Goal: Task Accomplishment & Management: Use online tool/utility

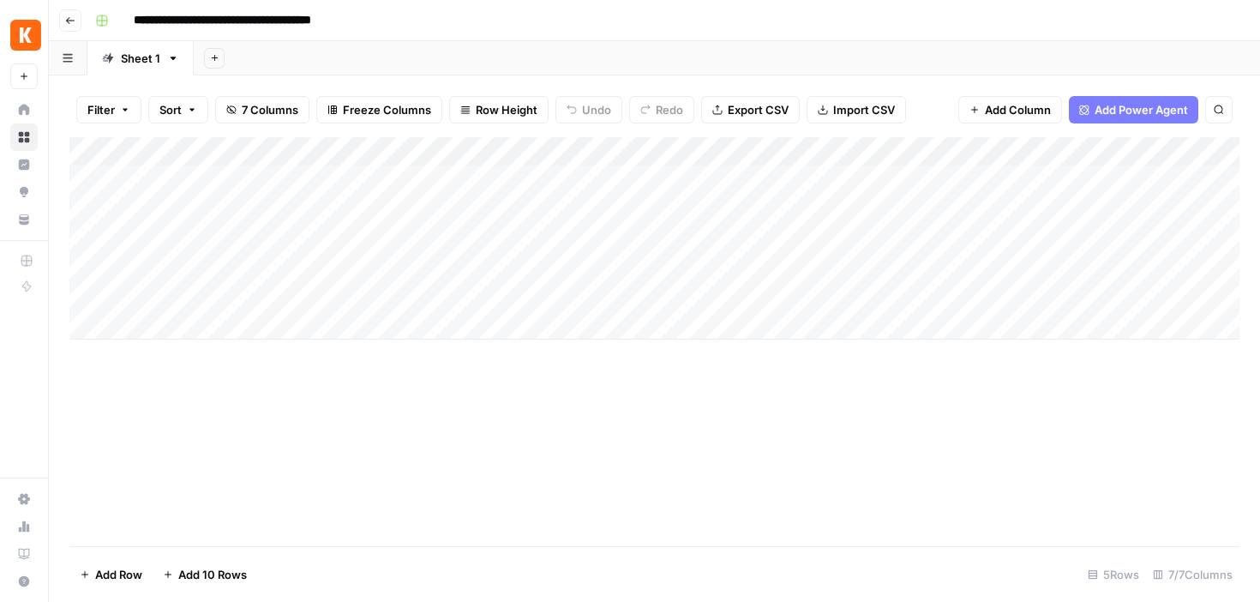
click at [443, 484] on div "Add Column" at bounding box center [654, 341] width 1170 height 409
click at [1234, 505] on icon "close" at bounding box center [1235, 505] width 9 height 9
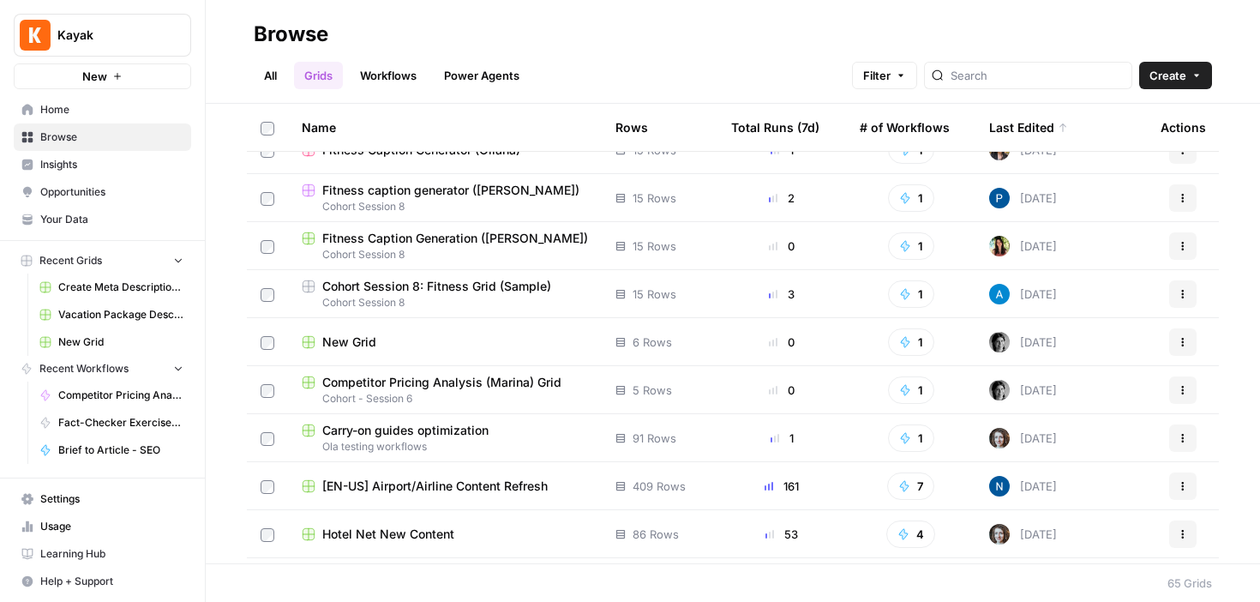
scroll to position [368, 0]
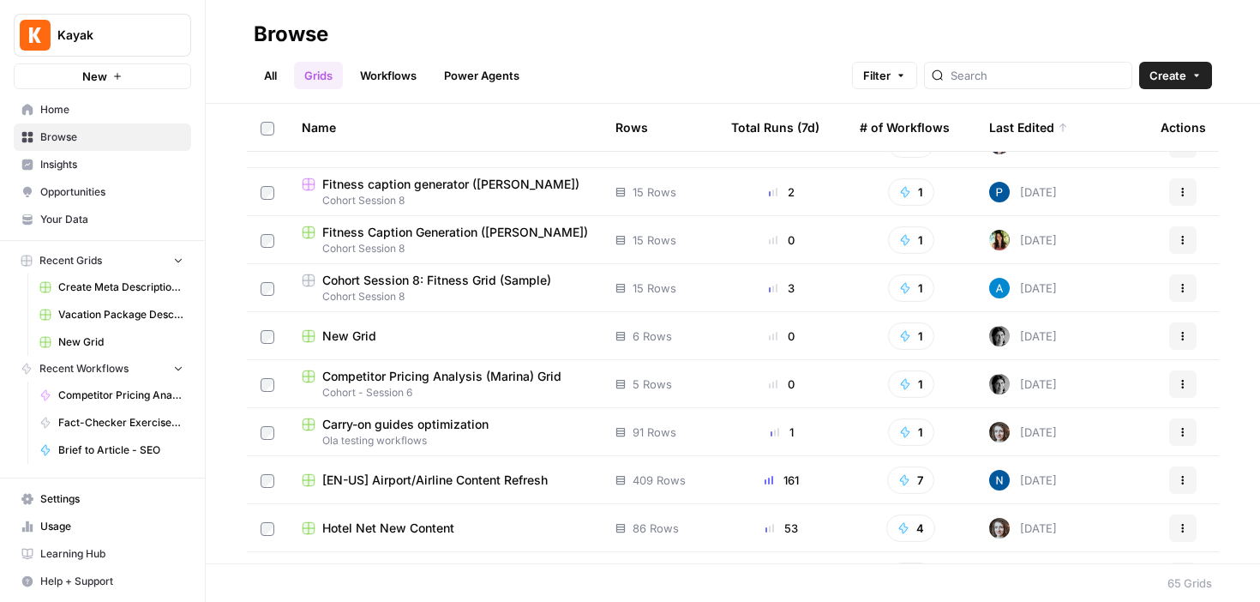
click at [485, 380] on span "Competitor Pricing Analysis (Marina) Grid" at bounding box center [441, 376] width 239 height 17
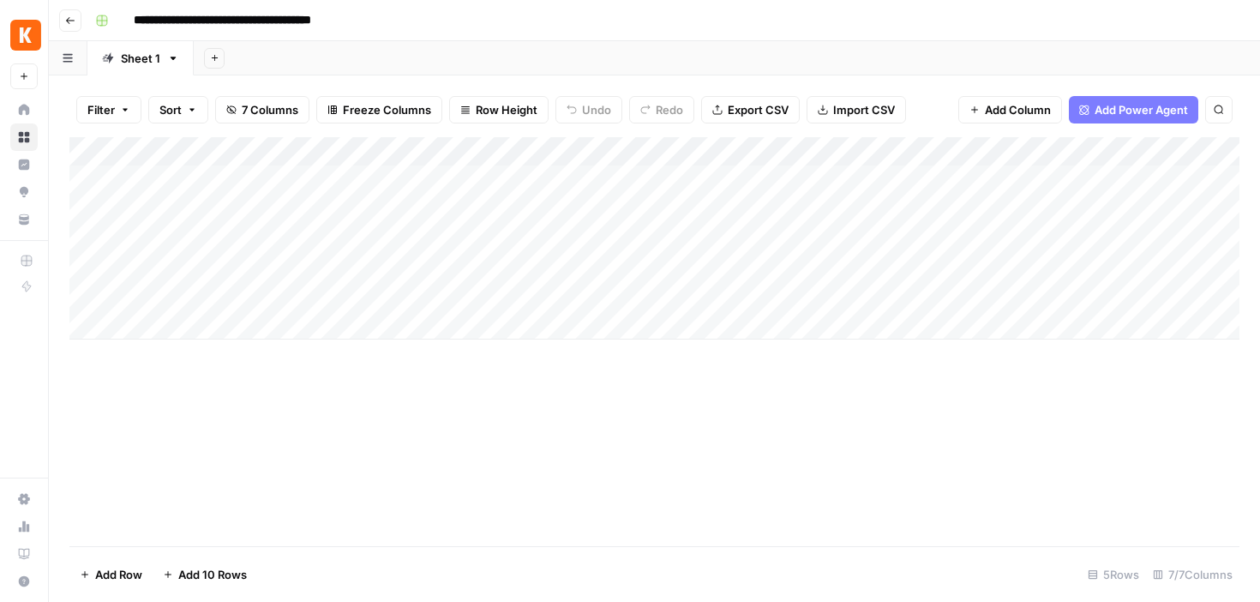
click at [207, 436] on div "Add Column" at bounding box center [654, 341] width 1170 height 409
click at [310, 467] on div "Add Column" at bounding box center [654, 341] width 1170 height 409
click at [68, 22] on icon "button" at bounding box center [70, 20] width 10 height 10
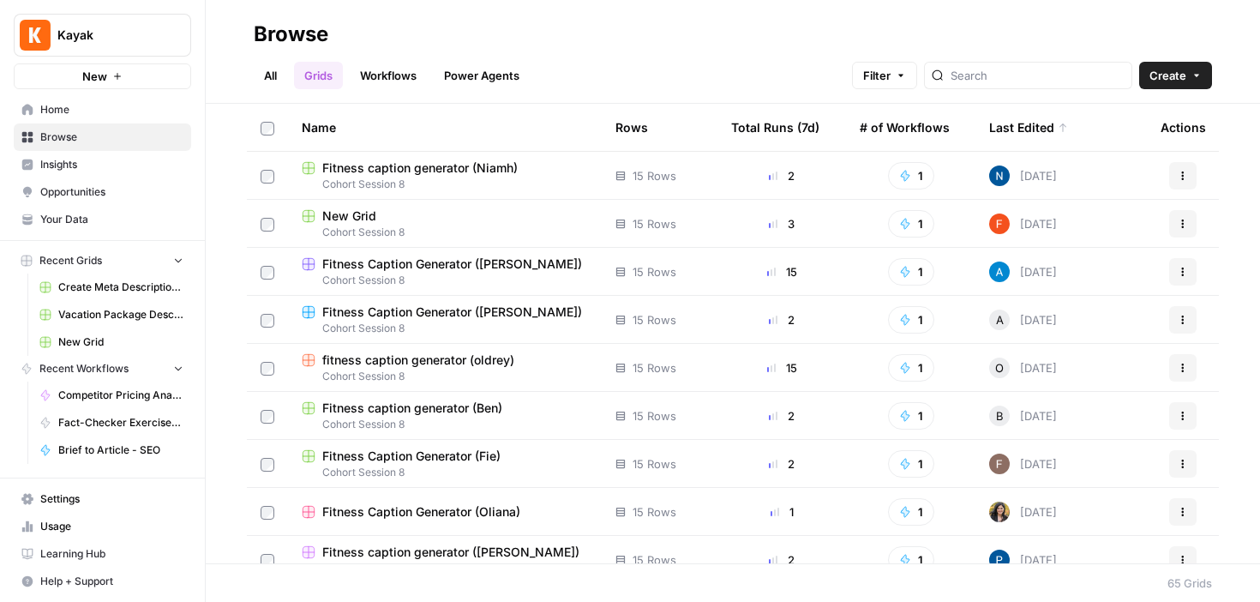
click at [96, 165] on span "Insights" at bounding box center [111, 164] width 143 height 15
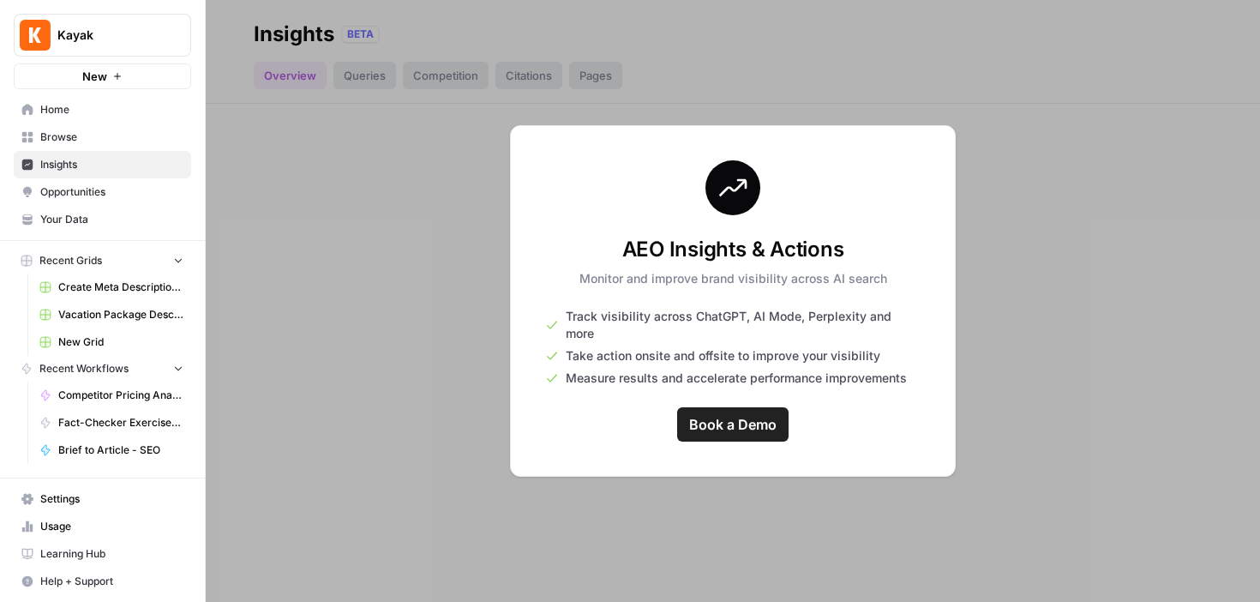
click at [95, 141] on span "Browse" at bounding box center [111, 136] width 143 height 15
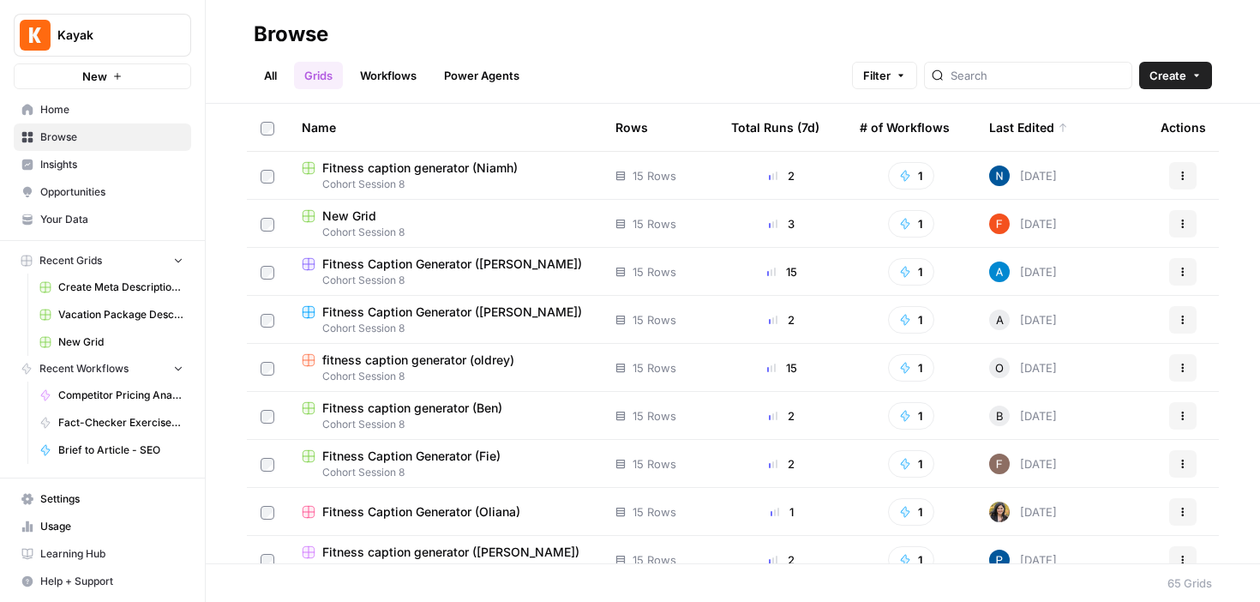
click at [370, 68] on link "Workflows" at bounding box center [388, 75] width 77 height 27
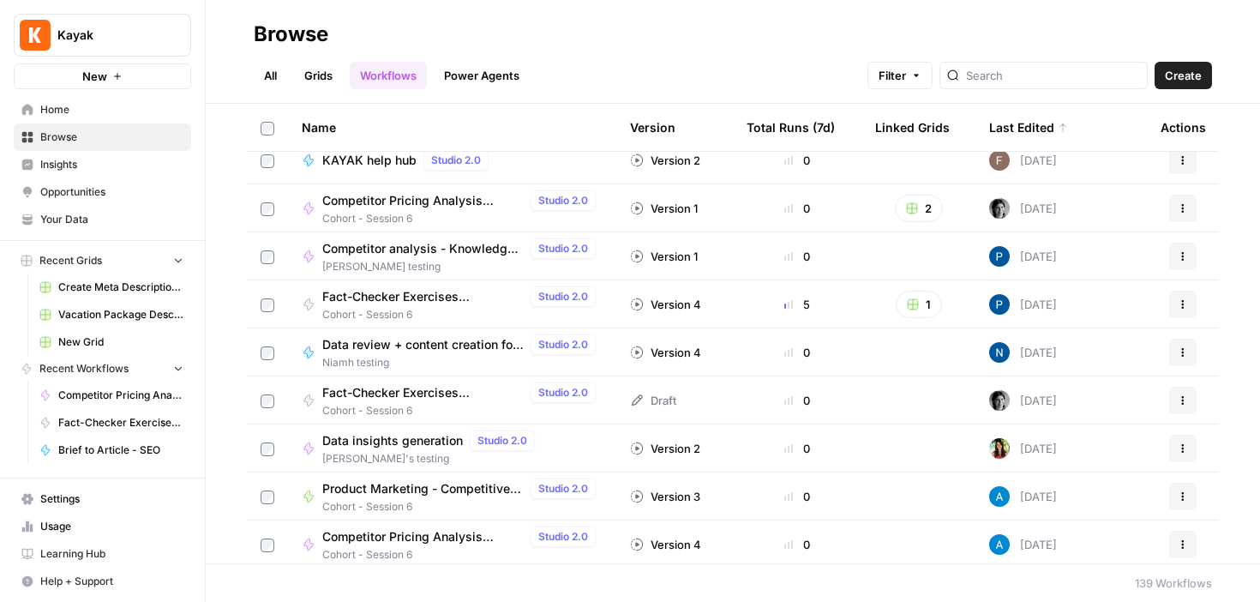
scroll to position [739, 0]
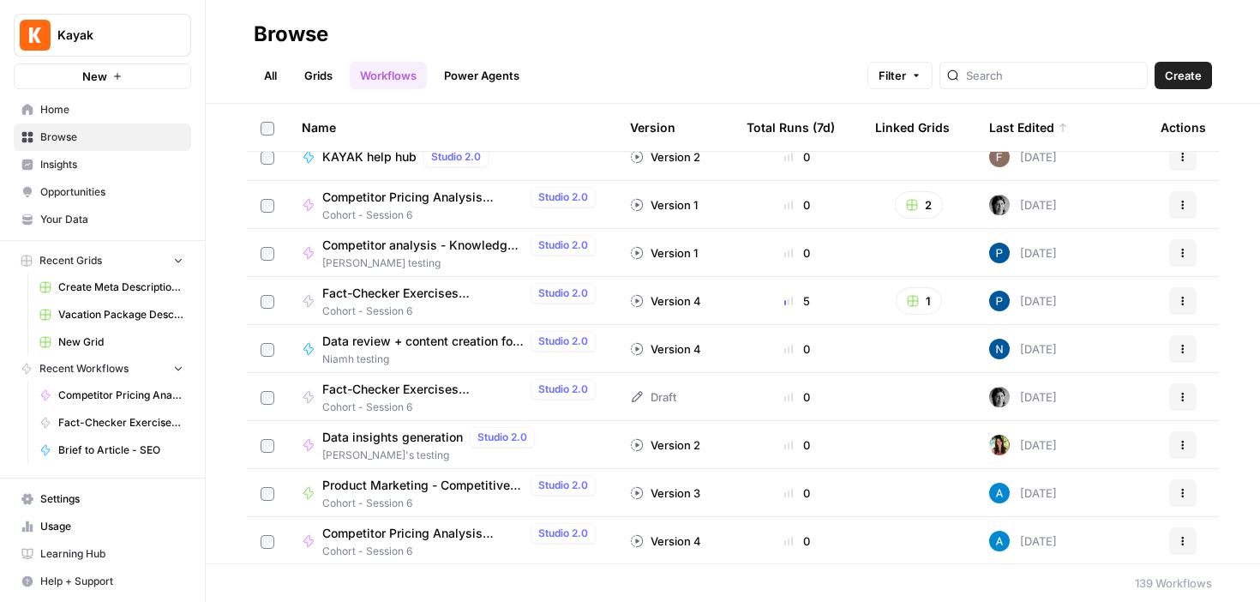
click at [455, 193] on span "Competitor Pricing Analysis ([PERSON_NAME])" at bounding box center [422, 197] width 201 height 17
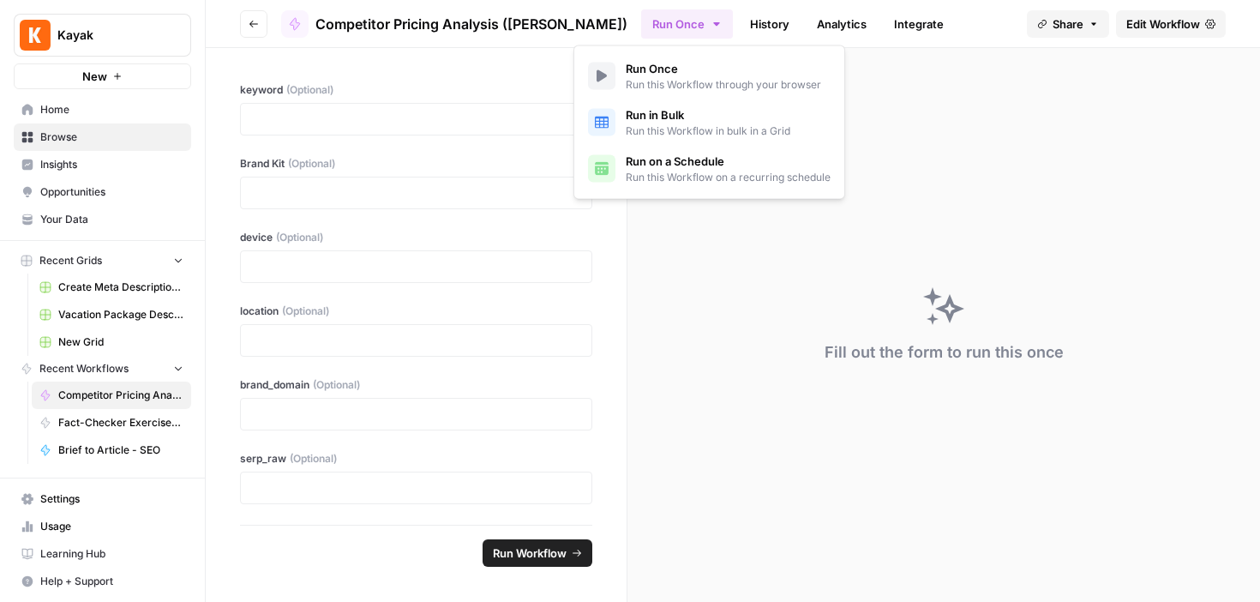
click at [660, 21] on button "Run Once" at bounding box center [687, 23] width 92 height 29
click at [740, 24] on link "History" at bounding box center [770, 23] width 60 height 27
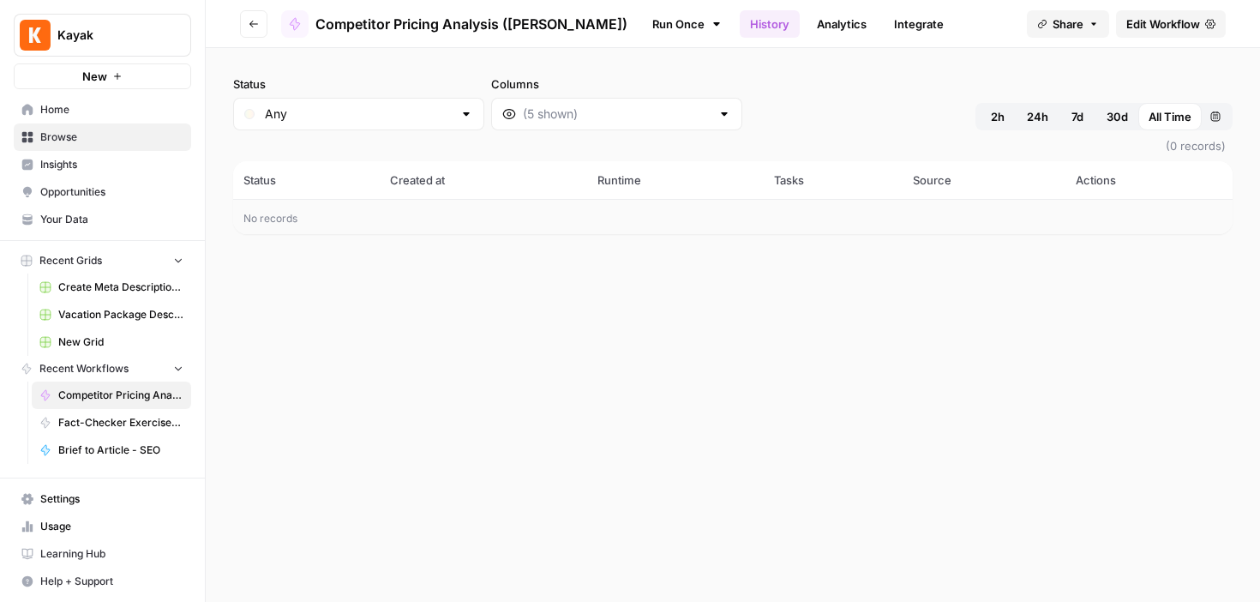
click at [807, 18] on link "Analytics" at bounding box center [842, 23] width 70 height 27
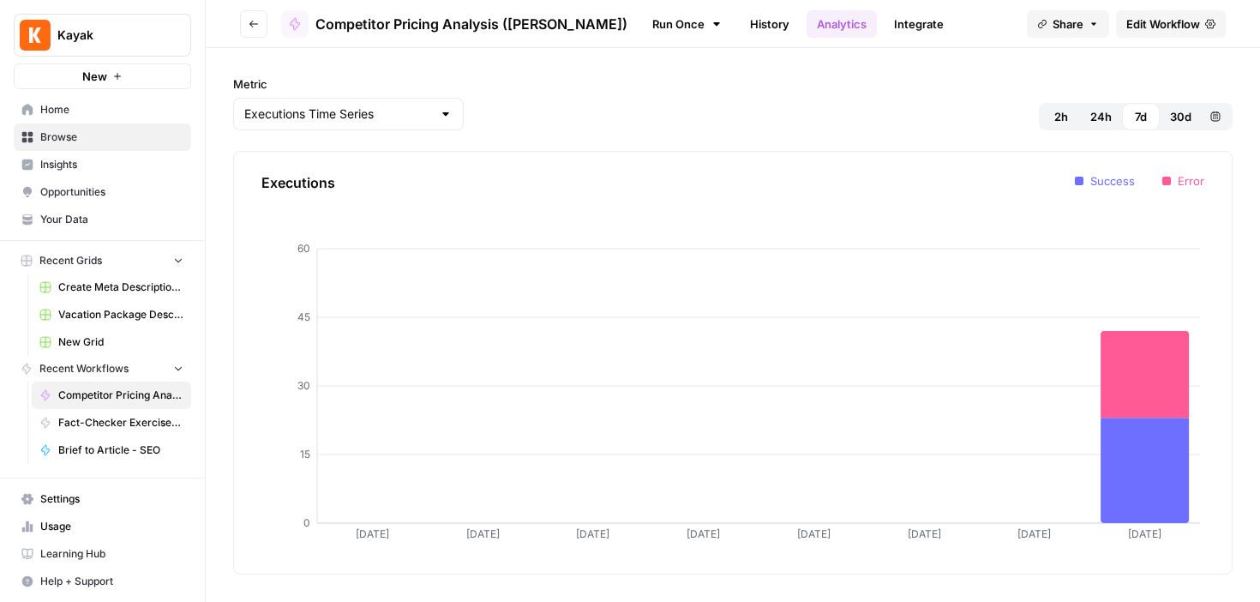
click at [884, 18] on link "Integrate" at bounding box center [919, 23] width 70 height 27
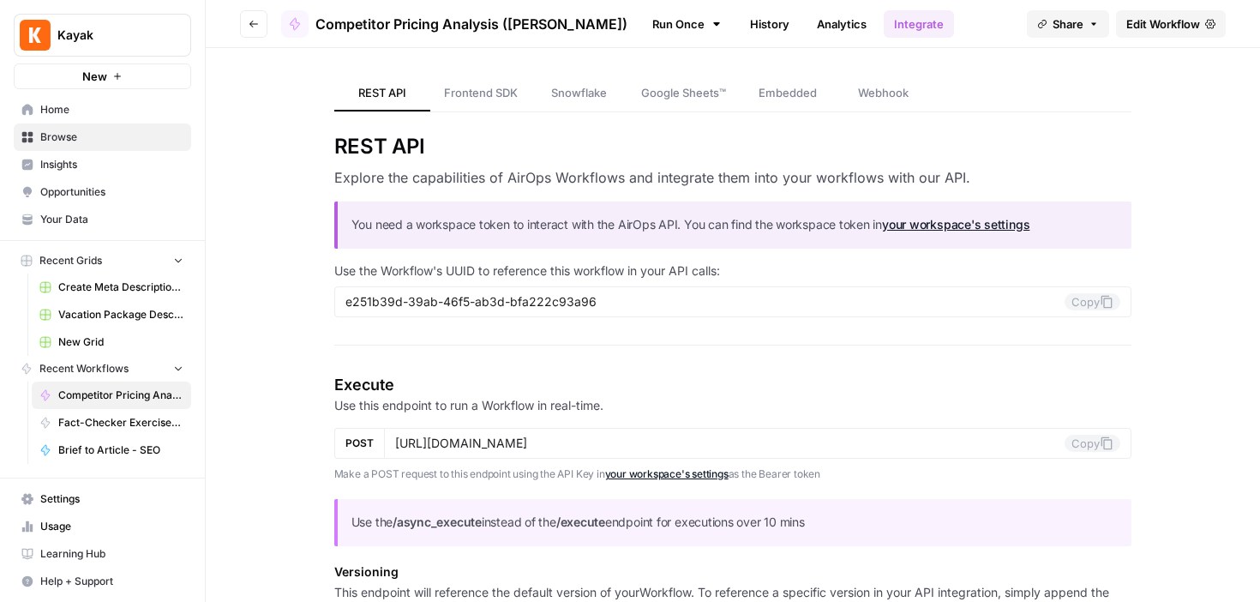
click at [740, 21] on link "History" at bounding box center [770, 23] width 60 height 27
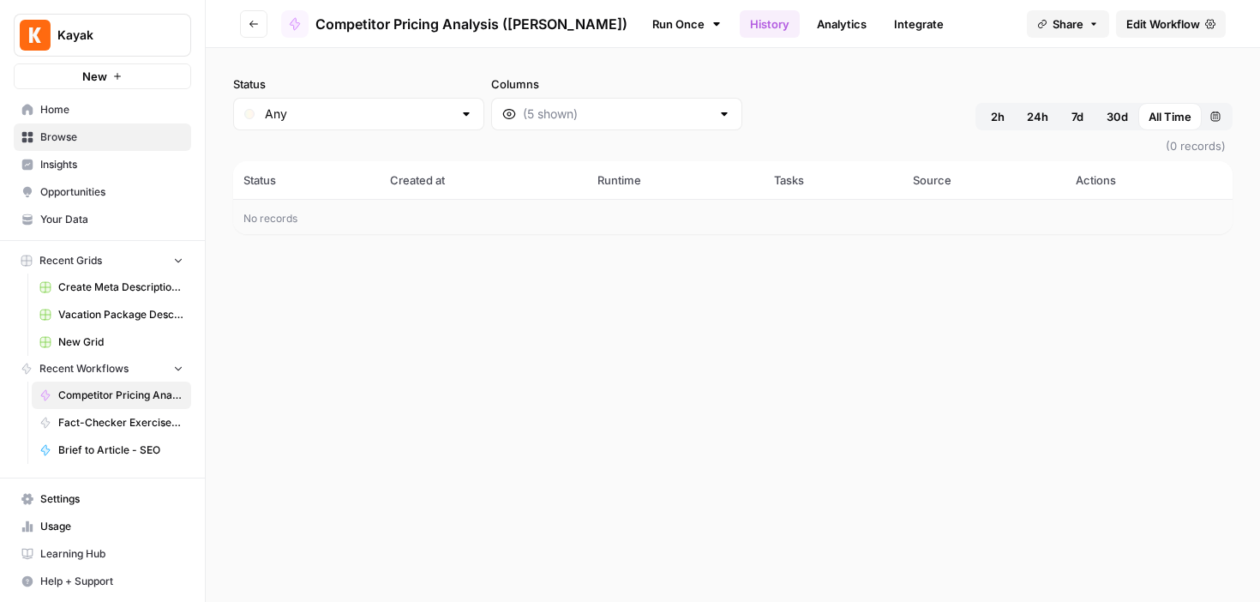
click at [641, 21] on link "Run Once" at bounding box center [687, 23] width 92 height 29
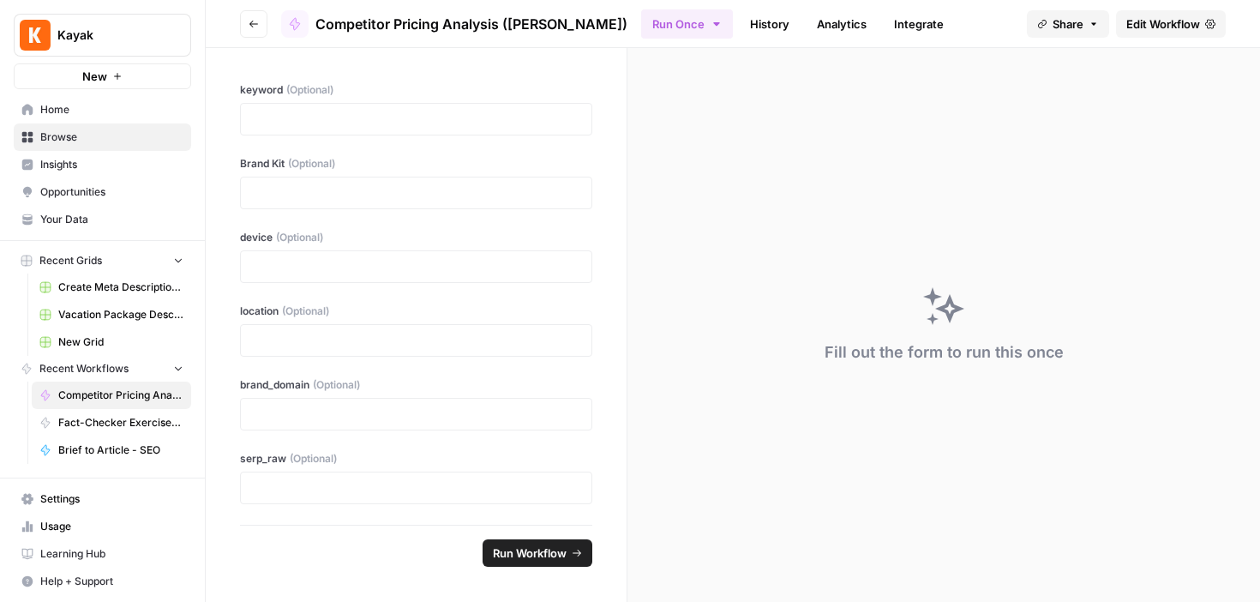
click at [256, 27] on icon "button" at bounding box center [254, 24] width 10 height 10
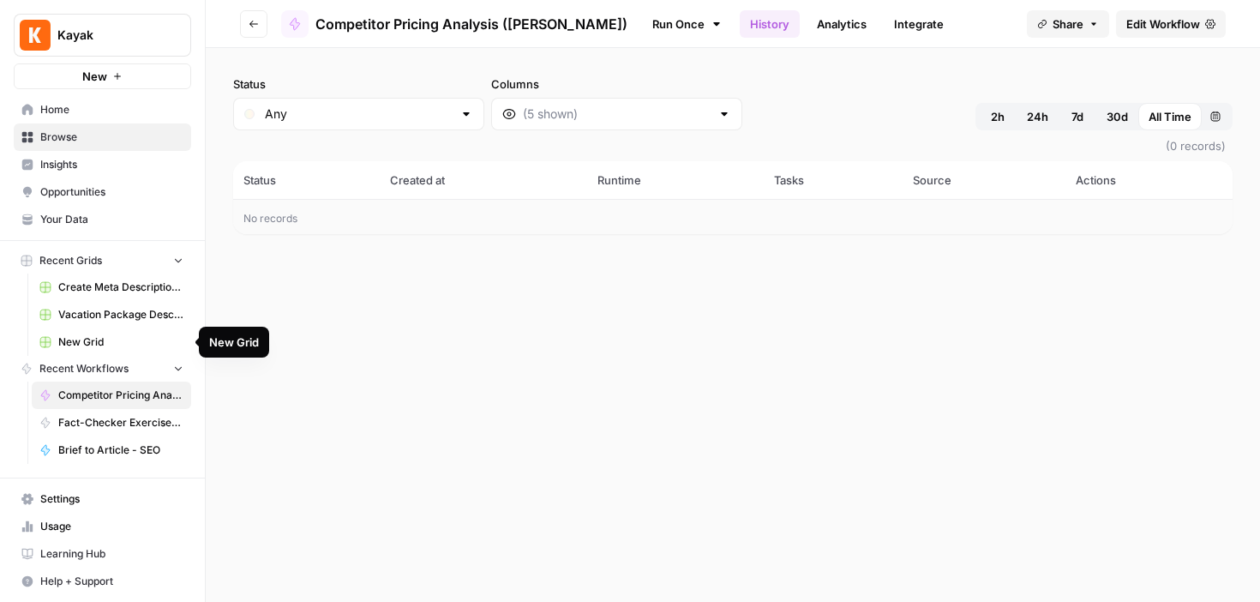
click at [132, 340] on span "New Grid" at bounding box center [120, 341] width 125 height 15
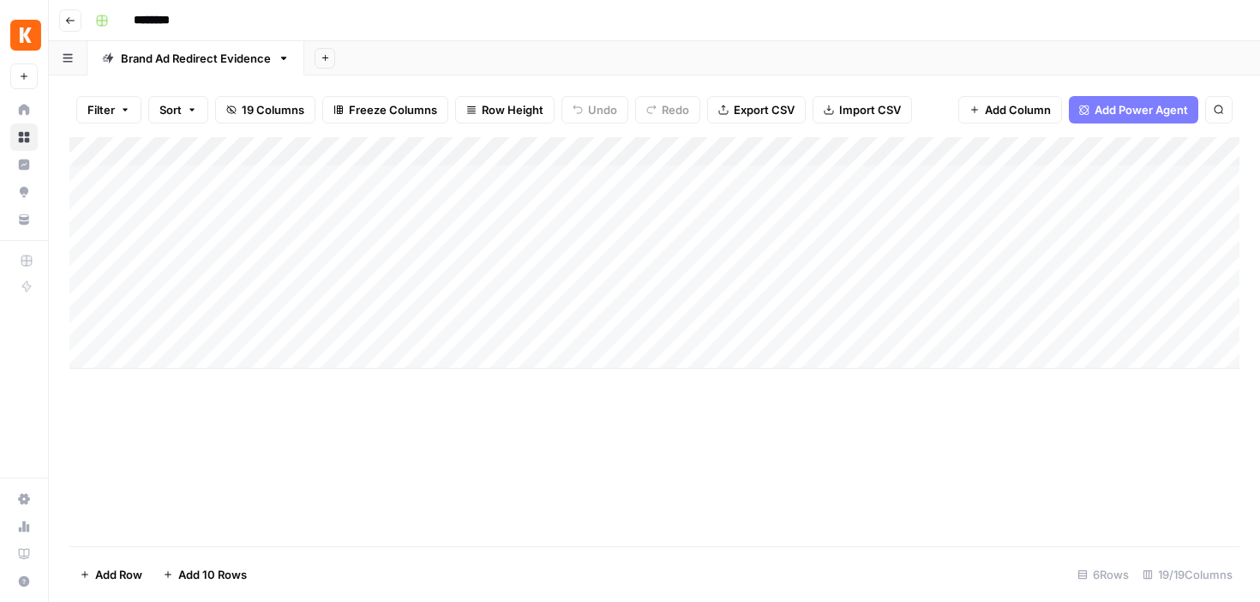
click at [67, 8] on header "Go back ********" at bounding box center [654, 20] width 1211 height 41
click at [70, 26] on button "Go back" at bounding box center [70, 20] width 22 height 22
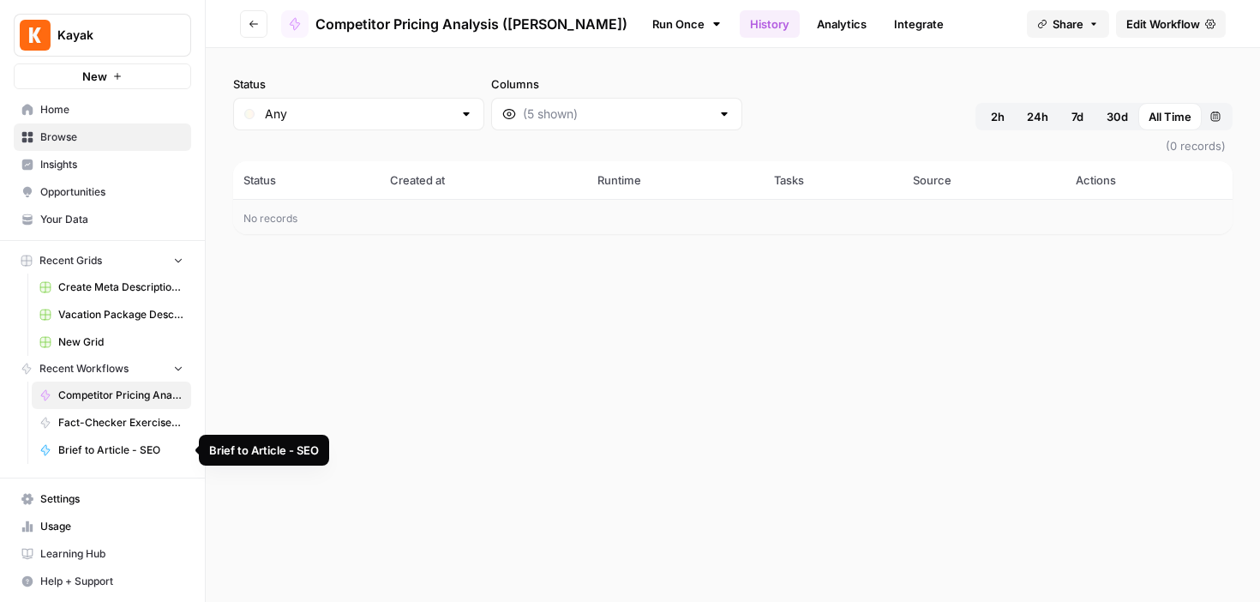
click at [257, 360] on div "Status Any Columns 2h 24h 7d 30d All Time Custom range (0 records) Status Creat…" at bounding box center [733, 325] width 1054 height 554
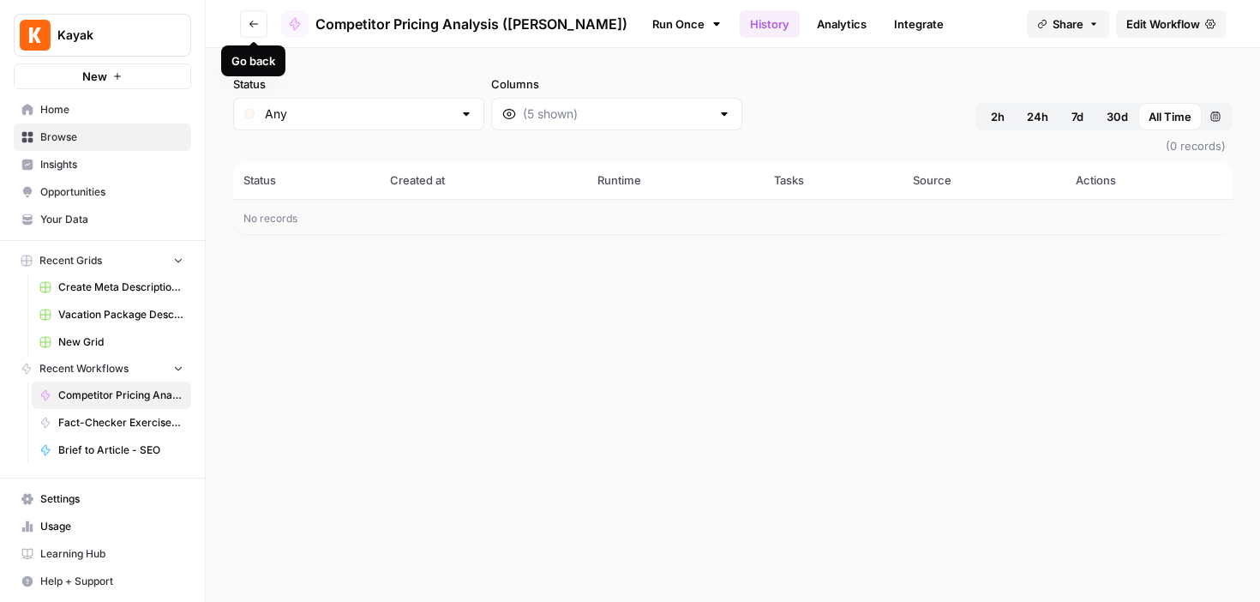
click at [255, 23] on icon "button" at bounding box center [254, 24] width 10 height 10
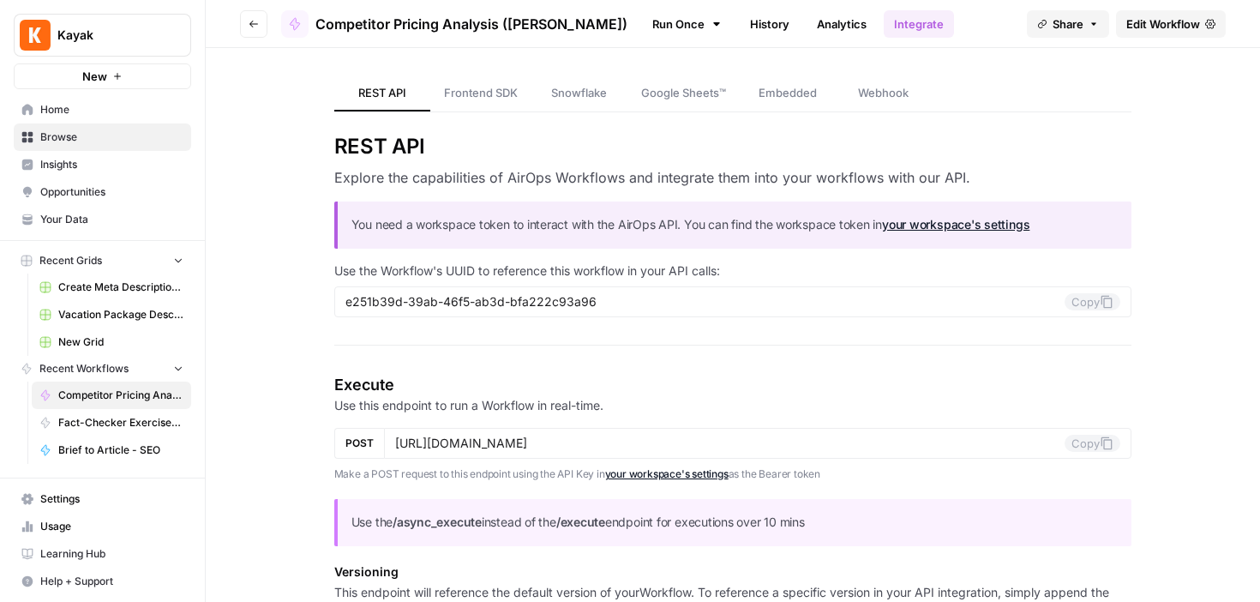
click at [414, 27] on span "Competitor Pricing Analysis ([PERSON_NAME])" at bounding box center [471, 24] width 312 height 21
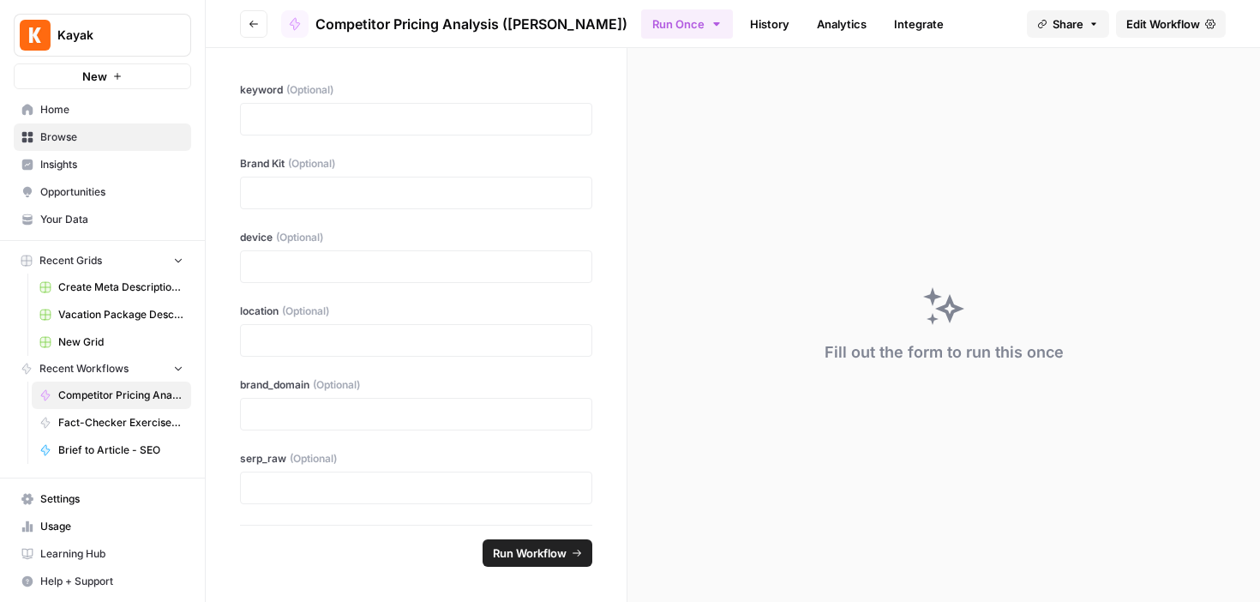
click at [248, 29] on button "Go back" at bounding box center [253, 23] width 27 height 27
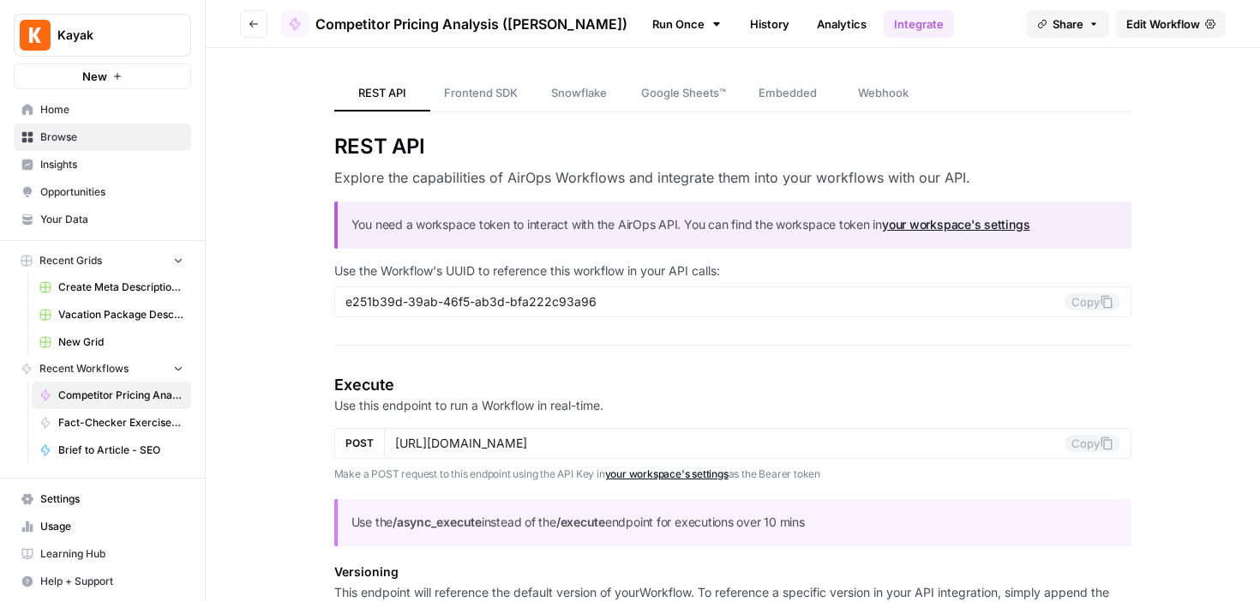
click at [74, 138] on span "Browse" at bounding box center [111, 136] width 143 height 15
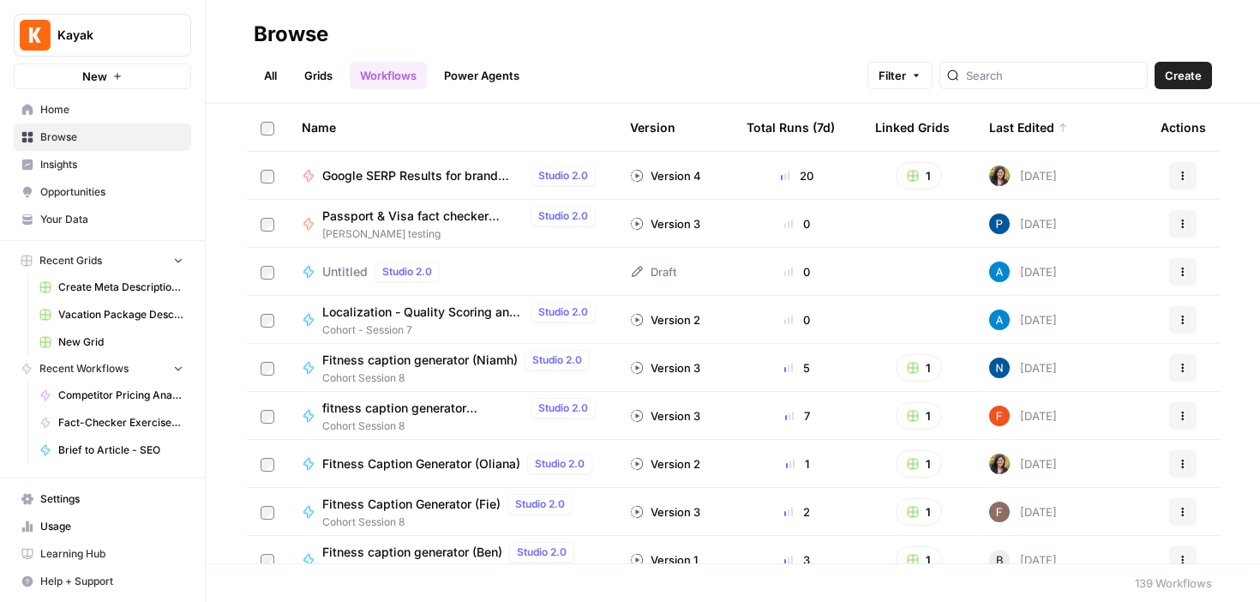
click at [1056, 63] on div at bounding box center [1044, 75] width 208 height 27
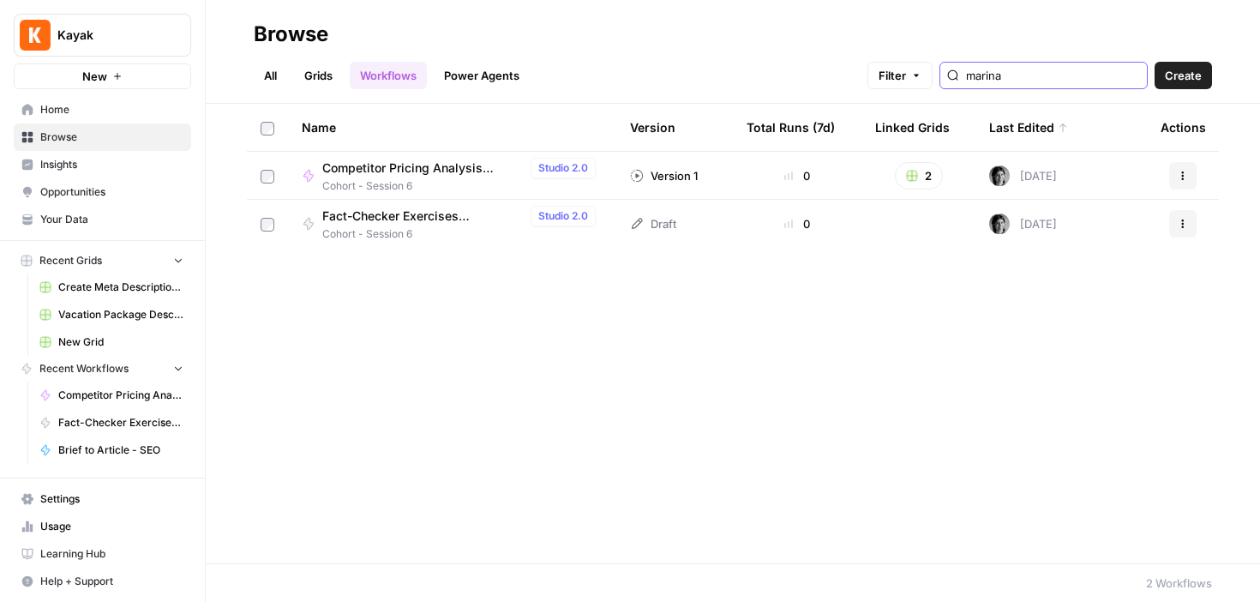
type input "marina"
click at [394, 169] on span "Competitor Pricing Analysis ([PERSON_NAME])" at bounding box center [422, 167] width 201 height 17
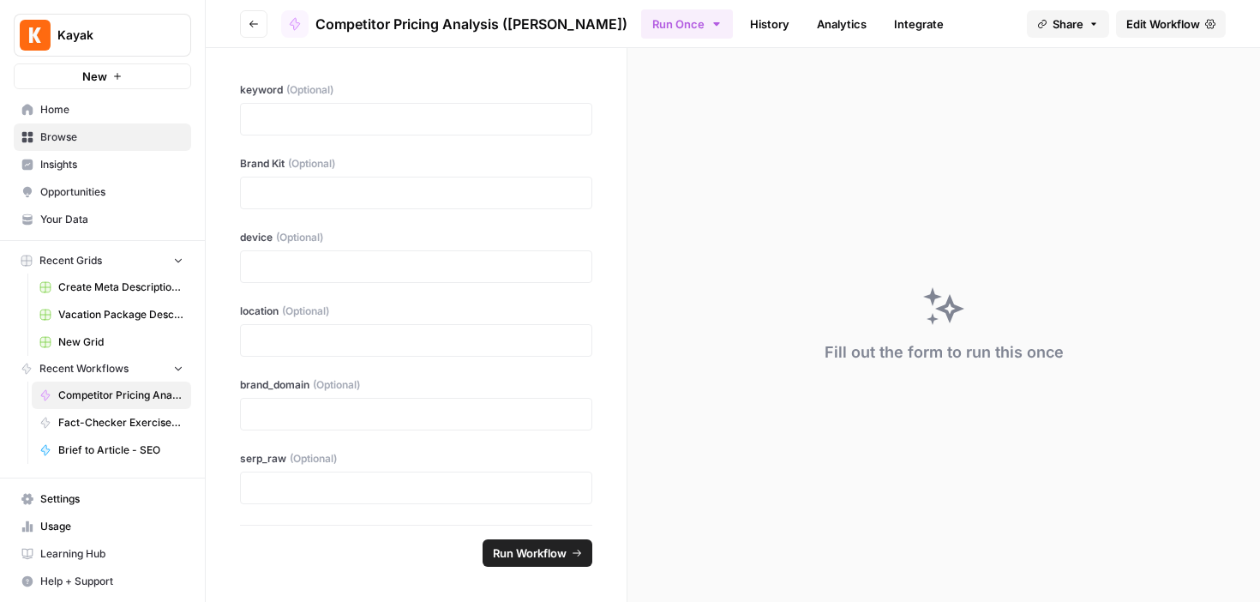
click at [942, 361] on div "Fill out the form to run this once" at bounding box center [944, 352] width 239 height 24
click at [1161, 20] on span "Edit Workflow" at bounding box center [1163, 23] width 74 height 17
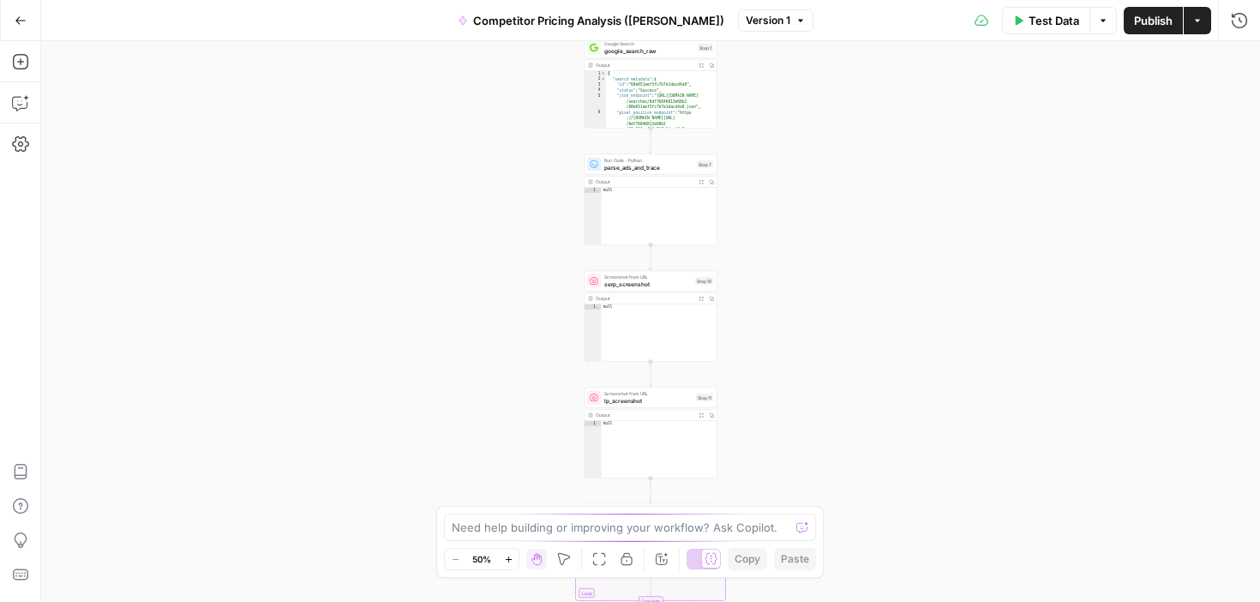
click at [768, 177] on div "Workflow Input Settings Inputs Google Search google_search_raw Step 1 Output Ex…" at bounding box center [650, 321] width 1219 height 561
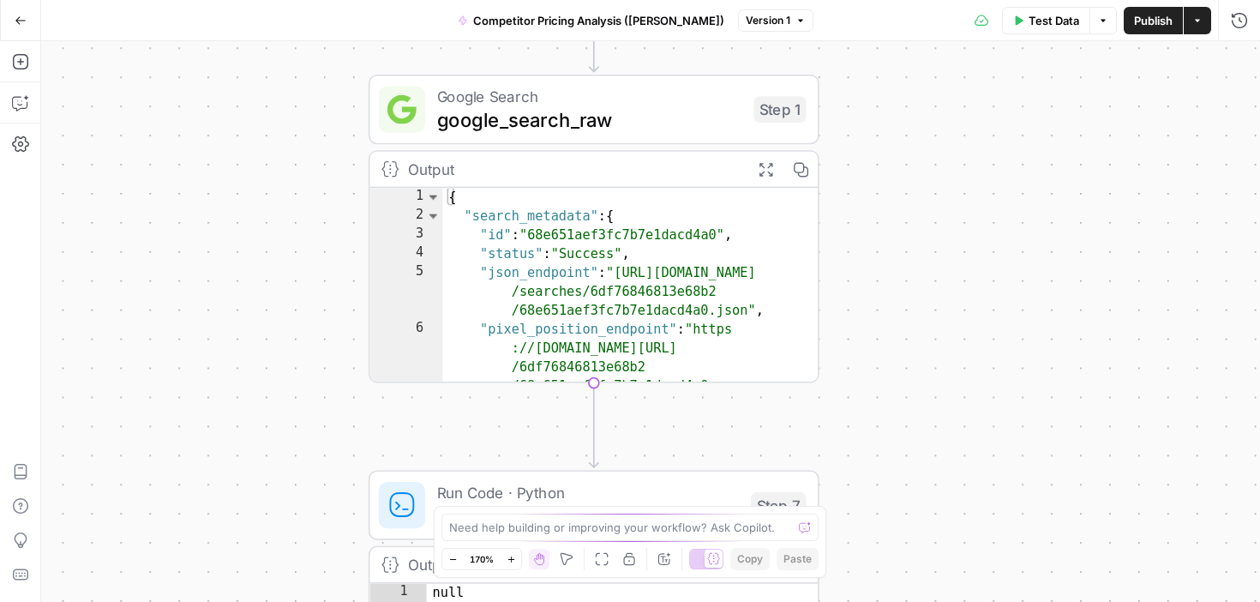
click at [912, 341] on div "Workflow Input Settings Inputs Google Search google_search_raw Step 1 Output Ex…" at bounding box center [650, 321] width 1219 height 561
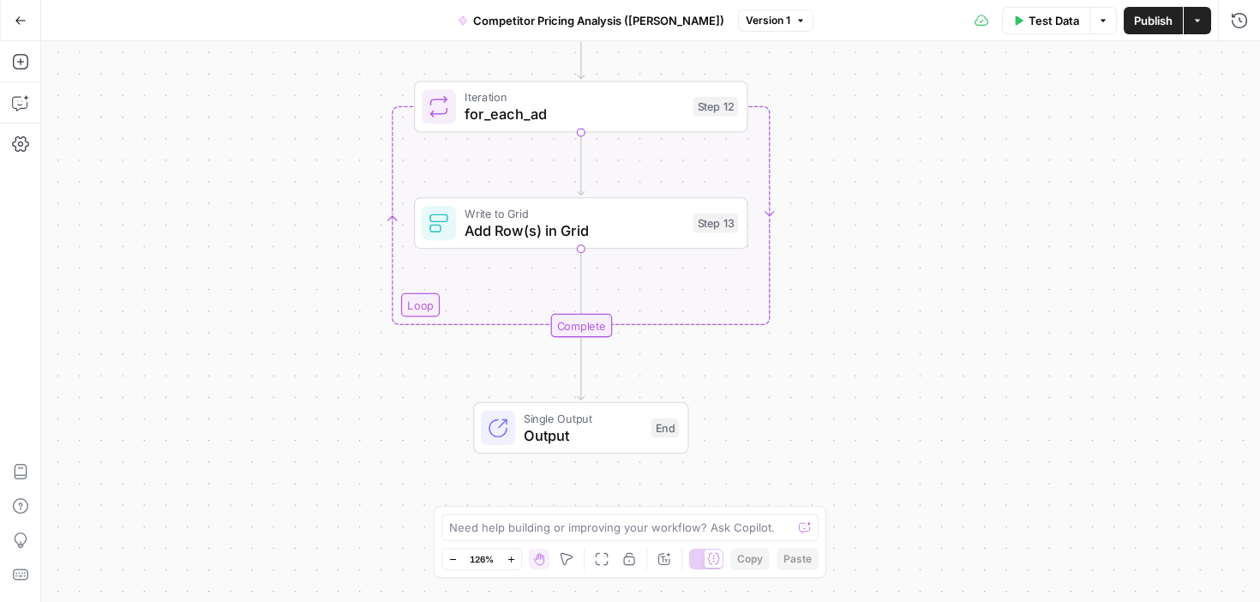
click at [188, 312] on div "Workflow Input Settings Inputs Google Search google_search_raw Step 1 Output Ex…" at bounding box center [650, 321] width 1219 height 561
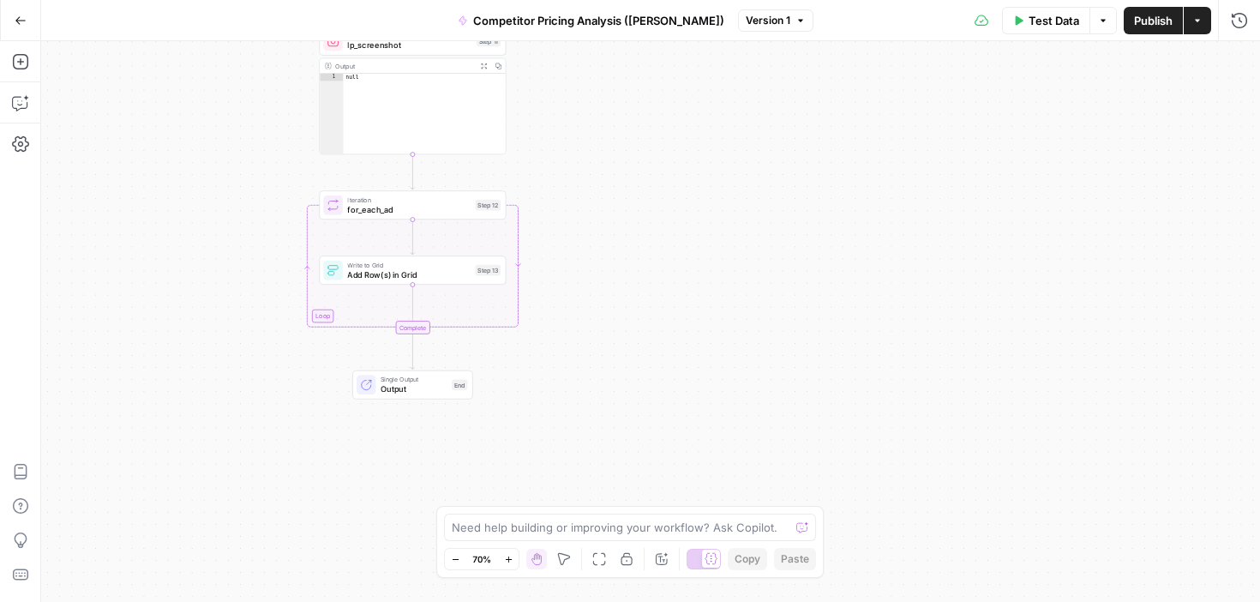
click at [21, 11] on button "Go Back" at bounding box center [20, 20] width 31 height 31
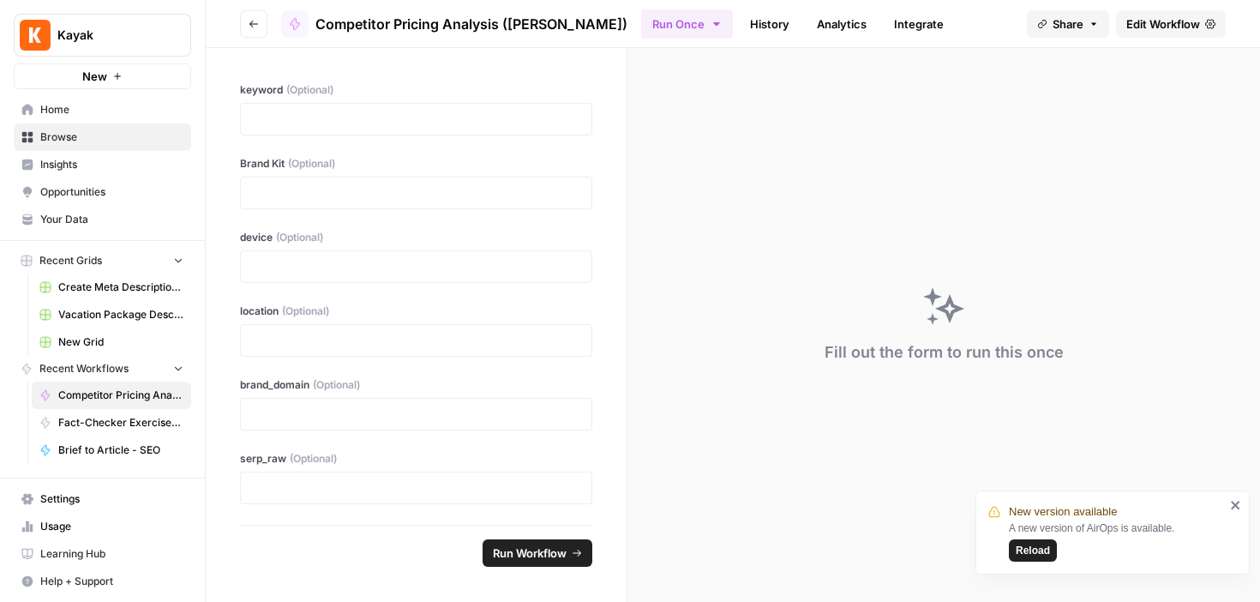
click at [56, 129] on span "Browse" at bounding box center [111, 136] width 143 height 15
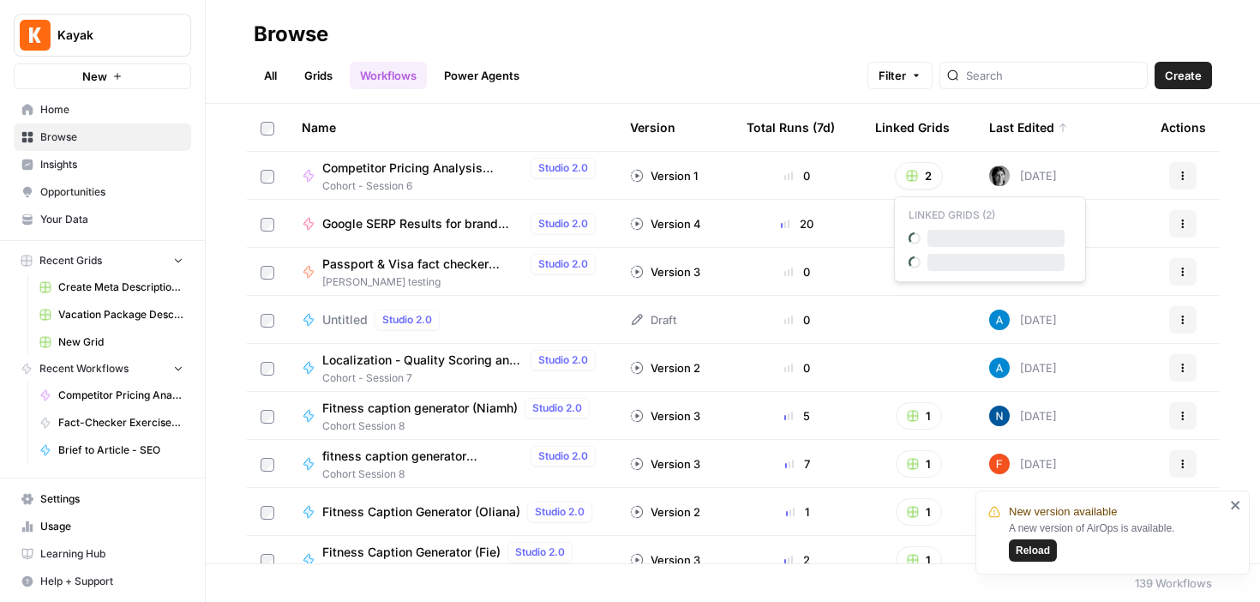
click at [922, 177] on button "2" at bounding box center [919, 175] width 48 height 27
click at [379, 170] on span "Competitor Pricing Analysis ([PERSON_NAME])" at bounding box center [422, 167] width 201 height 17
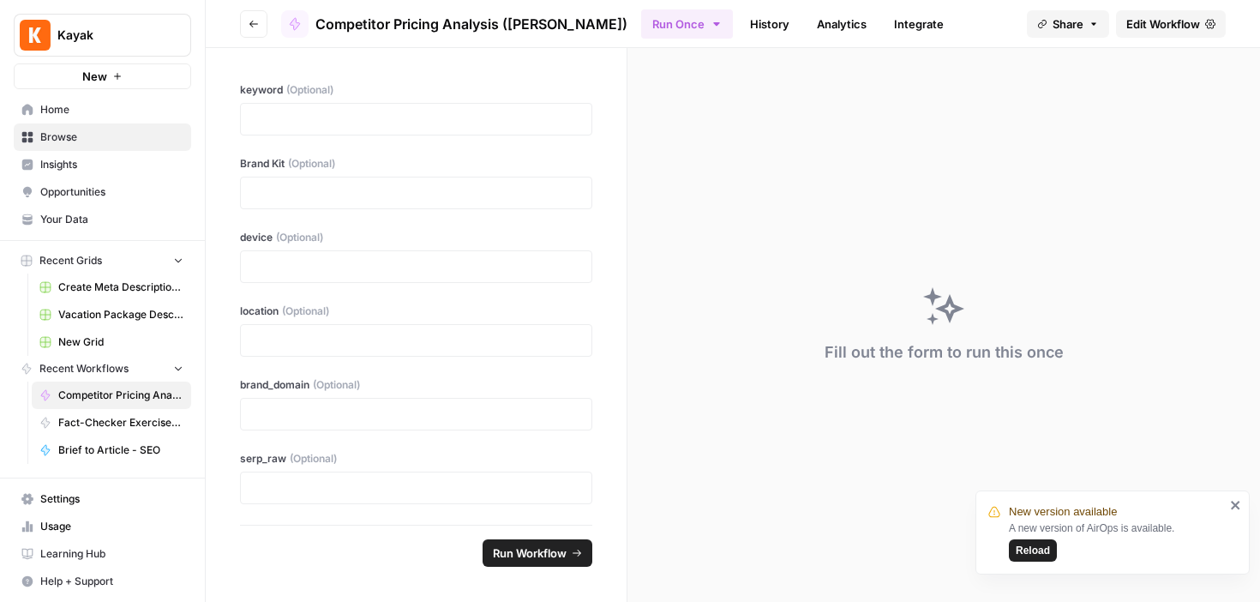
click at [1155, 30] on span "Edit Workflow" at bounding box center [1163, 23] width 74 height 17
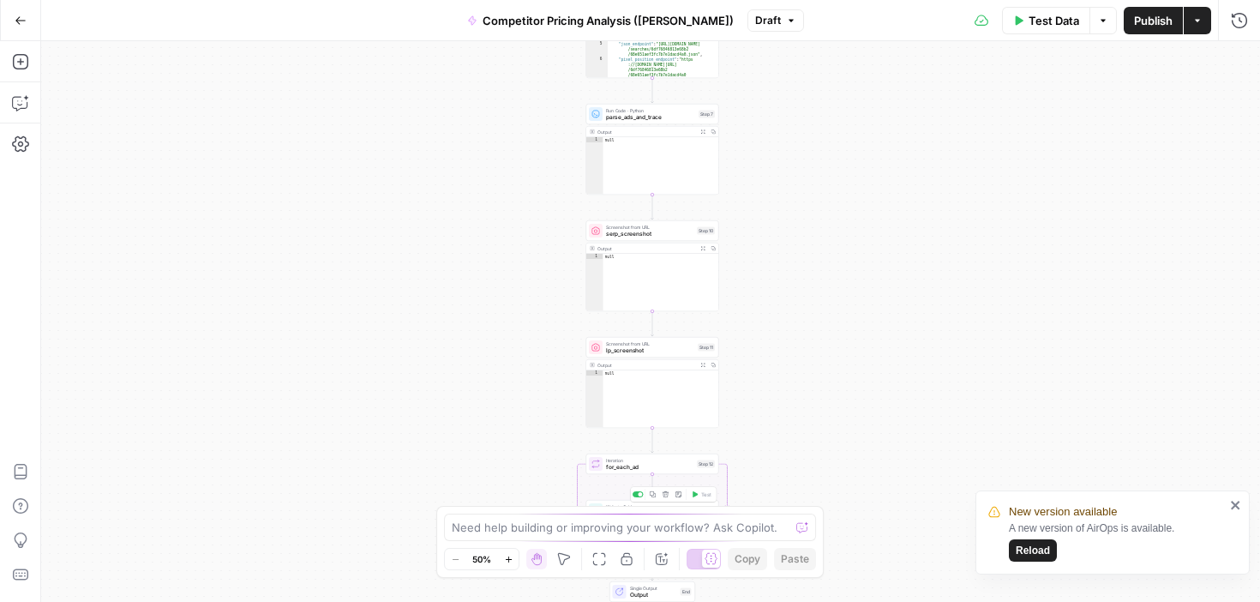
click at [617, 503] on span "Write to Grid" at bounding box center [649, 506] width 87 height 7
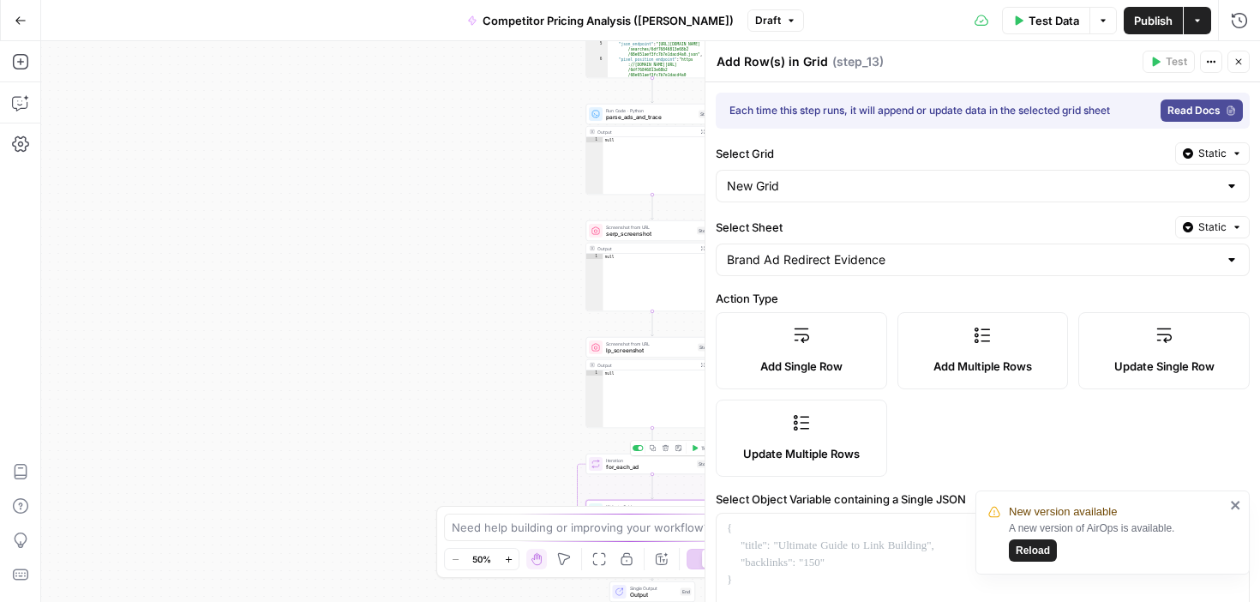
click at [619, 464] on span "for_each_ad" at bounding box center [649, 467] width 87 height 9
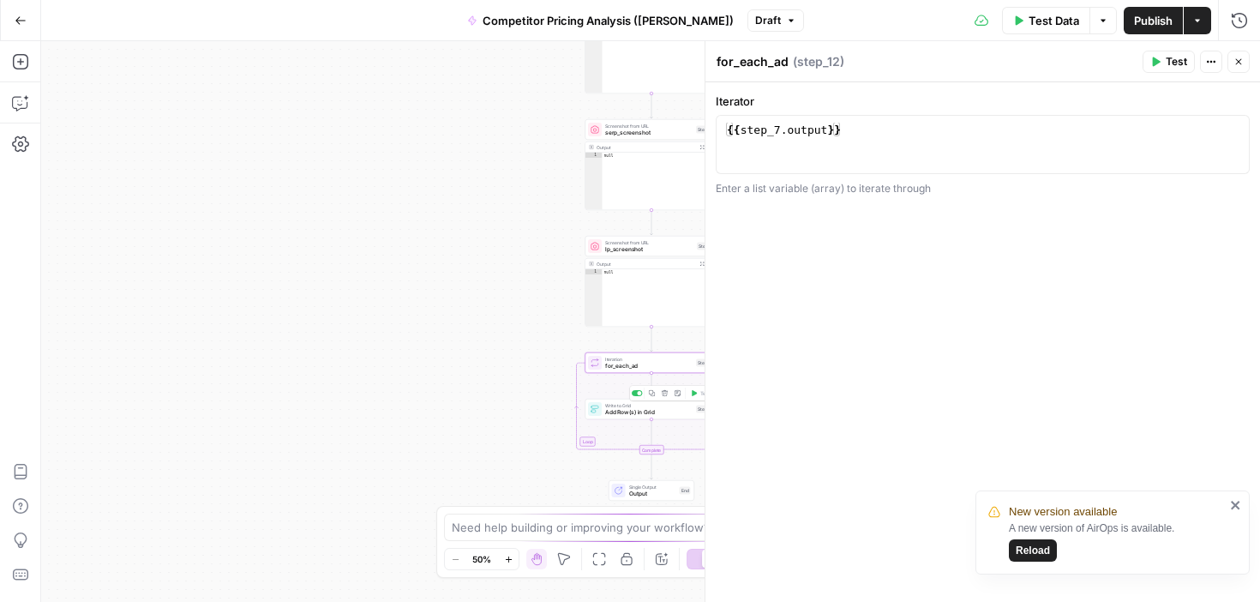
click at [638, 419] on div "Workflow Input Settings Inputs Google Search google_search_raw Step 1 Output Ex…" at bounding box center [650, 321] width 1219 height 561
click at [634, 408] on span "Add Row(s) in Grid" at bounding box center [648, 412] width 87 height 9
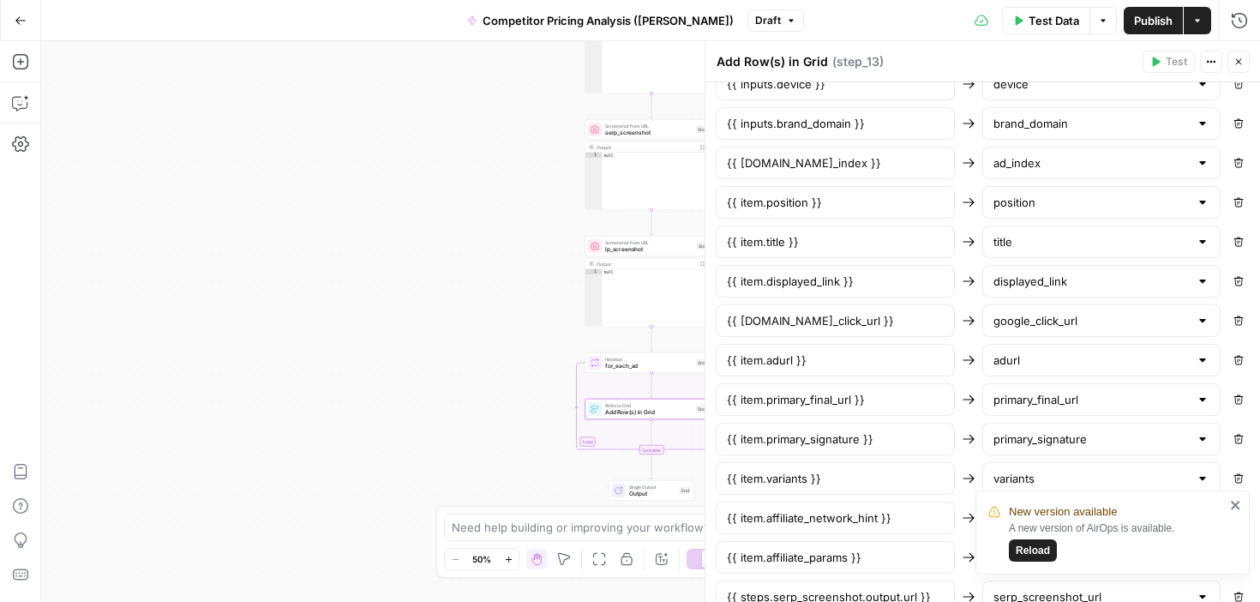
scroll to position [943, 0]
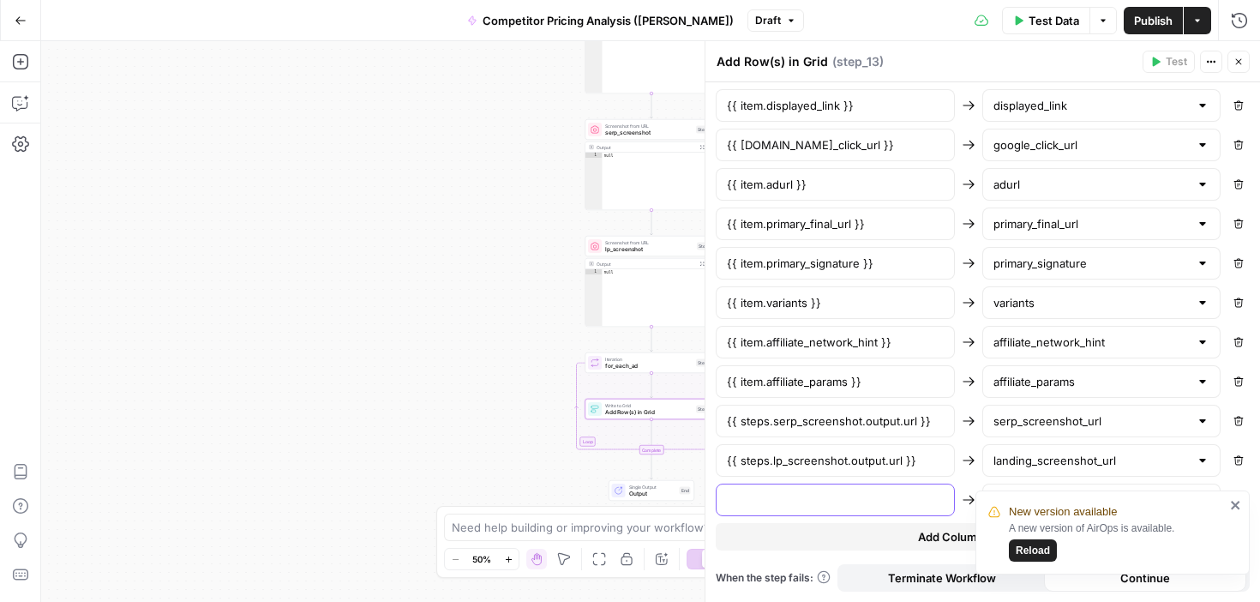
click at [828, 502] on input "text" at bounding box center [835, 499] width 217 height 17
click at [1232, 502] on icon "close" at bounding box center [1235, 505] width 9 height 9
click at [1064, 500] on input "text" at bounding box center [1092, 499] width 196 height 17
type input "kan"
click at [496, 120] on div "Workflow Input Settings Inputs Google Search google_search_raw Step 1 Output Ex…" at bounding box center [650, 321] width 1219 height 561
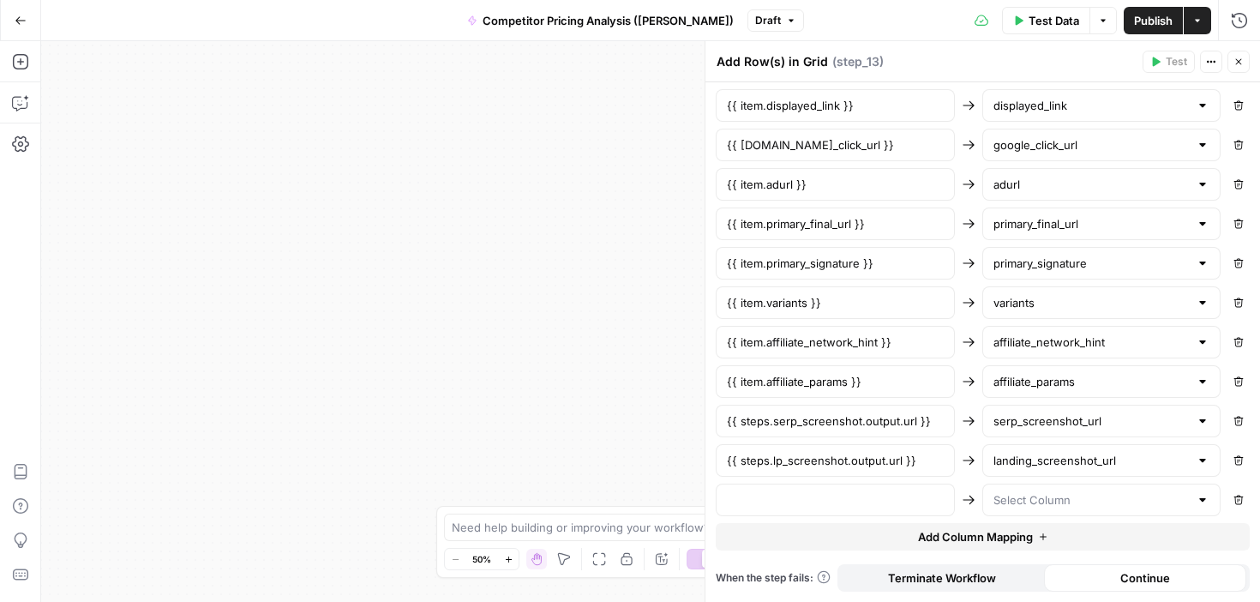
click at [27, 21] on button "Go Back" at bounding box center [20, 20] width 31 height 31
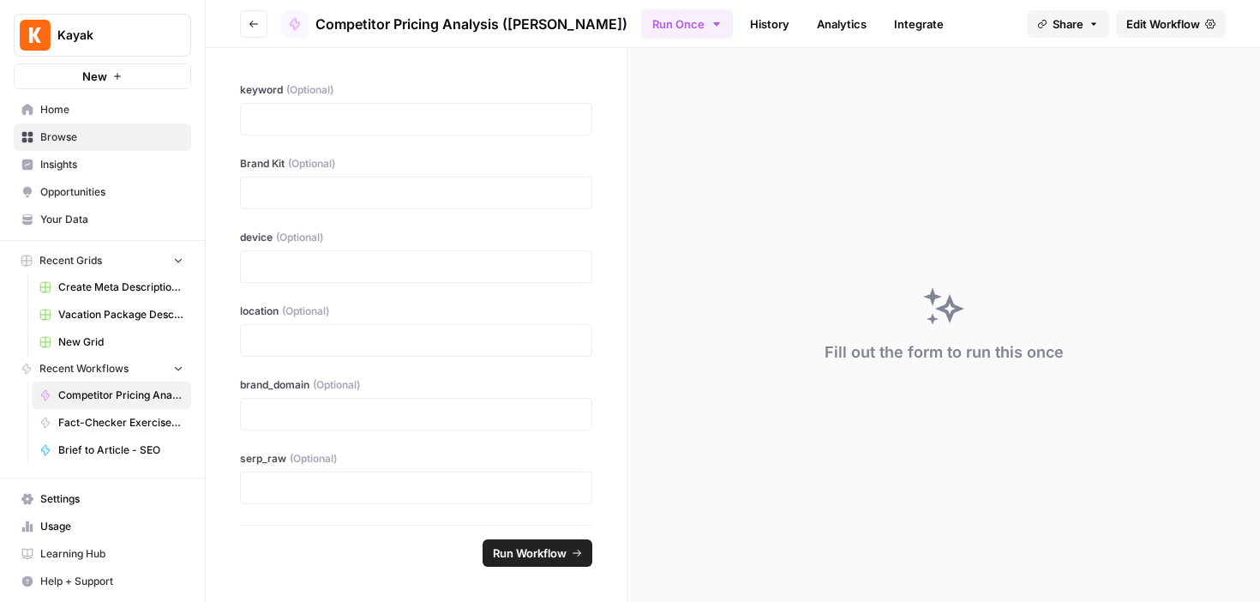
click at [74, 145] on link "Browse" at bounding box center [102, 136] width 177 height 27
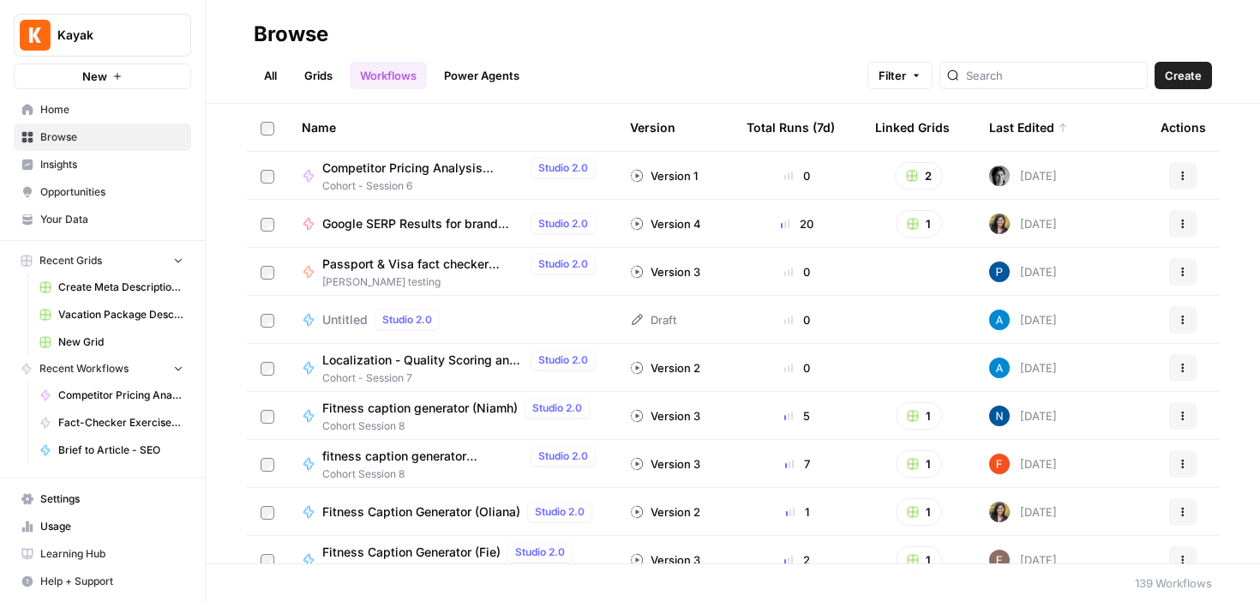
click at [327, 75] on link "Grids" at bounding box center [318, 75] width 49 height 27
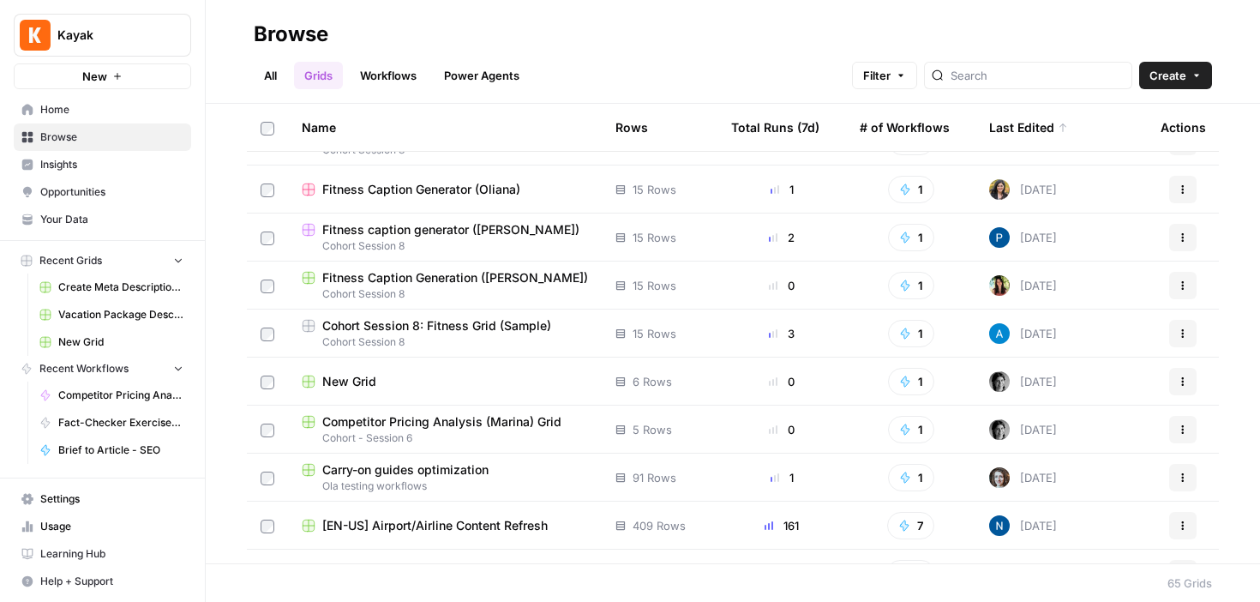
scroll to position [323, 0]
click at [352, 379] on span "New Grid" at bounding box center [349, 380] width 54 height 17
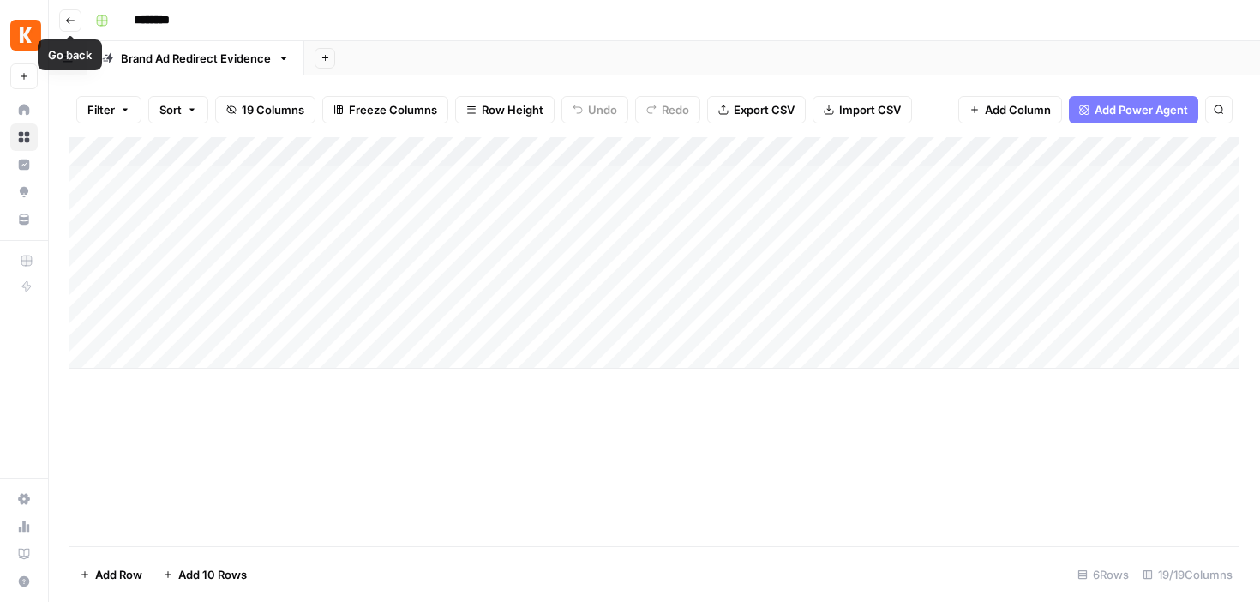
click at [65, 22] on icon "button" at bounding box center [70, 20] width 10 height 10
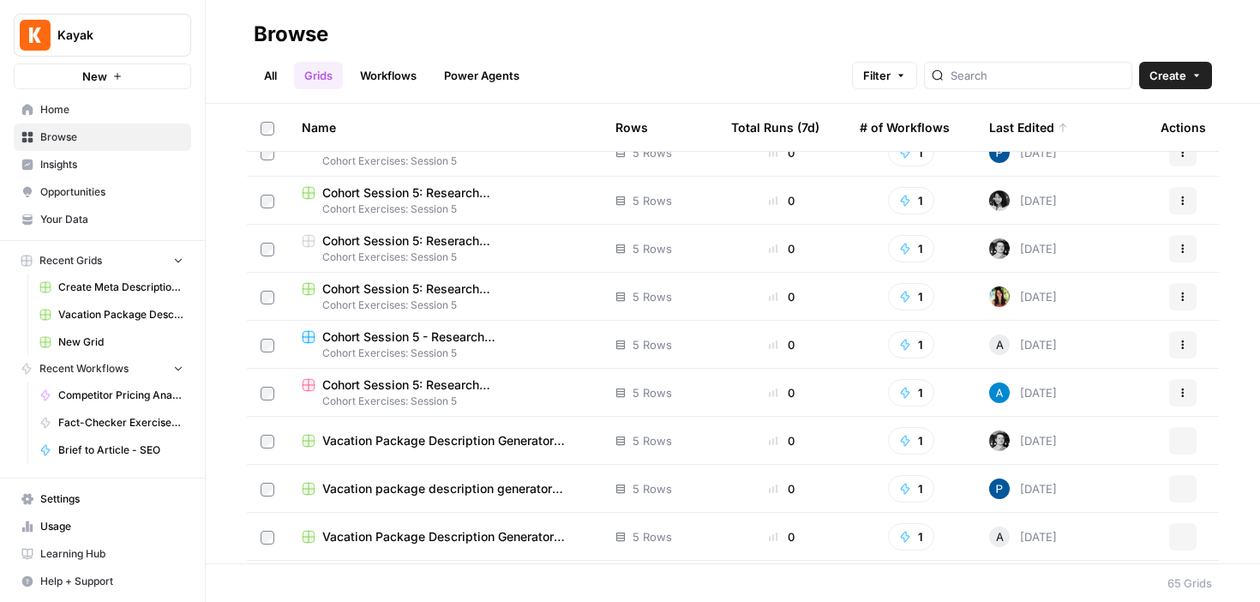
scroll to position [1615, 0]
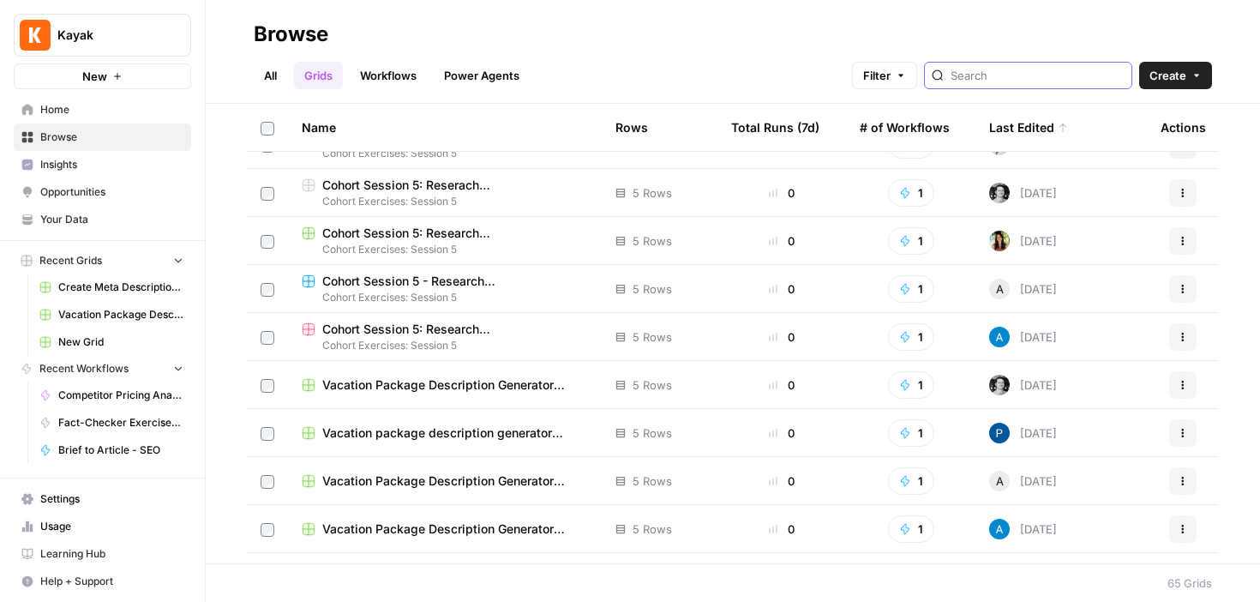
click at [1049, 73] on input "search" at bounding box center [1038, 75] width 174 height 17
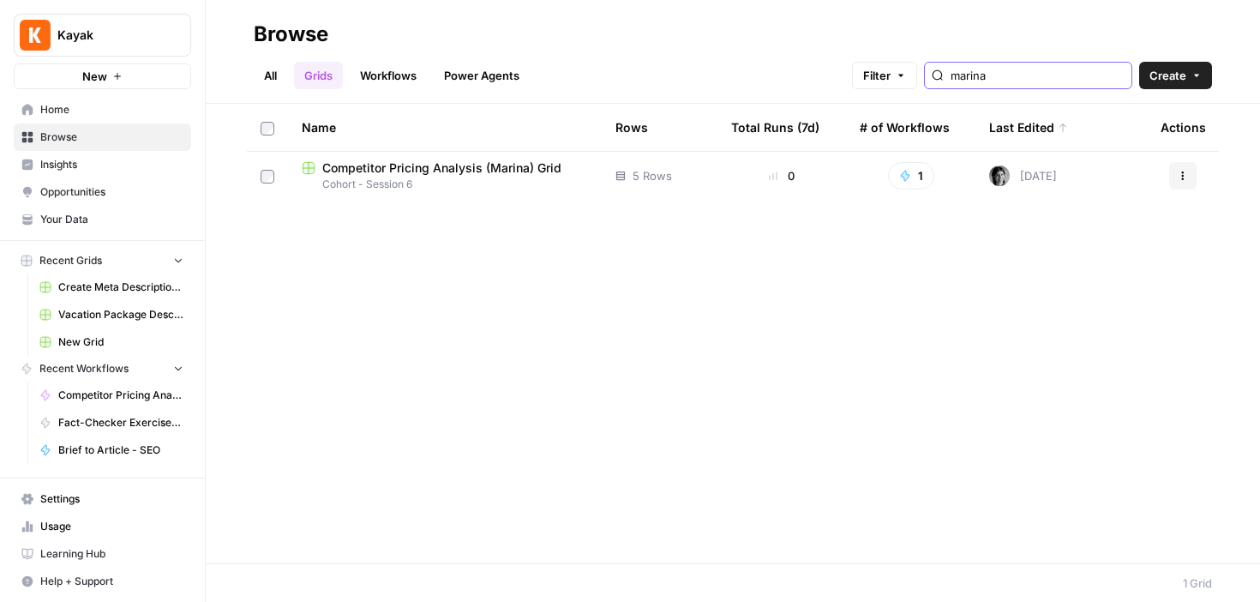
type input "marina"
click at [440, 167] on span "Competitor Pricing Analysis (Marina) Grid" at bounding box center [441, 167] width 239 height 17
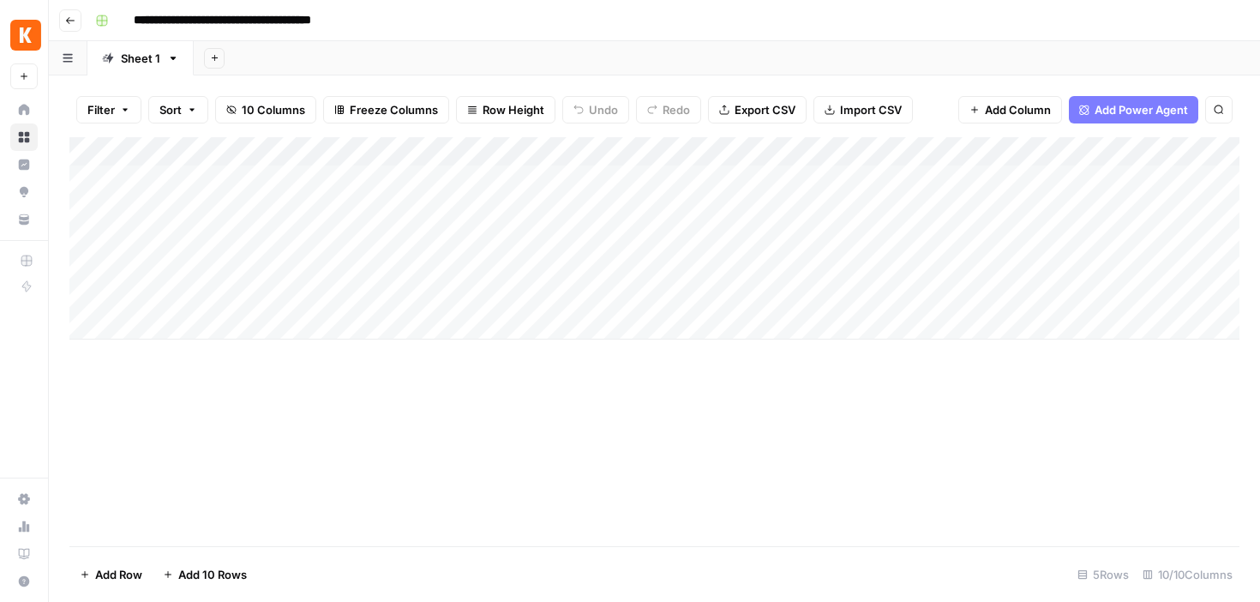
drag, startPoint x: 547, startPoint y: 432, endPoint x: 243, endPoint y: 273, distance: 342.8
click at [547, 432] on div "Add Column" at bounding box center [654, 341] width 1170 height 409
click at [69, 17] on icon "button" at bounding box center [70, 20] width 9 height 7
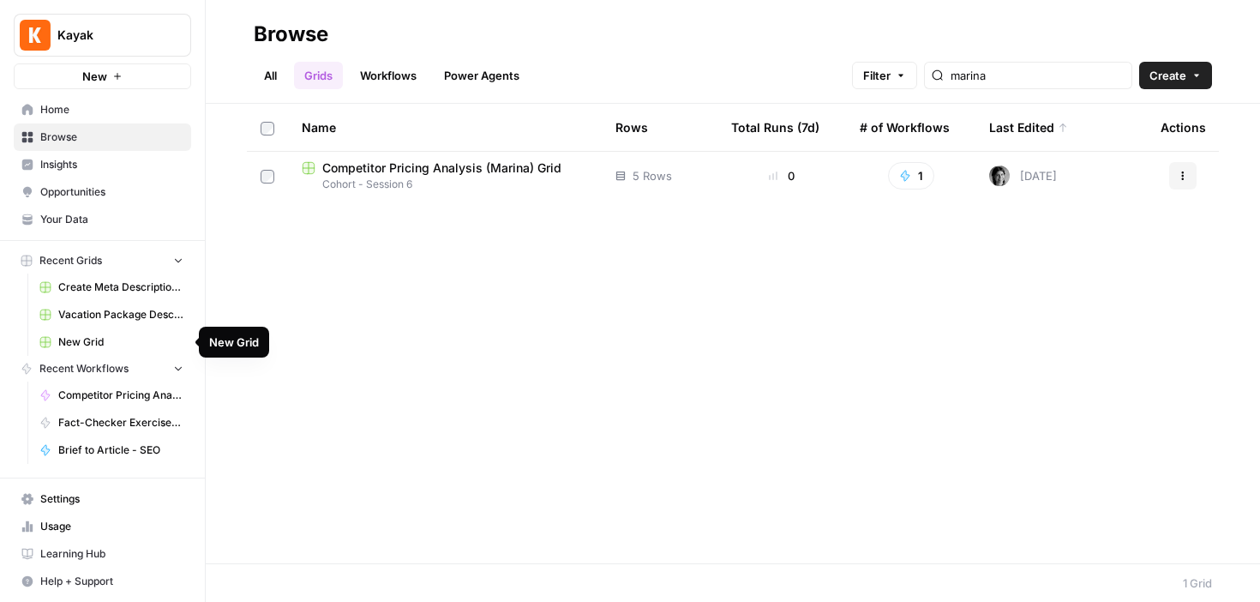
click at [99, 342] on span "New Grid" at bounding box center [120, 341] width 125 height 15
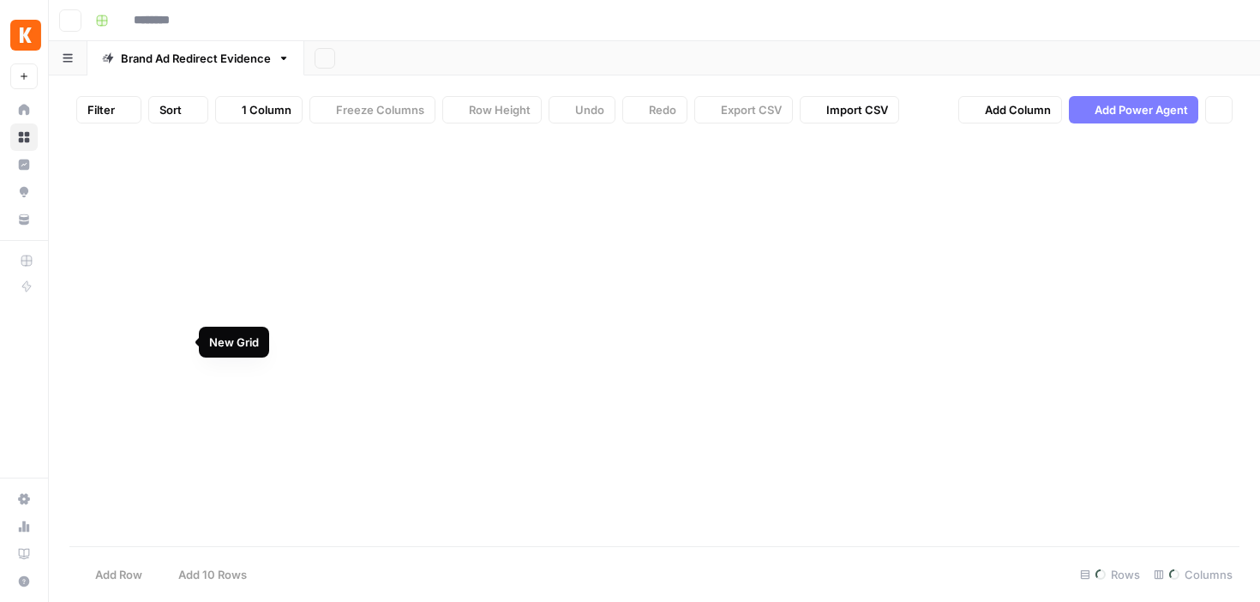
type input "********"
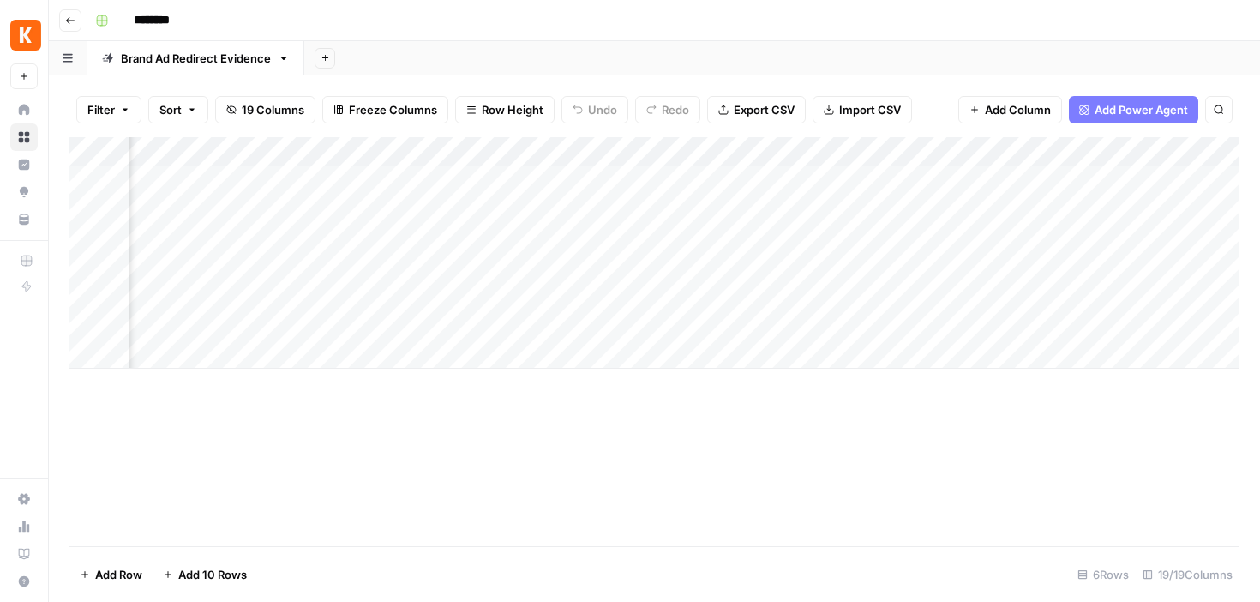
scroll to position [0, 3336]
click at [1173, 155] on span "Add Column" at bounding box center [1200, 151] width 60 height 15
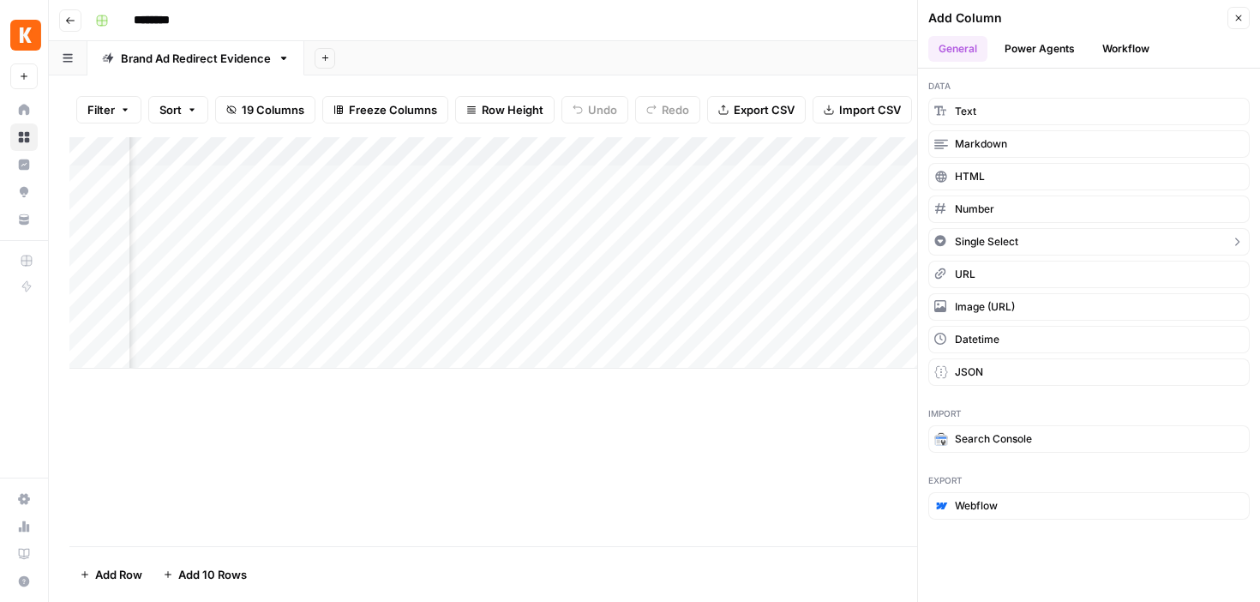
click at [1090, 244] on button "Single Select" at bounding box center [1088, 241] width 321 height 27
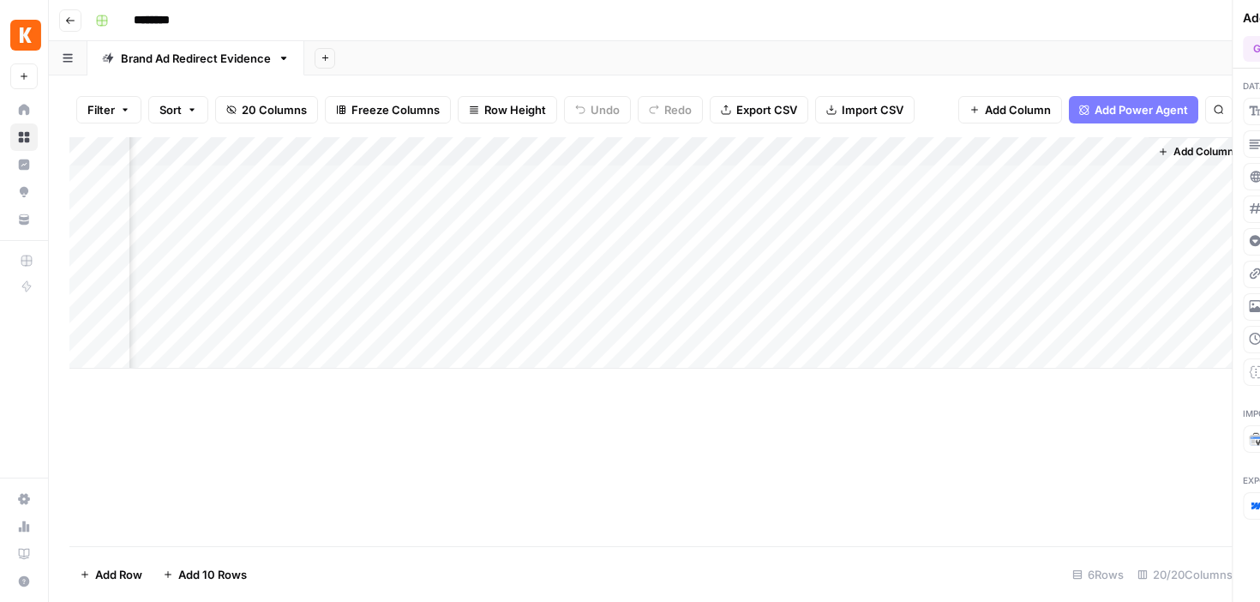
scroll to position [0, 3490]
click at [1185, 147] on span "Add Column" at bounding box center [1200, 151] width 60 height 15
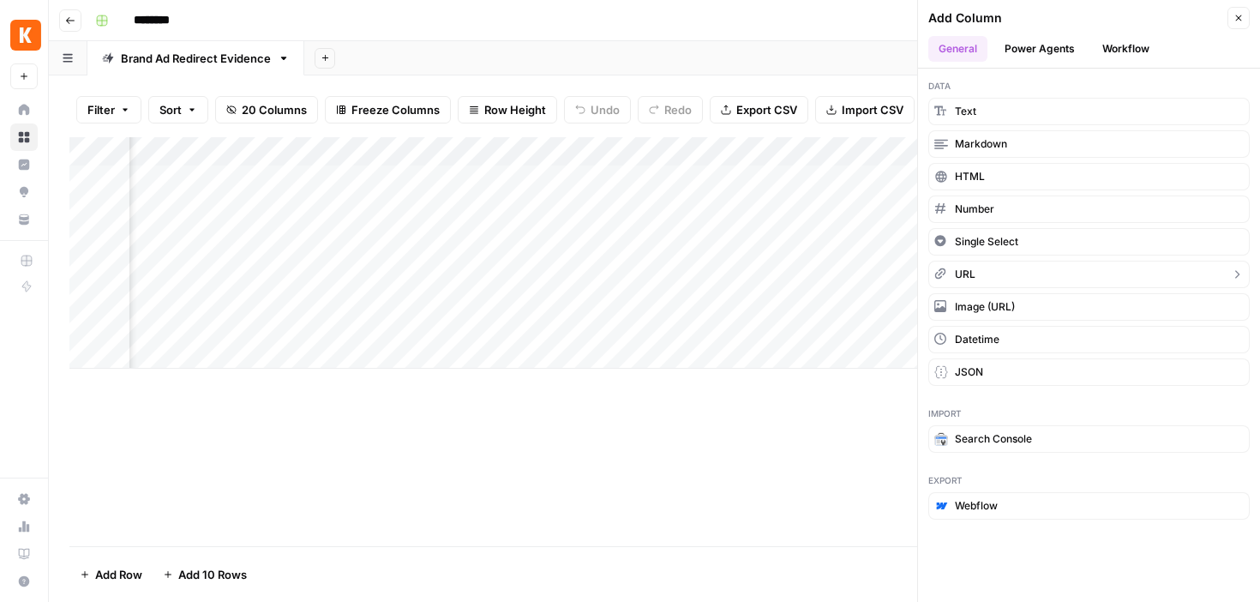
drag, startPoint x: 990, startPoint y: 110, endPoint x: 936, endPoint y: 298, distance: 196.2
click at [936, 298] on div "Data Text Markdown HTML Number Single Select URL Image (URL) Datetime JSON" at bounding box center [1089, 232] width 342 height 327
click at [824, 448] on div "Add Column" at bounding box center [654, 341] width 1170 height 409
click at [976, 364] on span "JSON" at bounding box center [969, 371] width 28 height 15
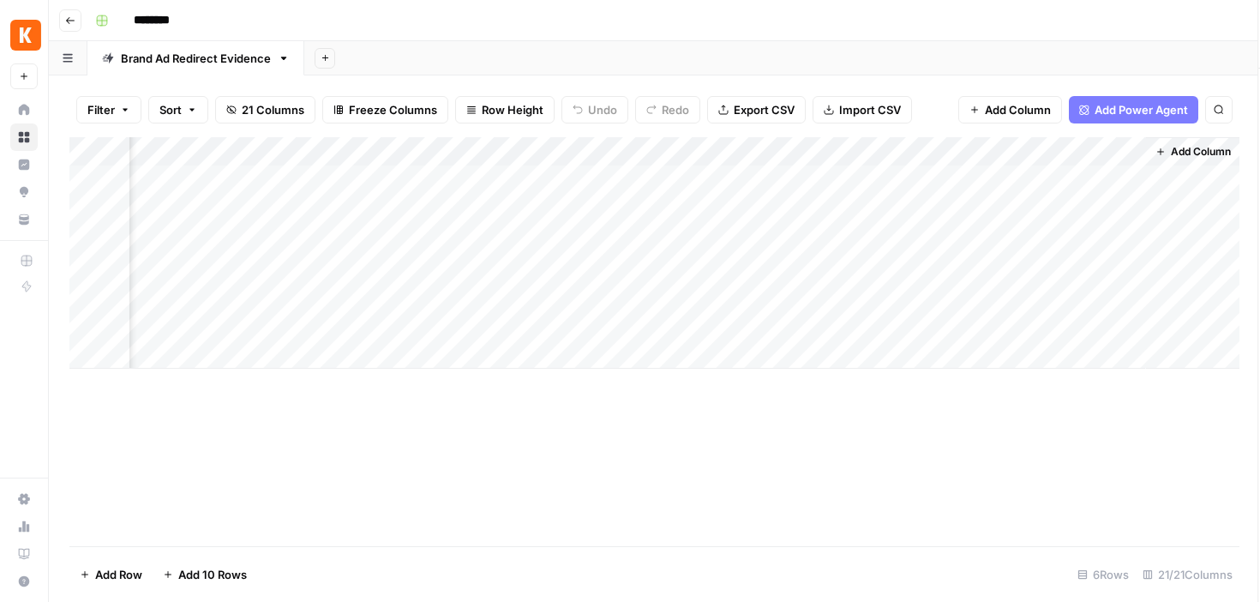
scroll to position [0, 3737]
click at [823, 147] on div "Add Column" at bounding box center [654, 252] width 1170 height 231
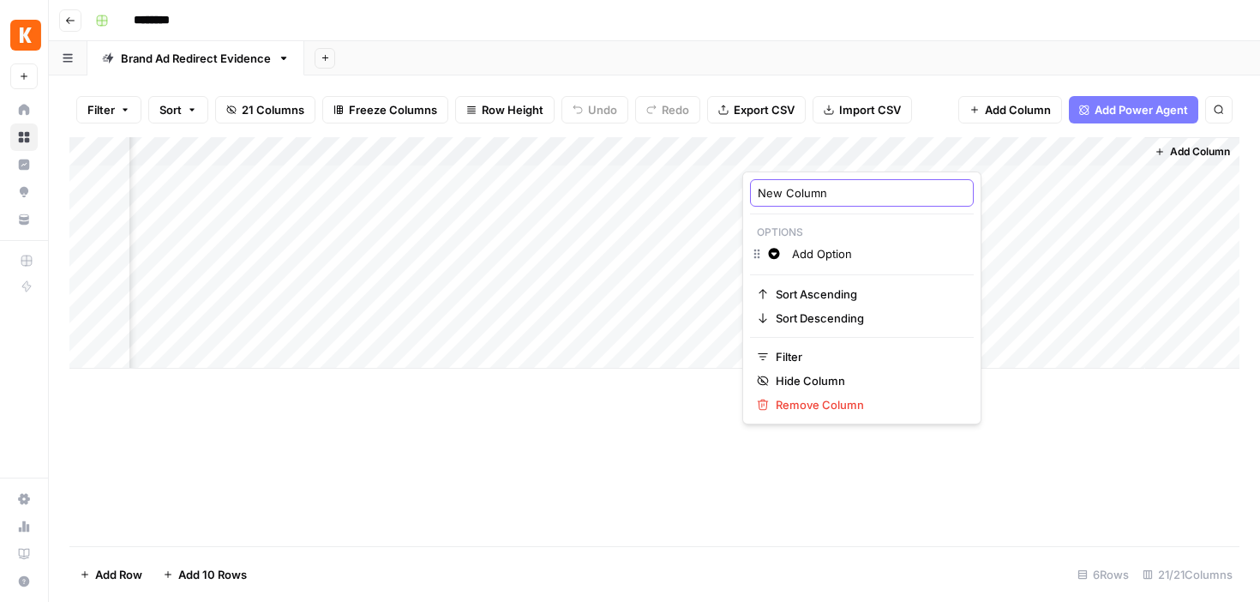
click at [802, 189] on input "New Column" at bounding box center [862, 192] width 208 height 17
paste input "kan_flag"
type input "kan_flag"
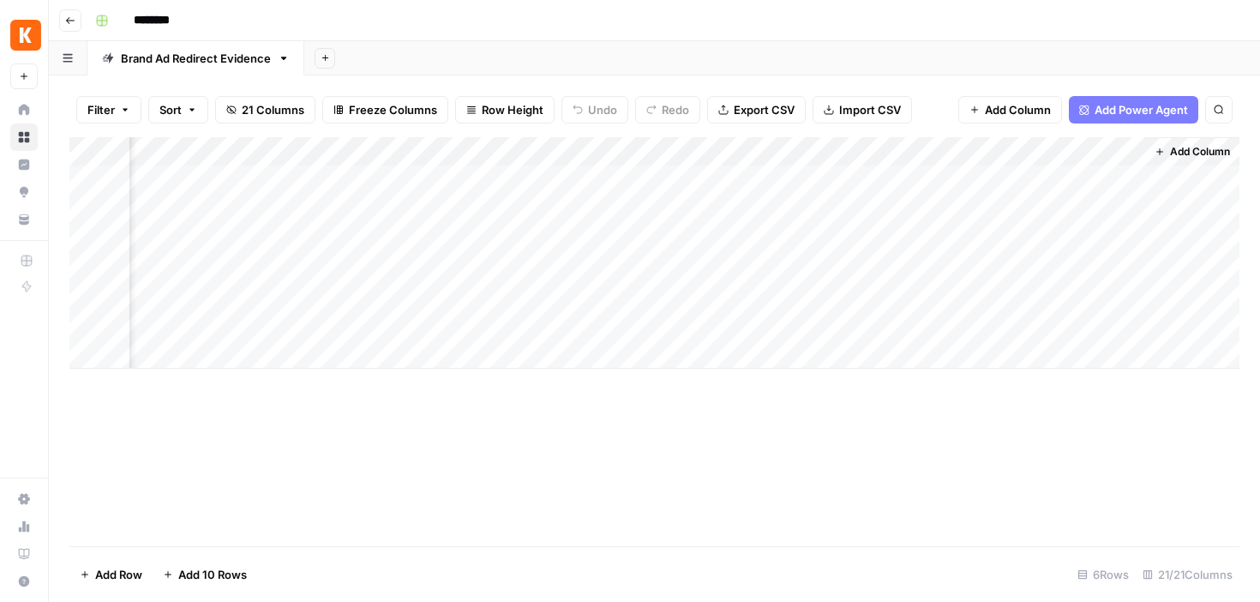
click at [665, 436] on div "Add Column" at bounding box center [654, 341] width 1170 height 409
click at [955, 156] on div "Add Column" at bounding box center [654, 252] width 1170 height 231
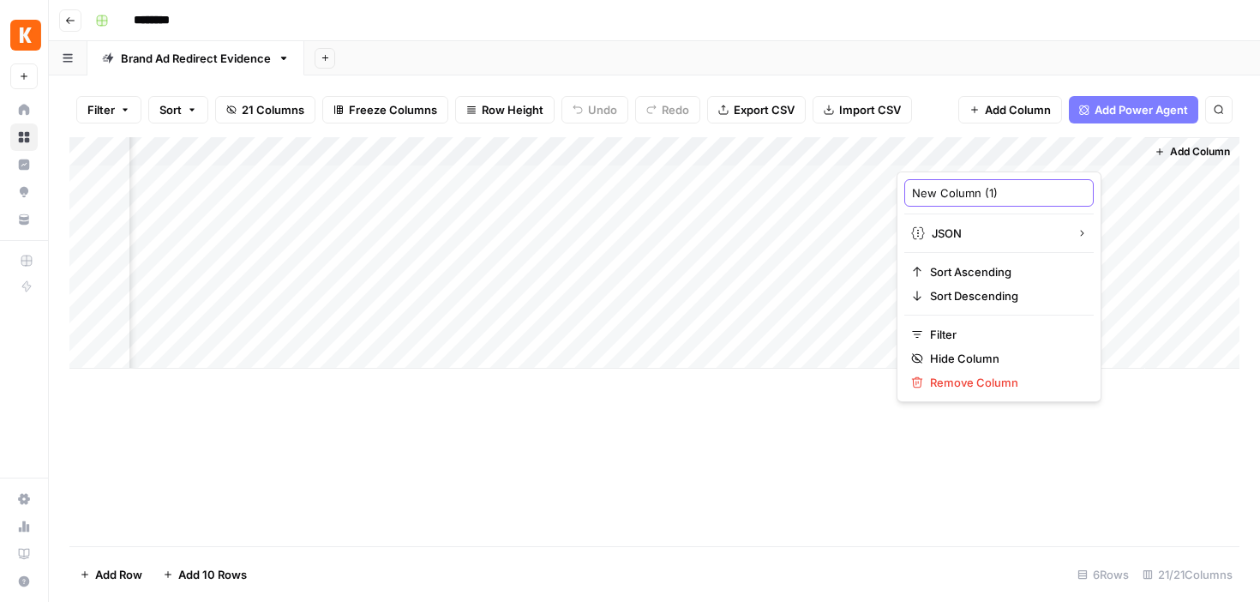
click at [939, 187] on input "New Column (1)" at bounding box center [999, 192] width 174 height 17
paste input "kan_ids_found"
type input "kan_ids_found"
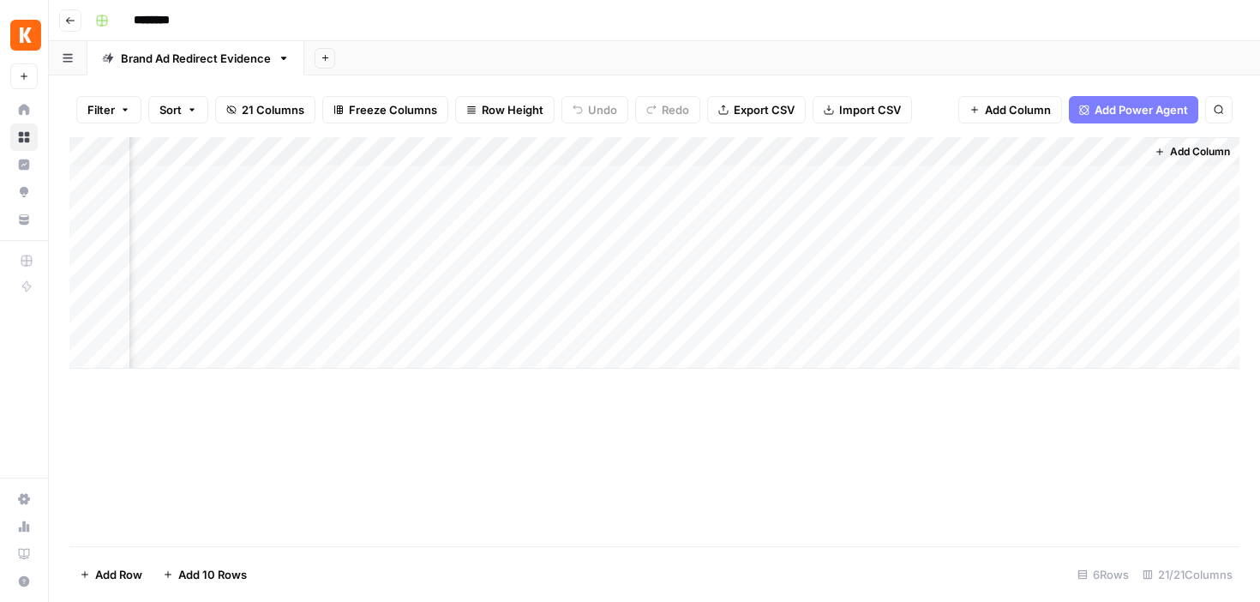
click at [813, 524] on div "Add Column" at bounding box center [654, 341] width 1170 height 409
click at [1192, 153] on span "Add Column" at bounding box center [1200, 151] width 60 height 15
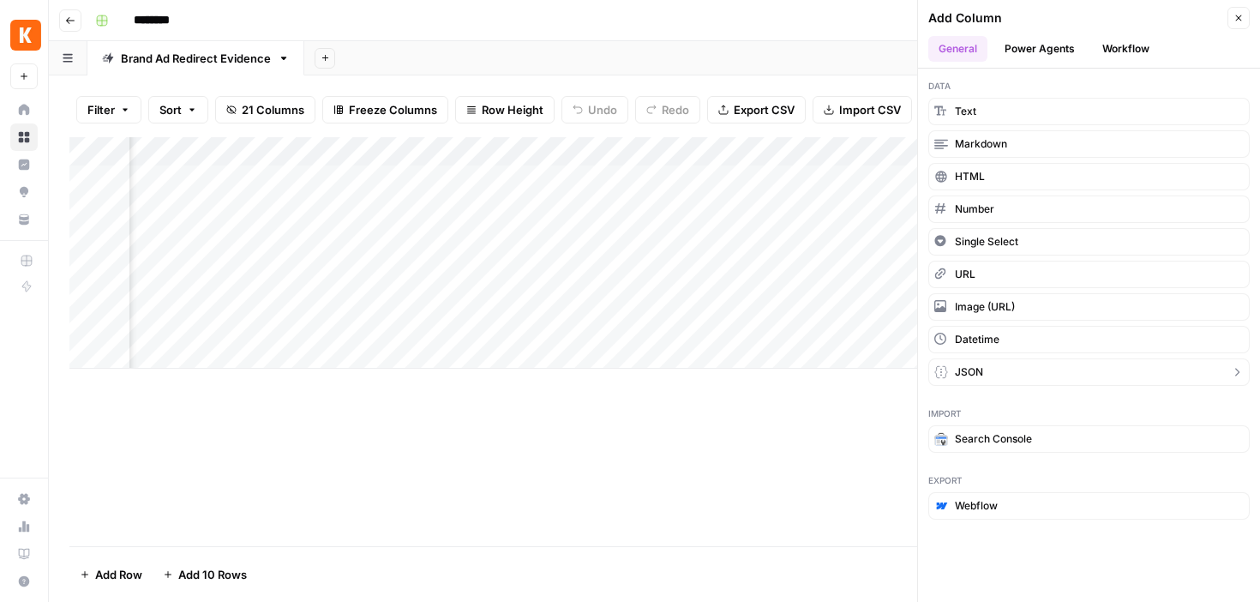
click at [1061, 369] on button "JSON" at bounding box center [1088, 371] width 321 height 27
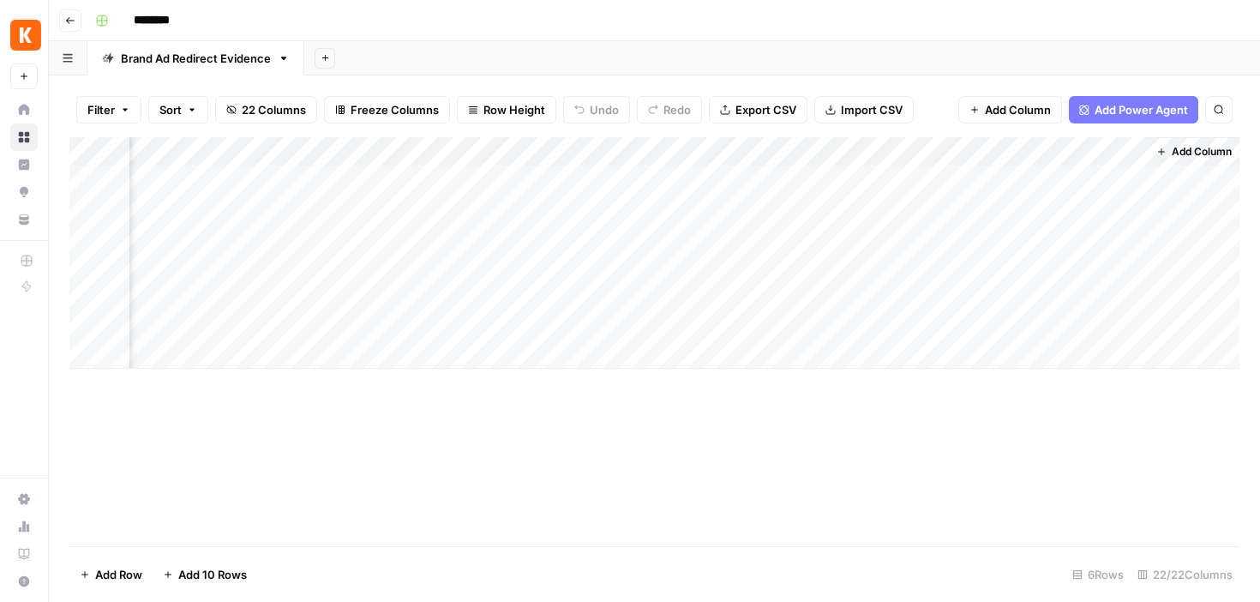
scroll to position [0, 3984]
click at [963, 156] on div "Add Column" at bounding box center [654, 252] width 1170 height 231
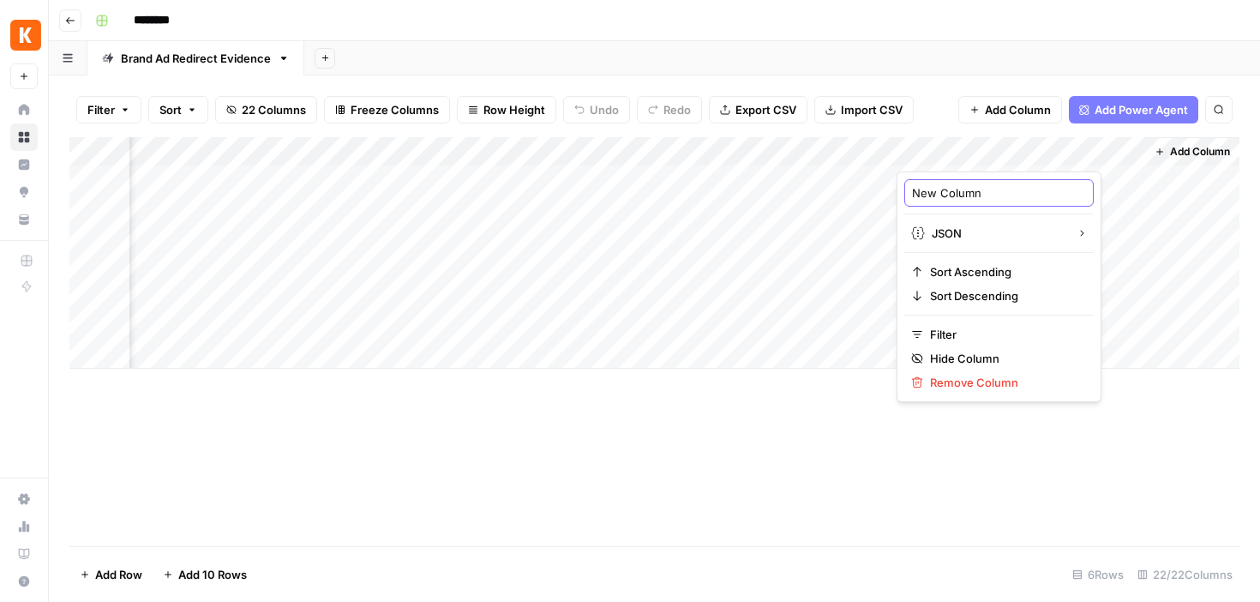
click at [954, 195] on input "New Column" at bounding box center [999, 192] width 174 height 17
paste input "kan_hits"
type input "kan_hits"
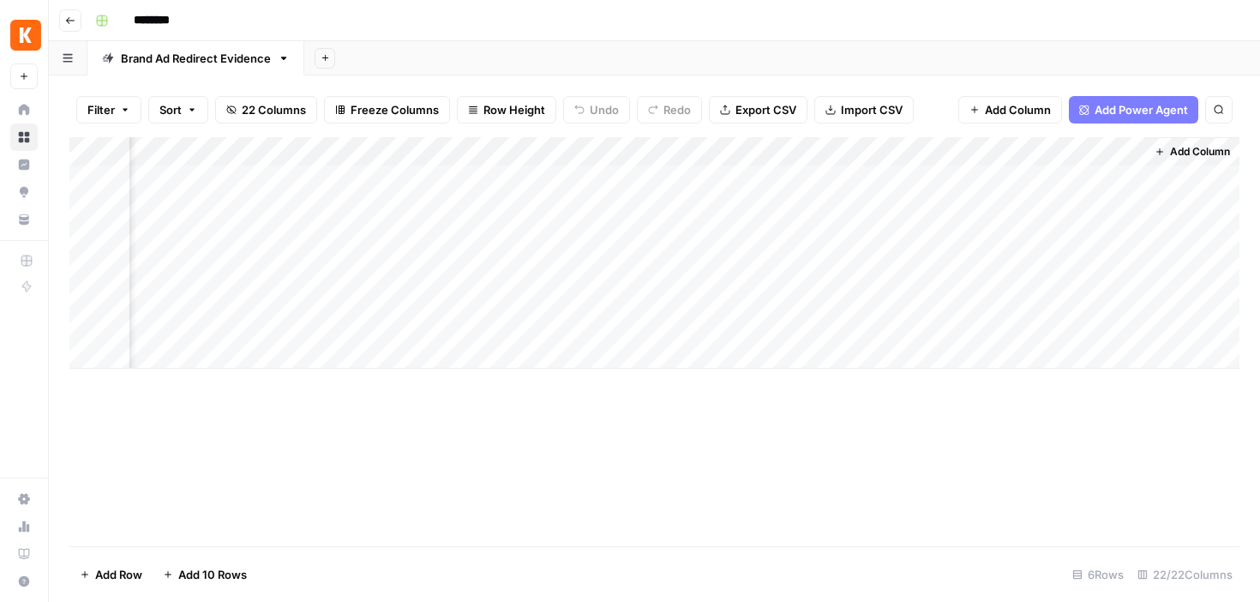
click at [694, 331] on div "Add Column" at bounding box center [654, 252] width 1170 height 231
click at [730, 443] on div "Add Column" at bounding box center [654, 341] width 1170 height 409
click at [66, 25] on button "Go back" at bounding box center [70, 20] width 22 height 22
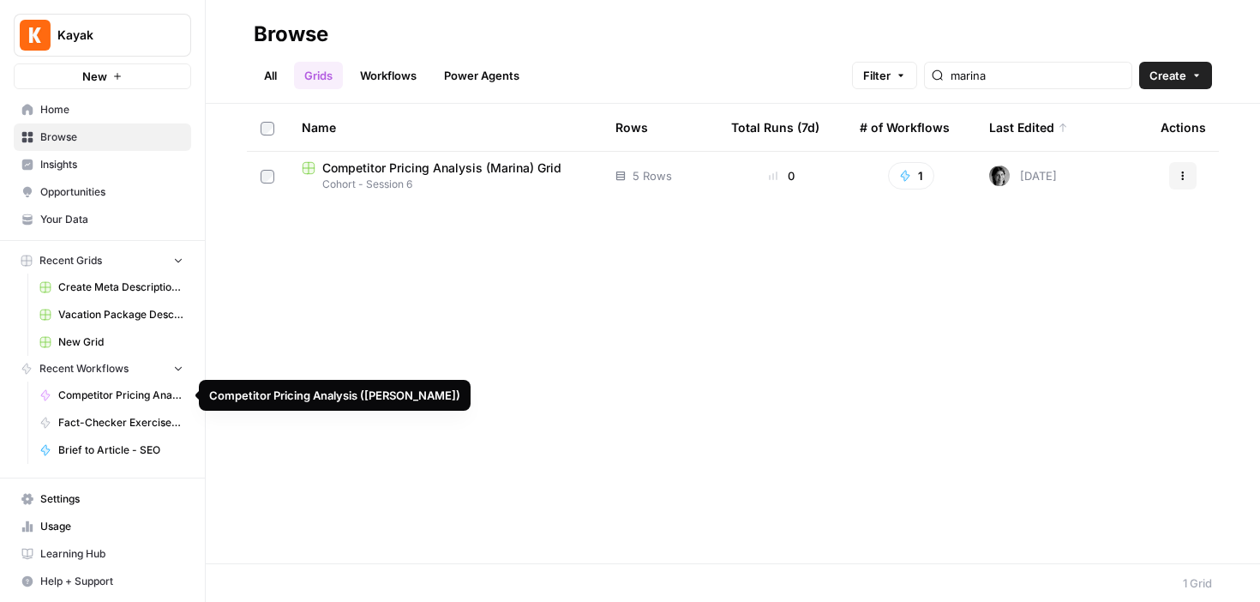
click at [117, 401] on span "Competitor Pricing Analysis ([PERSON_NAME])" at bounding box center [120, 394] width 125 height 15
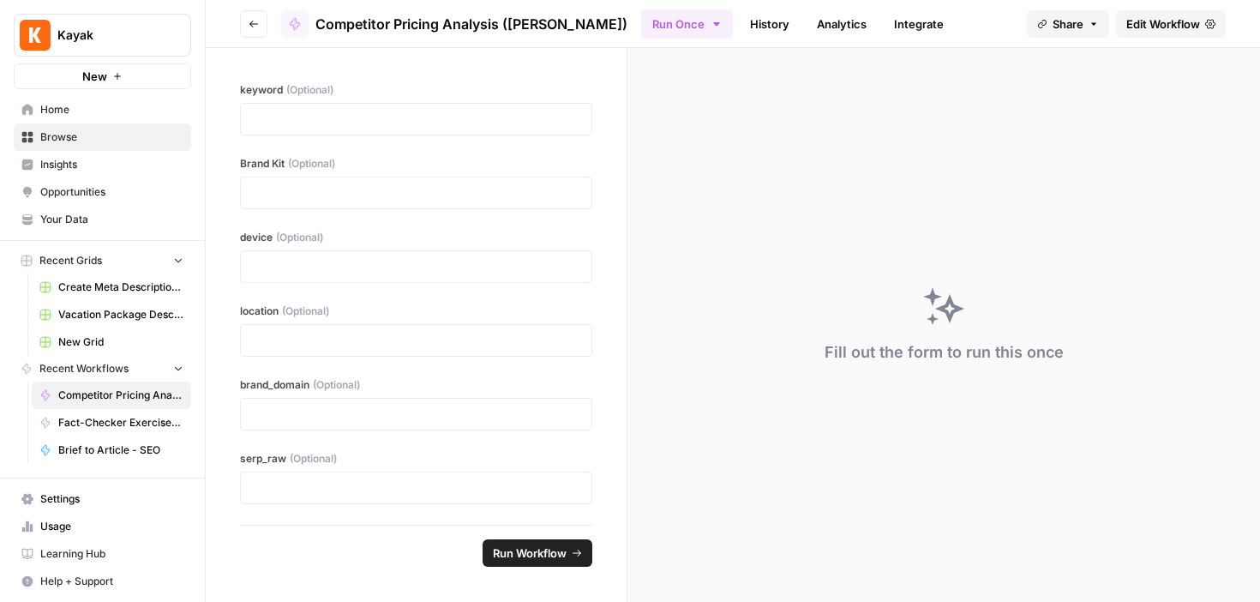
click at [1124, 25] on link "Edit Workflow" at bounding box center [1171, 23] width 110 height 27
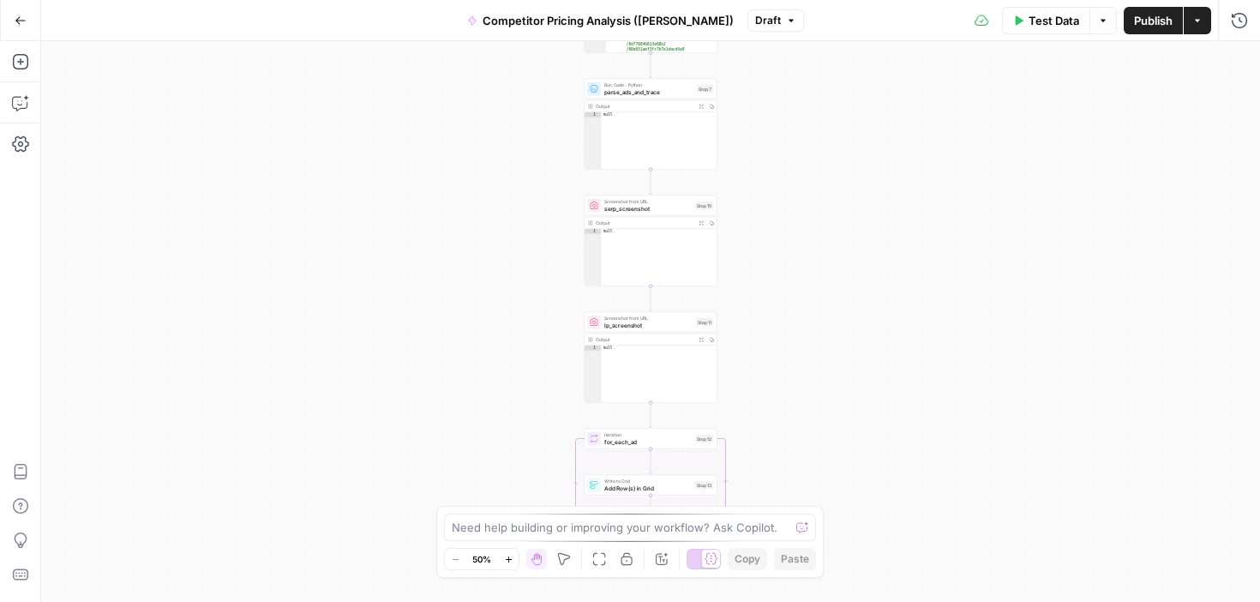
drag, startPoint x: 770, startPoint y: 439, endPoint x: 770, endPoint y: 201, distance: 238.3
click at [770, 201] on div "Workflow Input Settings Inputs Google Search google_search_raw Step 1 Output Ex…" at bounding box center [650, 321] width 1219 height 561
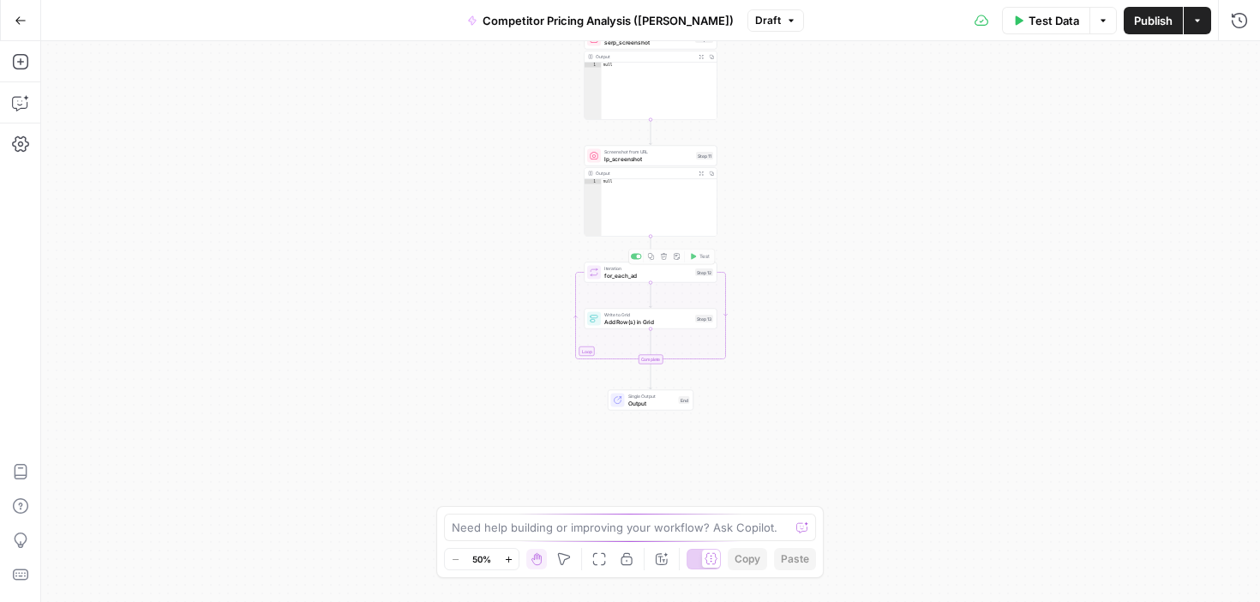
click at [651, 321] on span "Add Row(s) in Grid" at bounding box center [647, 321] width 87 height 9
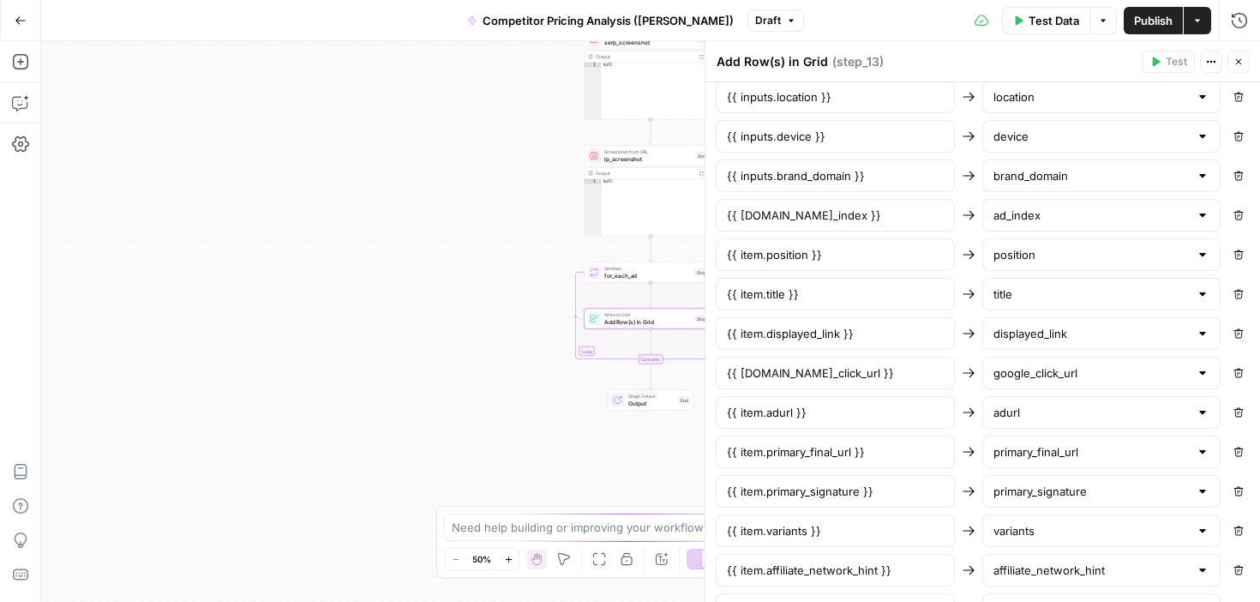
scroll to position [943, 0]
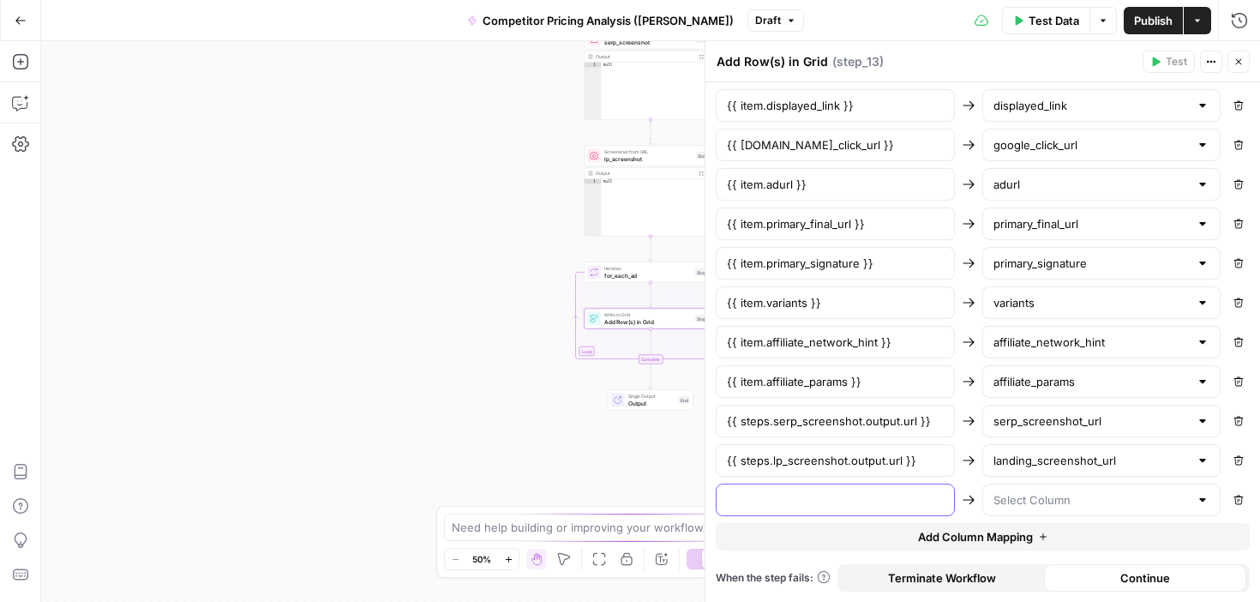
click at [838, 505] on input "text" at bounding box center [835, 499] width 217 height 17
paste input "{{ item.kan_flag }}"
type input "{{ item.kan_flag }}"
click at [1026, 496] on input "text" at bounding box center [1092, 499] width 196 height 17
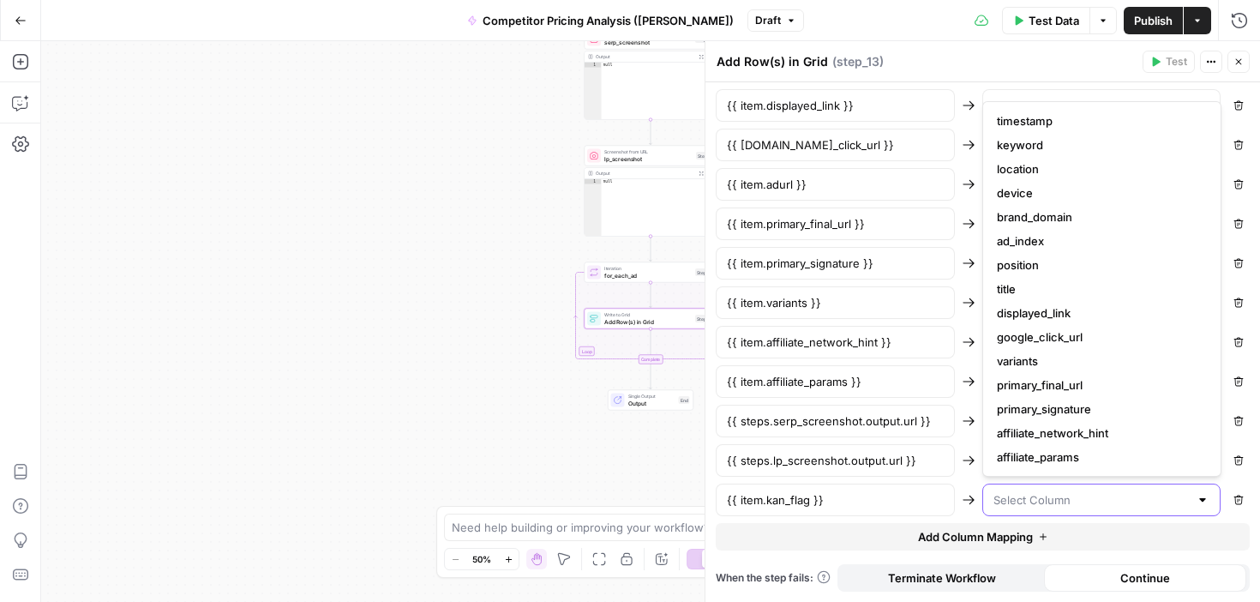
paste input "kan_flag"
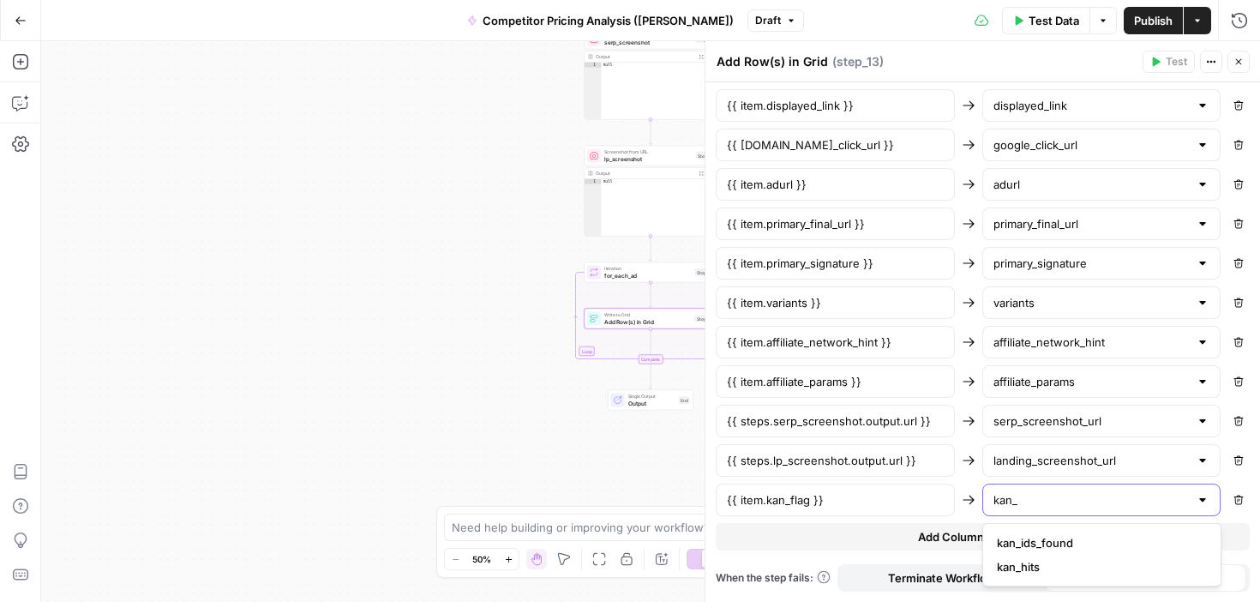
type input "kan_"
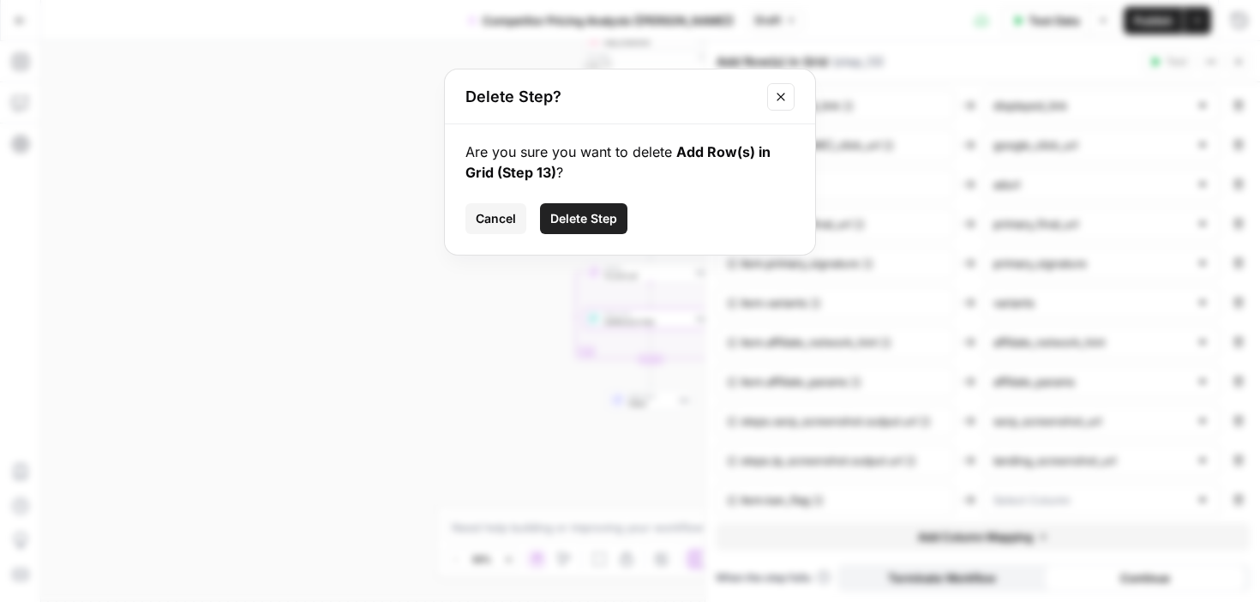
click at [497, 227] on button "Cancel" at bounding box center [495, 218] width 61 height 31
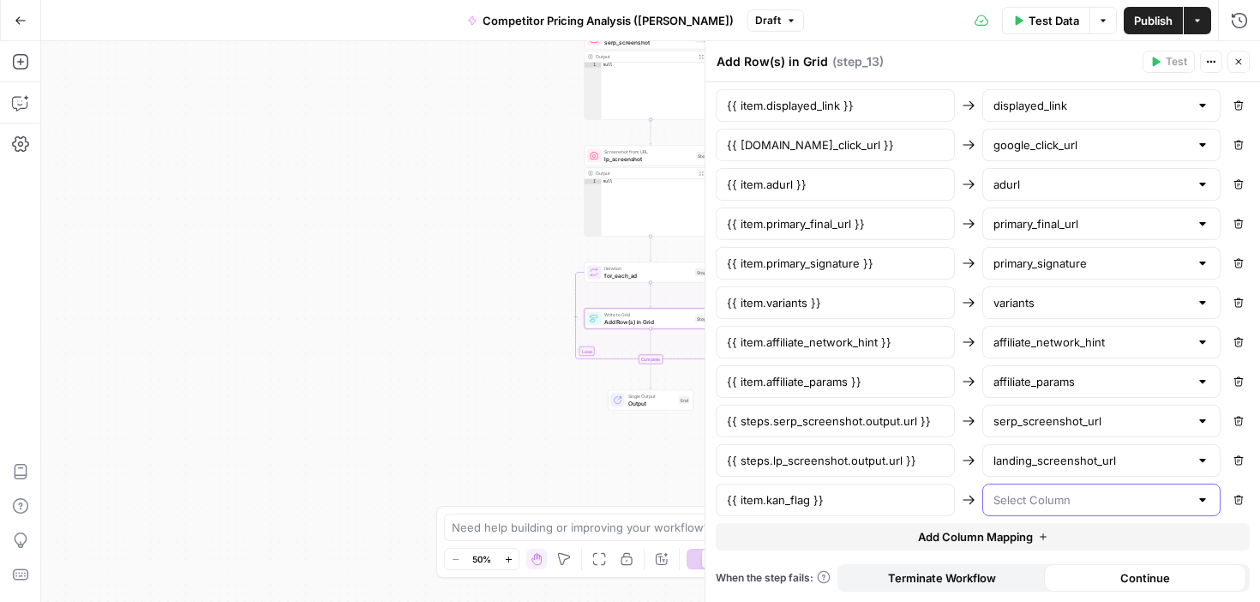
click at [1042, 501] on input "text" at bounding box center [1092, 499] width 196 height 17
type input "kan"
click at [878, 505] on input "{{ item.kan_flag }}" at bounding box center [835, 499] width 217 height 17
click at [1055, 497] on input "text" at bounding box center [1092, 499] width 196 height 17
type input "kan"
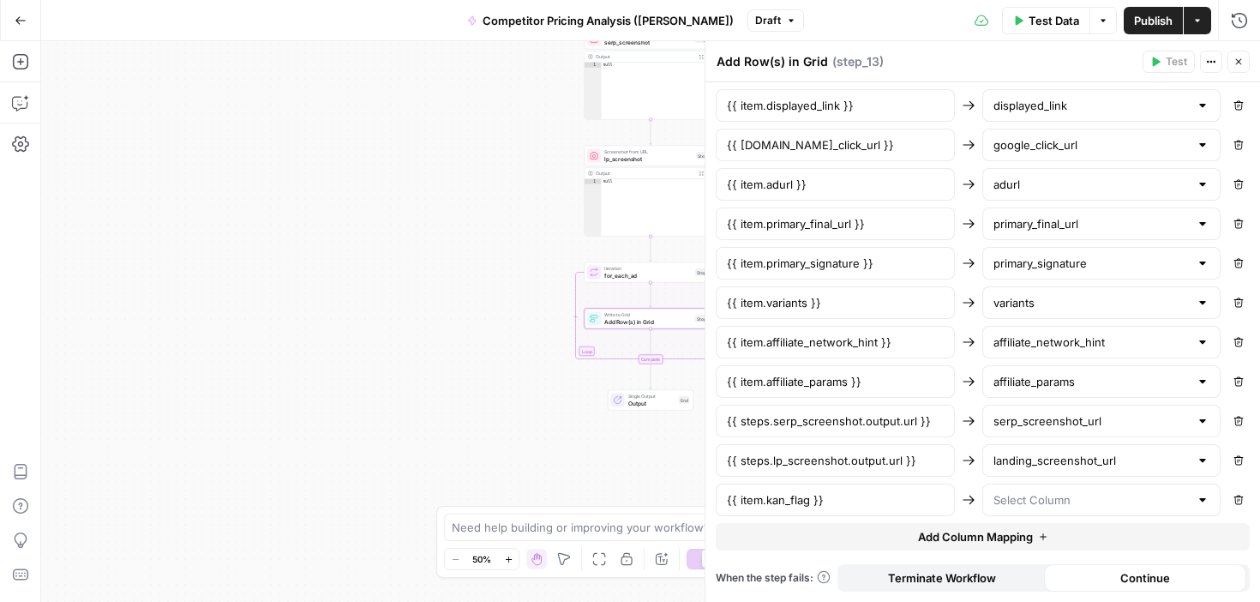
click at [495, 430] on div "Workflow Input Settings Inputs Google Search google_search_raw Step 1 Output Ex…" at bounding box center [650, 321] width 1219 height 561
click at [21, 21] on icon "button" at bounding box center [21, 21] width 12 height 12
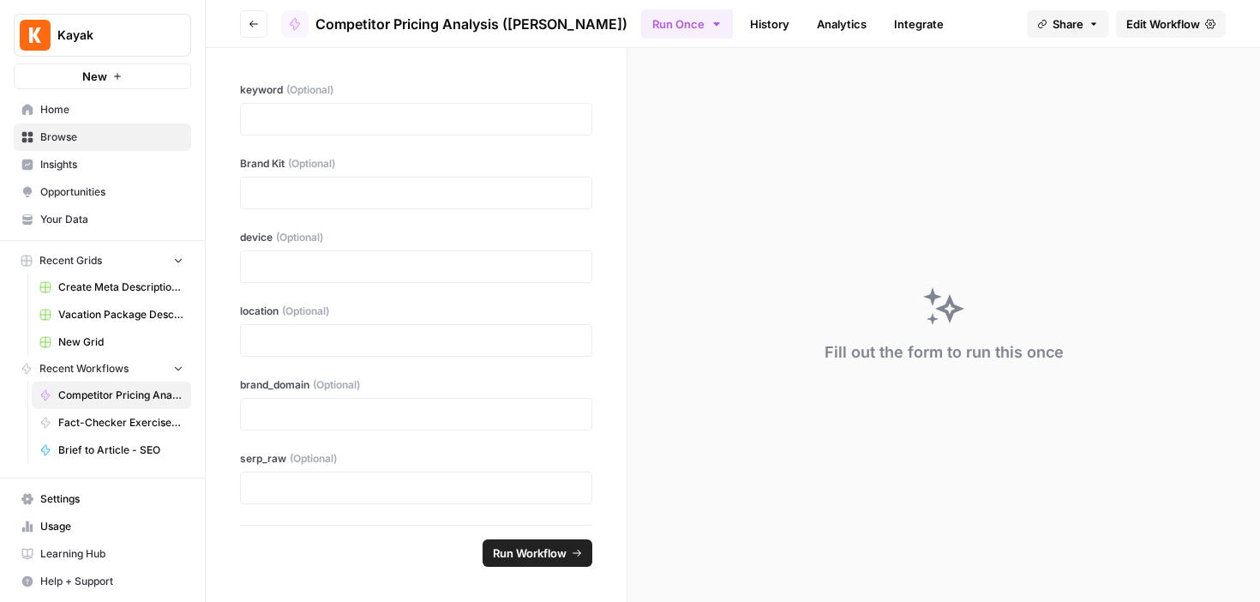
click at [81, 341] on span "New Grid" at bounding box center [120, 341] width 125 height 15
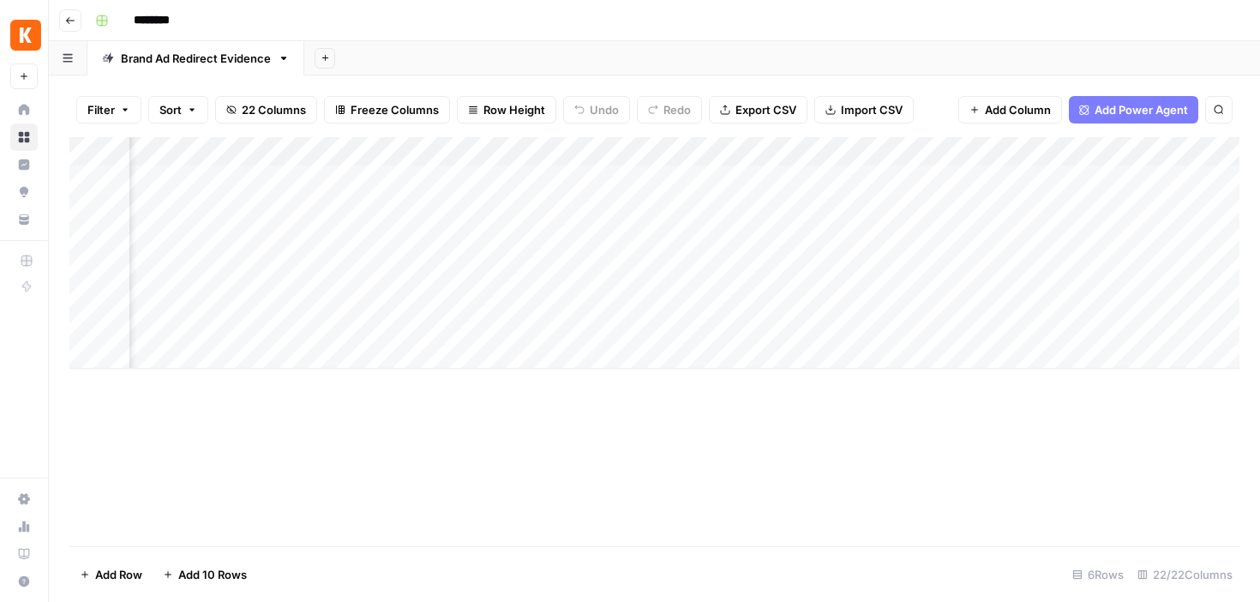
scroll to position [0, 3984]
click at [555, 147] on div "Add Column" at bounding box center [654, 252] width 1170 height 231
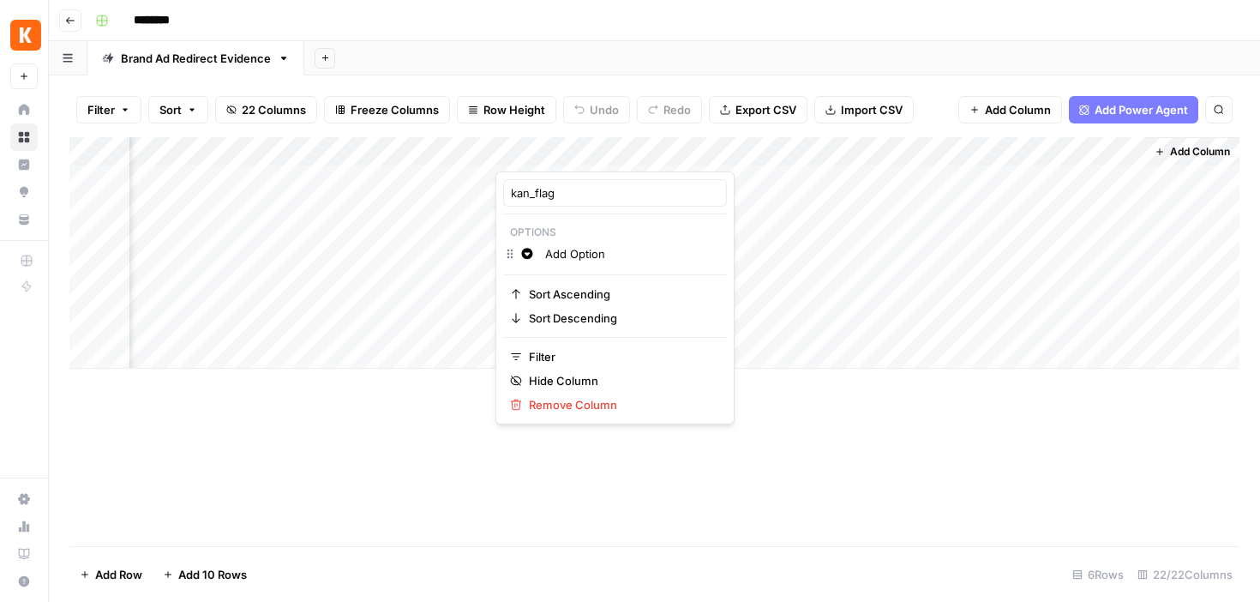
click at [569, 257] on input "Add Option" at bounding box center [632, 253] width 174 height 17
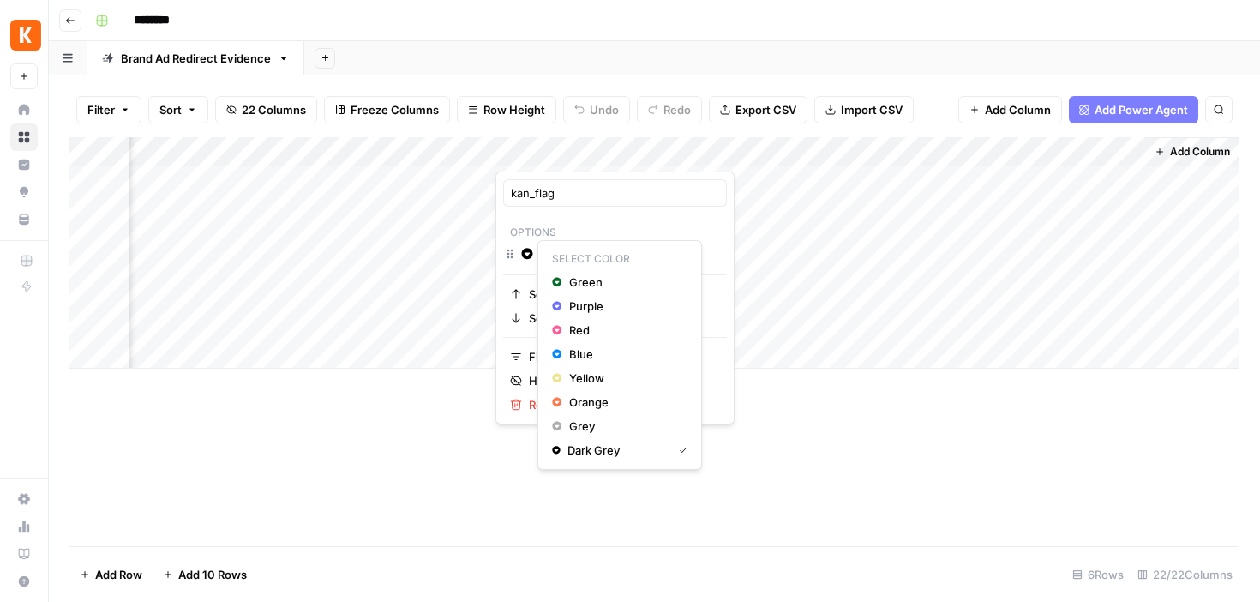
click at [528, 252] on icon "button" at bounding box center [527, 253] width 11 height 11
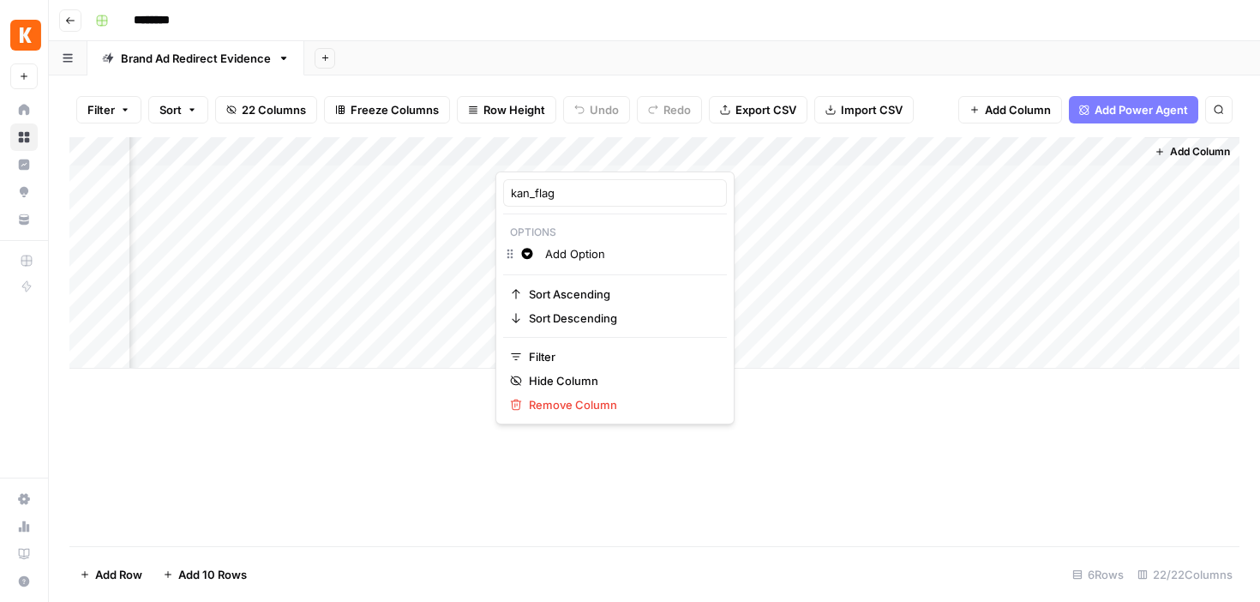
click at [557, 142] on div at bounding box center [573, 154] width 155 height 34
click at [510, 149] on div at bounding box center [573, 154] width 155 height 34
click at [637, 149] on div at bounding box center [573, 154] width 155 height 34
click at [636, 165] on div at bounding box center [573, 154] width 155 height 34
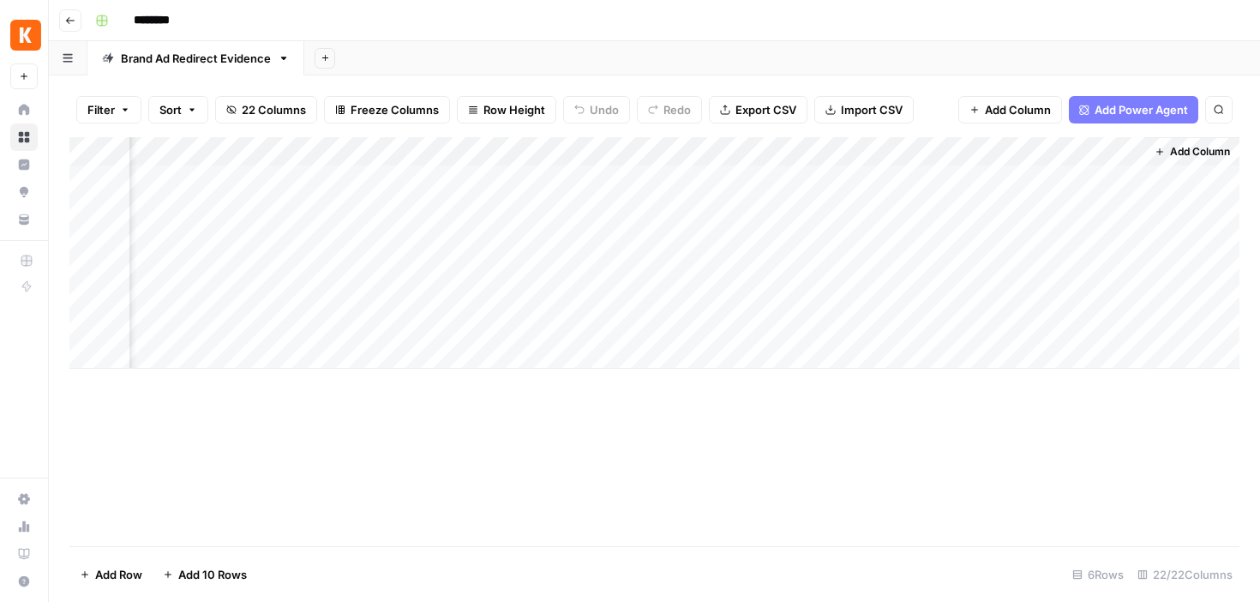
click at [769, 308] on div "Add Column" at bounding box center [654, 252] width 1170 height 231
click at [626, 153] on div "Add Column" at bounding box center [654, 252] width 1170 height 231
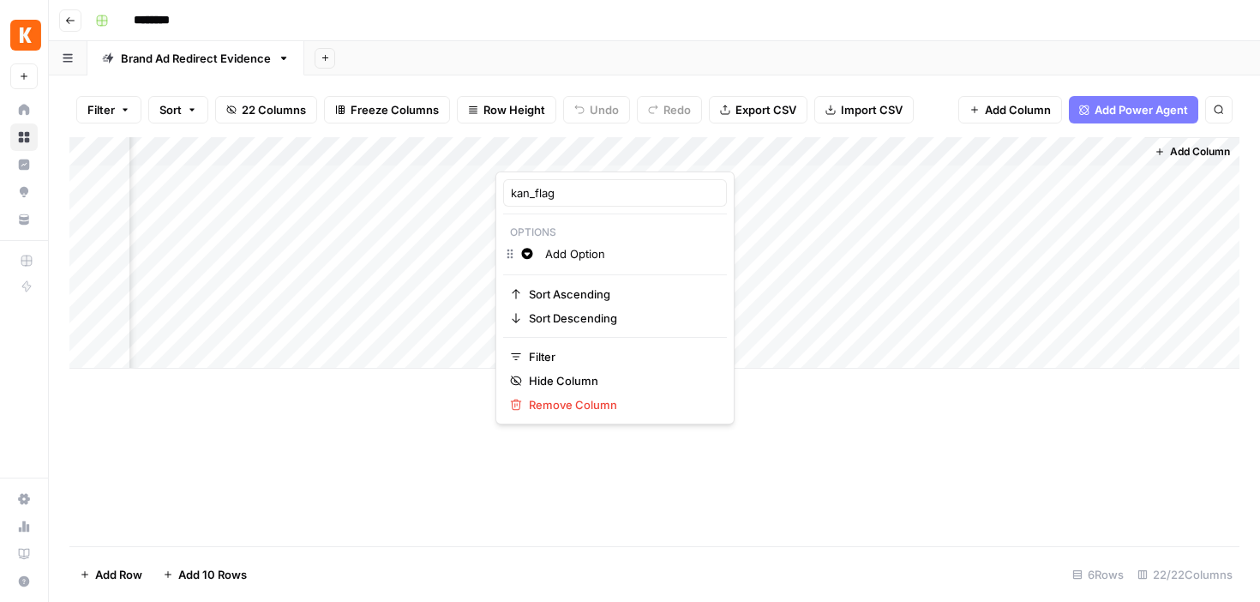
click at [612, 162] on div at bounding box center [573, 154] width 155 height 34
click at [634, 154] on div at bounding box center [573, 154] width 155 height 34
click at [638, 154] on div at bounding box center [573, 154] width 155 height 34
click at [604, 193] on input "kan_flag" at bounding box center [615, 192] width 208 height 17
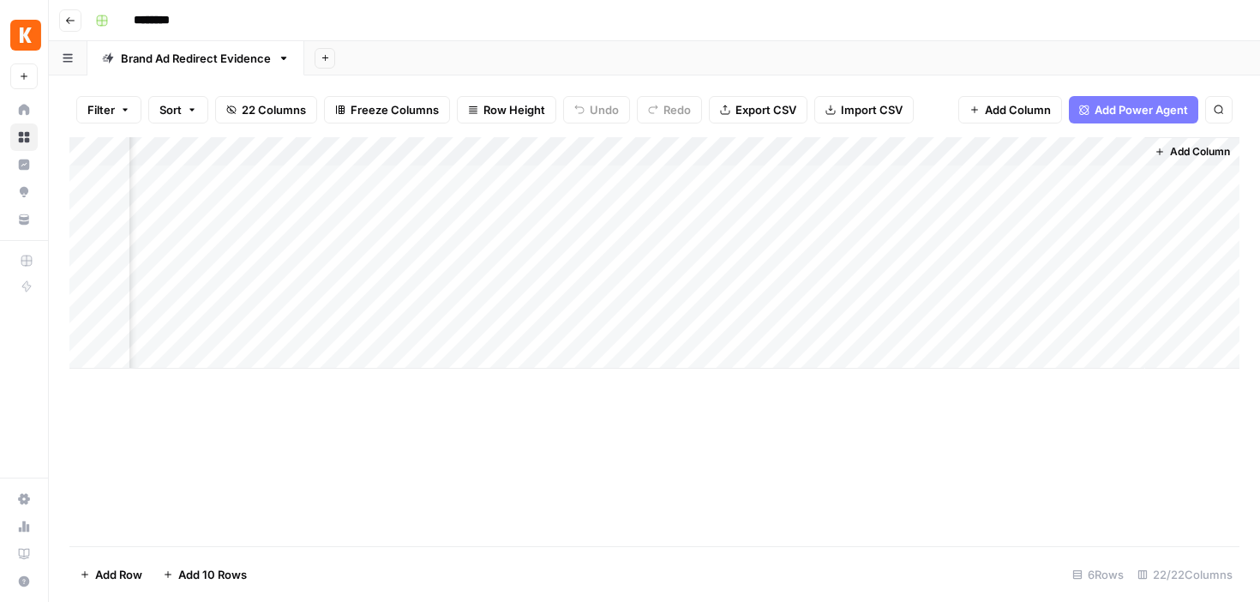
click at [515, 147] on div "Add Column" at bounding box center [654, 252] width 1170 height 231
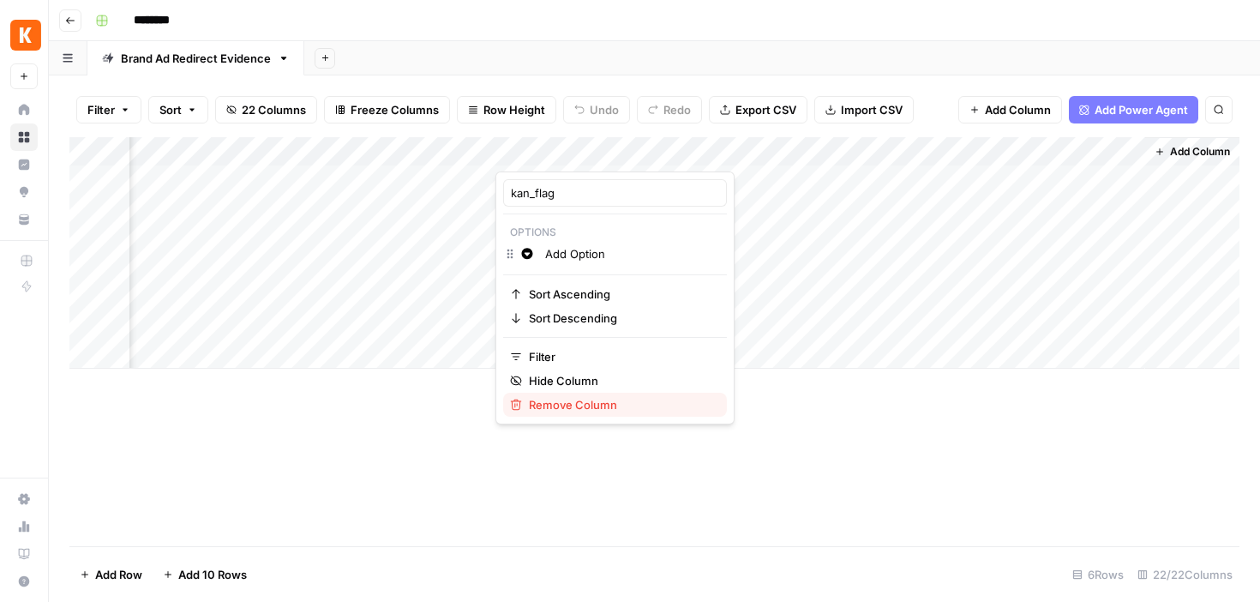
click at [559, 407] on span "Remove Column" at bounding box center [621, 404] width 184 height 17
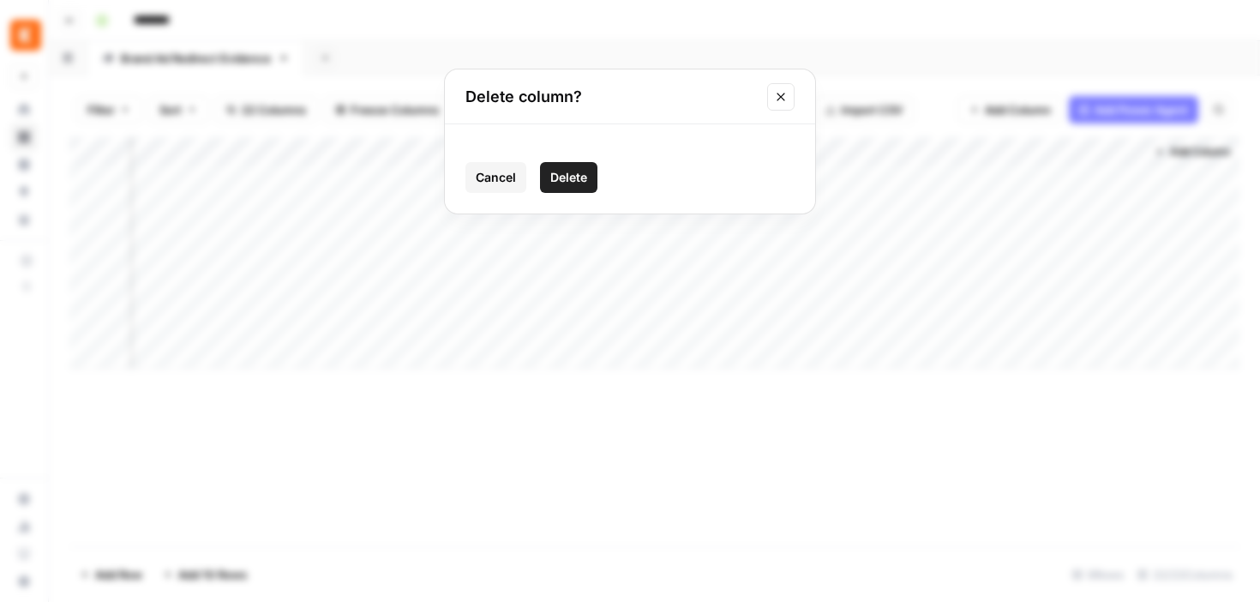
click at [552, 177] on span "Delete" at bounding box center [568, 177] width 37 height 17
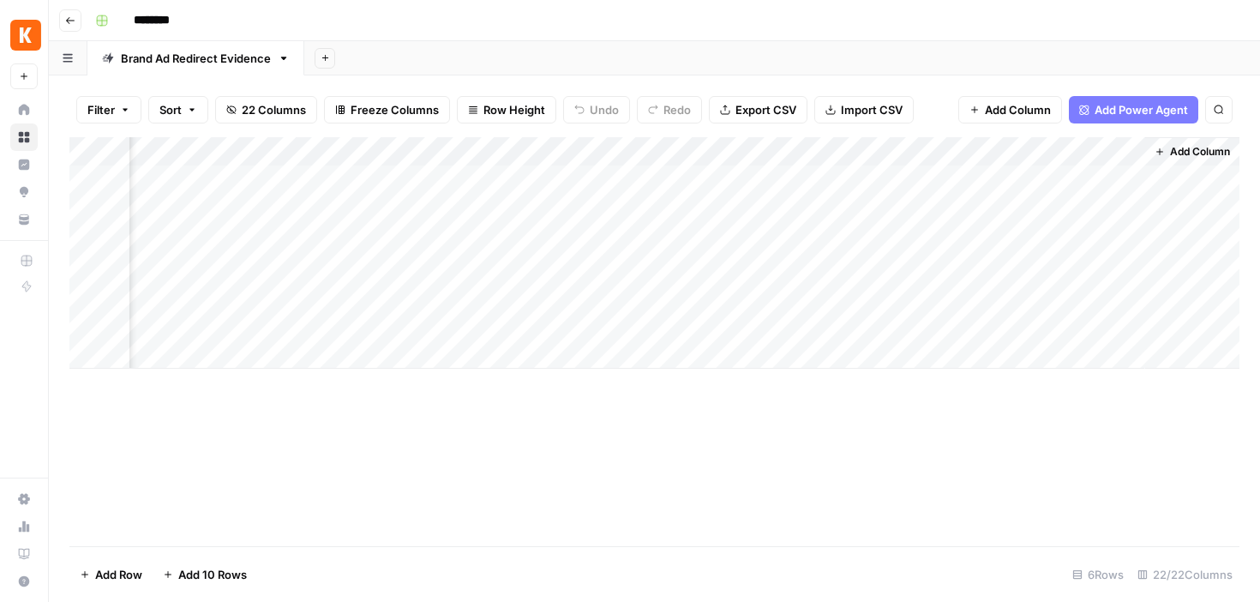
scroll to position [0, 3829]
click at [1204, 154] on span "Add Column" at bounding box center [1200, 151] width 60 height 15
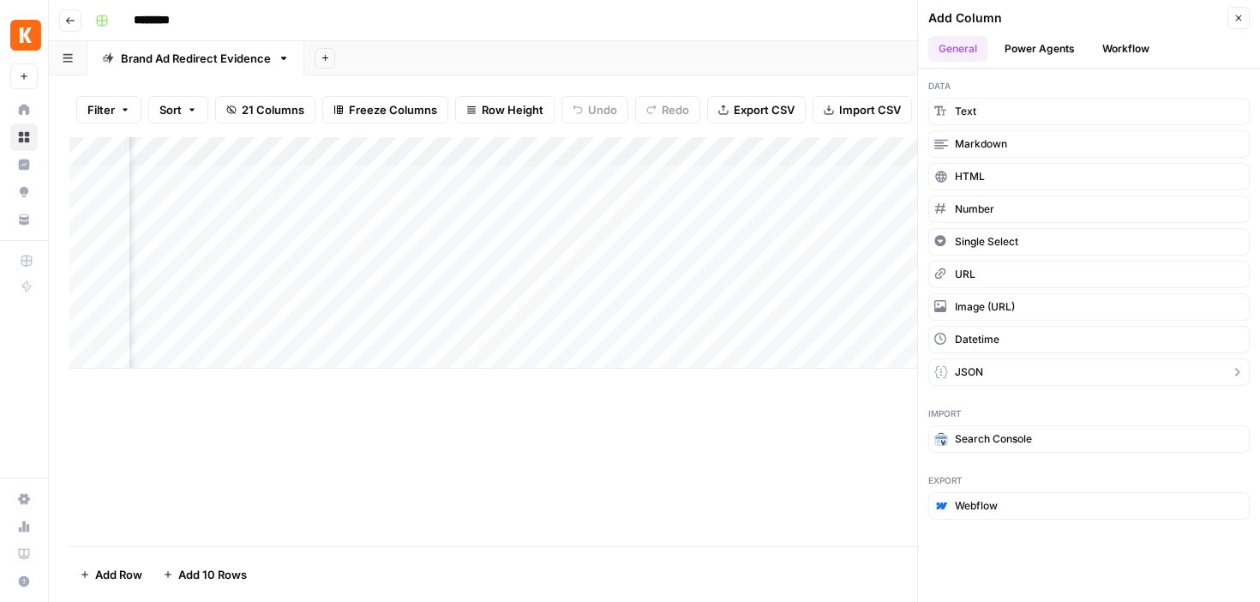
click at [981, 374] on span "JSON" at bounding box center [969, 371] width 28 height 15
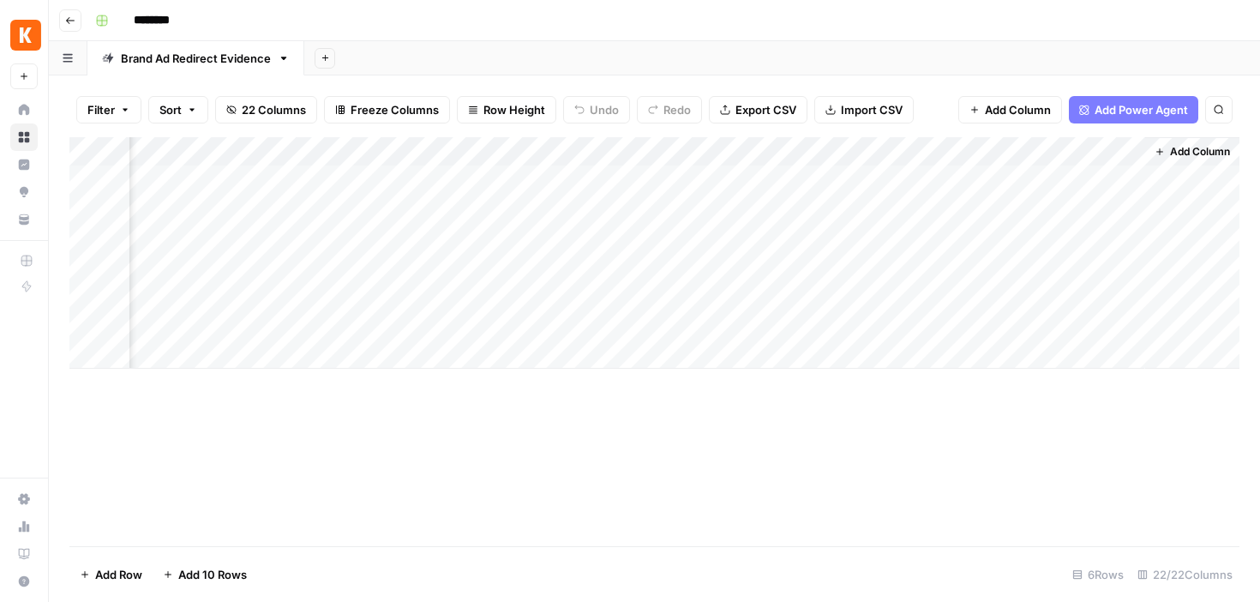
scroll to position [0, 4076]
click at [963, 151] on div "Add Column" at bounding box center [654, 252] width 1170 height 231
click at [931, 203] on div "New Column" at bounding box center [998, 192] width 189 height 27
click at [931, 203] on div "Add Column" at bounding box center [654, 252] width 1170 height 231
click at [934, 140] on div "Add Column" at bounding box center [654, 252] width 1170 height 231
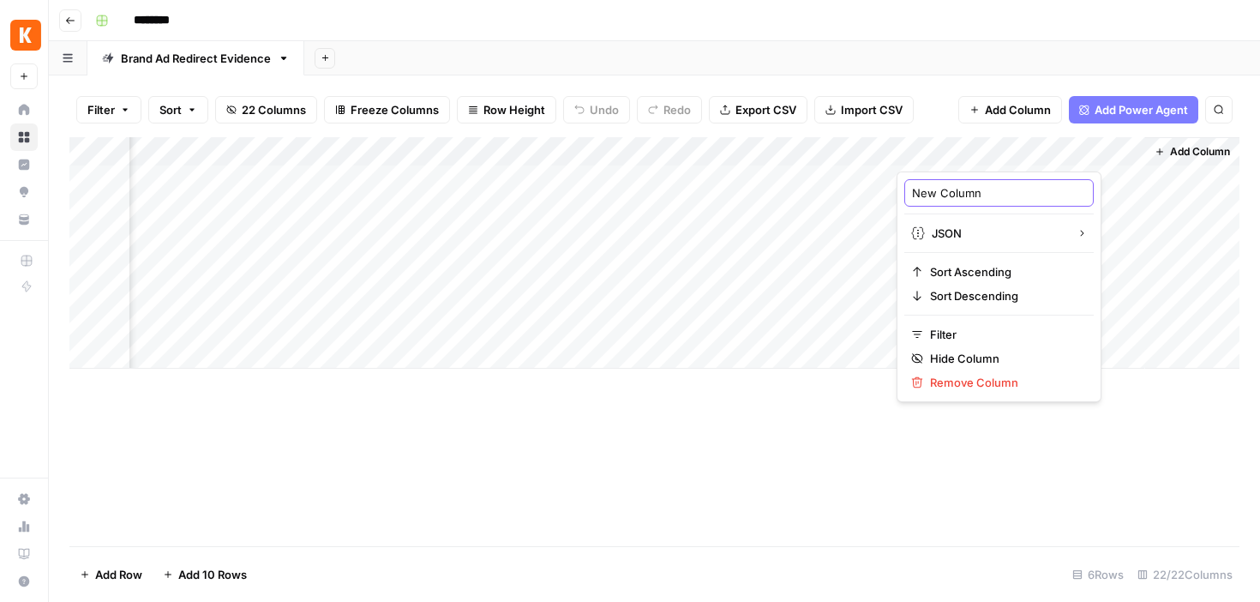
click at [938, 191] on input "New Column" at bounding box center [999, 192] width 174 height 17
paste input "kan_flag"
type input "kan_flag"
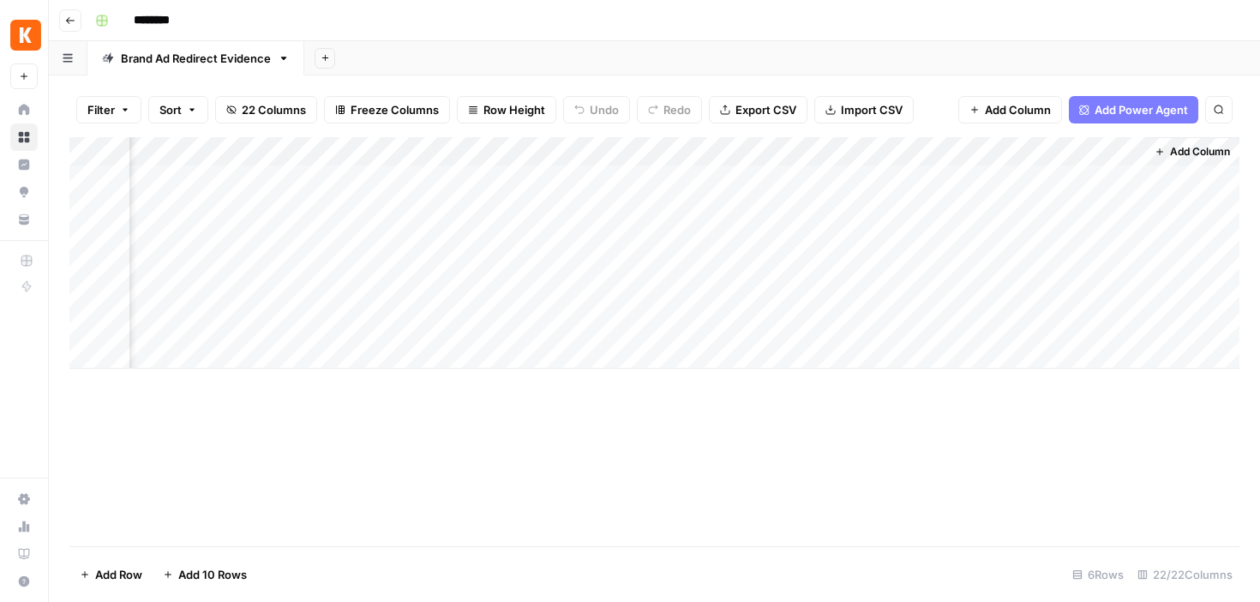
drag, startPoint x: 755, startPoint y: 523, endPoint x: 765, endPoint y: 524, distance: 9.5
click at [755, 523] on div "Add Column" at bounding box center [654, 341] width 1170 height 409
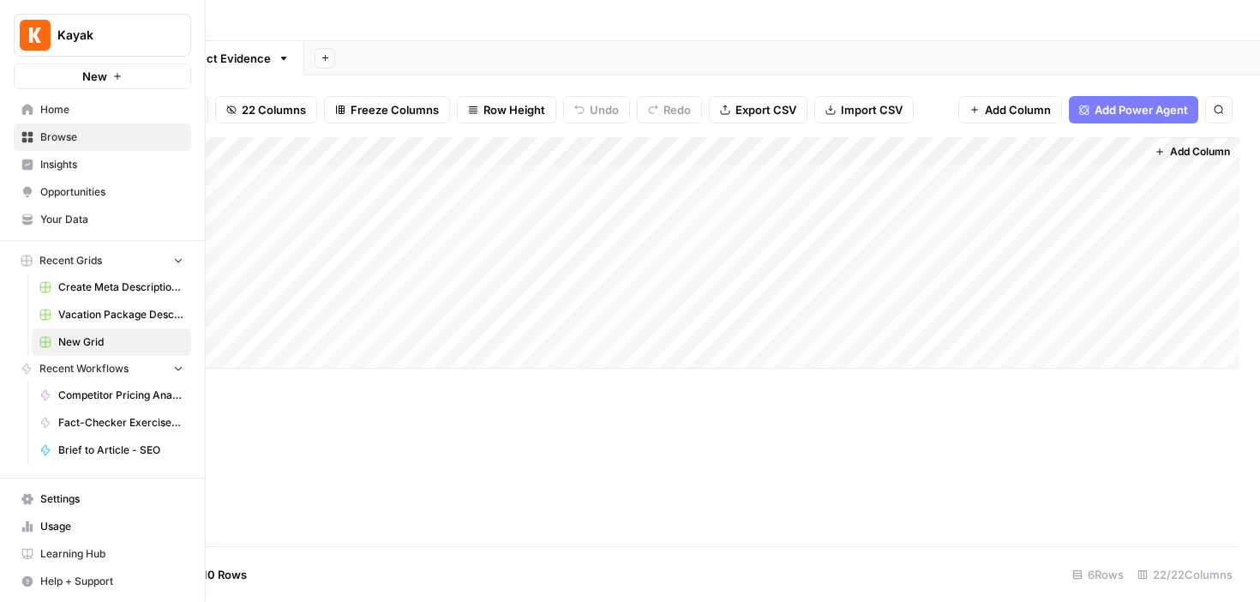
click at [97, 400] on span "Competitor Pricing Analysis ([PERSON_NAME])" at bounding box center [120, 394] width 125 height 15
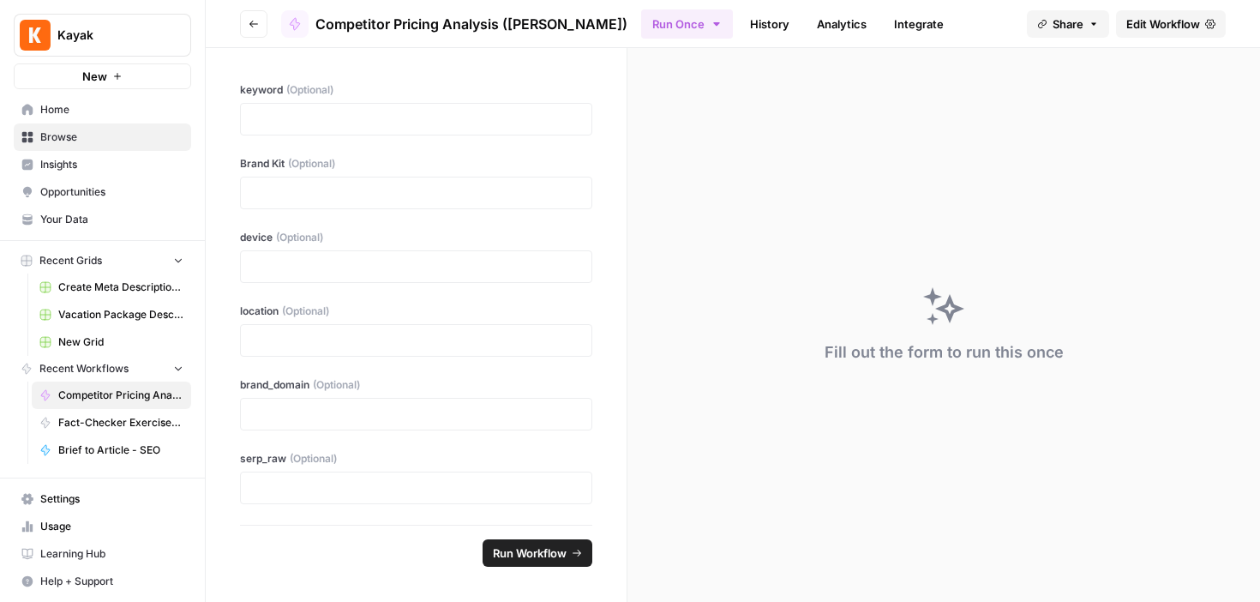
click at [1145, 15] on span "Edit Workflow" at bounding box center [1163, 23] width 74 height 17
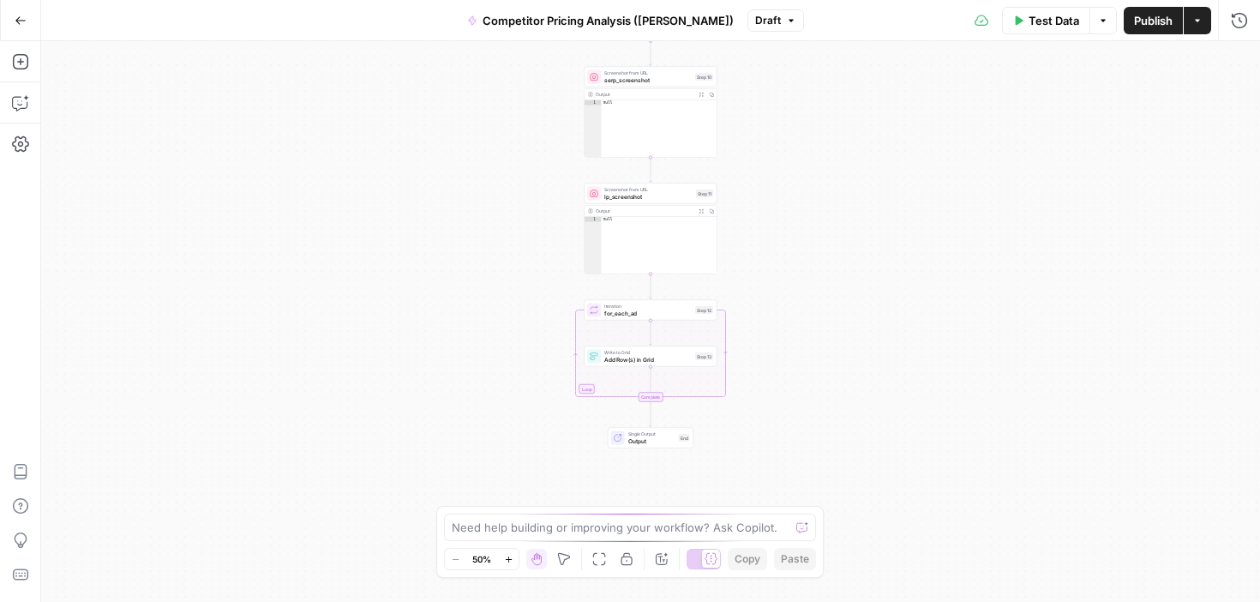
drag, startPoint x: 537, startPoint y: 408, endPoint x: 537, endPoint y: 146, distance: 262.3
click at [537, 147] on div "Workflow Input Settings Inputs Google Search google_search_raw Step 1 Output Ex…" at bounding box center [650, 321] width 1219 height 561
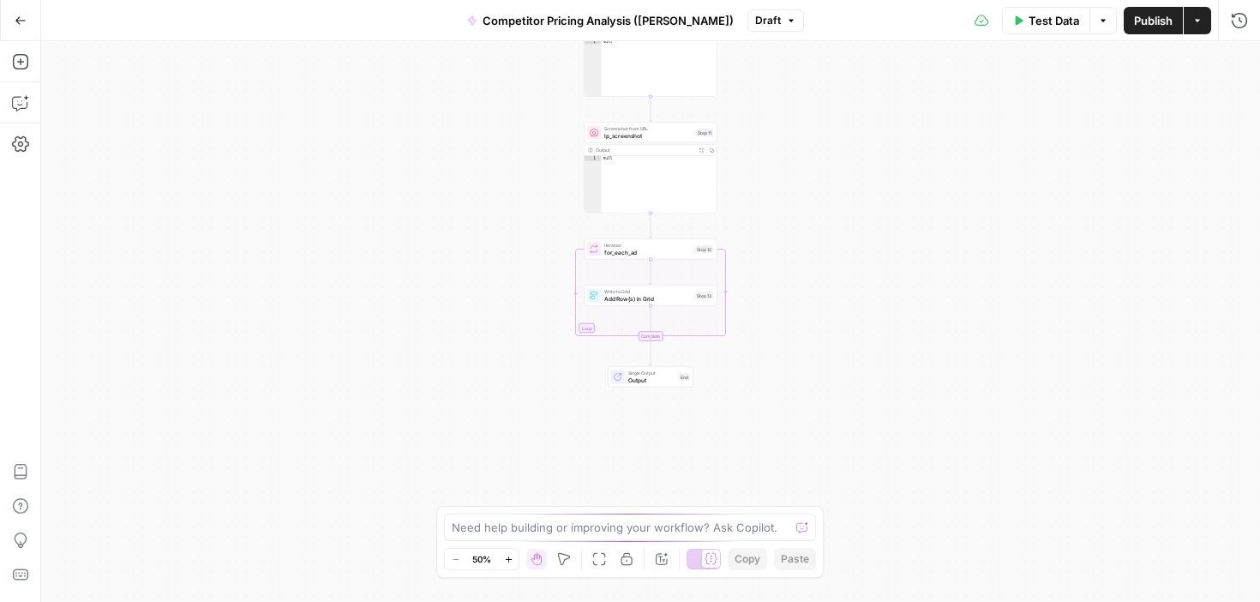
click at [650, 298] on span "Add Row(s) in Grid" at bounding box center [647, 298] width 87 height 9
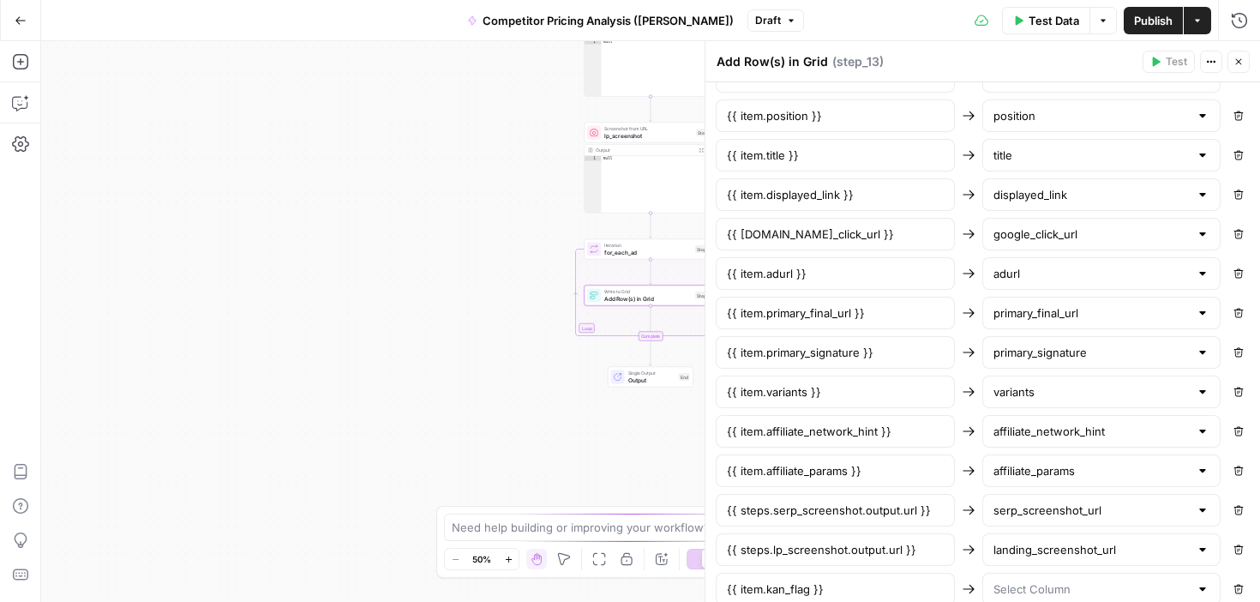
scroll to position [943, 0]
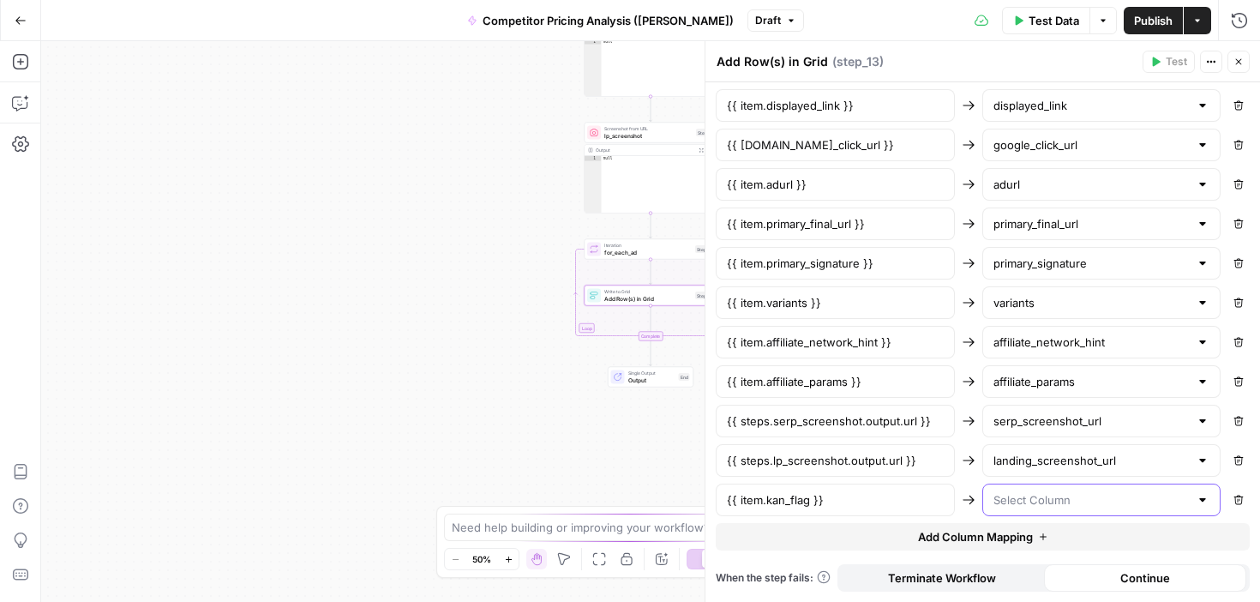
click at [1035, 505] on input "text" at bounding box center [1092, 499] width 196 height 17
click at [1011, 454] on span "kan_flag" at bounding box center [1098, 456] width 203 height 17
type input "kan_flag"
click at [963, 544] on span "Add Column Mapping" at bounding box center [975, 536] width 115 height 17
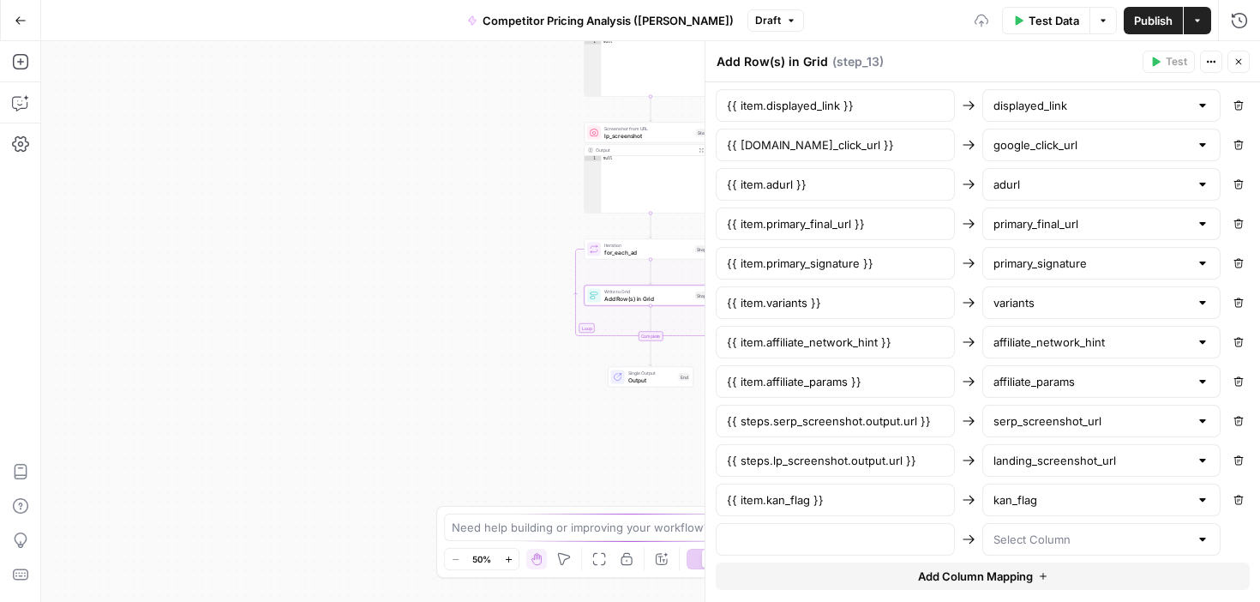
scroll to position [982, 0]
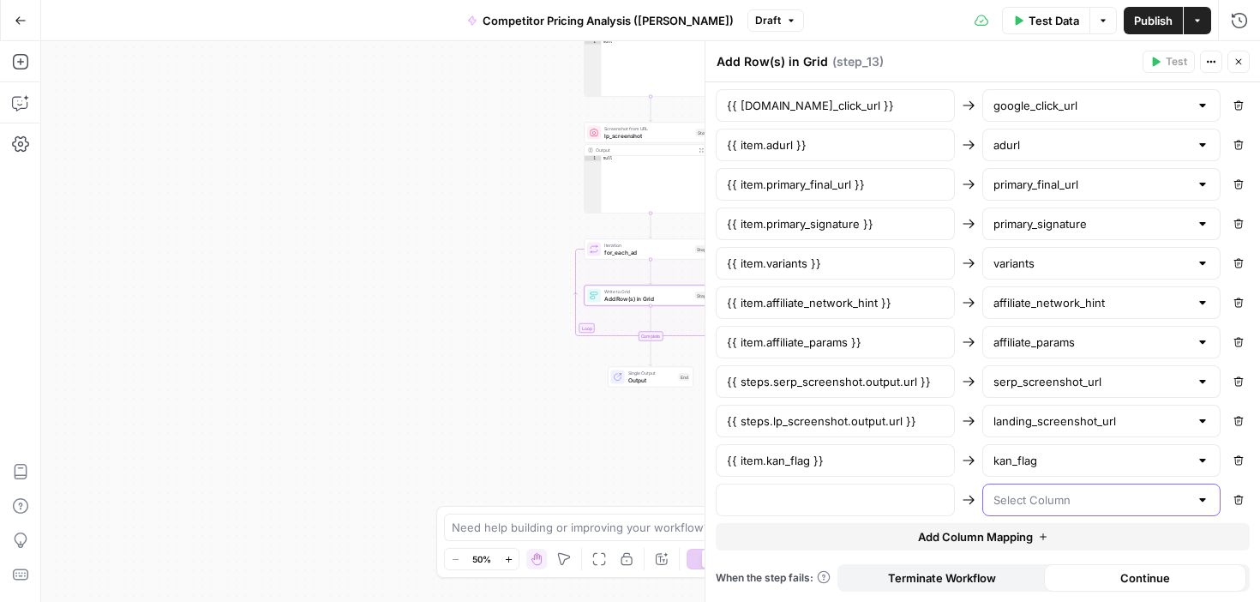
click at [1018, 492] on input "text" at bounding box center [1092, 499] width 196 height 17
click at [1027, 411] on span "kan_ids_found" at bounding box center [1098, 408] width 203 height 17
type input "kan_ids_found"
click at [773, 499] on input "text" at bounding box center [835, 499] width 217 height 17
paste input "{{ item.kan_ids_found }}"
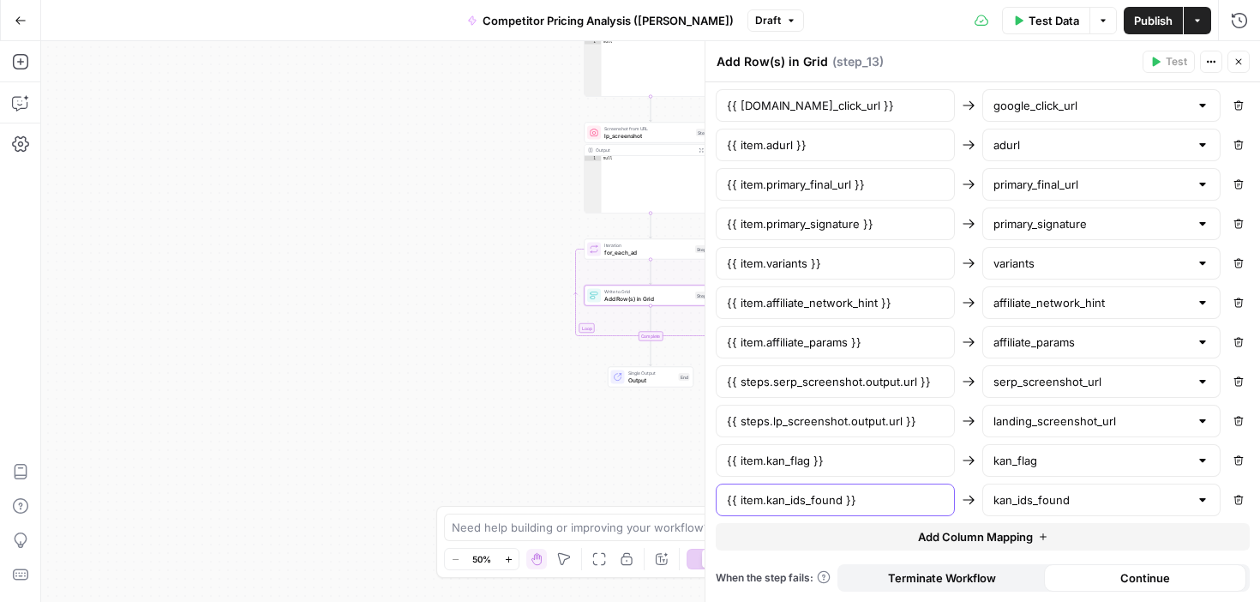
type input "{{ item.kan_ids_found }}"
click at [939, 541] on span "Add Column Mapping" at bounding box center [975, 536] width 115 height 17
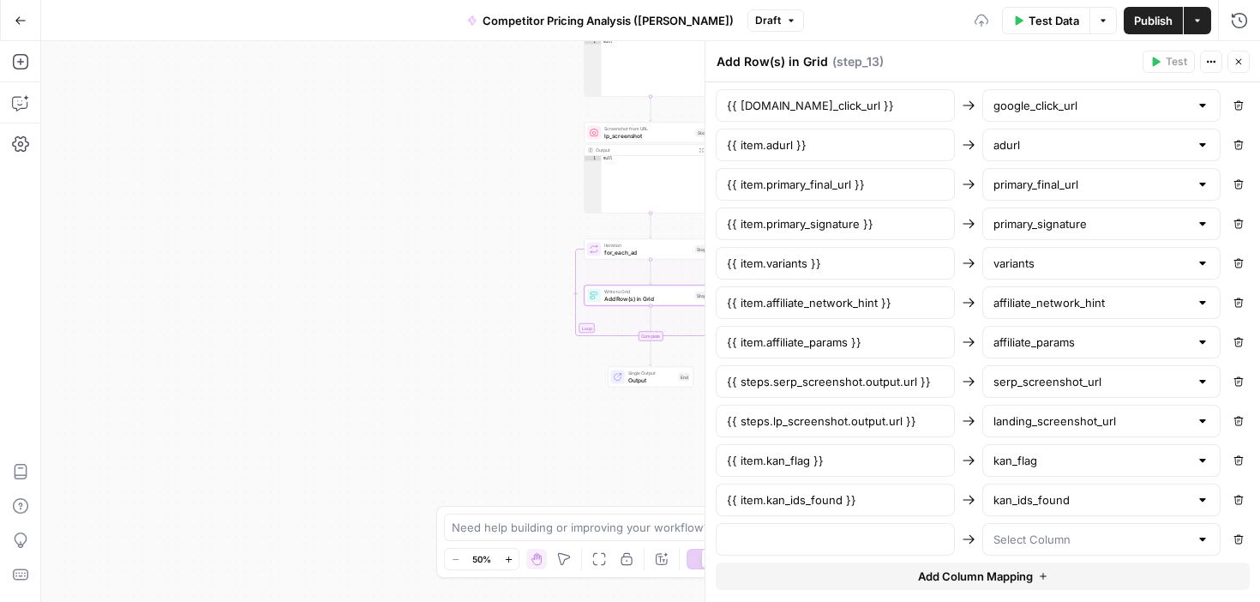
scroll to position [1022, 0]
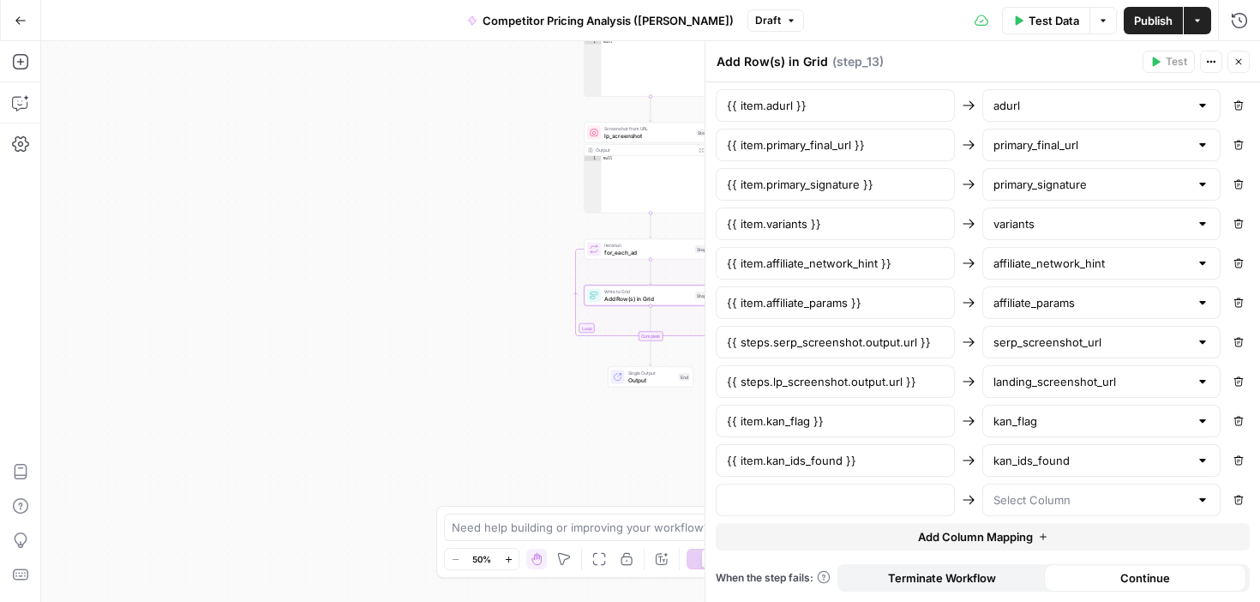
click at [1011, 509] on div at bounding box center [1101, 500] width 239 height 33
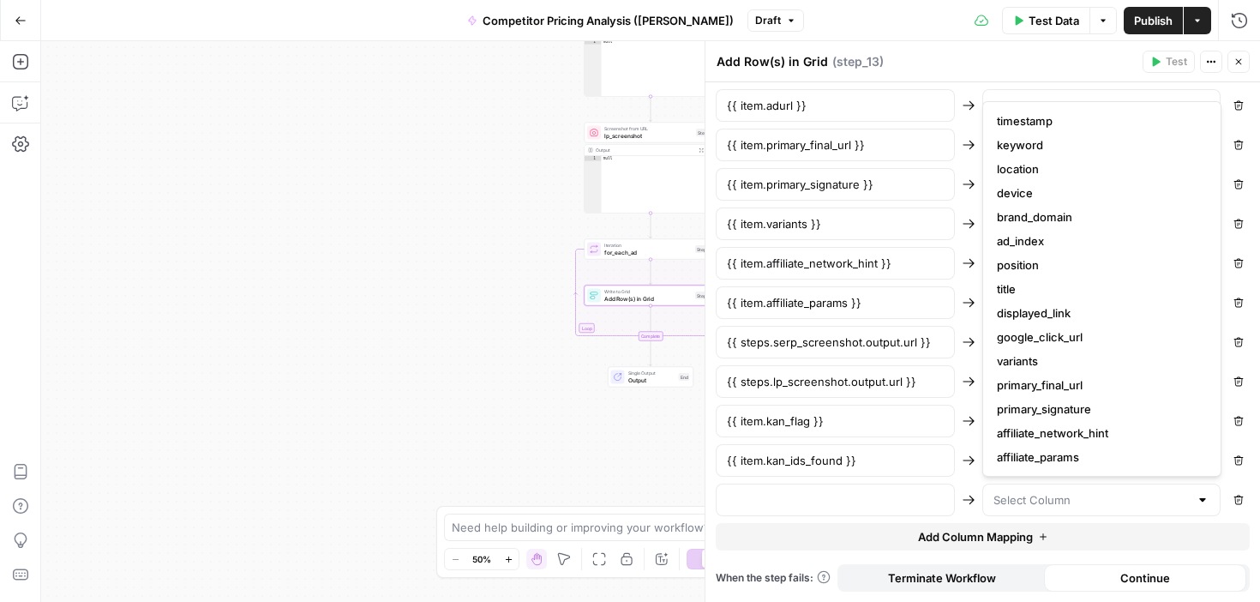
click at [862, 509] on div at bounding box center [835, 500] width 239 height 33
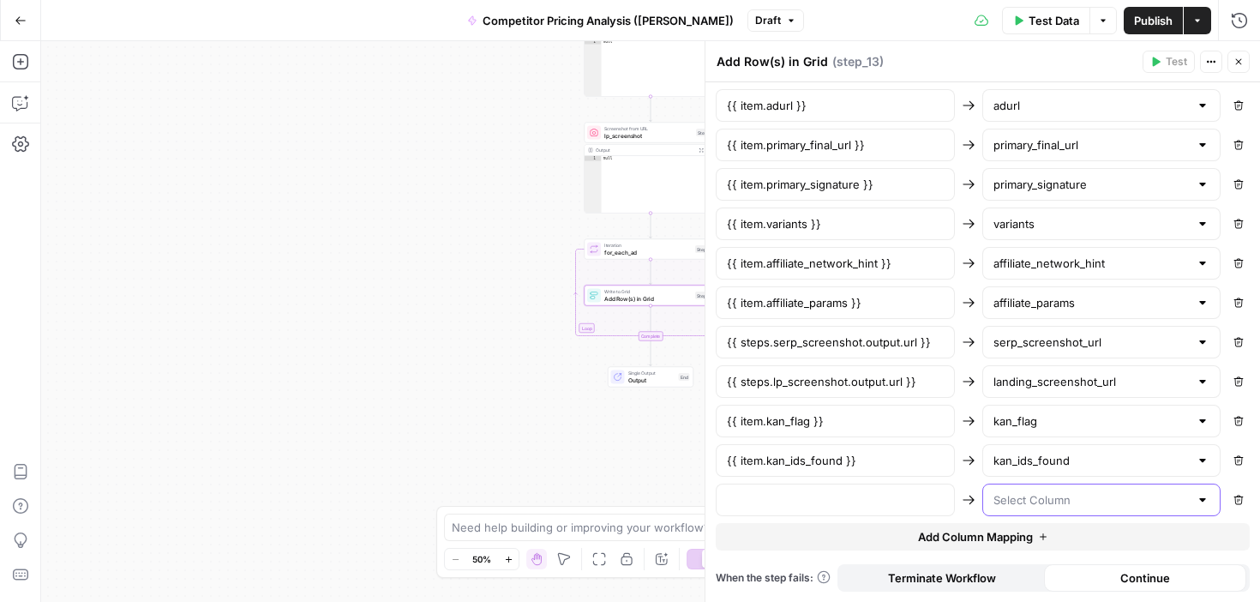
click at [1002, 496] on input "text" at bounding box center [1092, 499] width 196 height 17
click at [1018, 541] on span "kan_hits" at bounding box center [1098, 542] width 203 height 17
type input "kan_hits"
click at [763, 500] on input "text" at bounding box center [835, 499] width 217 height 17
paste input "{{ item.kan_hits }}"
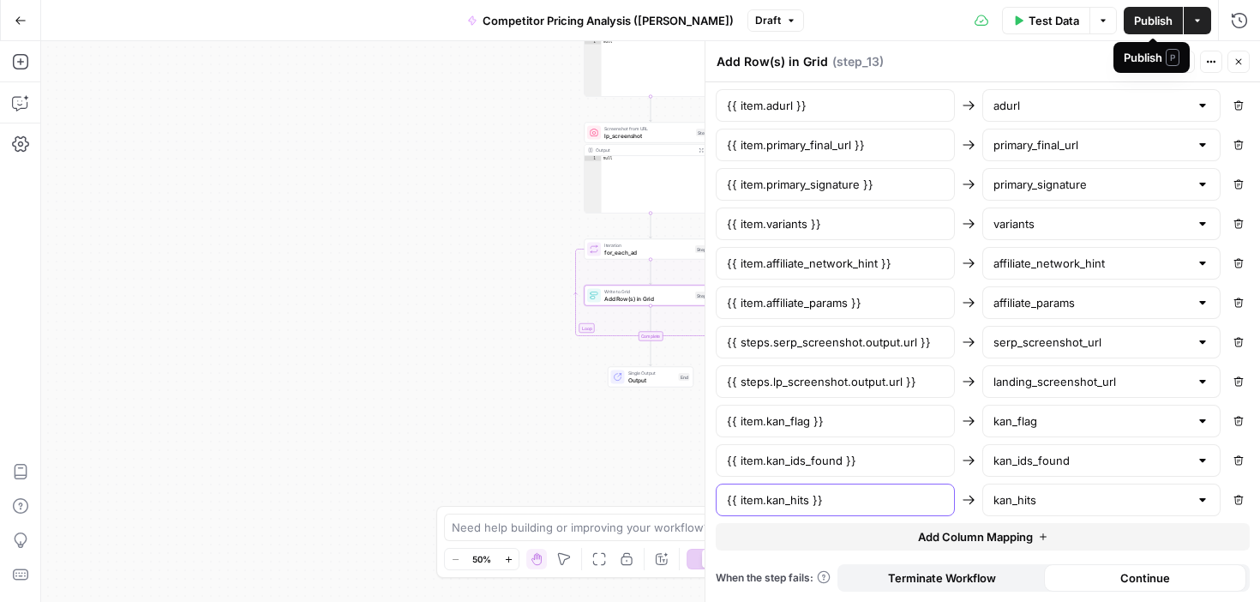
type input "{{ item.kan_hits }}"
click at [1237, 57] on icon "button" at bounding box center [1239, 62] width 10 height 10
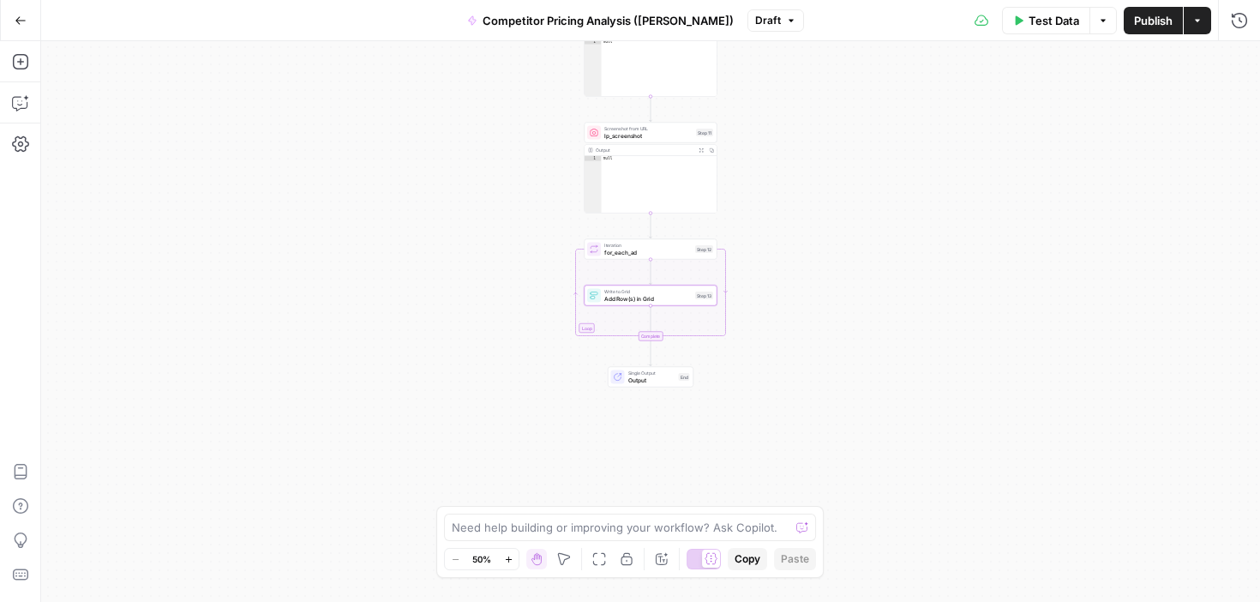
click at [853, 399] on div "Workflow Input Settings Inputs Google Search google_search_raw Step 1 Output Ex…" at bounding box center [650, 321] width 1219 height 561
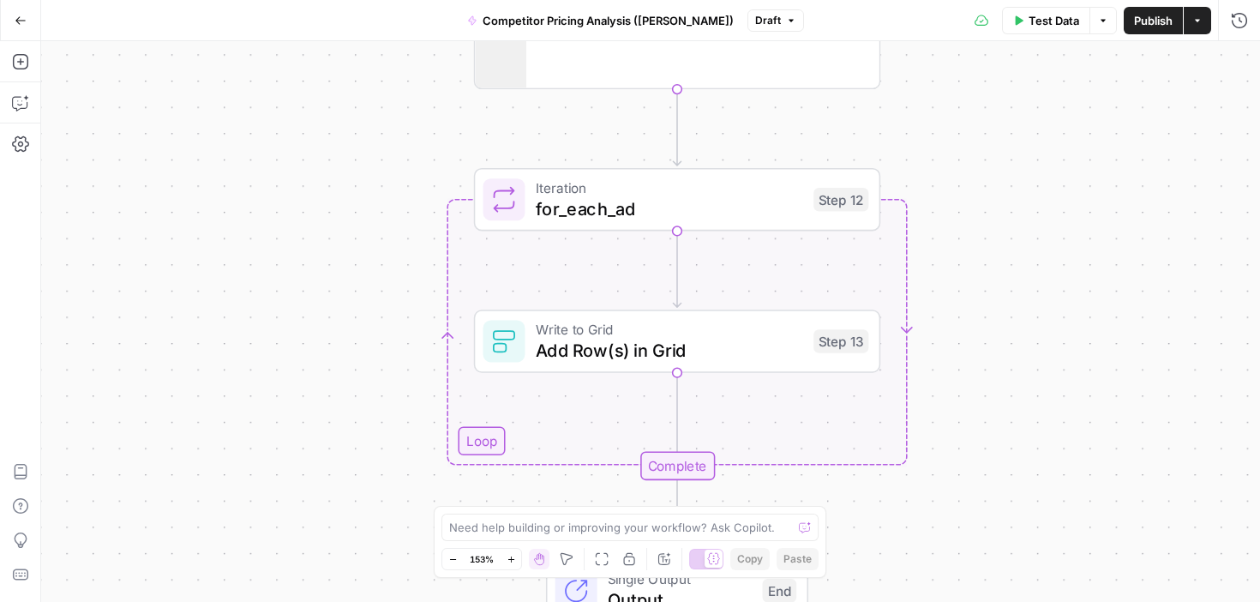
click at [677, 265] on icon "Edge from step_12 to step_13" at bounding box center [677, 269] width 8 height 76
click at [674, 269] on icon "Edge from step_12 to step_13" at bounding box center [677, 269] width 8 height 76
click at [670, 355] on span "Add Row(s) in Grid" at bounding box center [669, 350] width 267 height 27
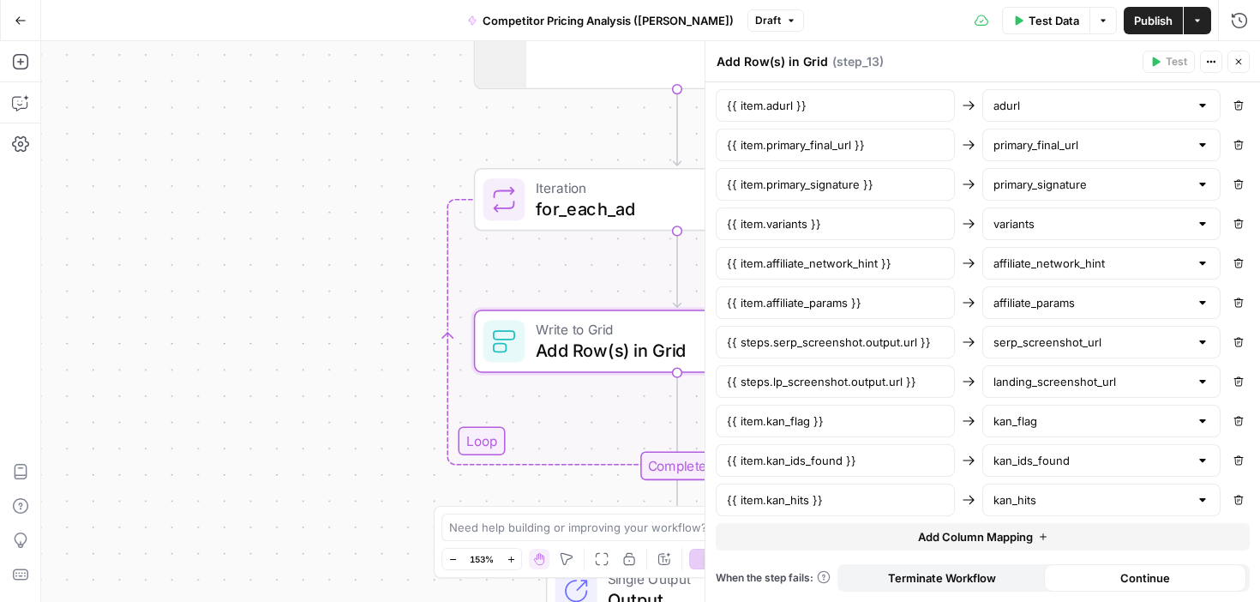
click at [608, 213] on span "for_each_ad" at bounding box center [669, 208] width 267 height 27
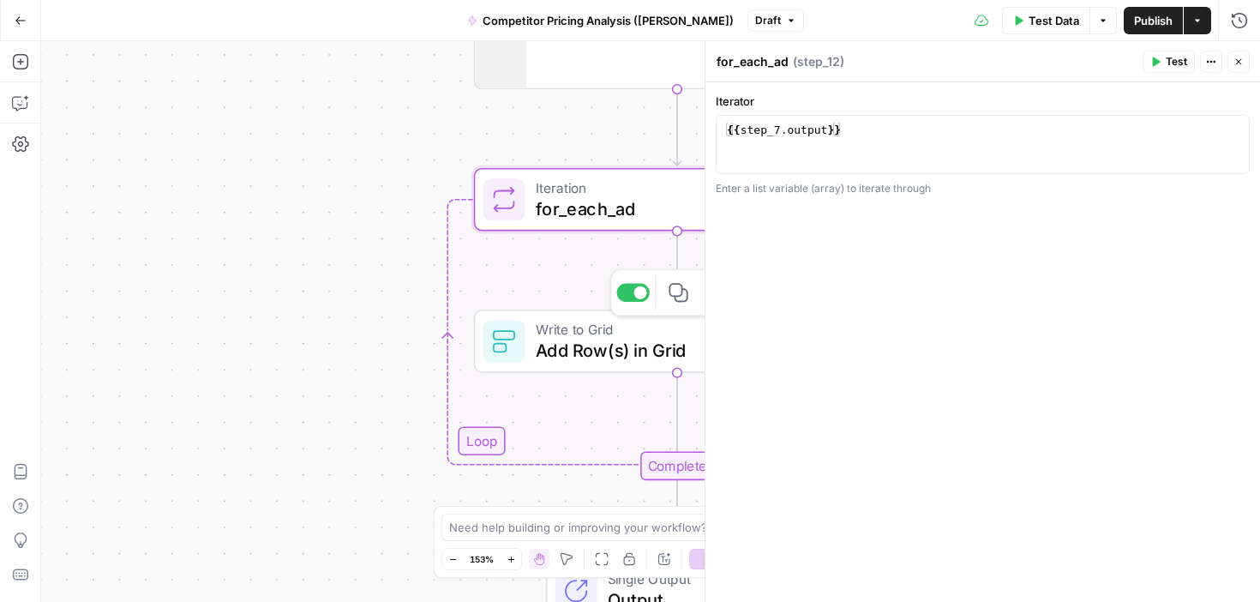
click at [591, 351] on span "Add Row(s) in Grid" at bounding box center [669, 350] width 267 height 27
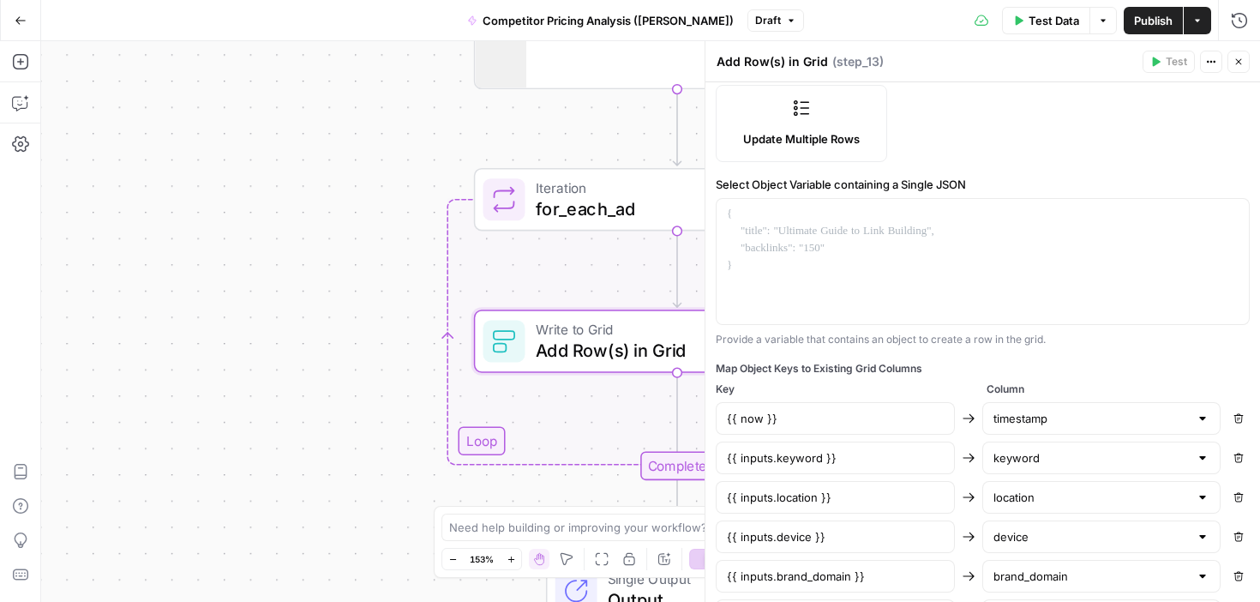
scroll to position [0, 0]
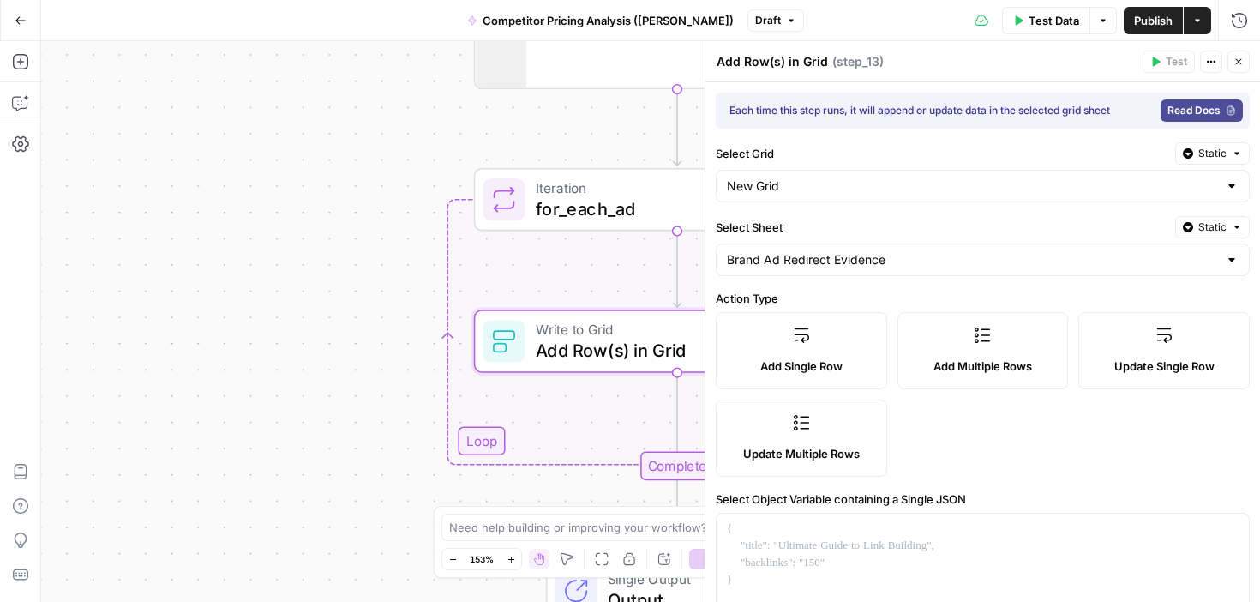
drag, startPoint x: 928, startPoint y: 106, endPoint x: 1000, endPoint y: 106, distance: 72.0
click at [998, 106] on div "Each time this step runs, it will append or update data in the selected grid sh…" at bounding box center [931, 110] width 403 height 15
click at [1000, 106] on div "Each time this step runs, it will append or update data in the selected grid sh…" at bounding box center [931, 110] width 403 height 15
click at [969, 447] on div "Add Single Row Add Multiple Rows Update Single Row Update Multiple Rows" at bounding box center [983, 394] width 534 height 165
click at [21, 61] on icon "button" at bounding box center [19, 61] width 15 height 15
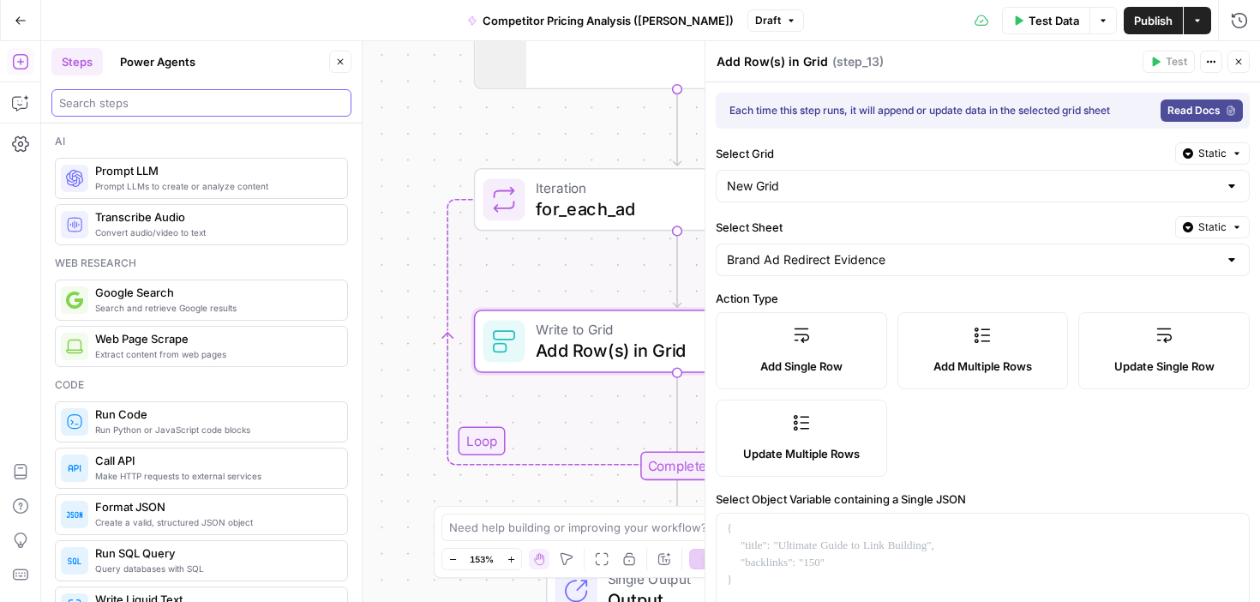
click at [111, 97] on input "search" at bounding box center [201, 102] width 285 height 17
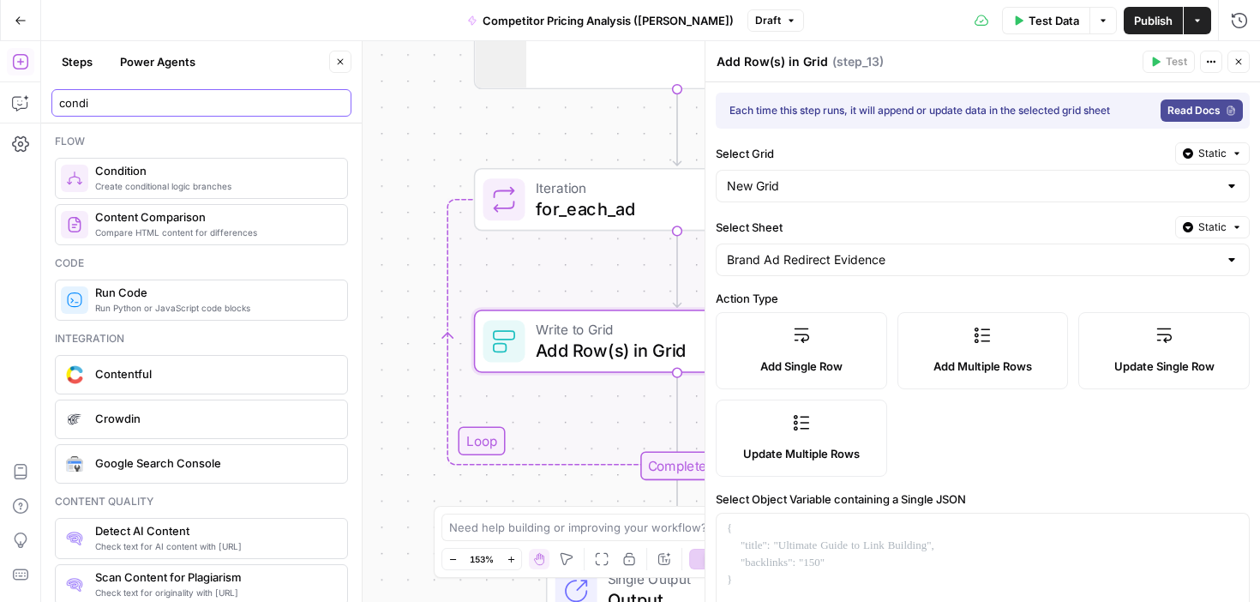
type input "condi"
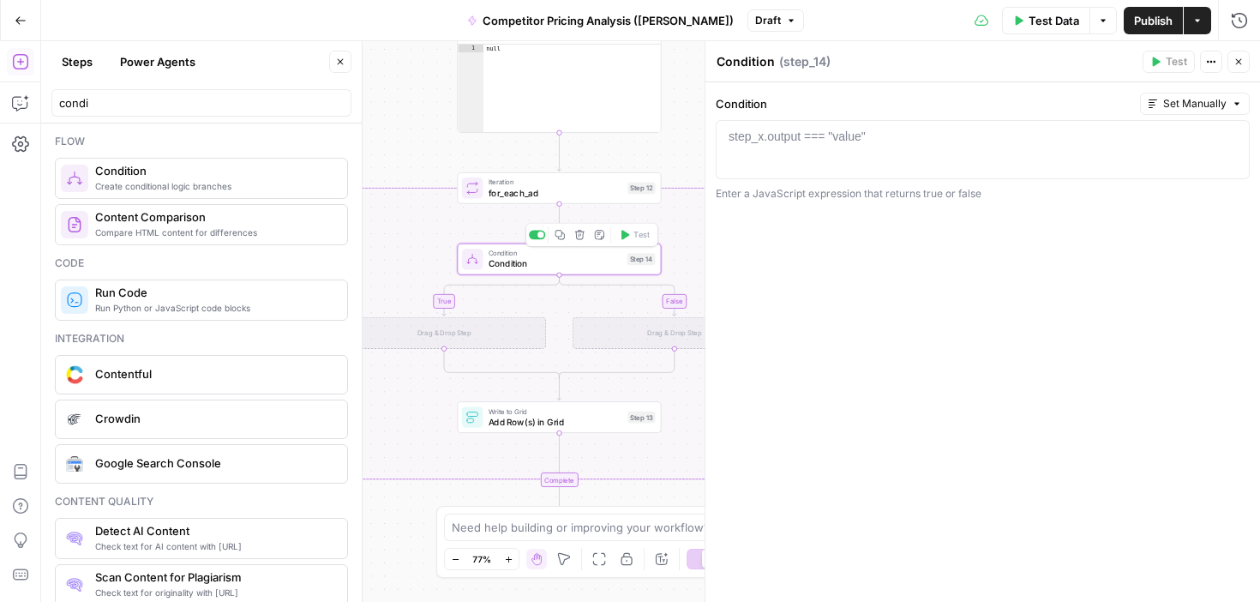
click at [531, 261] on span "Condition" at bounding box center [556, 263] width 134 height 13
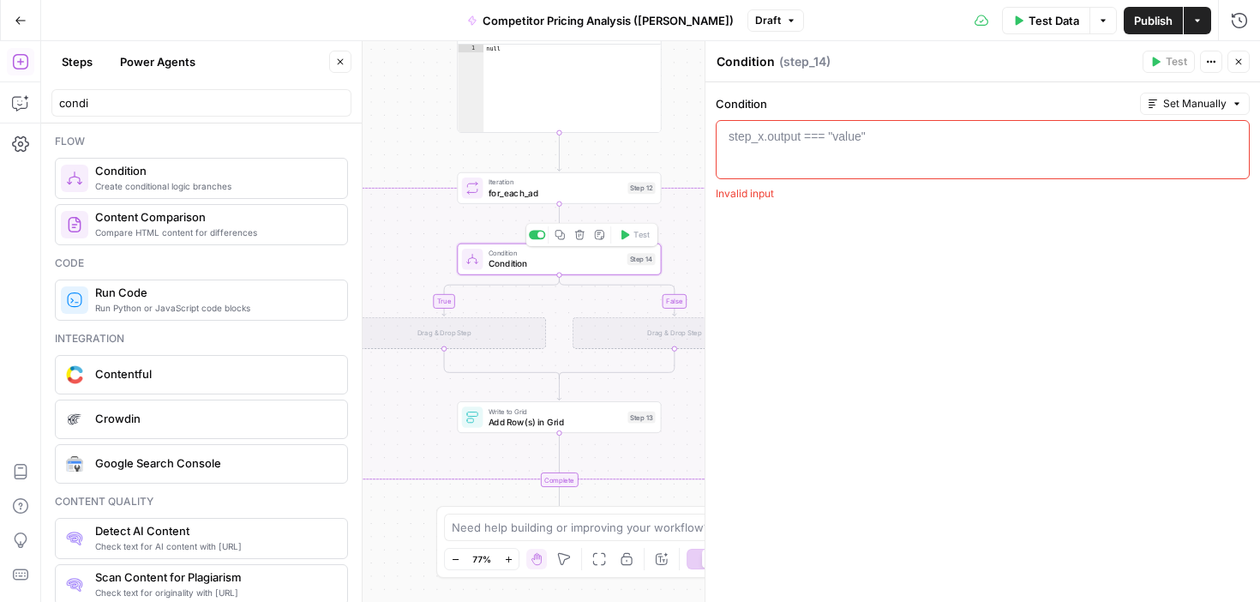
click at [743, 143] on div "step_x.output === "value"" at bounding box center [797, 136] width 137 height 17
paste textarea "**********"
type textarea "**********"
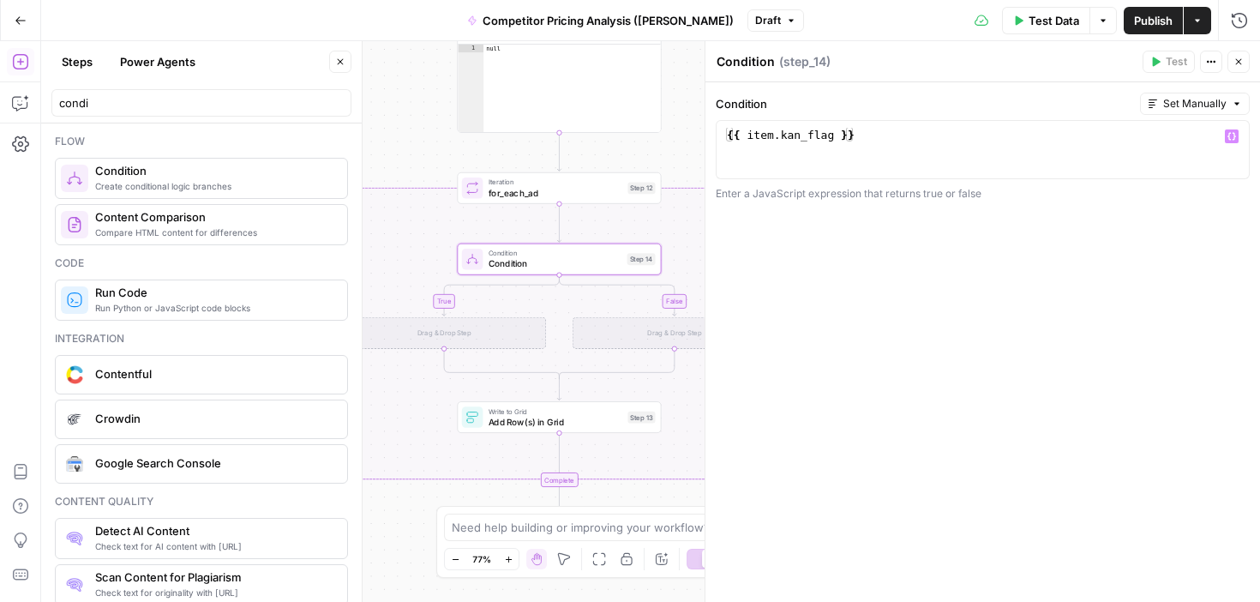
click at [864, 315] on div "**********" at bounding box center [983, 342] width 555 height 520
click at [1229, 135] on icon "button" at bounding box center [1232, 136] width 9 height 9
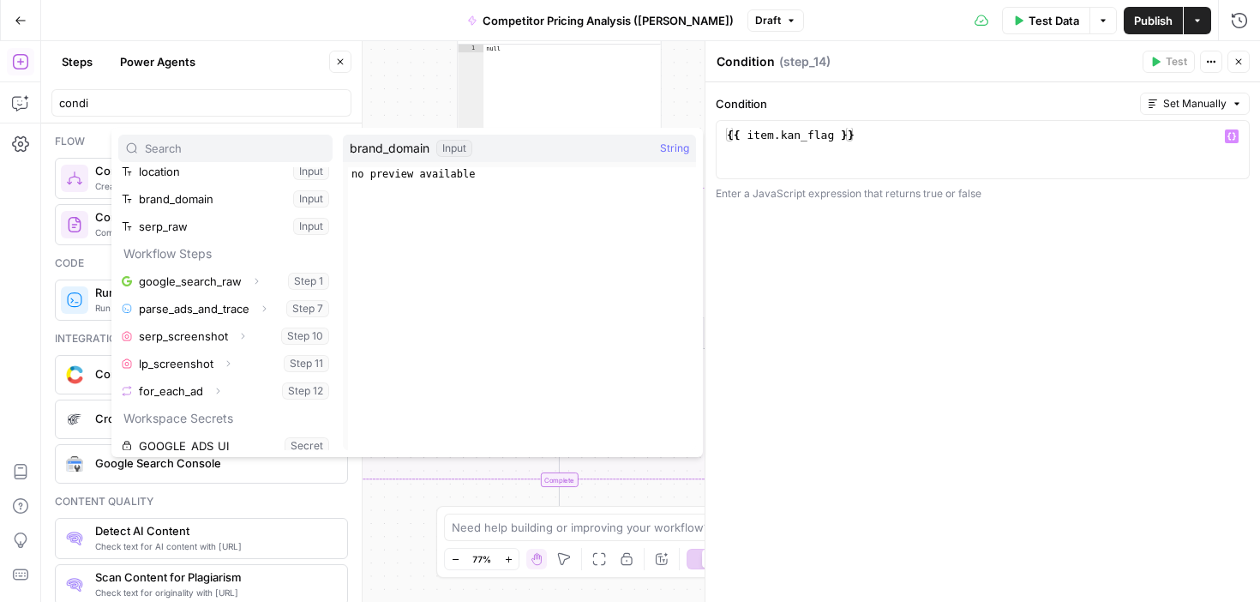
scroll to position [156, 0]
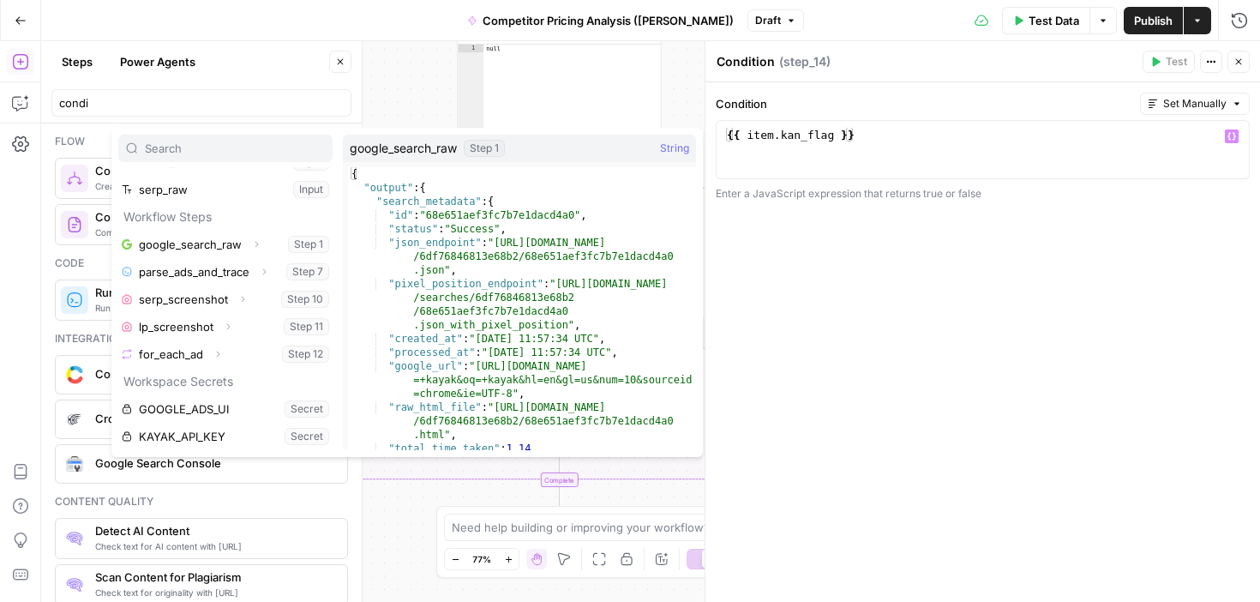
click at [950, 271] on div "**********" at bounding box center [983, 342] width 555 height 520
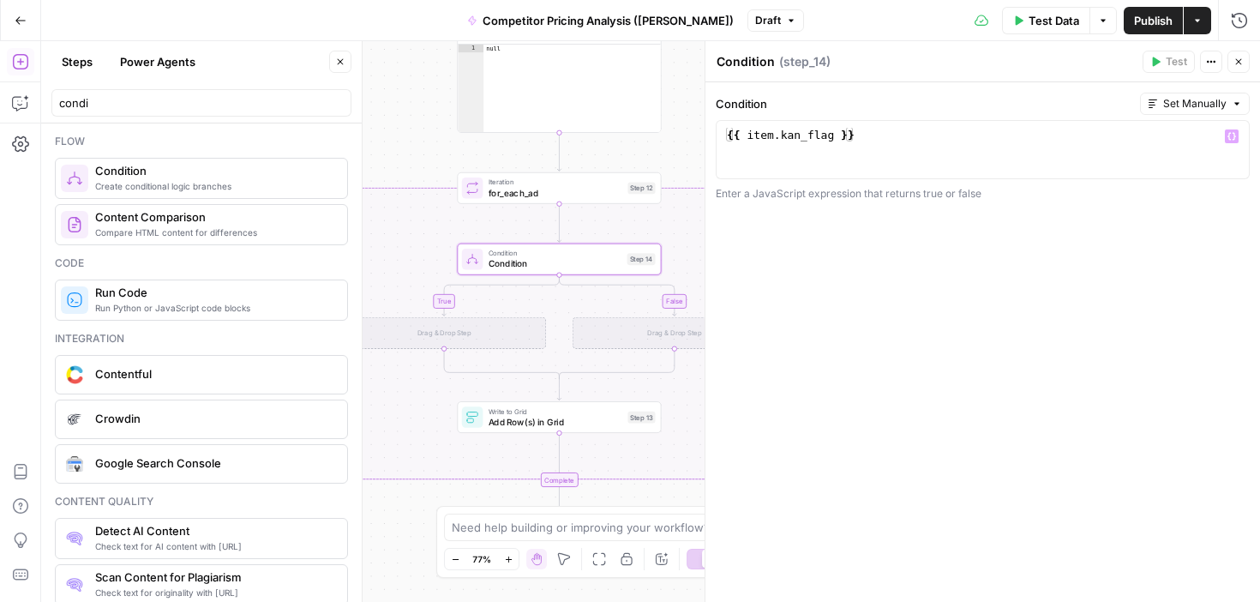
click at [765, 117] on div "**********" at bounding box center [983, 147] width 534 height 109
click at [765, 139] on div "{{ item . kan_flag }}" at bounding box center [983, 164] width 519 height 73
click at [848, 139] on div "{{ item . kan_flag }}" at bounding box center [983, 164] width 519 height 73
click at [879, 136] on div "{{ item . kan_flag }}" at bounding box center [983, 164] width 519 height 73
click at [914, 309] on div "**********" at bounding box center [983, 342] width 555 height 520
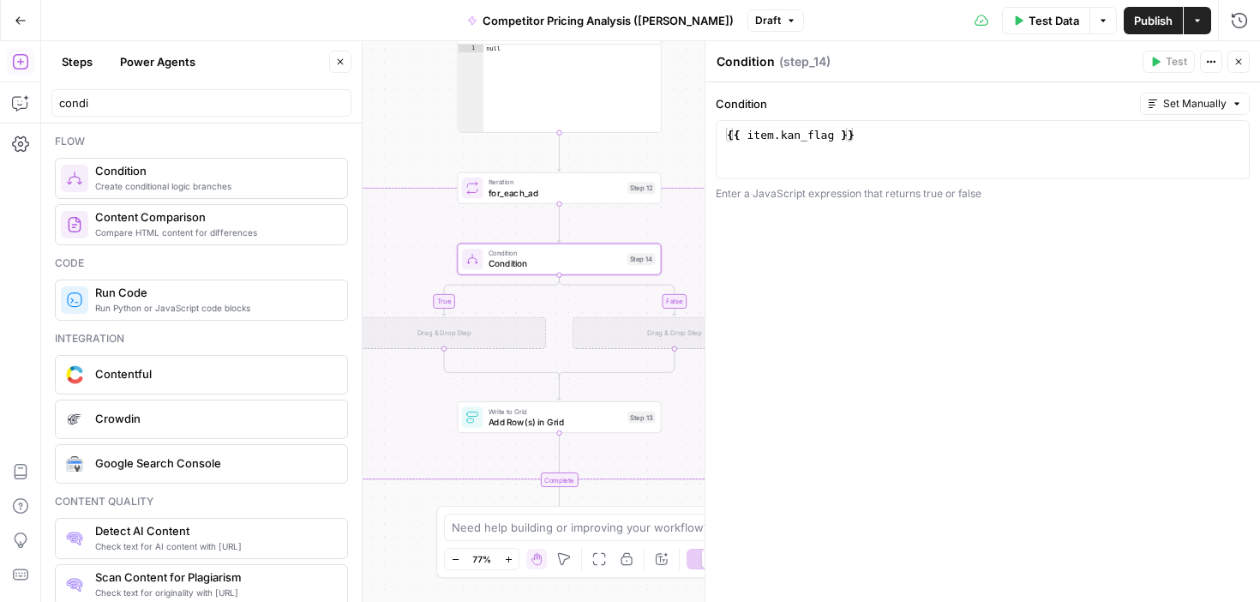
click at [754, 136] on div "{{ item . kan_flag }}" at bounding box center [983, 164] width 519 height 73
click at [889, 141] on div "{{ item . kan_flag }}" at bounding box center [983, 164] width 519 height 73
click at [1214, 99] on span "Set Manually" at bounding box center [1194, 103] width 63 height 15
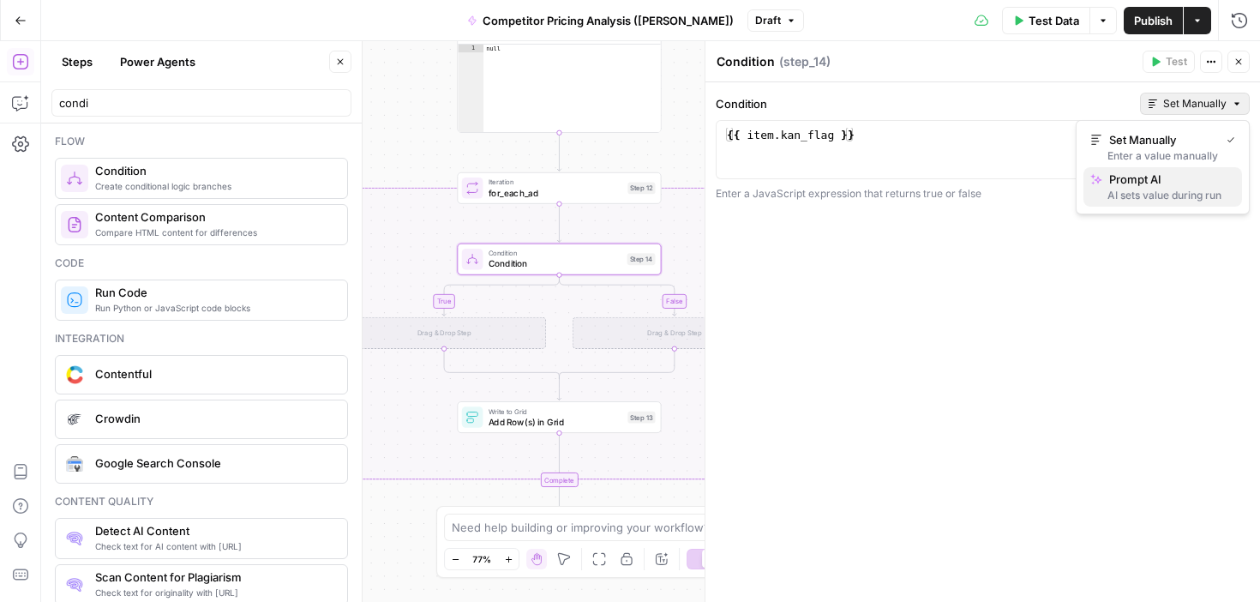
click at [1189, 183] on span "Prompt AI" at bounding box center [1168, 179] width 119 height 17
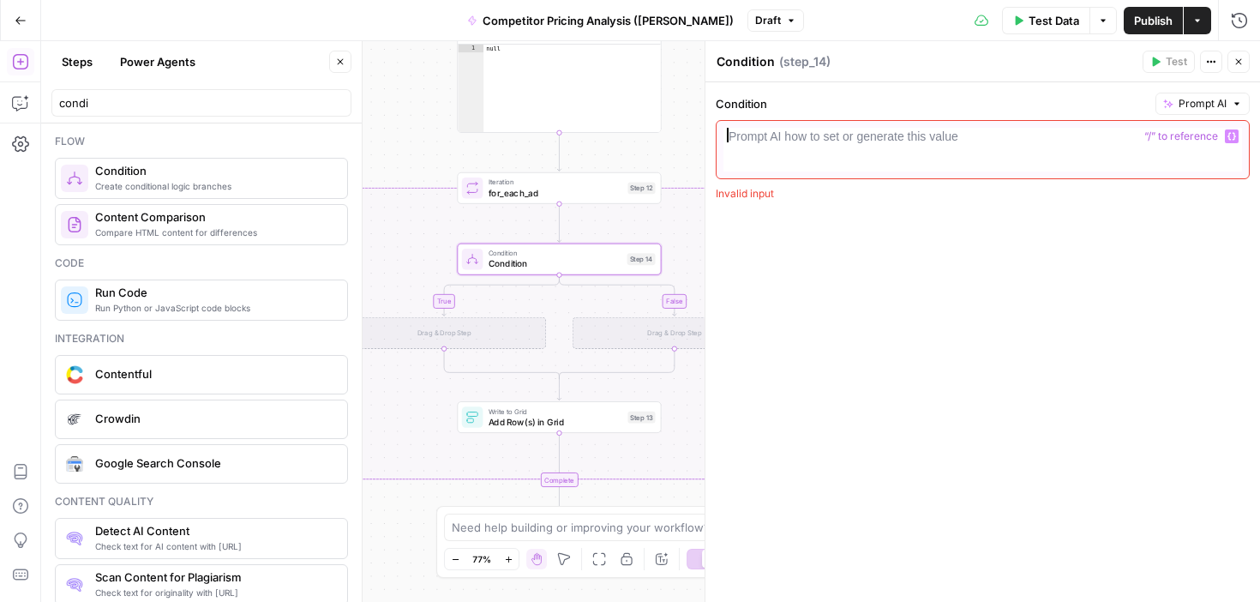
click at [927, 141] on div "Prompt AI how to set or generate this value" at bounding box center [844, 136] width 230 height 17
click at [1059, 138] on div at bounding box center [983, 164] width 519 height 73
paste textarea "**********"
type textarea "**********"
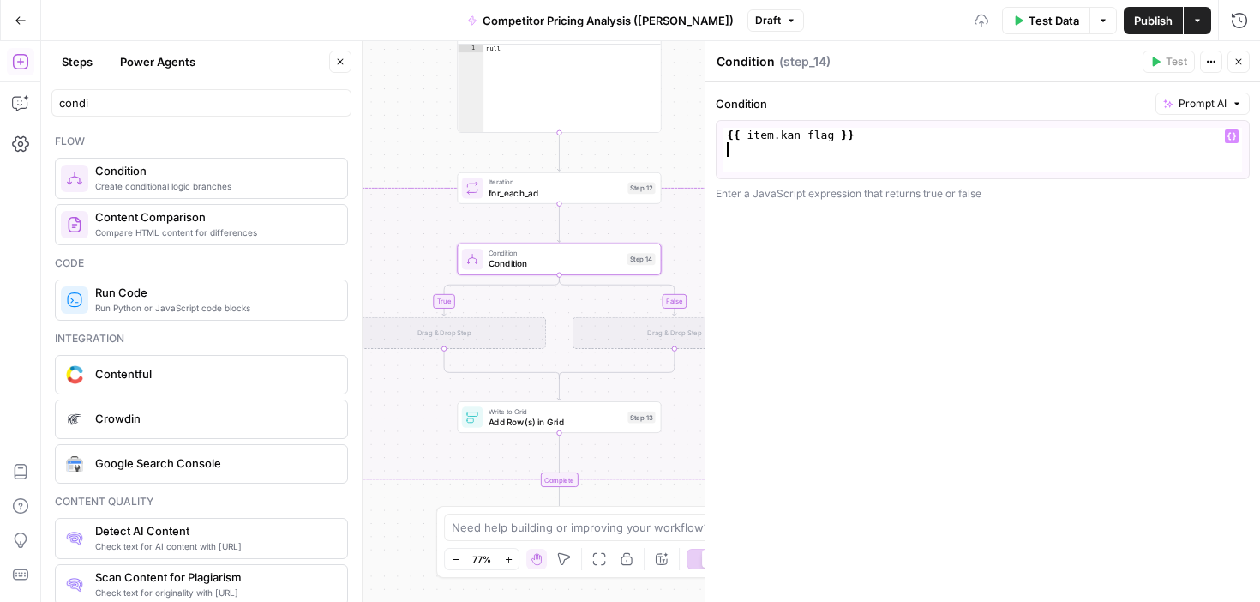
click at [996, 276] on div "Condition Prompt AI 1 {{ item . kan_flag }} XXXXXXXXXXXXXXXXXXXXXXXXXXXXXXXXXXX…" at bounding box center [983, 342] width 555 height 520
type textarea "**********"
click at [826, 141] on div "{{ item . kan_flag }}" at bounding box center [983, 164] width 519 height 73
click at [909, 140] on div "{{ item . kan_flag }}" at bounding box center [983, 164] width 519 height 73
click at [1190, 100] on span "Prompt AI" at bounding box center [1203, 103] width 48 height 15
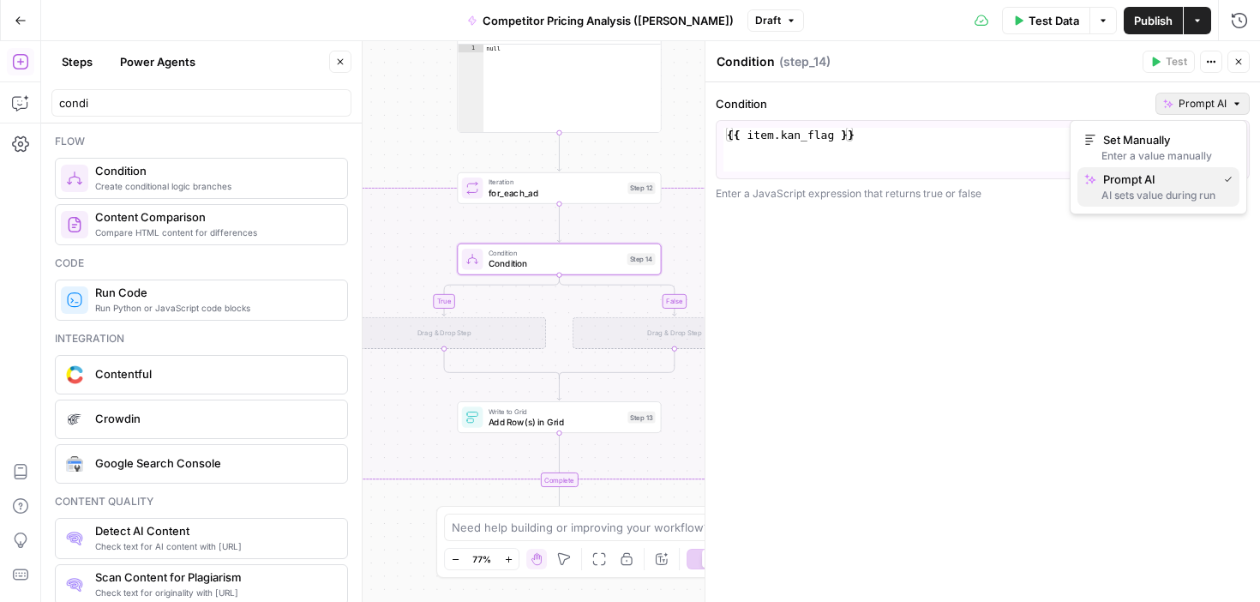
click at [1162, 183] on span "Prompt AI" at bounding box center [1156, 179] width 107 height 17
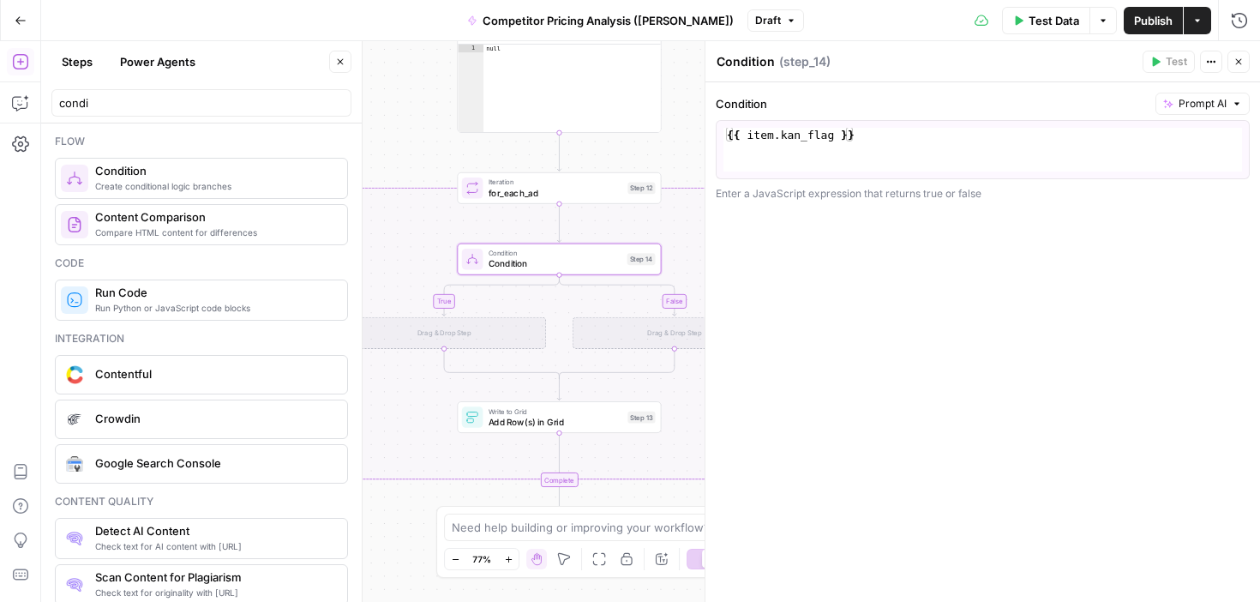
click at [1035, 270] on div "**********" at bounding box center [983, 342] width 555 height 520
click at [906, 141] on div "{{ item . kan_flag }}" at bounding box center [983, 164] width 519 height 73
click at [1237, 141] on button "Variables Menu" at bounding box center [1232, 136] width 14 height 14
click at [1042, 257] on div "**********" at bounding box center [983, 342] width 555 height 520
click at [926, 270] on div "**********" at bounding box center [983, 342] width 555 height 520
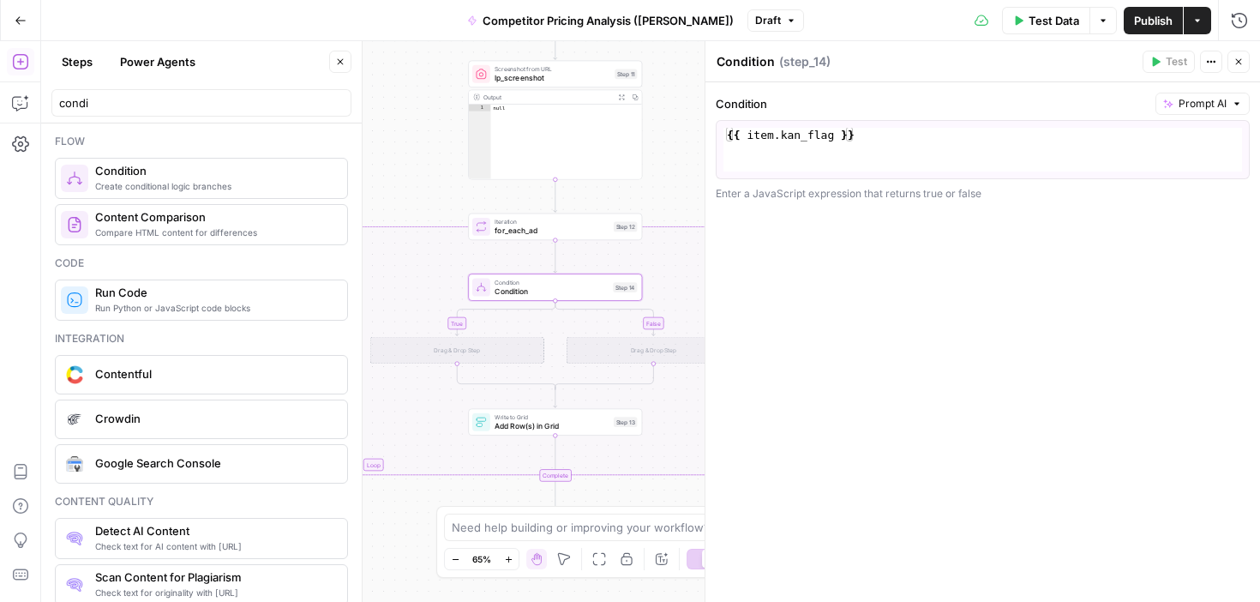
click at [1241, 57] on icon "button" at bounding box center [1239, 62] width 10 height 10
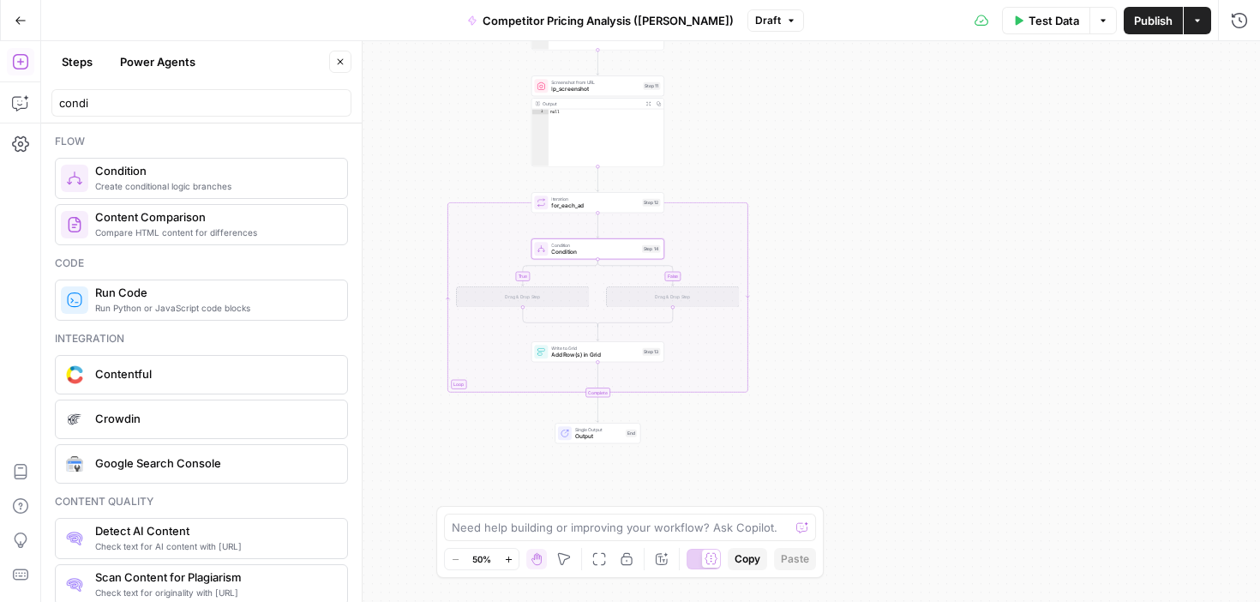
click at [774, 209] on div "true false Workflow Input Settings Inputs Google Search google_search_raw Step …" at bounding box center [650, 321] width 1219 height 561
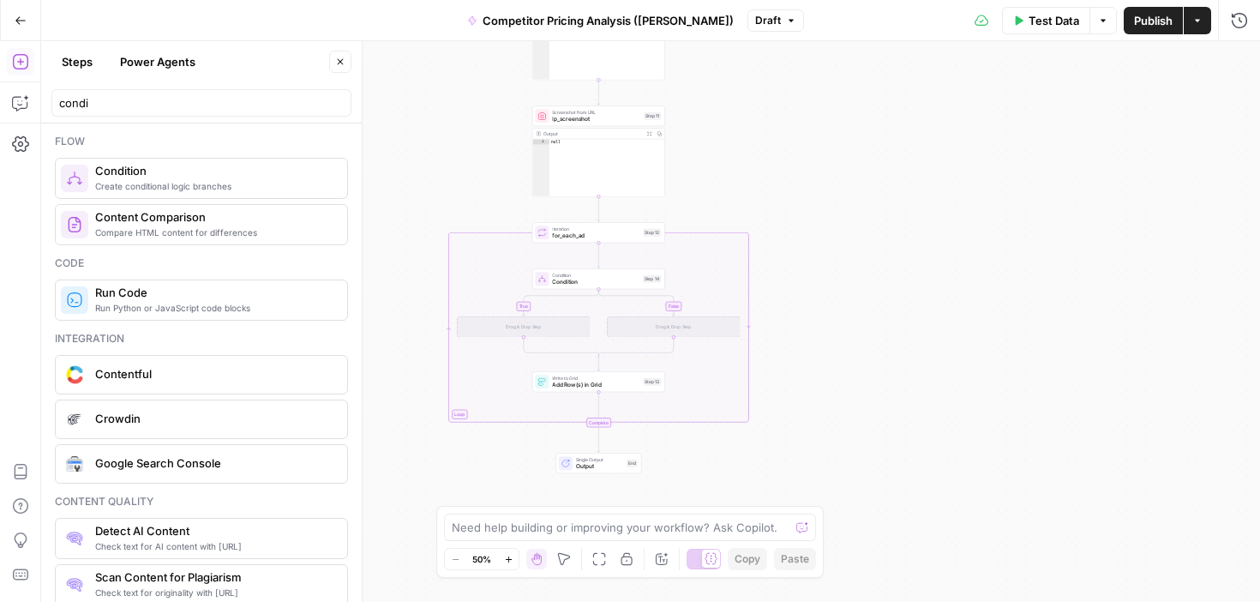
drag, startPoint x: 713, startPoint y: 145, endPoint x: 714, endPoint y: 175, distance: 30.0
click at [714, 175] on div "true false Workflow Input Settings Inputs Google Search google_search_raw Step …" at bounding box center [650, 321] width 1219 height 561
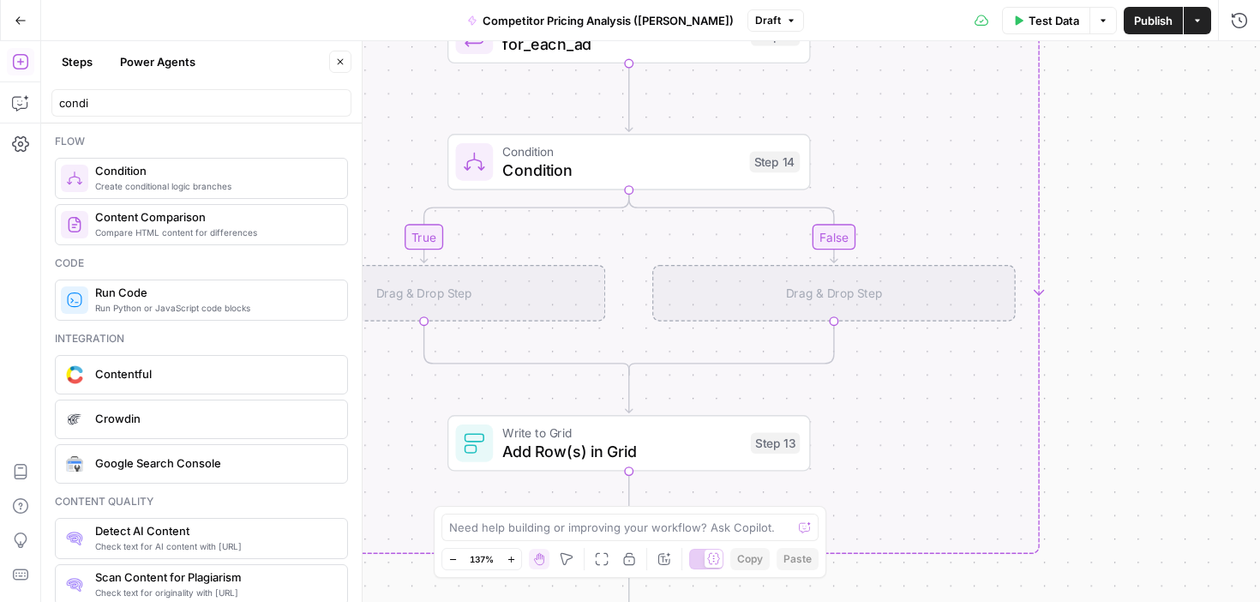
click at [471, 288] on div "Drag & Drop Step" at bounding box center [424, 293] width 363 height 57
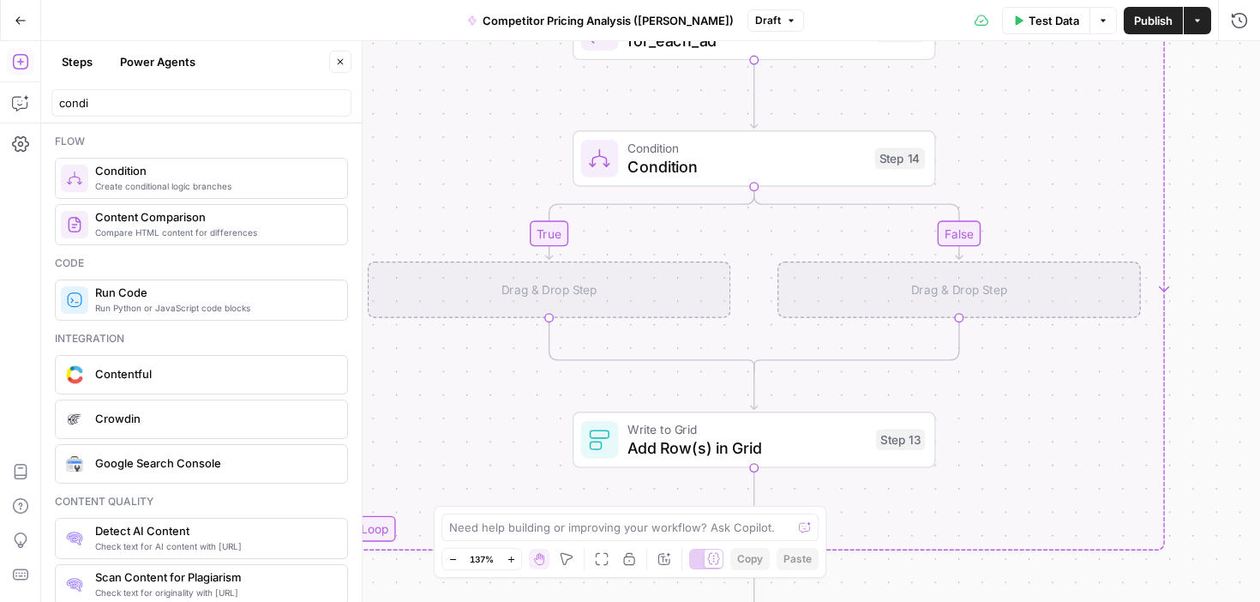
drag, startPoint x: 468, startPoint y: 288, endPoint x: 544, endPoint y: 276, distance: 77.2
click at [544, 276] on div "Drag & Drop Step" at bounding box center [549, 289] width 363 height 57
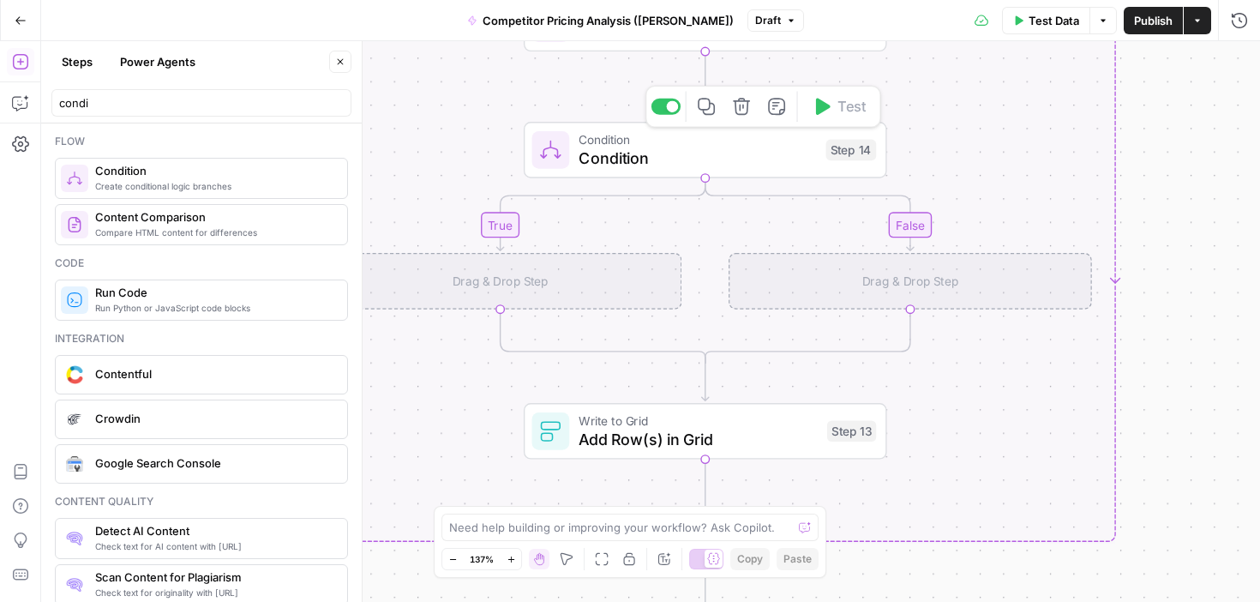
click at [678, 165] on span "Condition" at bounding box center [697, 158] width 237 height 23
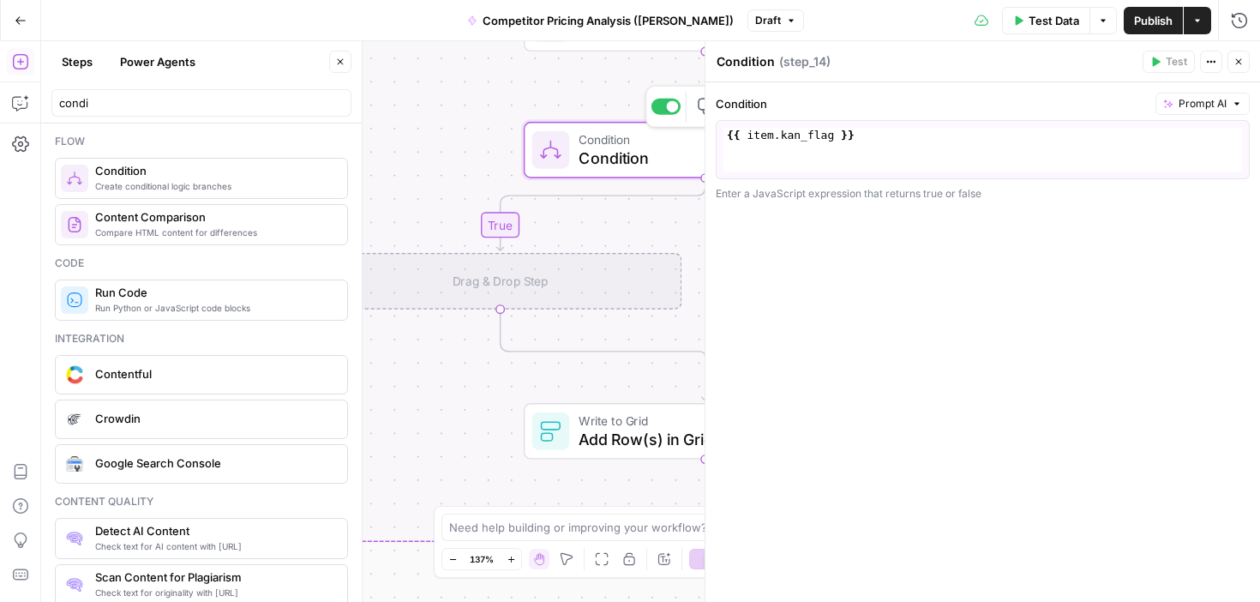
click at [736, 144] on div "{{ item . kan_flag }}" at bounding box center [983, 164] width 519 height 73
click at [820, 141] on div "{{ item . kan_flag }}" at bounding box center [983, 164] width 519 height 73
type textarea "**********"
click at [719, 169] on div "**********" at bounding box center [983, 149] width 534 height 59
click at [496, 285] on div "Drag & Drop Step" at bounding box center [500, 281] width 363 height 57
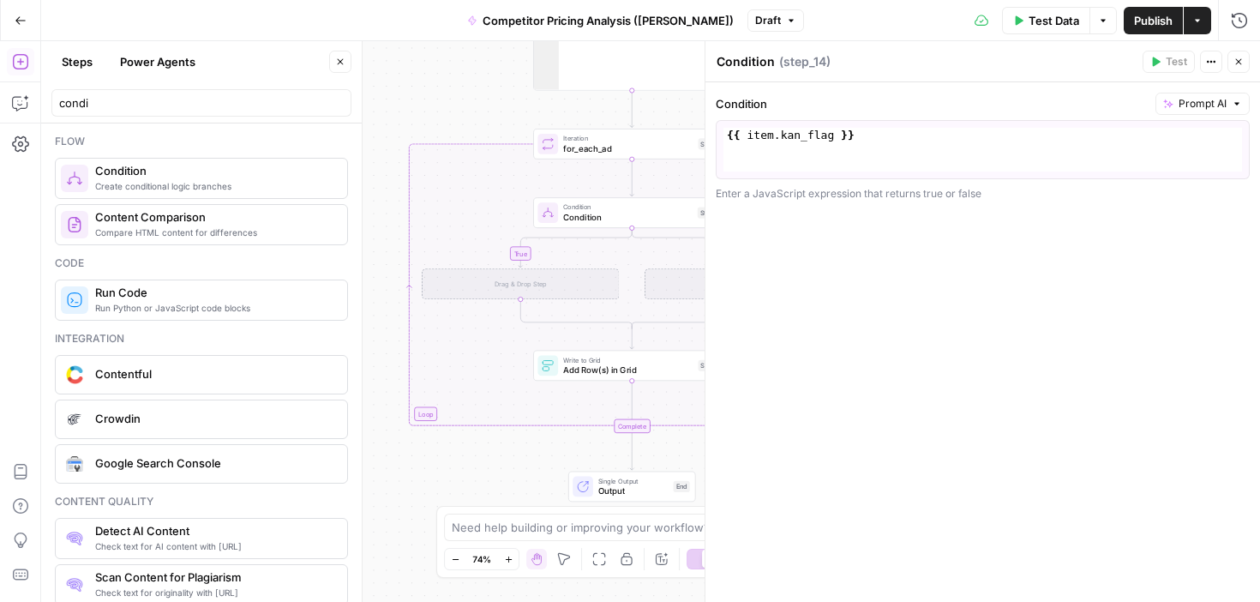
click at [522, 251] on icon "Edge from step_14 to step_14-if-ghost" at bounding box center [575, 247] width 113 height 39
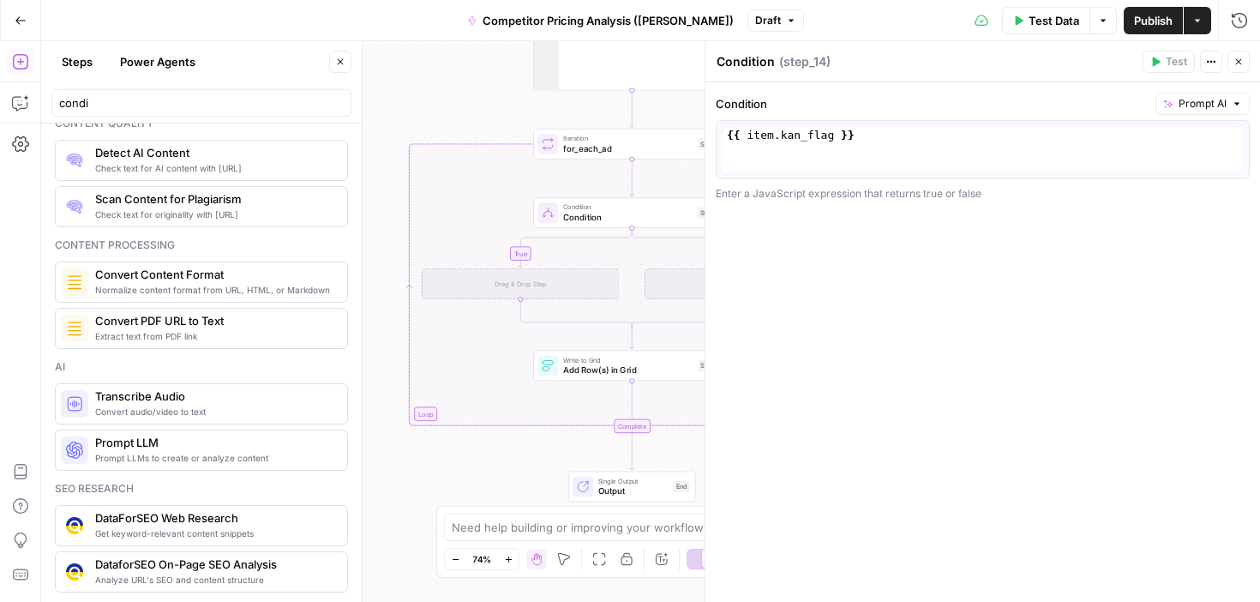
scroll to position [724, 0]
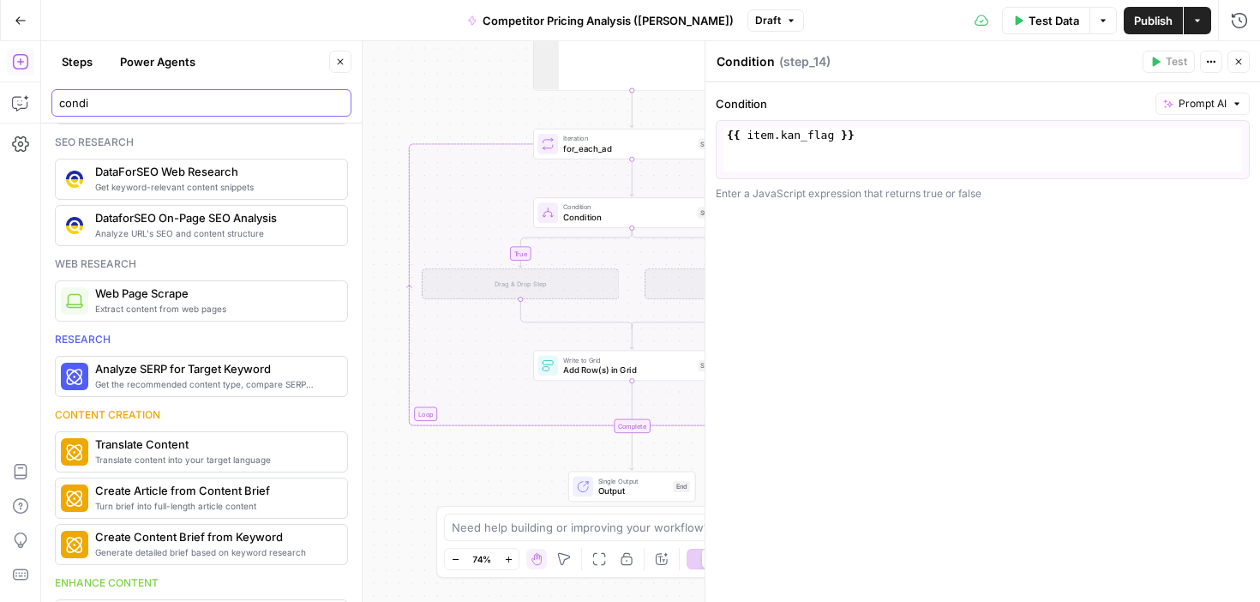
click at [138, 96] on input "condi" at bounding box center [201, 102] width 285 height 17
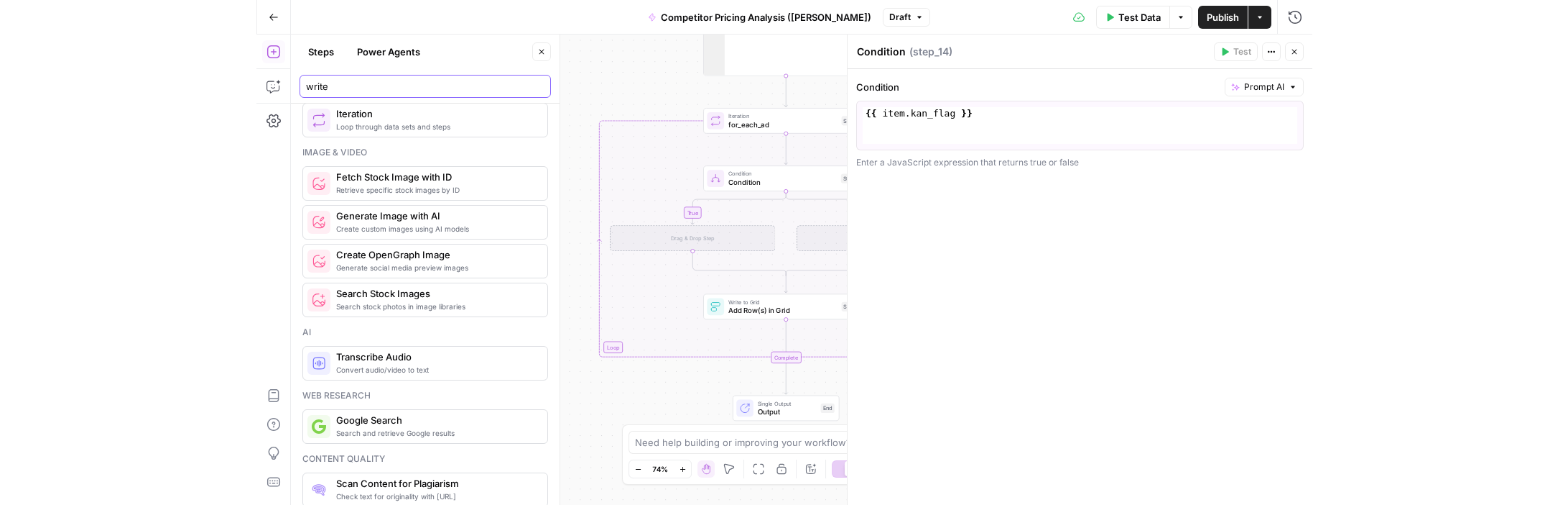
scroll to position [298, 0]
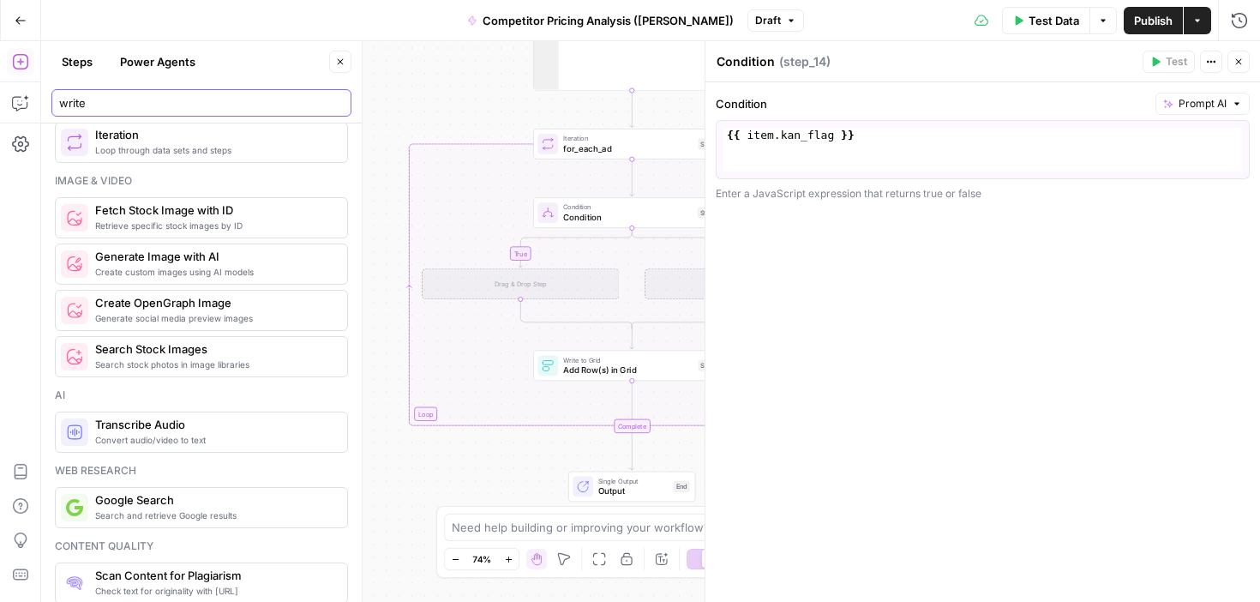
type input "write"
click at [499, 292] on div "Drag & Drop Step" at bounding box center [520, 283] width 197 height 31
click at [472, 289] on div "Drag & Drop Step" at bounding box center [520, 283] width 197 height 31
click at [487, 362] on div "true false Workflow Input Settings Inputs Google Search google_search_raw Step …" at bounding box center [650, 321] width 1219 height 561
click at [819, 145] on div "{{ item . kan_flag }}" at bounding box center [983, 164] width 519 height 73
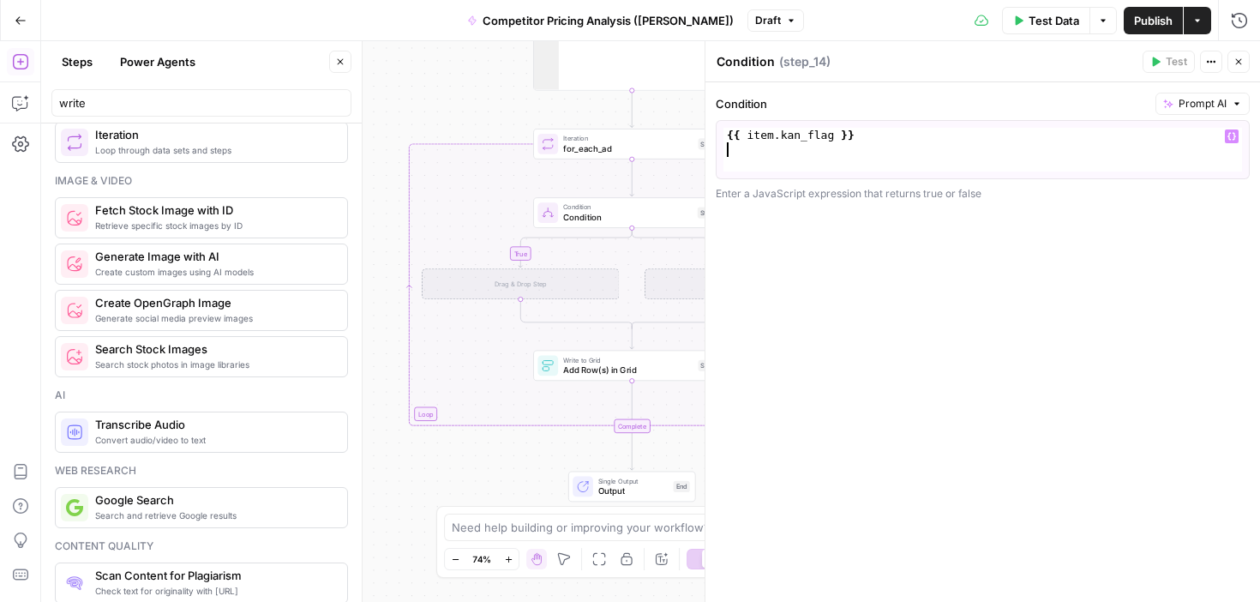
click at [919, 132] on div "{{ item . kan_flag }}" at bounding box center [983, 164] width 519 height 73
type textarea "**********"
click at [1007, 144] on div "{{ item . kan_flag }}" at bounding box center [983, 164] width 519 height 73
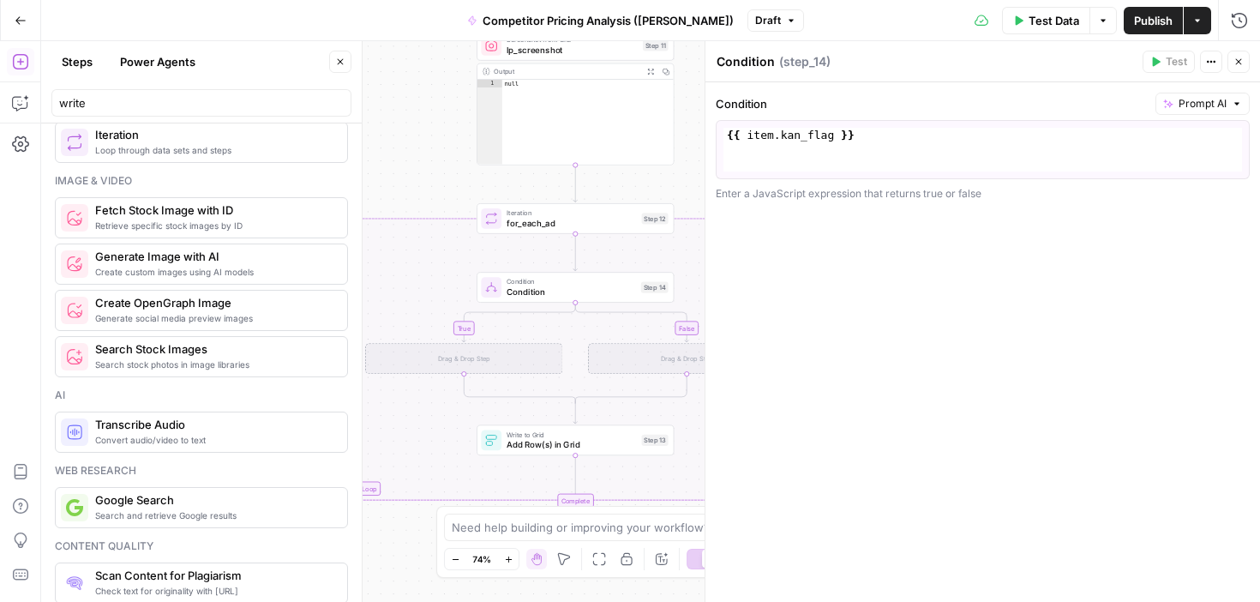
drag, startPoint x: 490, startPoint y: 183, endPoint x: 403, endPoint y: 250, distance: 110.6
click at [403, 250] on div "true false Workflow Input Settings Inputs Google Search google_search_raw Step …" at bounding box center [650, 321] width 1219 height 561
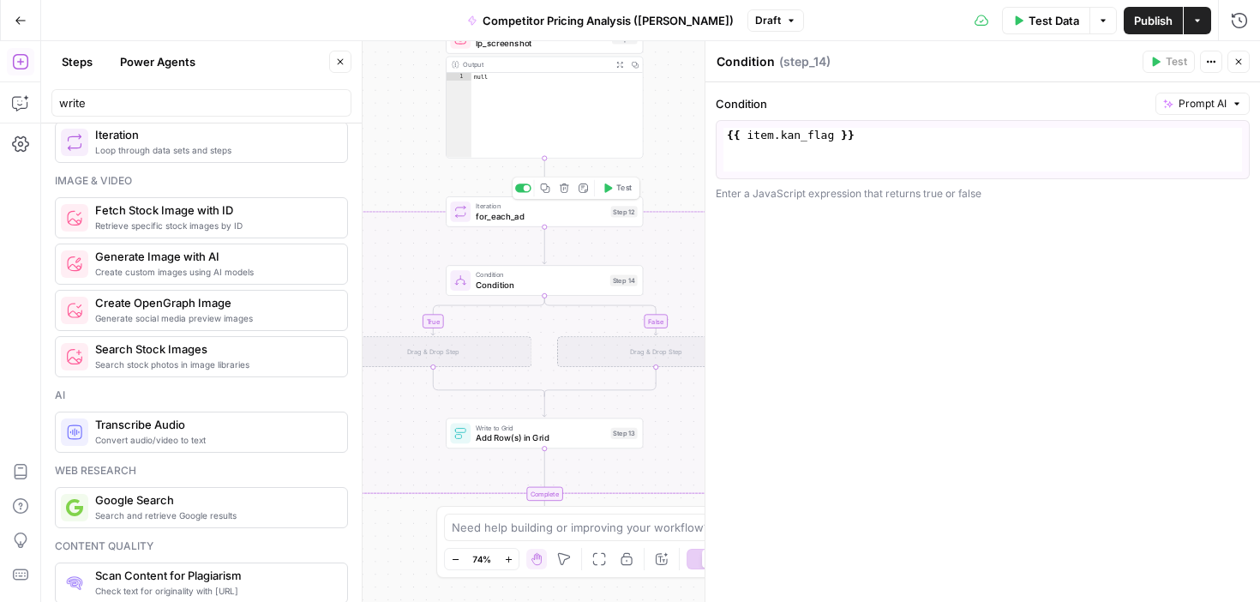
click at [624, 186] on span "Test" at bounding box center [623, 188] width 15 height 11
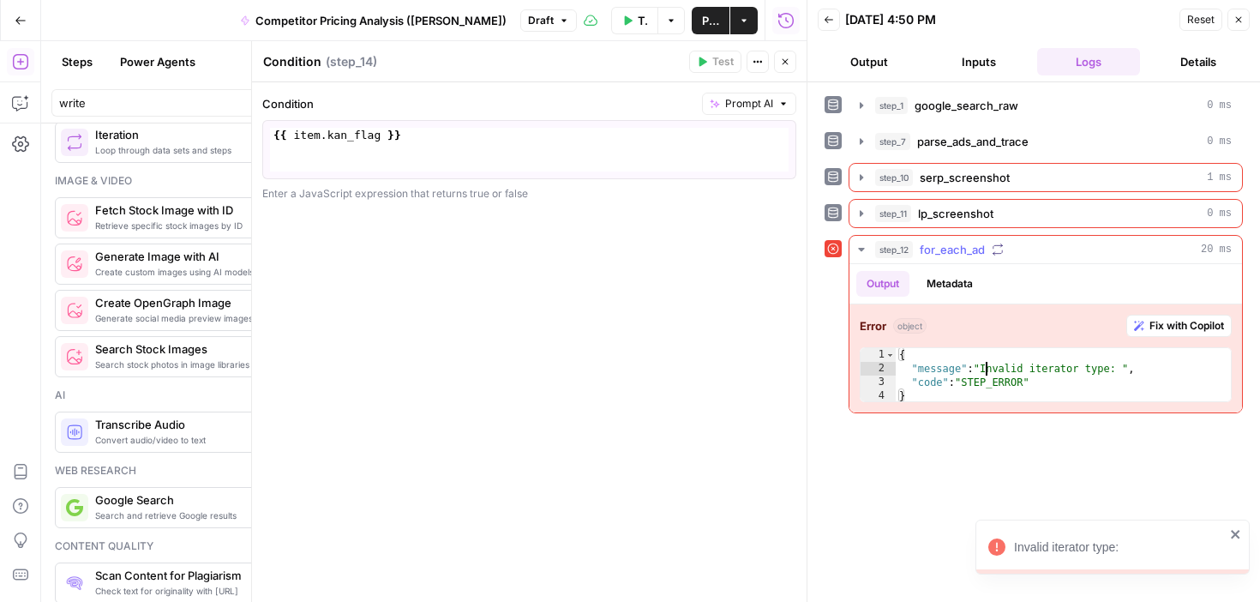
drag, startPoint x: 984, startPoint y: 369, endPoint x: 1106, endPoint y: 369, distance: 121.7
click at [1103, 369] on div "{ "message" : "Invalid iterator type: " , "code" : "STEP_ERROR" }" at bounding box center [1063, 389] width 335 height 82
click at [1106, 369] on div "{ "message" : "Invalid iterator type: " , "code" : "STEP_ERROR" }" at bounding box center [1063, 389] width 335 height 82
click at [950, 381] on div "{ "message" : "Invalid iterator type: " , "code" : "STEP_ERROR" }" at bounding box center [1063, 389] width 335 height 82
type textarea "**********"
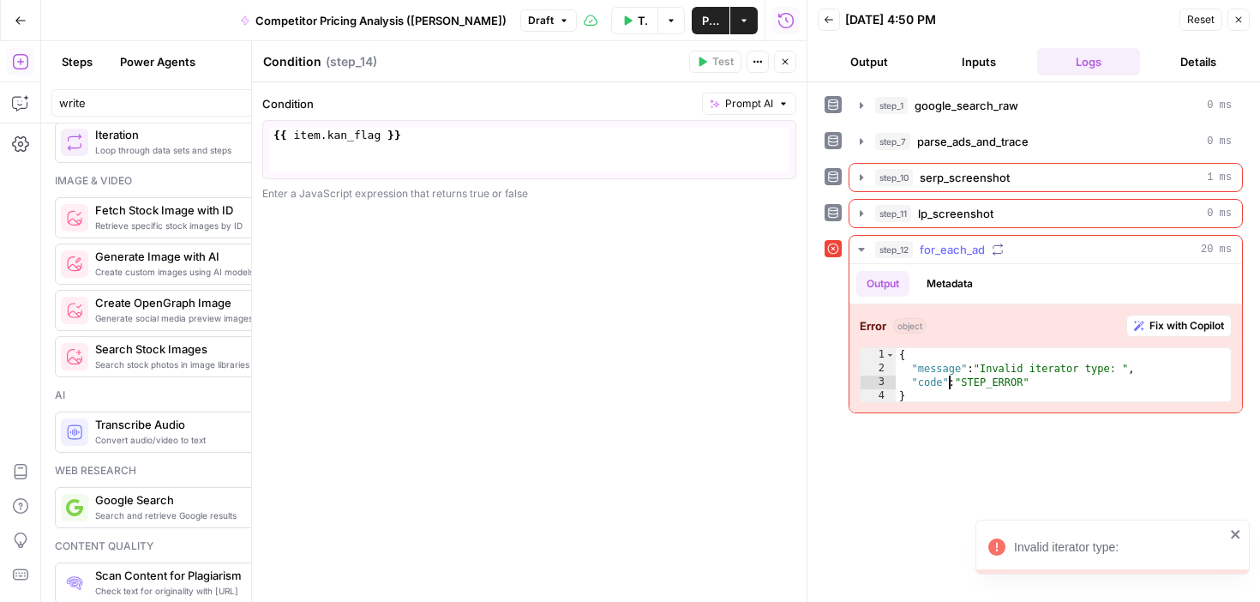
click at [1017, 381] on div "{ "message" : "Invalid iterator type: " , "code" : "STEP_ERROR" }" at bounding box center [1063, 389] width 335 height 82
click at [940, 283] on button "Metadata" at bounding box center [949, 284] width 67 height 26
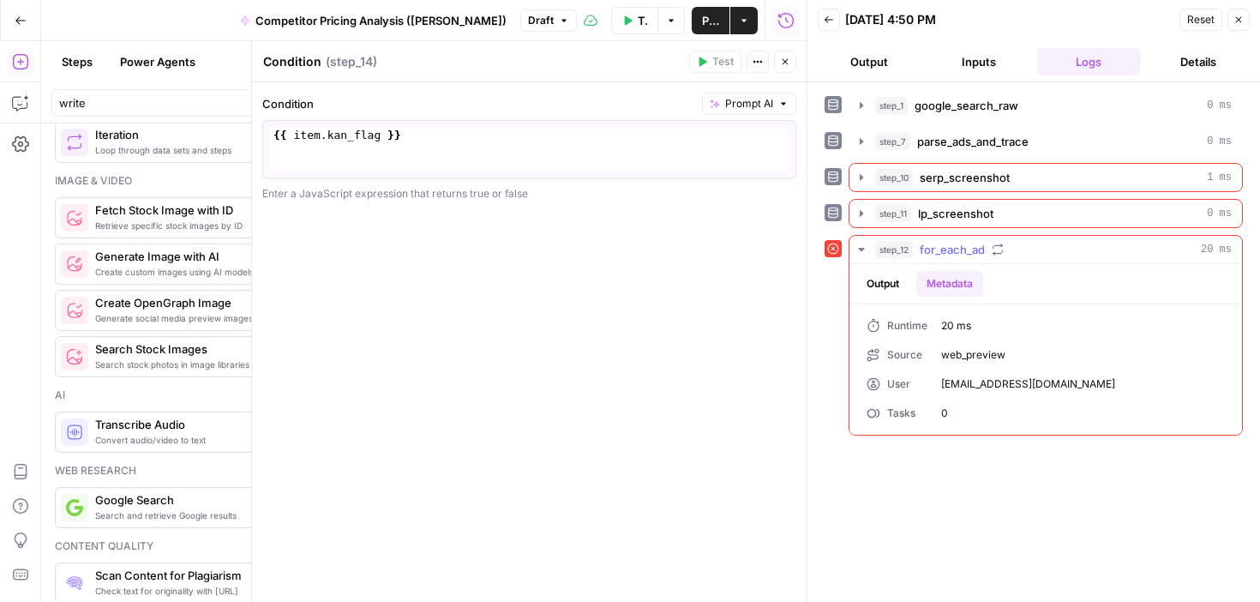
click at [887, 283] on button "Output" at bounding box center [882, 284] width 53 height 26
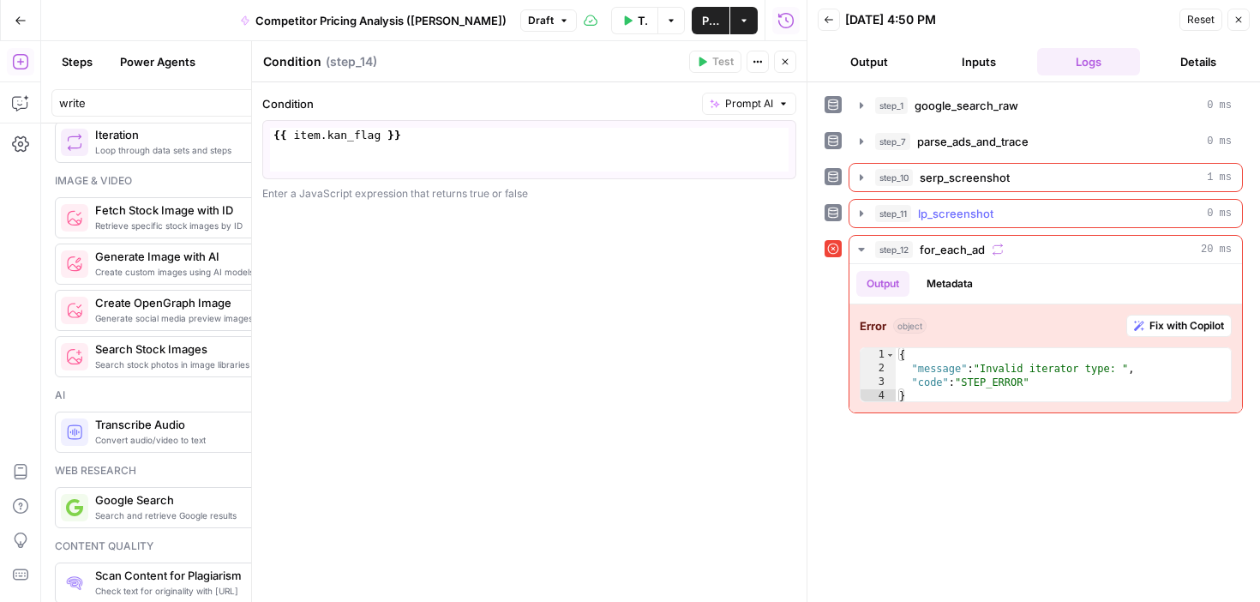
click at [949, 210] on span "lp_screenshot" at bounding box center [955, 213] width 75 height 17
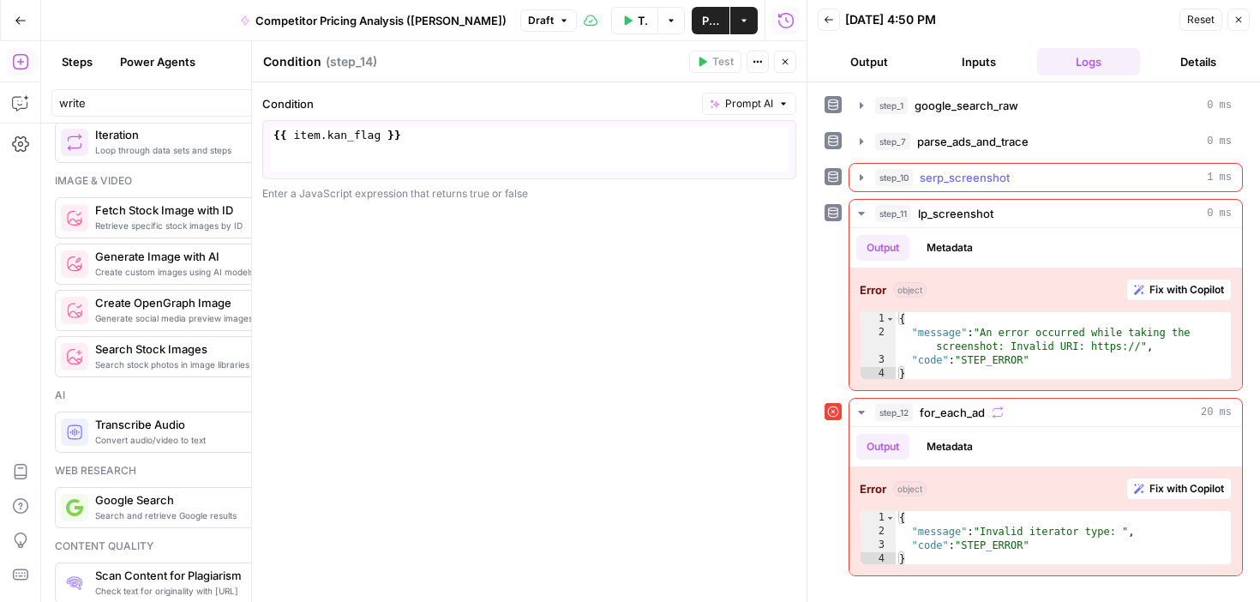
click at [949, 171] on span "serp_screenshot" at bounding box center [965, 177] width 90 height 17
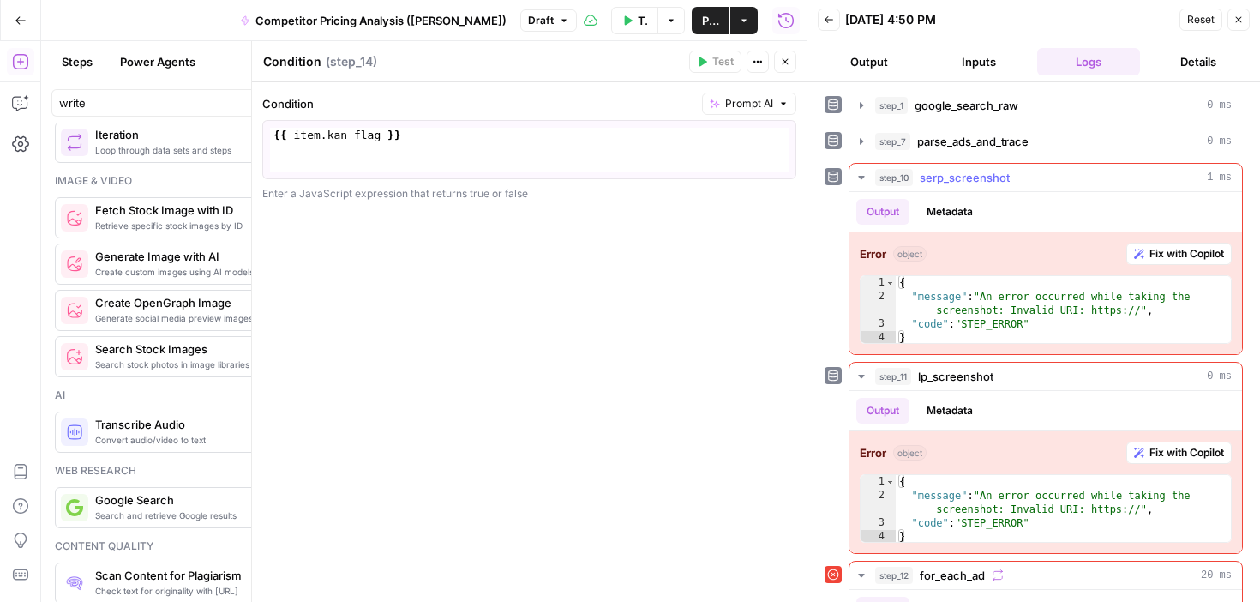
click at [949, 171] on span "serp_screenshot" at bounding box center [965, 177] width 90 height 17
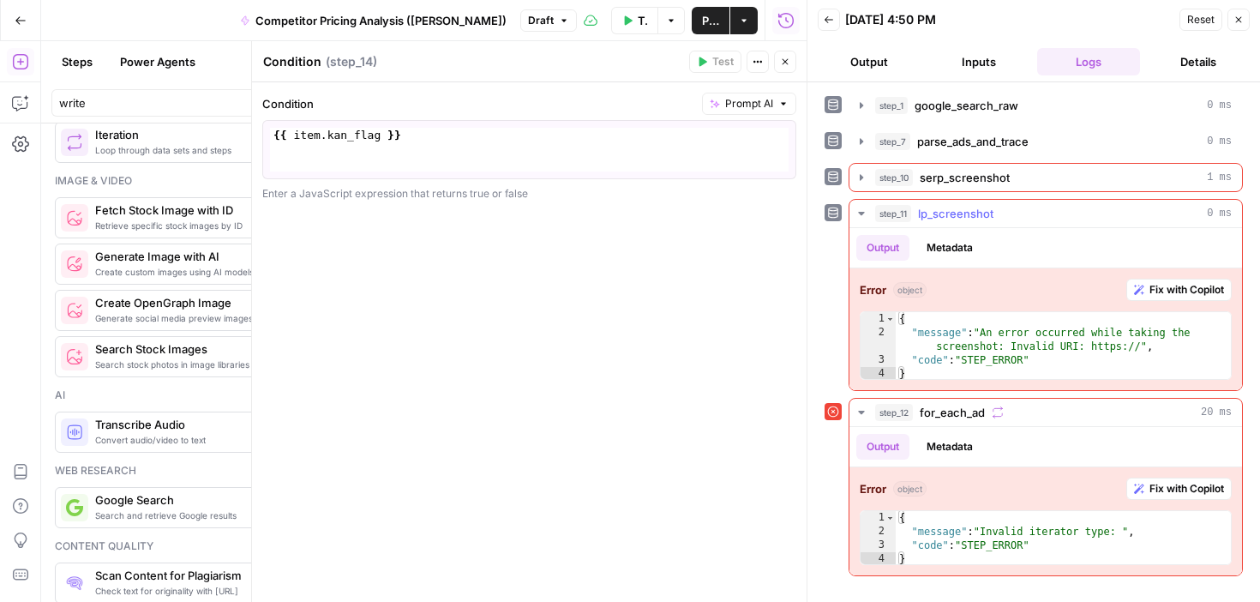
click at [957, 207] on span "lp_screenshot" at bounding box center [955, 213] width 75 height 17
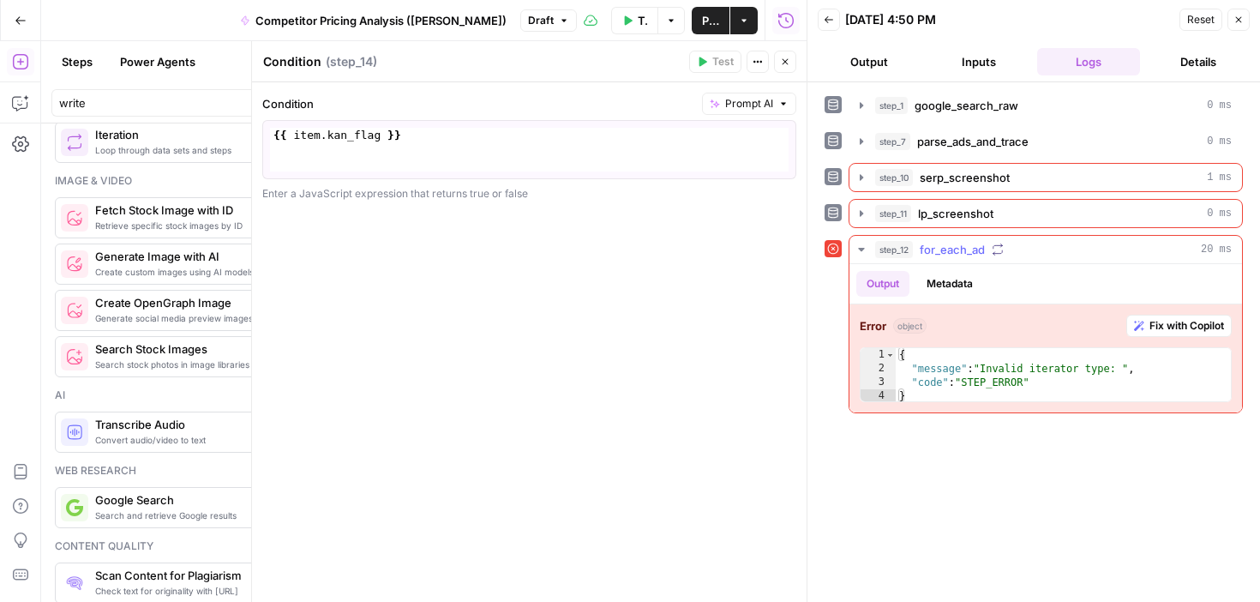
click at [1183, 327] on span "Fix with Copilot" at bounding box center [1187, 325] width 75 height 15
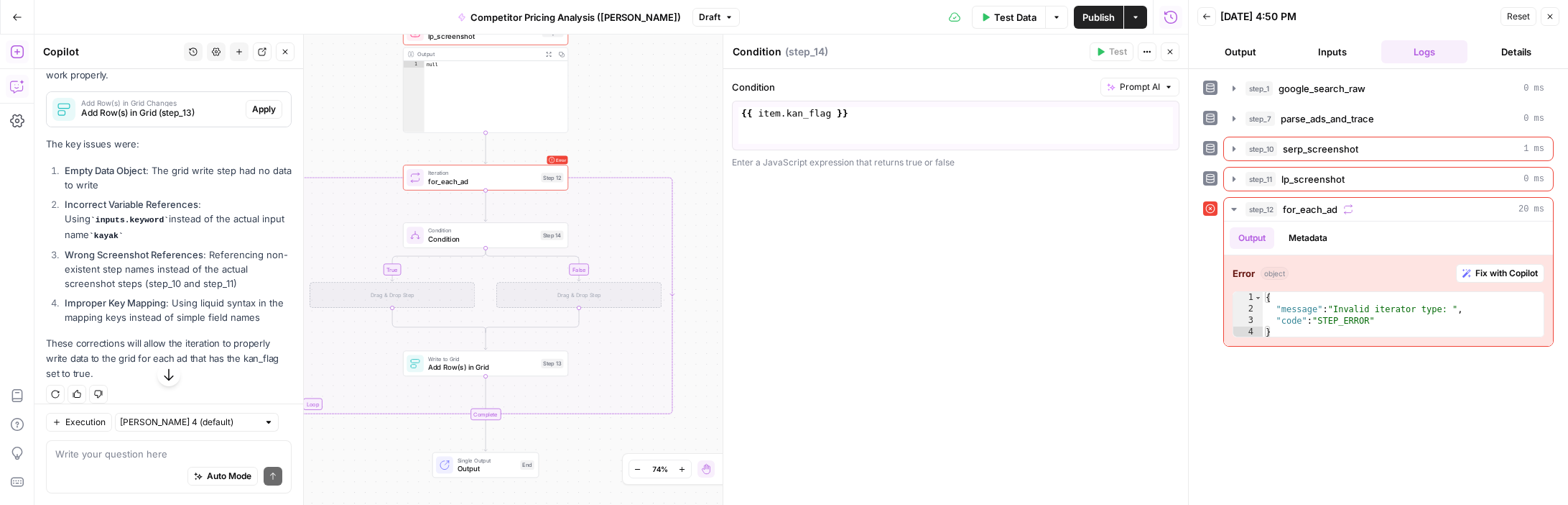
scroll to position [284, 0]
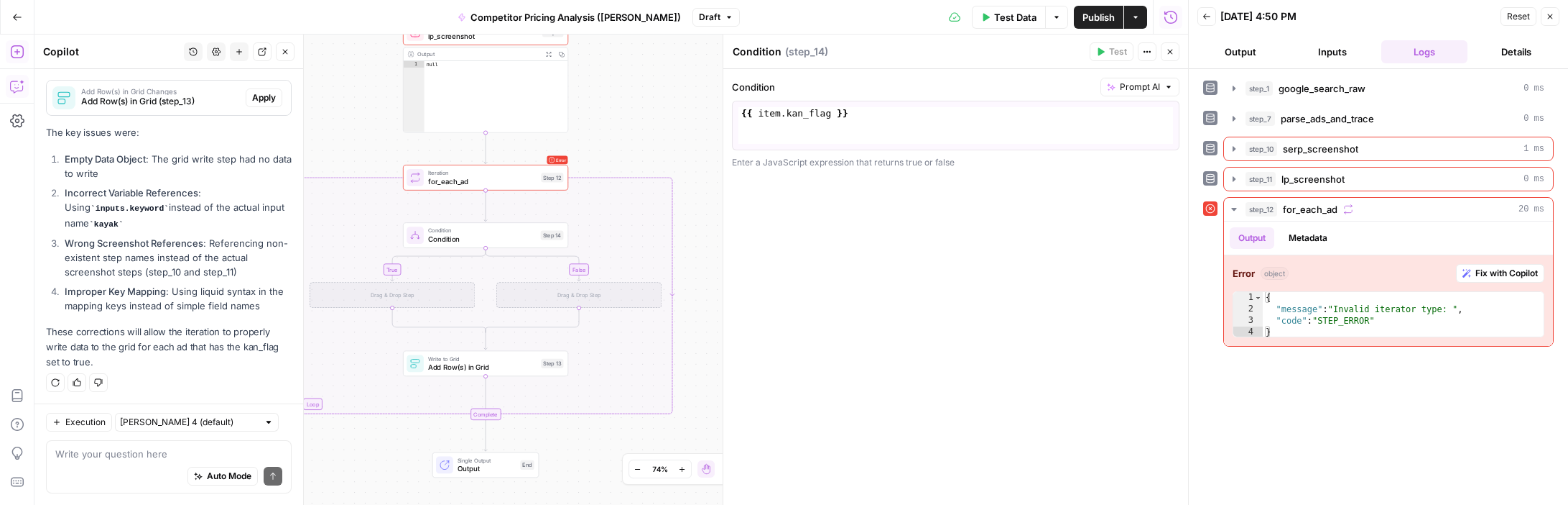
type textarea "**********"
click at [846, 117] on div "{{ item . kan_flag }}" at bounding box center [955, 138] width 435 height 61
click at [869, 164] on div "Enter a JavaScript expression that returns true or false" at bounding box center [956, 162] width 448 height 13
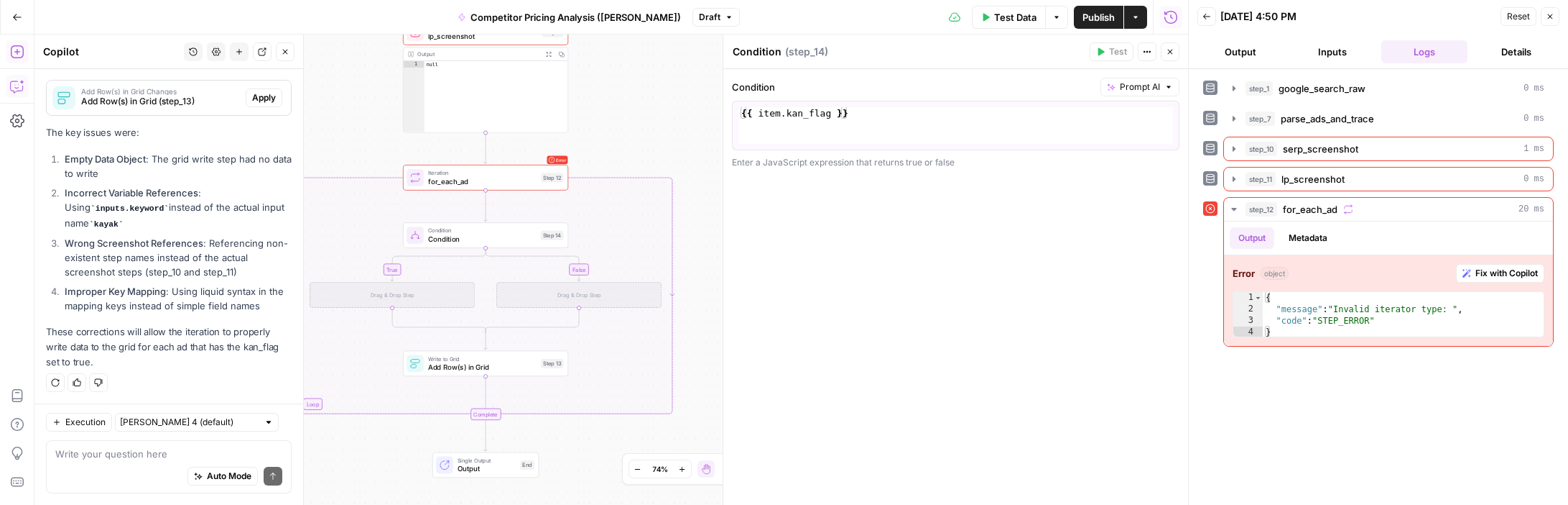
click at [861, 165] on div "Enter a JavaScript expression that returns true or false" at bounding box center [956, 162] width 448 height 13
click at [808, 108] on div "{{ item . kan_flag }}" at bounding box center [955, 138] width 435 height 61
click at [828, 110] on div "{{ item . kan_flag }}" at bounding box center [955, 138] width 435 height 61
click at [838, 110] on div "{{ item . kan_flag }}" at bounding box center [955, 138] width 435 height 61
click at [867, 110] on div "{{ item . kan_flag }}" at bounding box center [955, 138] width 435 height 61
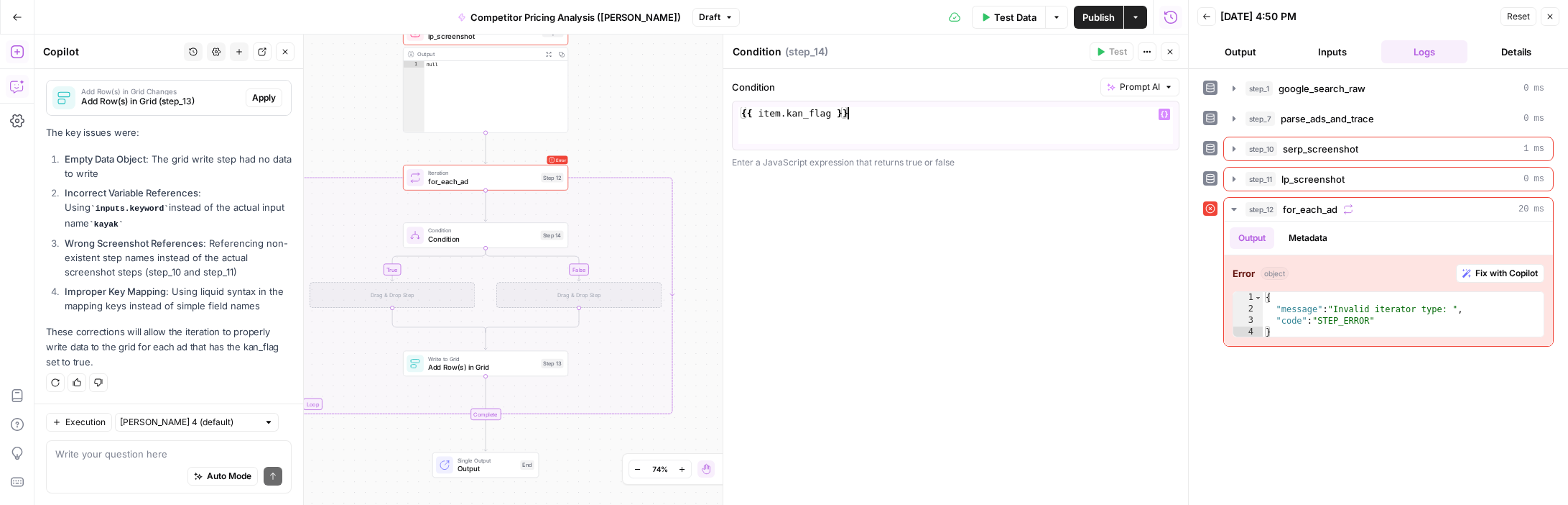
click at [391, 274] on icon "Edge from step_14 to step_14-if-ghost" at bounding box center [437, 264] width 95 height 33
click at [392, 269] on icon "Edge from step_14 to step_14-if-ghost" at bounding box center [437, 264] width 95 height 33
click at [392, 292] on div "Drag & Drop Step" at bounding box center [391, 294] width 165 height 26
click at [401, 297] on div "Drag & Drop Step" at bounding box center [391, 294] width 165 height 26
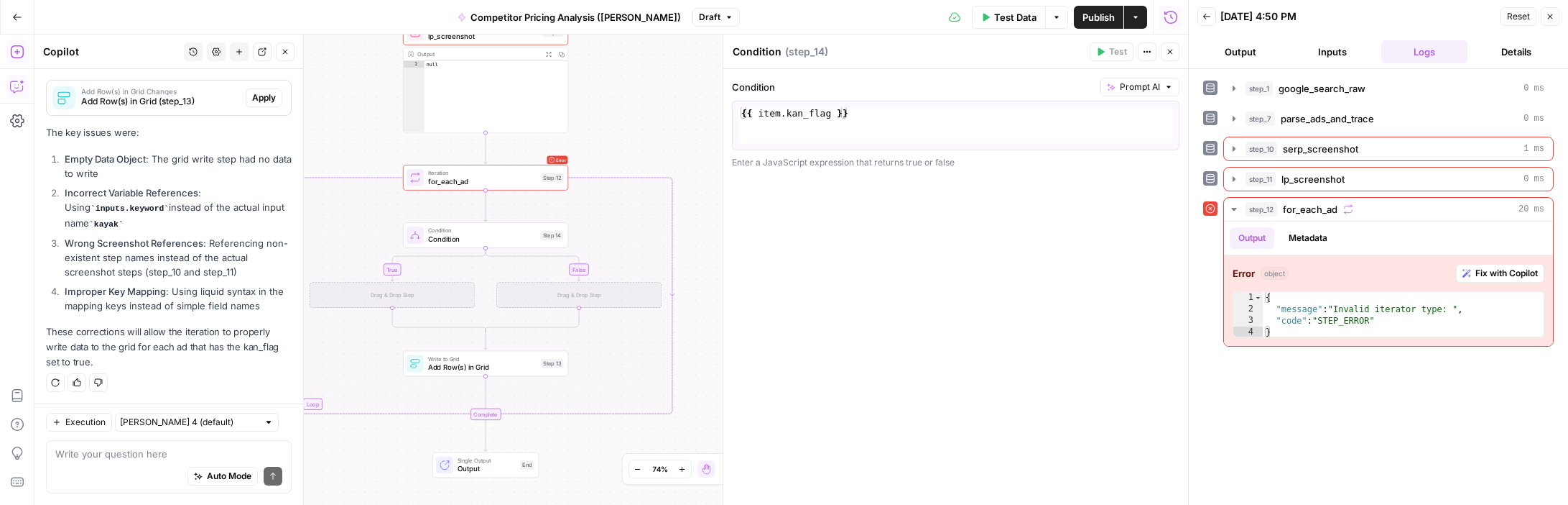
click at [402, 297] on div "Drag & Drop Step" at bounding box center [391, 294] width 165 height 26
click at [1055, 18] on button "Close" at bounding box center [1550, 17] width 18 height 18
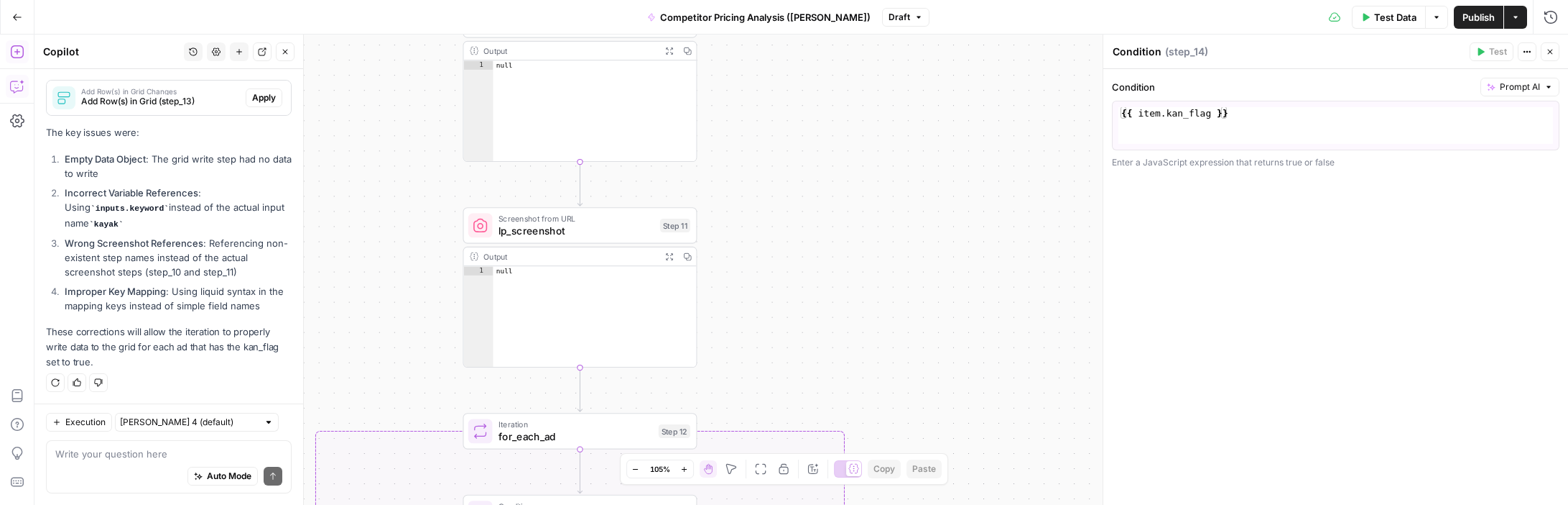
drag, startPoint x: 748, startPoint y: 184, endPoint x: 749, endPoint y: 480, distance: 296.0
click at [749, 478] on body "Kayak New Home Browse Insights Opportunities Your Data Recent Grids Create Meta…" at bounding box center [784, 252] width 1568 height 505
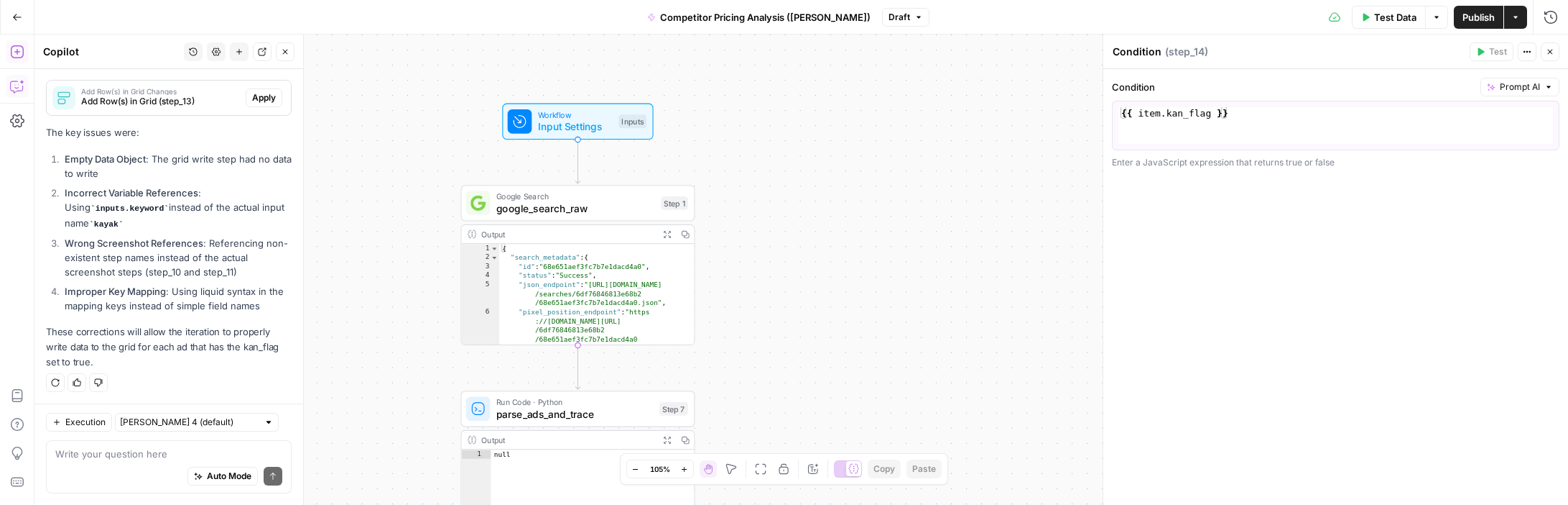
drag, startPoint x: 750, startPoint y: 180, endPoint x: 748, endPoint y: 482, distance: 302.0
click at [748, 482] on body "Kayak New Home Browse Insights Opportunities Your Data Recent Grids Create Meta…" at bounding box center [784, 252] width 1568 height 505
click at [657, 176] on icon "button" at bounding box center [654, 175] width 9 height 11
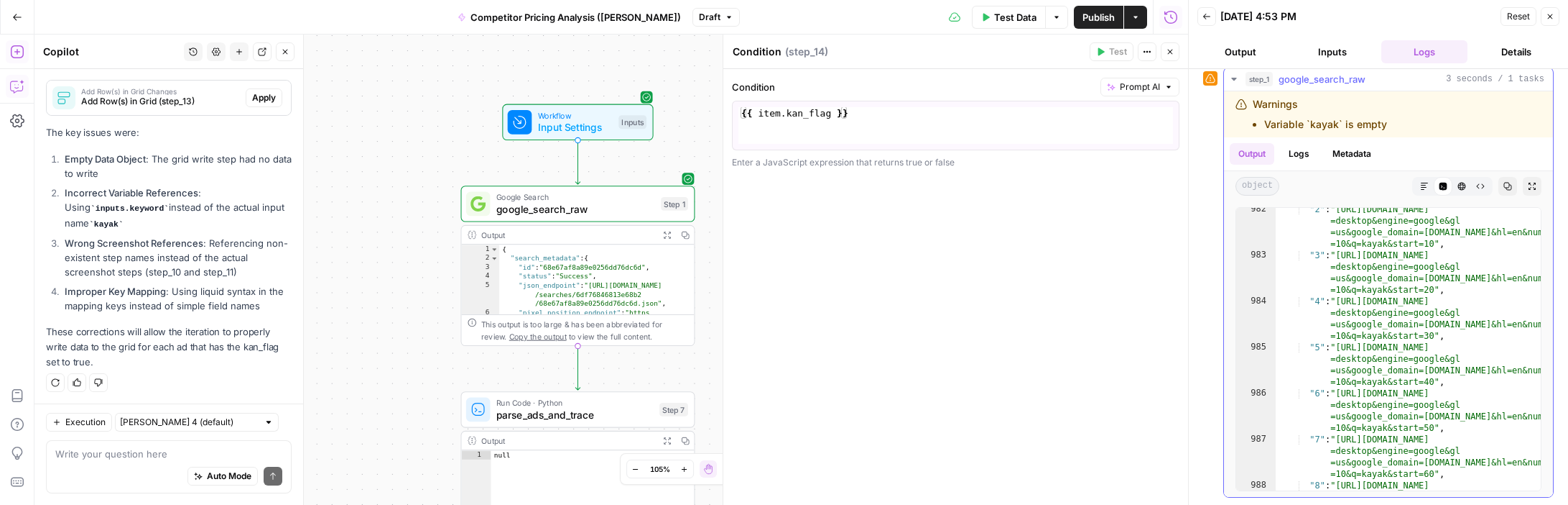
scroll to position [23282, 0]
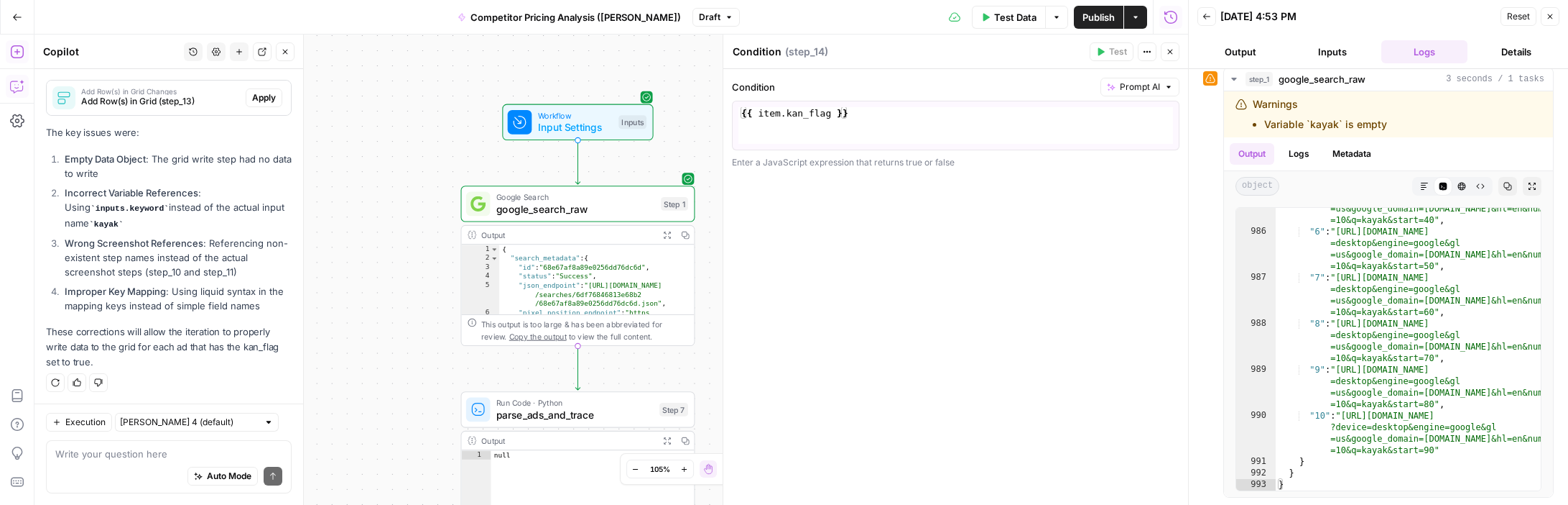
click at [1055, 58] on button "Output" at bounding box center [1240, 51] width 86 height 23
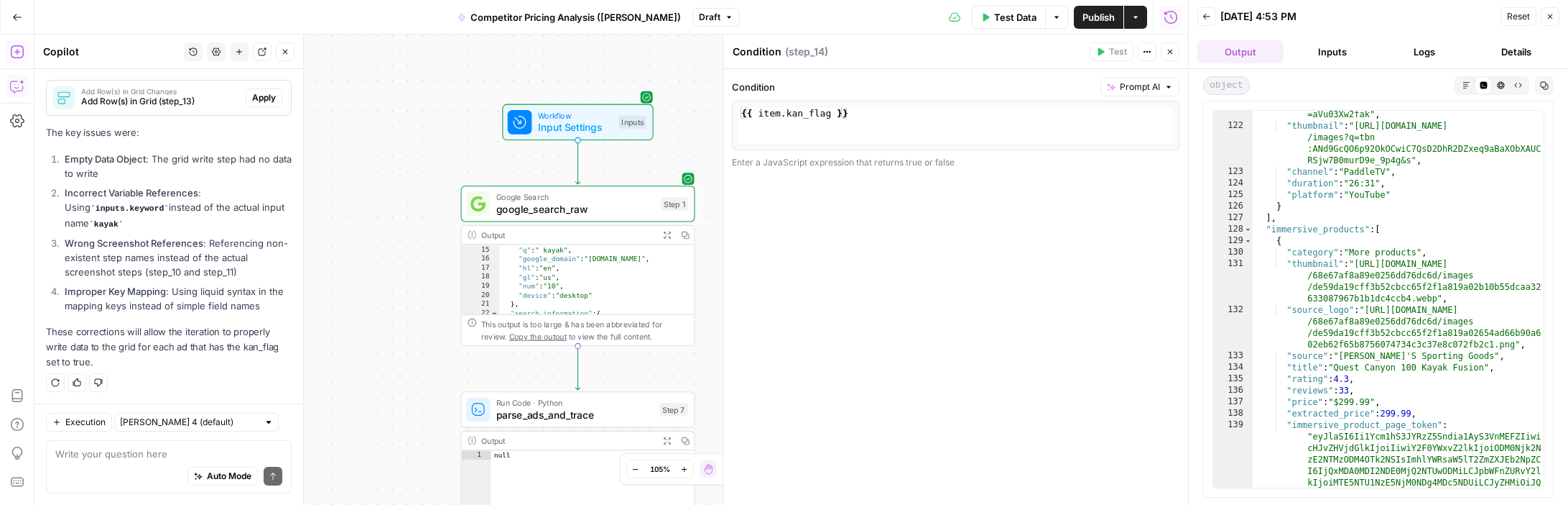
scroll to position [322, 0]
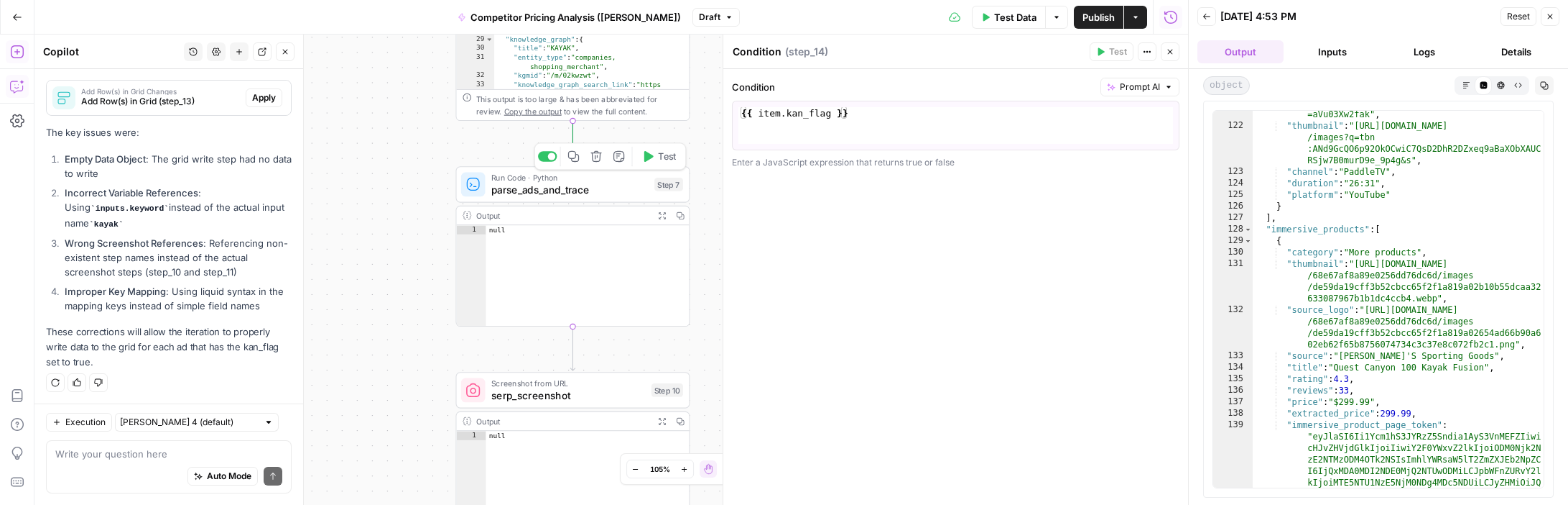
click at [655, 154] on button "Test" at bounding box center [660, 156] width 47 height 19
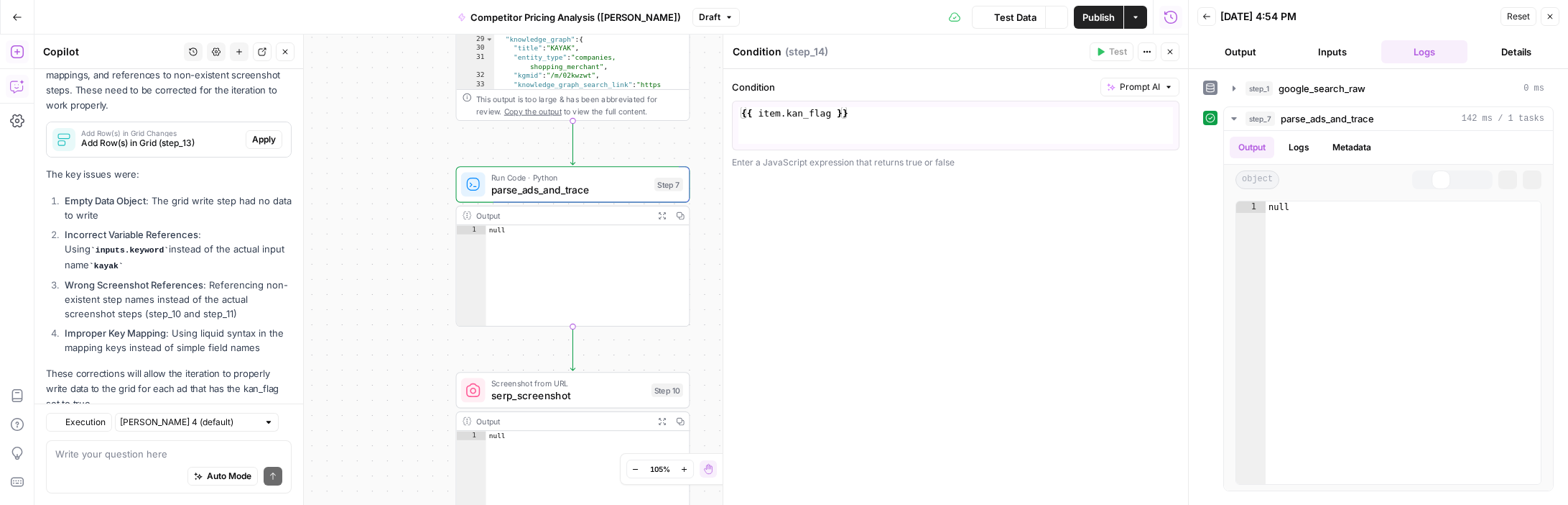
scroll to position [284, 0]
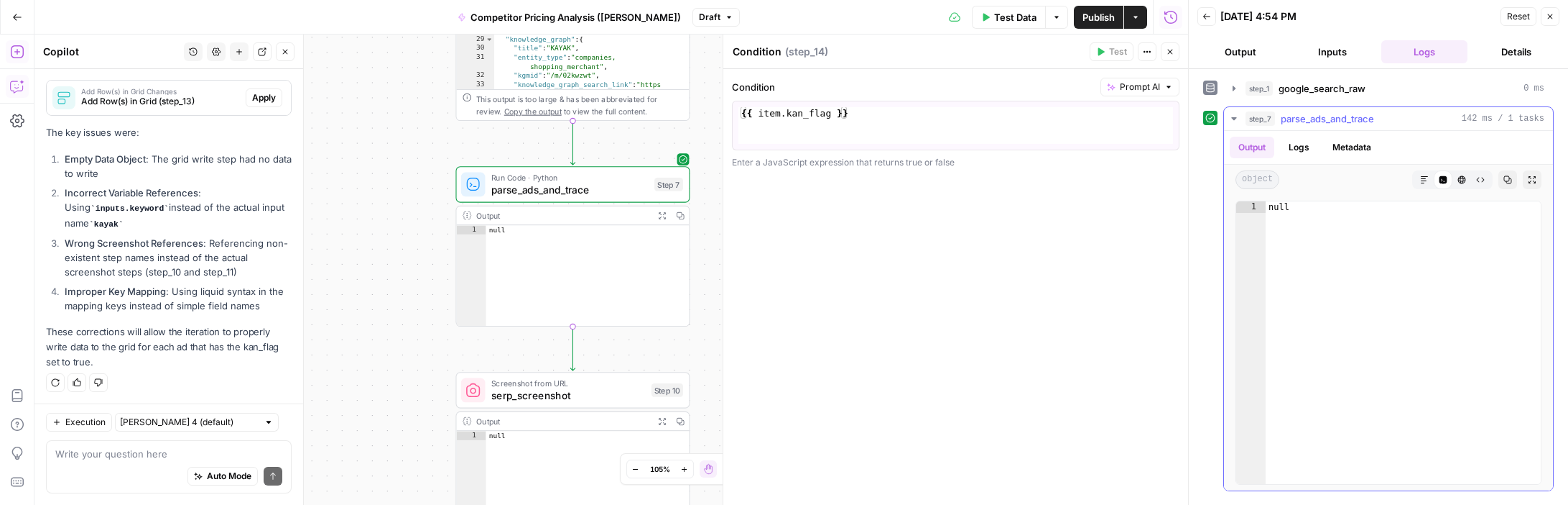
click at [1055, 148] on button "Logs" at bounding box center [1299, 148] width 38 height 22
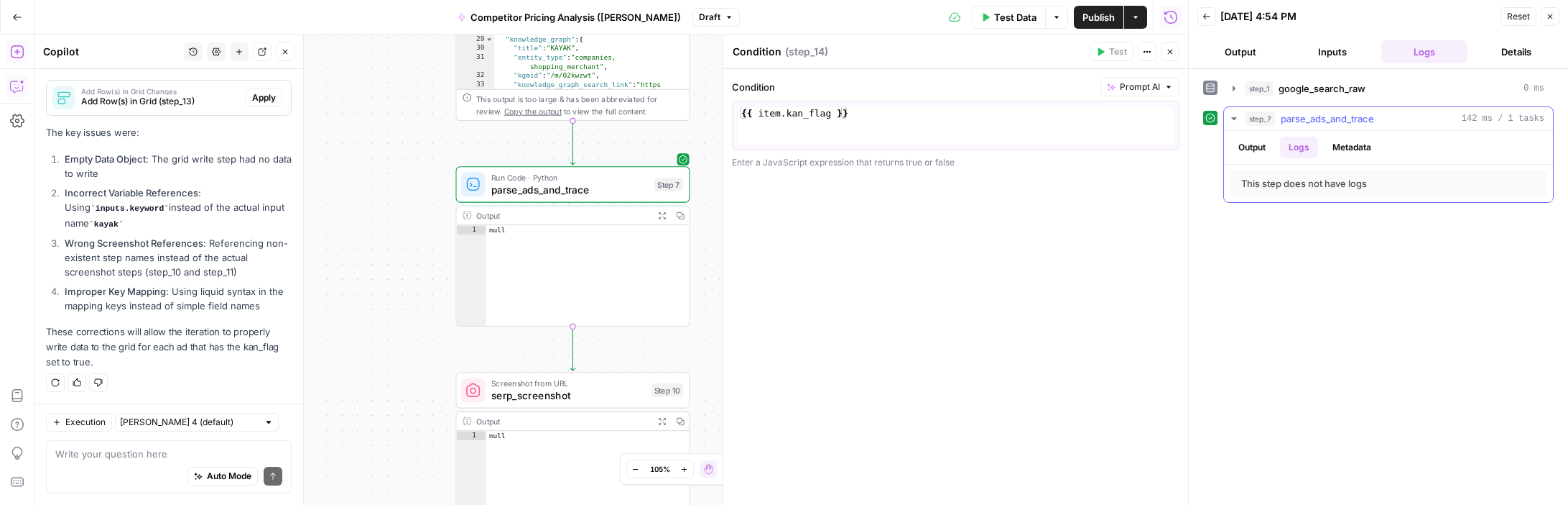
click at [1055, 148] on button "Metadata" at bounding box center [1352, 148] width 56 height 22
click at [1055, 148] on button "Logs" at bounding box center [1299, 148] width 38 height 22
click at [1055, 148] on button "Output" at bounding box center [1252, 148] width 44 height 22
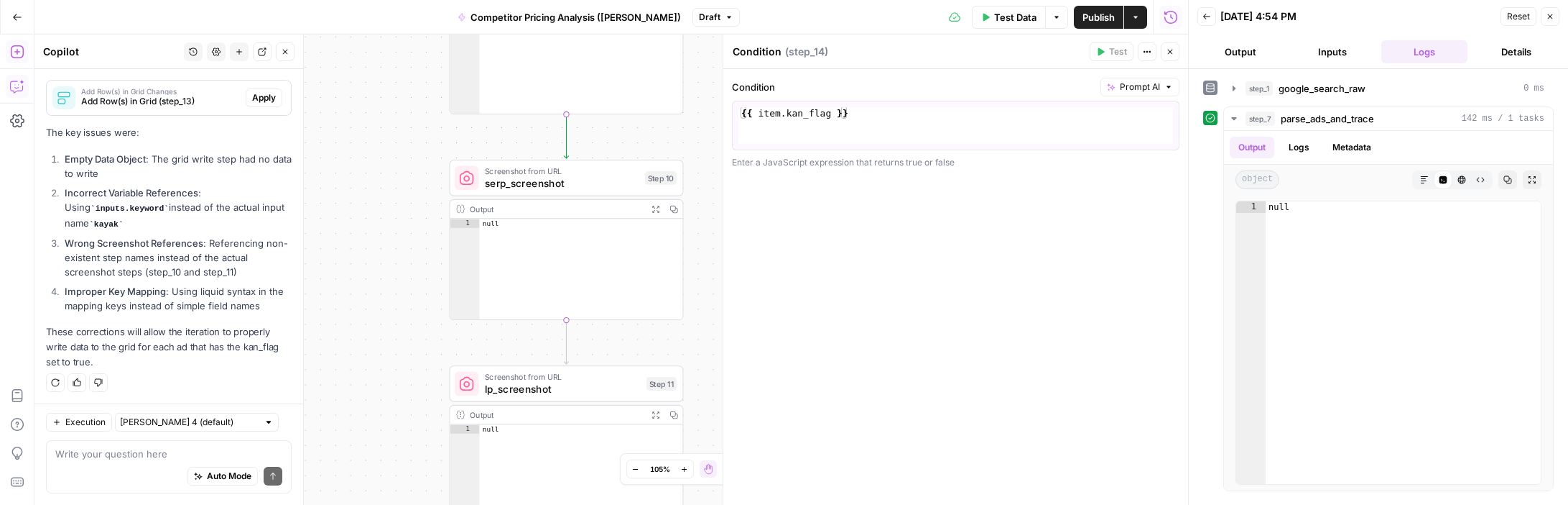
drag, startPoint x: 702, startPoint y: 325, endPoint x: 696, endPoint y: 107, distance: 218.1
click at [696, 107] on div "true false Workflow Input Settings Inputs Google Search google_search_raw Step …" at bounding box center [611, 269] width 1154 height 471
click at [653, 148] on span "Test" at bounding box center [660, 144] width 18 height 13
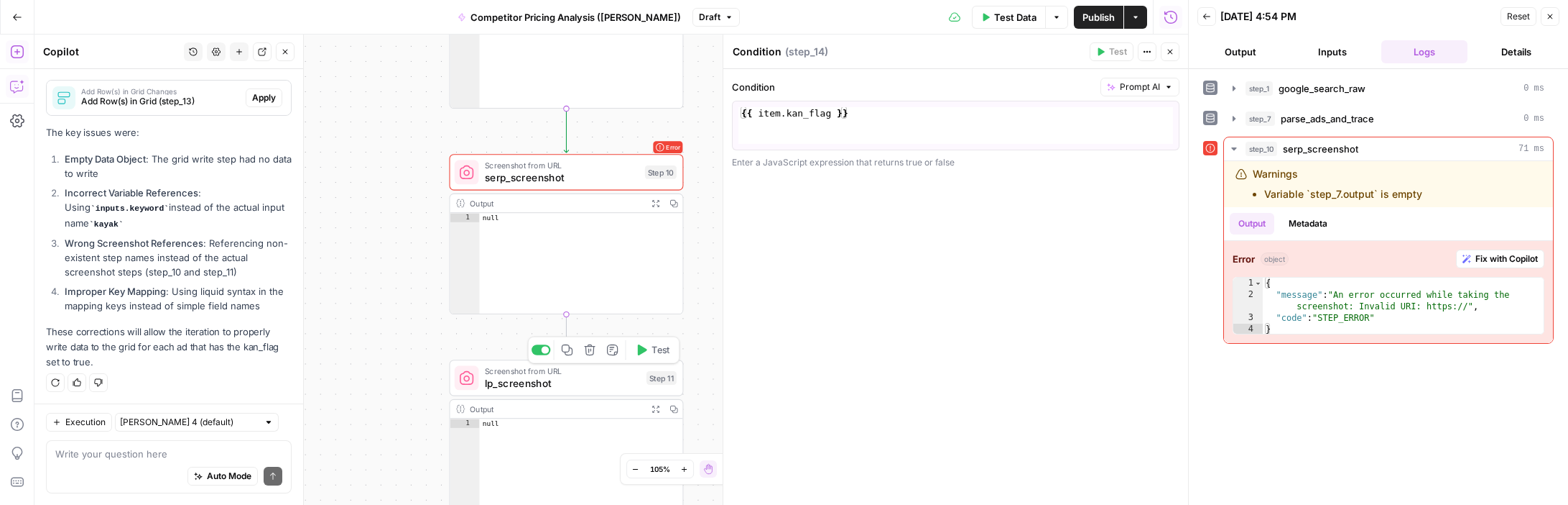
click at [661, 347] on span "Test" at bounding box center [660, 350] width 18 height 13
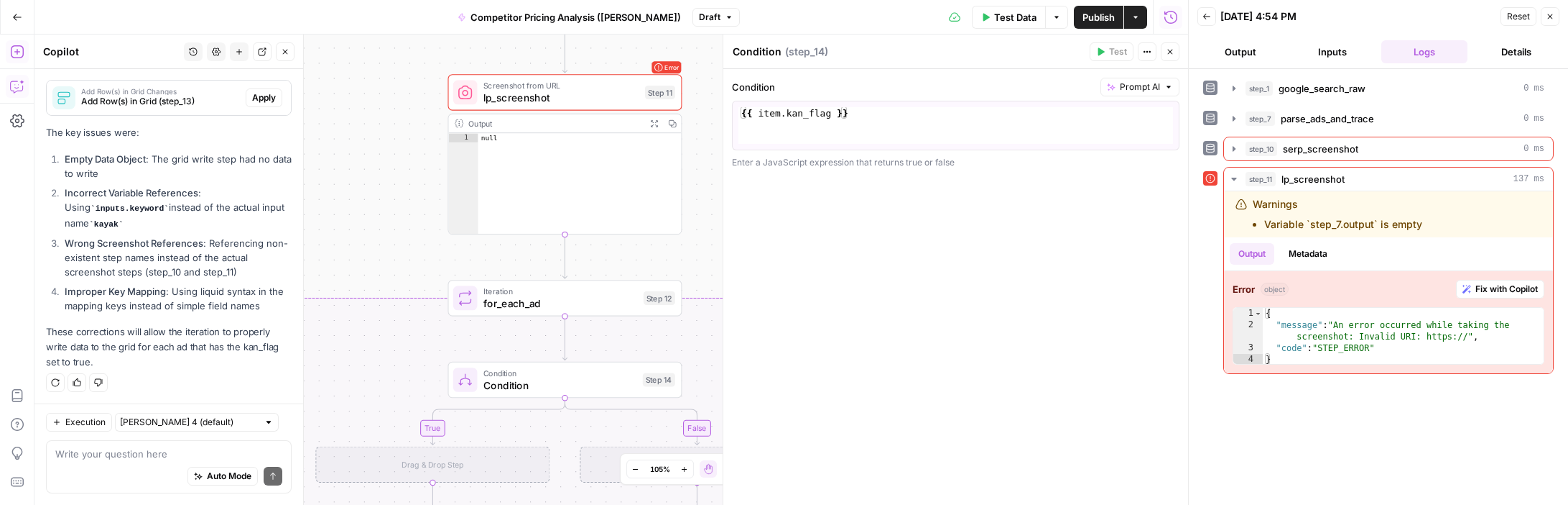
drag, startPoint x: 696, startPoint y: 338, endPoint x: 695, endPoint y: 52, distance: 286.0
click at [695, 52] on div "true false Workflow Input Settings Inputs Google Search google_search_raw Step …" at bounding box center [611, 269] width 1154 height 471
click at [655, 272] on span "Test" at bounding box center [659, 269] width 18 height 13
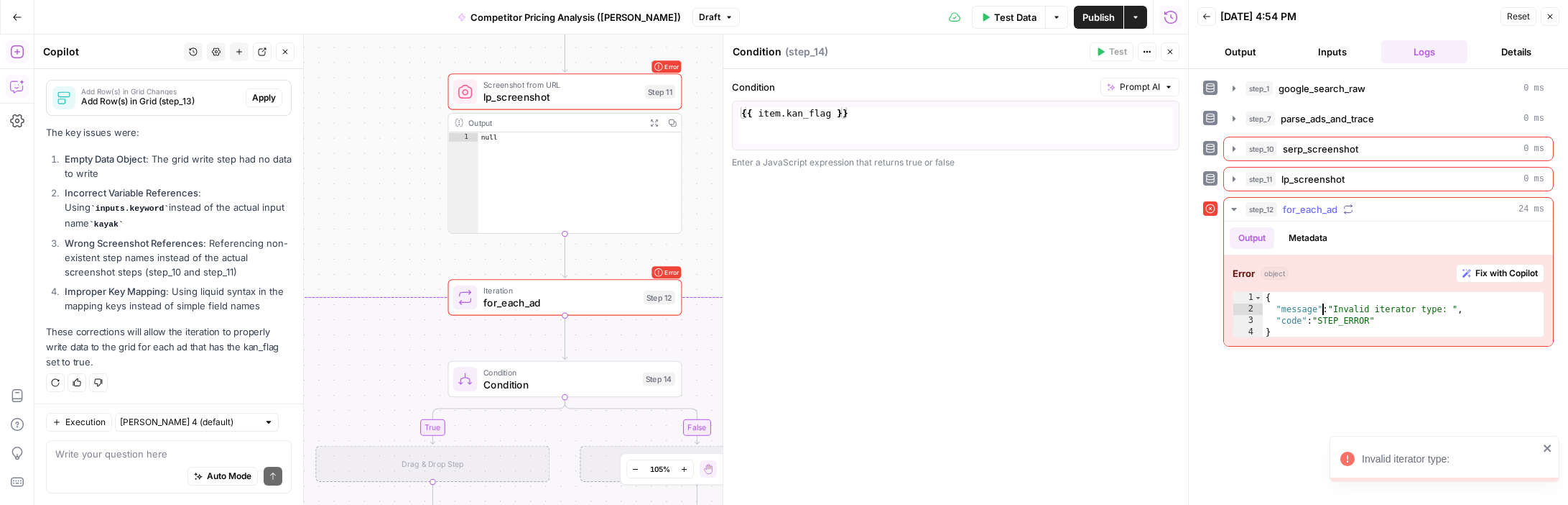
drag, startPoint x: 1321, startPoint y: 310, endPoint x: 1364, endPoint y: 310, distance: 43.0
click at [1055, 310] on div "{ "message" : "Invalid iterator type: " , "code" : "STEP_ERROR" }" at bounding box center [1403, 326] width 281 height 69
click at [1055, 325] on div "{ "message" : "Invalid iterator type: " , "code" : "STEP_ERROR" }" at bounding box center [1403, 326] width 281 height 69
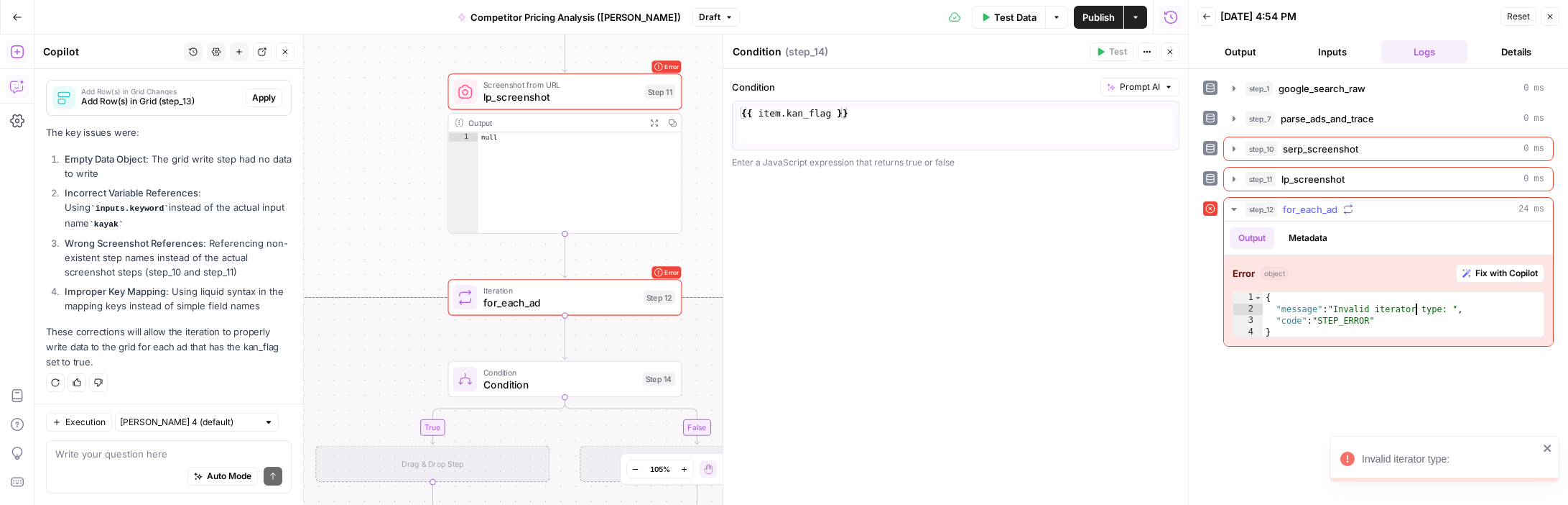
type textarea "**********"
click at [1055, 325] on div "{ "message" : "Invalid iterator type: " , "code" : "STEP_ERROR" }" at bounding box center [1403, 326] width 281 height 69
click at [1055, 55] on icon "button" at bounding box center [1170, 52] width 8 height 8
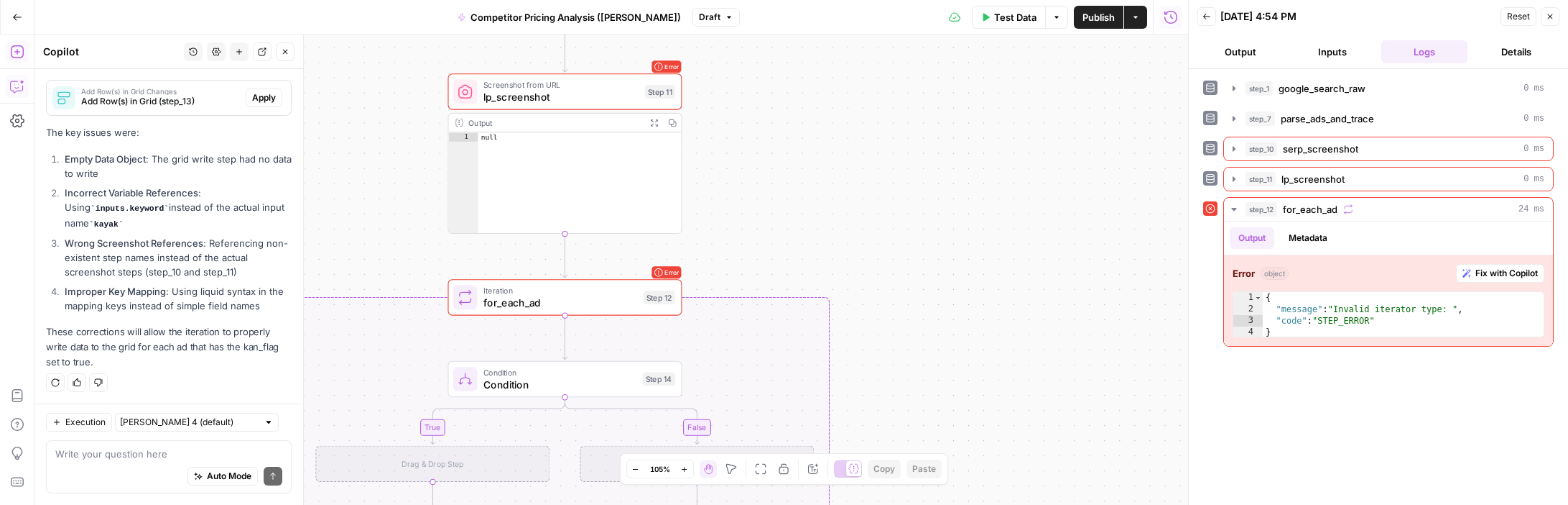
click at [1055, 73] on div "**********" at bounding box center [1379, 287] width 380 height 436
click at [1055, 63] on header "Back [DATE] 4:54 PM Reset Close Output Inputs Logs Details" at bounding box center [1379, 34] width 380 height 69
click at [1055, 55] on button "Output" at bounding box center [1240, 51] width 86 height 23
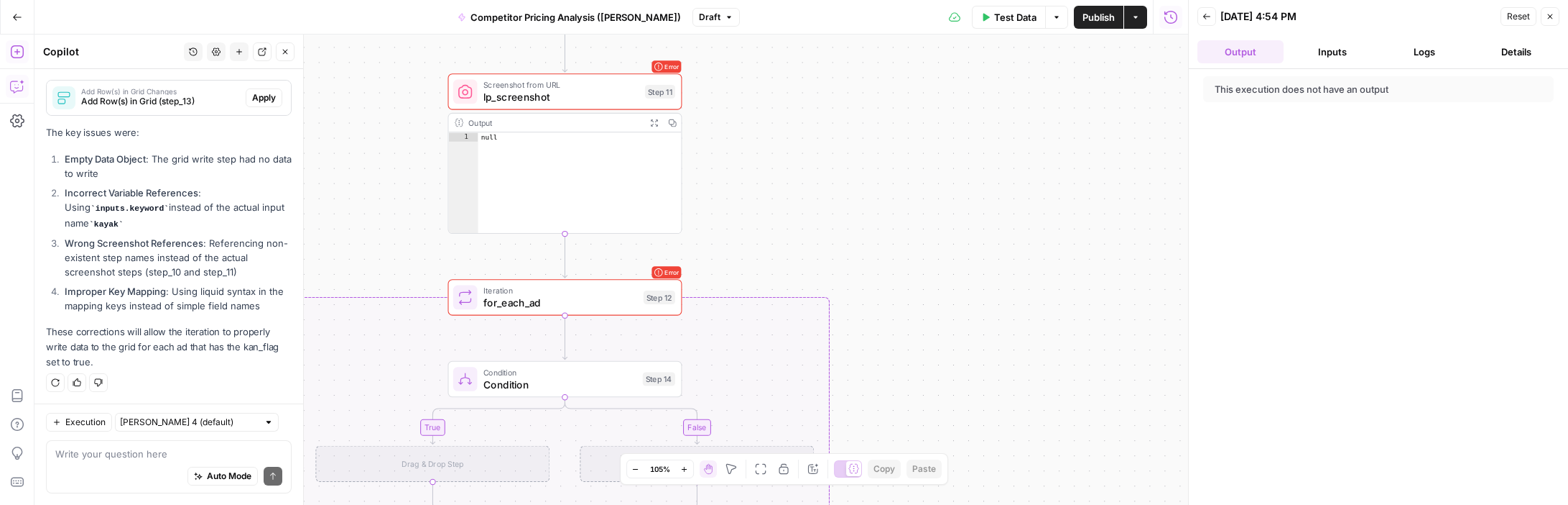
click at [1055, 53] on button "Inputs" at bounding box center [1333, 51] width 86 height 23
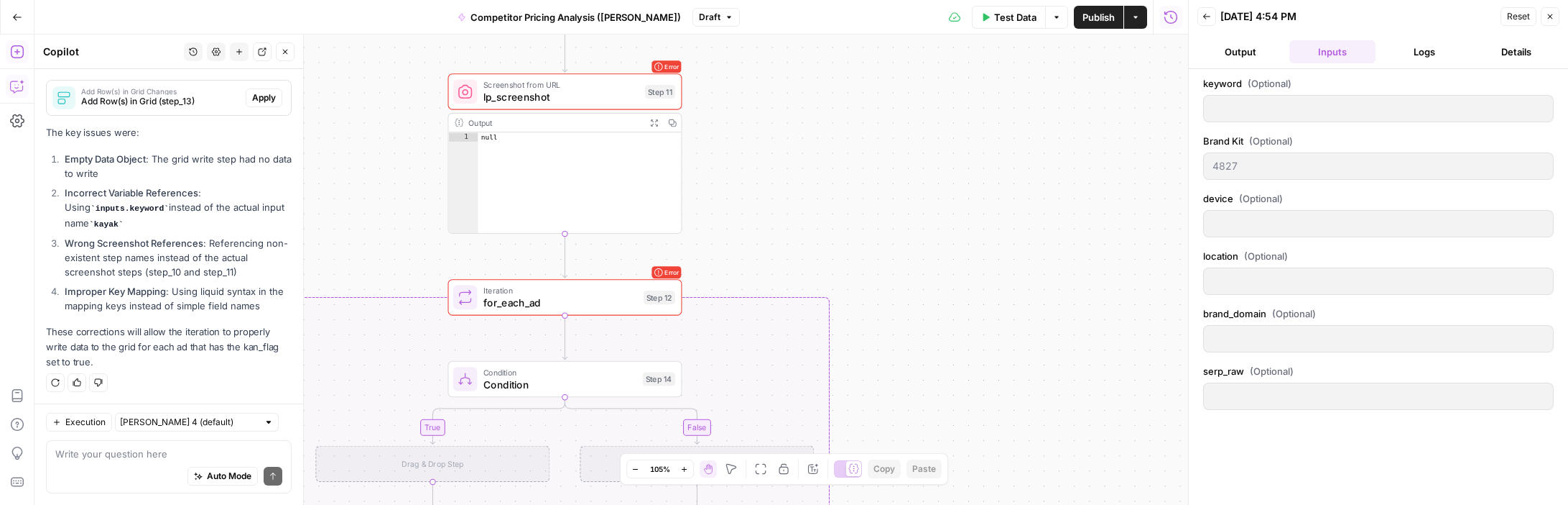
click at [1055, 53] on button "Logs" at bounding box center [1425, 51] width 86 height 23
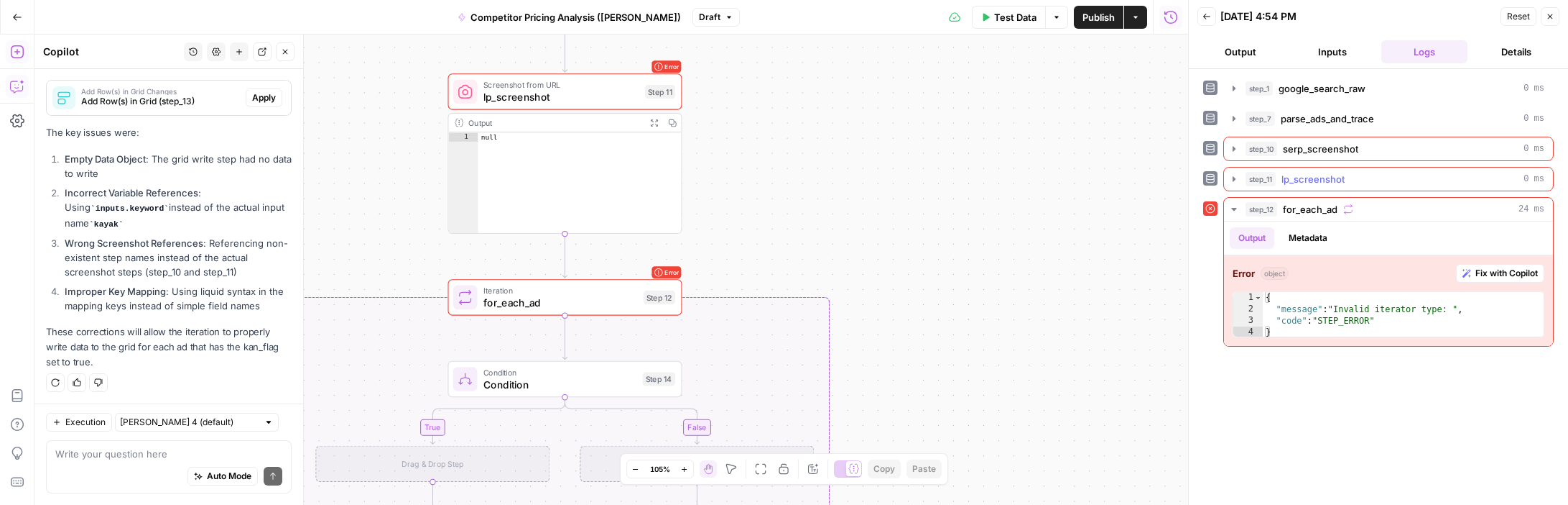
click at [1055, 179] on icon "button" at bounding box center [1234, 180] width 12 height 12
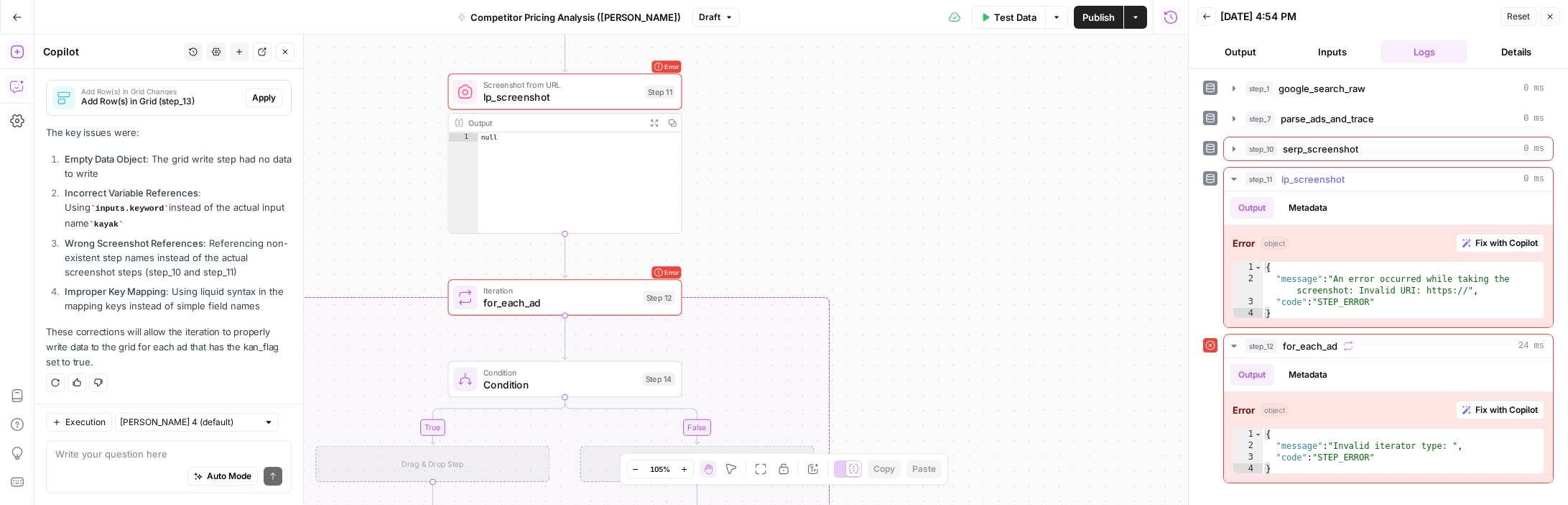
click at [1055, 178] on icon "button" at bounding box center [1234, 179] width 5 height 3
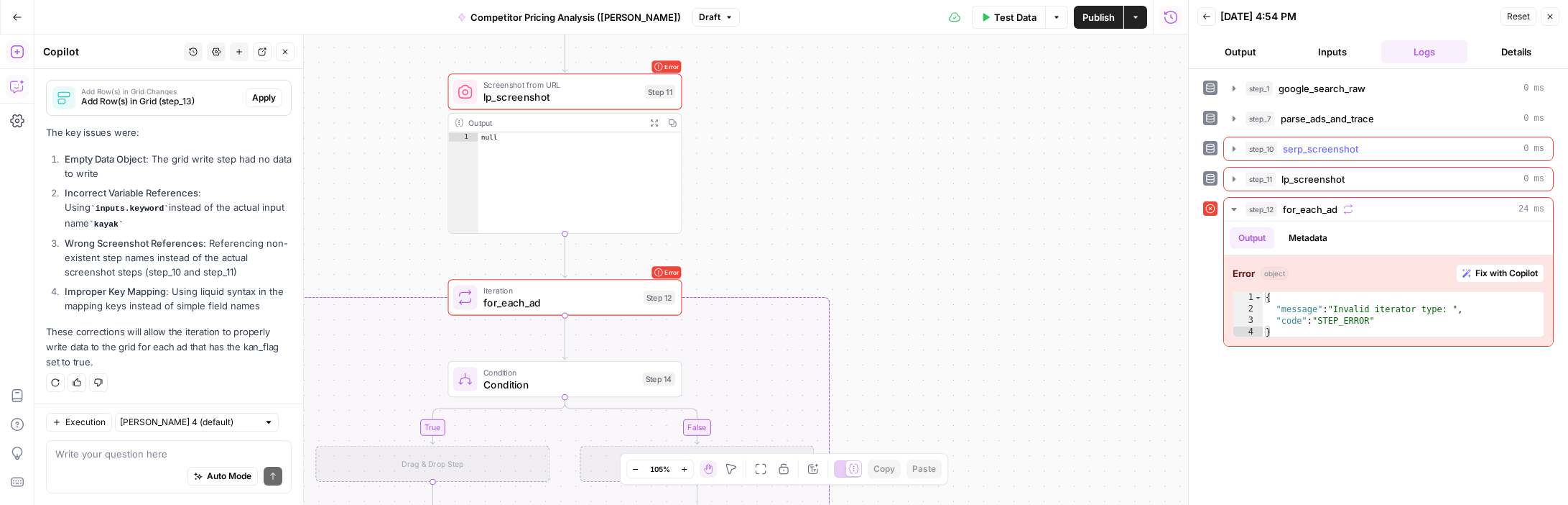
click at [1055, 138] on button "step_10 serp_screenshot 0 ms" at bounding box center [1389, 148] width 329 height 23
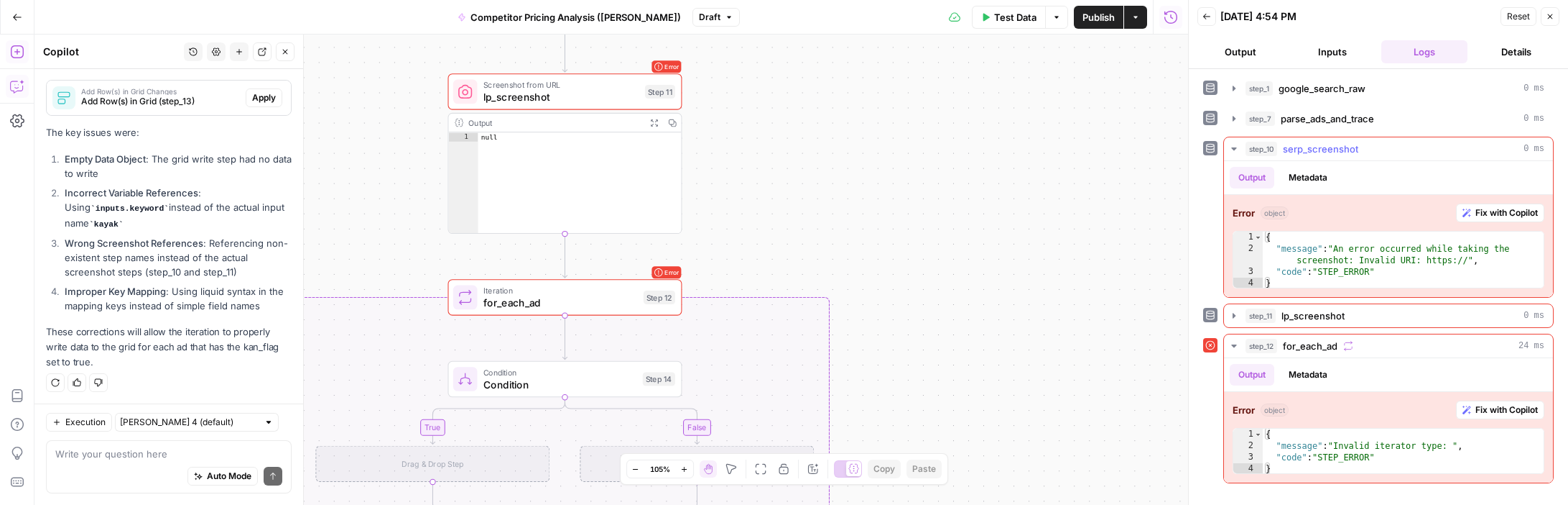
click at [1055, 144] on icon "button" at bounding box center [1234, 149] width 12 height 12
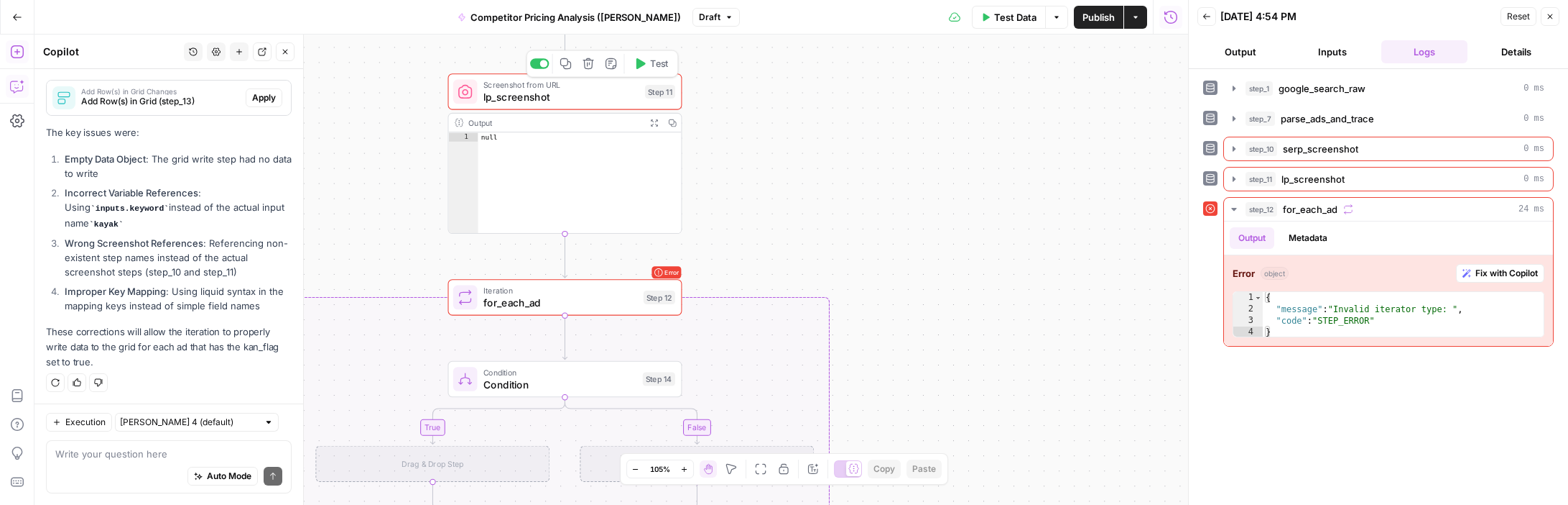
click at [541, 96] on span "lp_screenshot" at bounding box center [561, 96] width 156 height 15
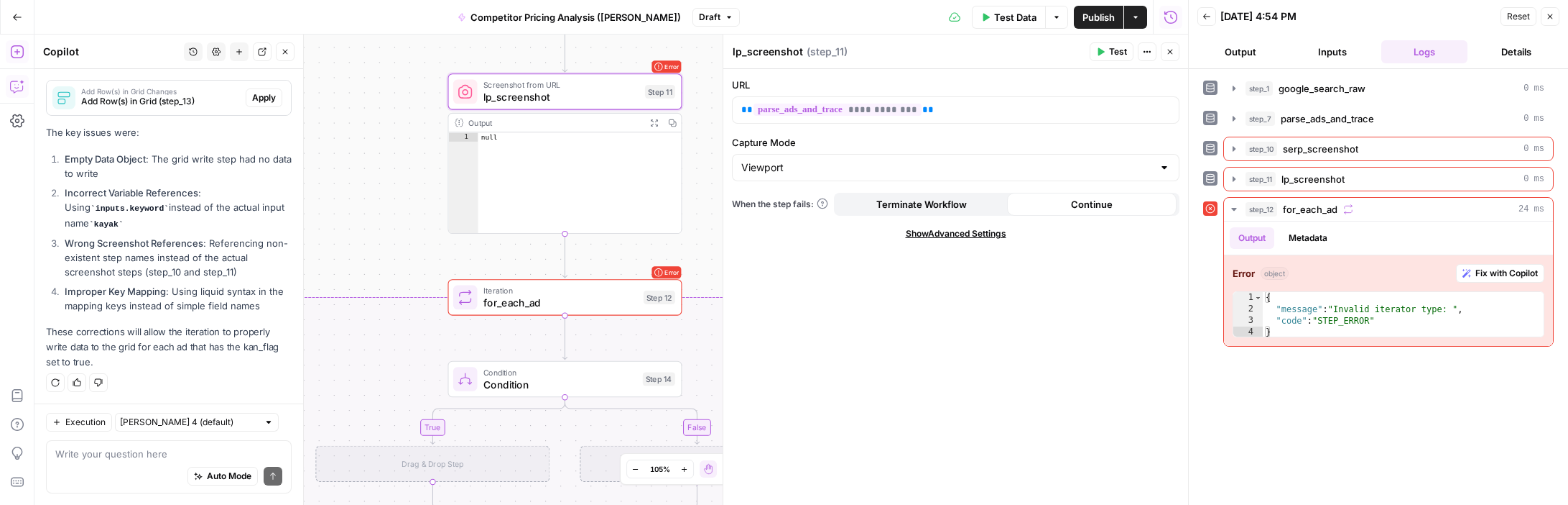
type textarea "****"
drag, startPoint x: 541, startPoint y: 153, endPoint x: 541, endPoint y: 221, distance: 68.0
click at [541, 222] on div "null" at bounding box center [580, 191] width 204 height 118
click at [428, 136] on div "true false Workflow Input Settings Inputs Google Search google_search_raw Step …" at bounding box center [611, 269] width 1154 height 471
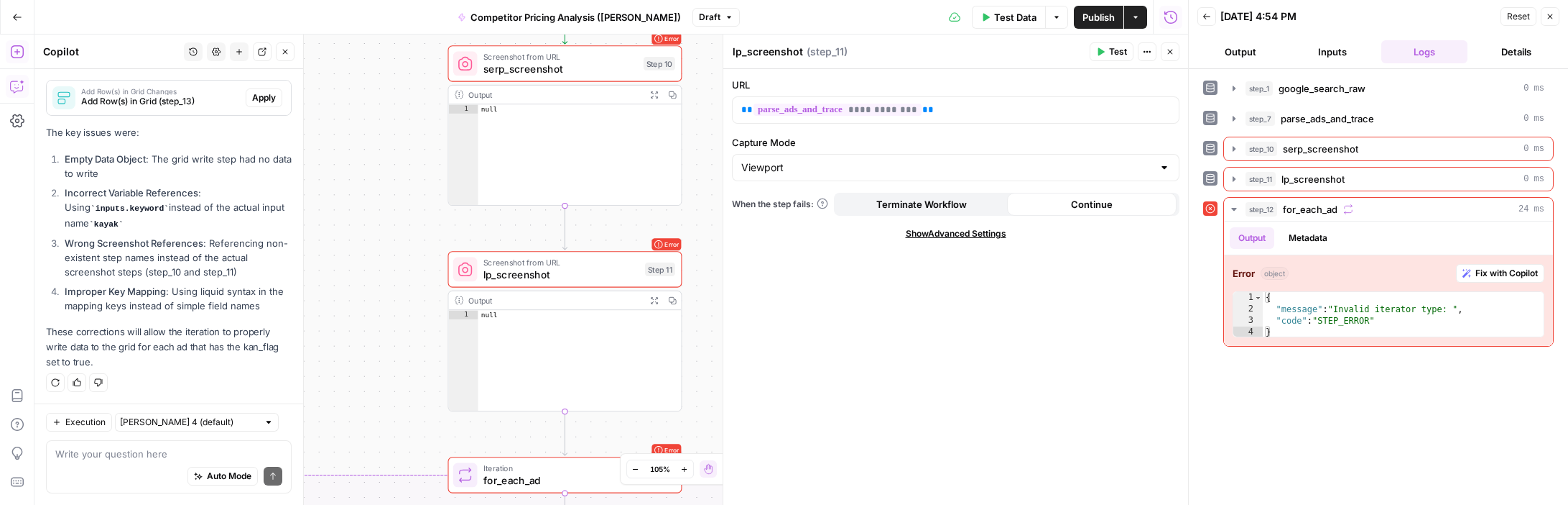
drag, startPoint x: 426, startPoint y: 96, endPoint x: 422, endPoint y: 340, distance: 244.0
click at [422, 340] on div "true false Workflow Input Settings Inputs Google Search google_search_raw Step …" at bounding box center [611, 269] width 1154 height 471
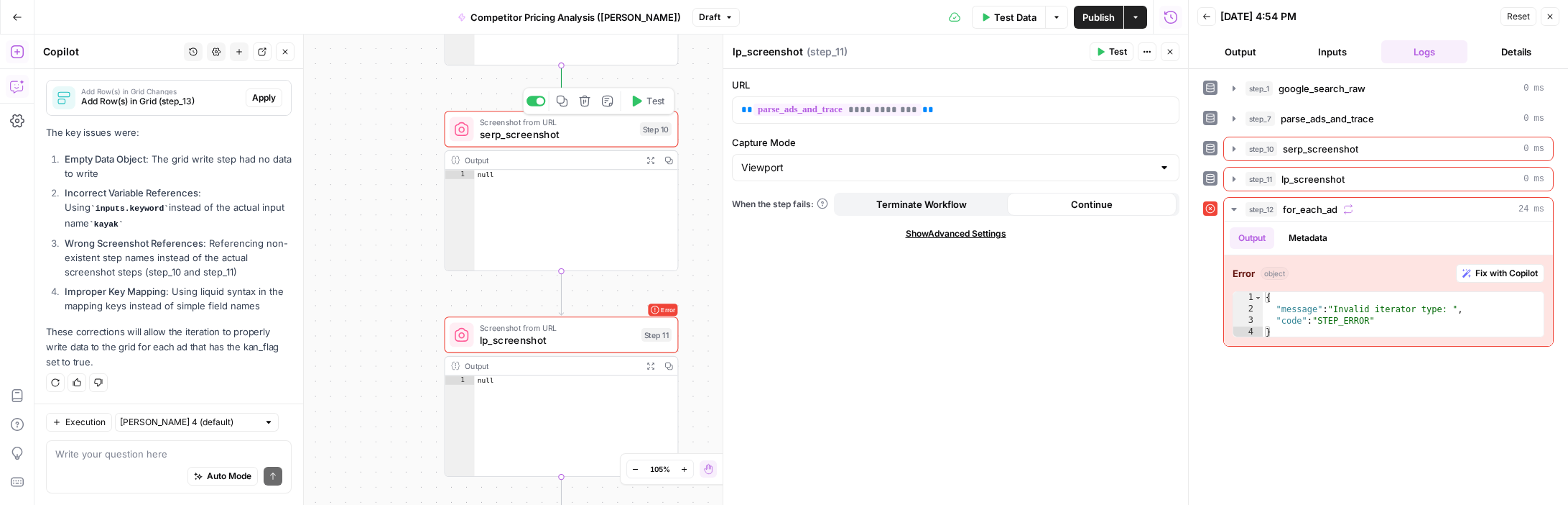
click at [533, 133] on span "serp_screenshot" at bounding box center [557, 134] width 154 height 15
click at [521, 336] on span "lp_screenshot" at bounding box center [558, 340] width 156 height 15
click at [521, 133] on span "serp_screenshot" at bounding box center [557, 134] width 154 height 15
click at [696, 187] on div "true false Workflow Input Settings Inputs Google Search google_search_raw Step …" at bounding box center [611, 269] width 1154 height 471
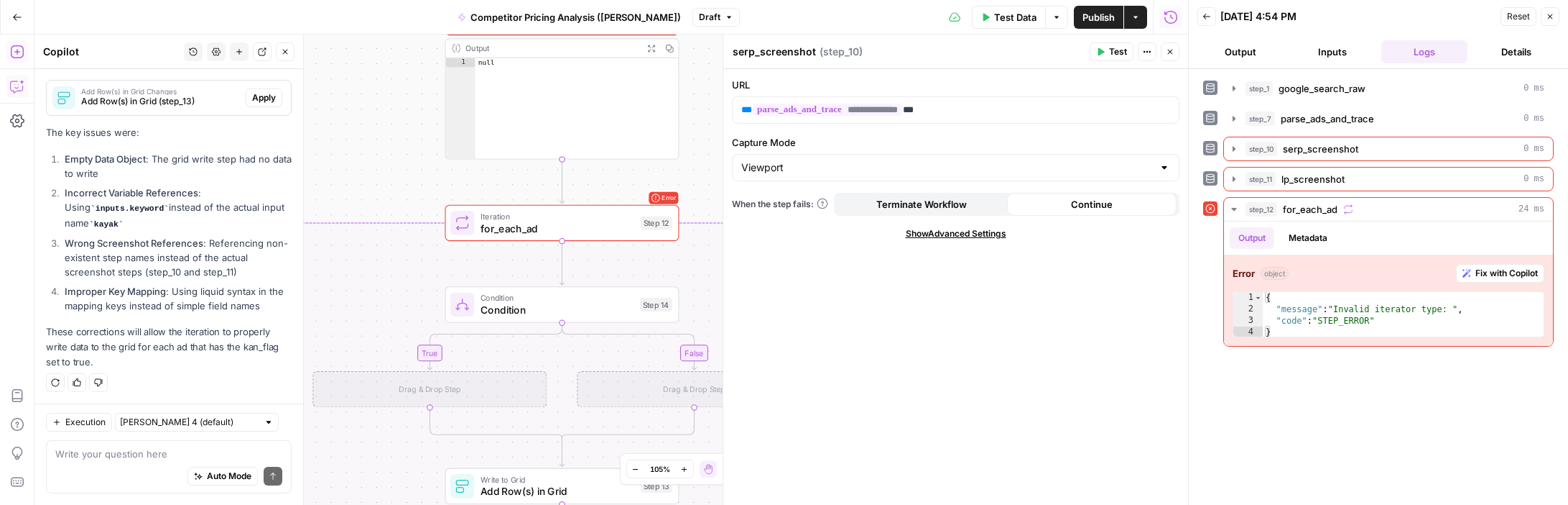
drag, startPoint x: 695, startPoint y: 326, endPoint x: 695, endPoint y: 31, distance: 295.0
click at [695, 31] on div "Go Back Competitor Pricing Analysis (Marina) Draft Test Data Options Publish Ac…" at bounding box center [594, 252] width 1188 height 505
click at [539, 227] on span "for_each_ad" at bounding box center [558, 222] width 154 height 15
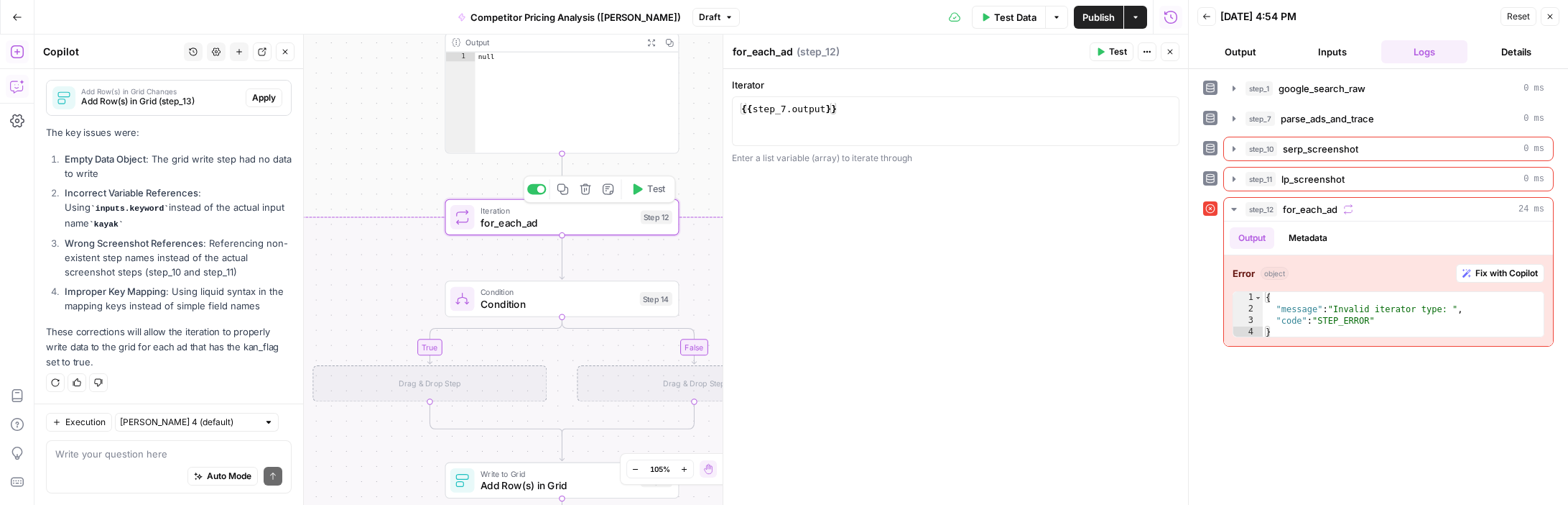
type textarea "**********"
click at [763, 113] on div "{{ step_7 . output }}" at bounding box center [955, 133] width 435 height 61
click at [831, 104] on div "{{ step_7 . output }}" at bounding box center [955, 133] width 435 height 61
click at [865, 104] on div "{{ step_7 . output }}" at bounding box center [955, 133] width 435 height 61
click at [815, 282] on div "**********" at bounding box center [955, 287] width 465 height 436
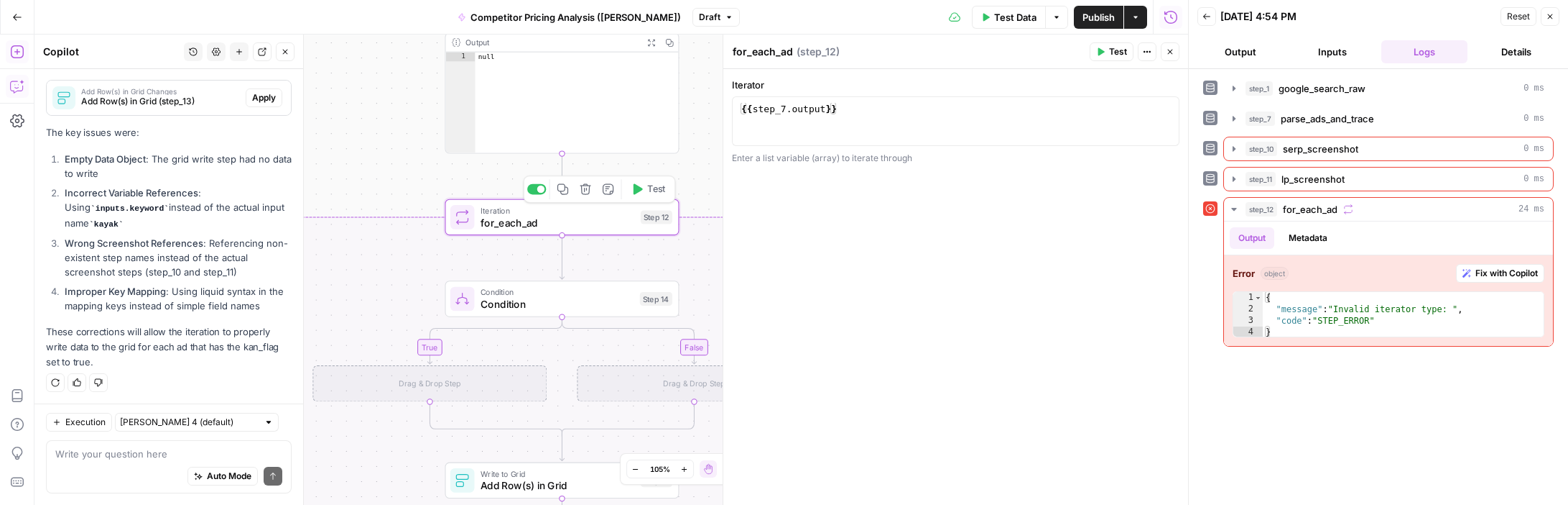
click at [659, 194] on span "Test" at bounding box center [655, 190] width 18 height 13
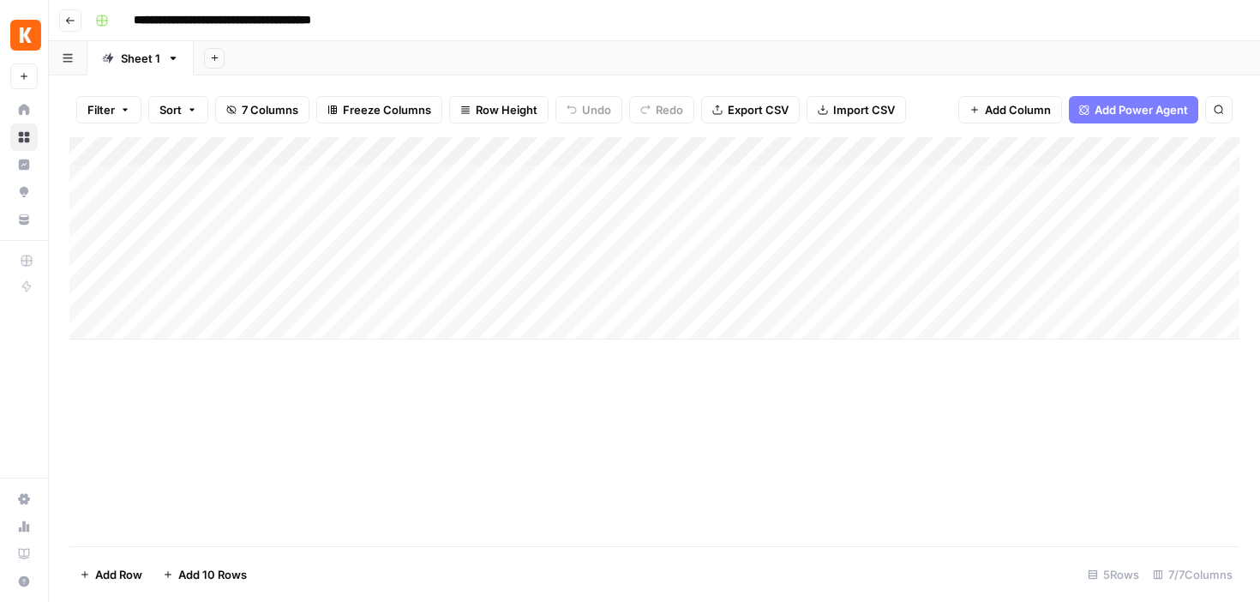
scroll to position [0, 743]
click at [1190, 153] on span "Add Column" at bounding box center [1200, 151] width 60 height 15
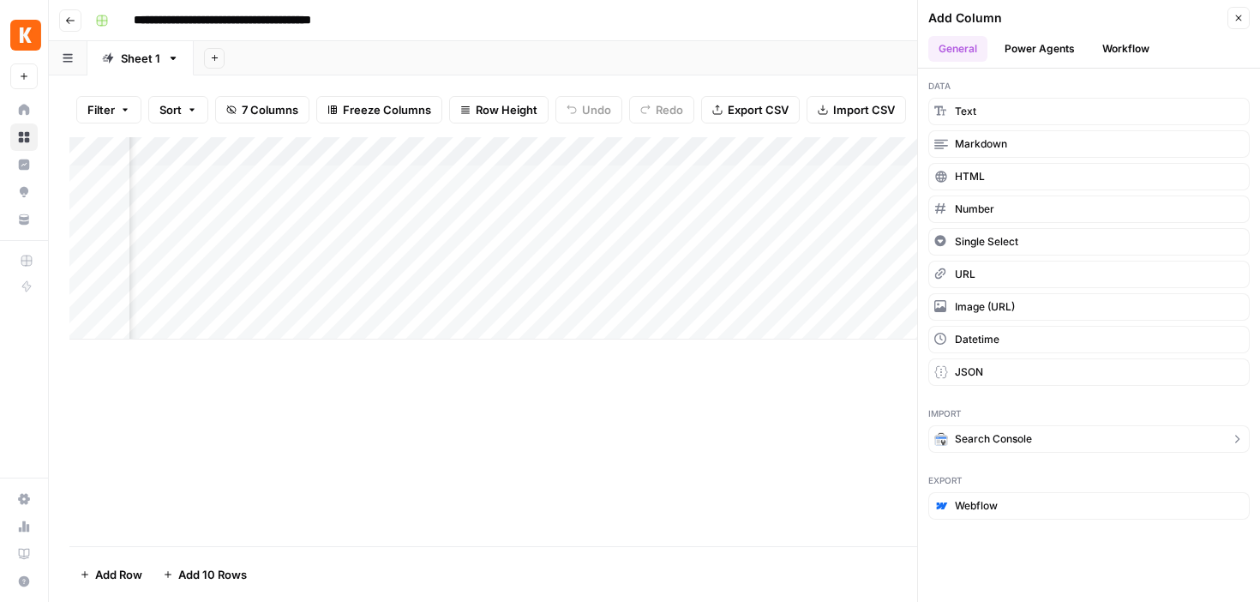
click at [1007, 445] on span "Search Console" at bounding box center [993, 438] width 77 height 15
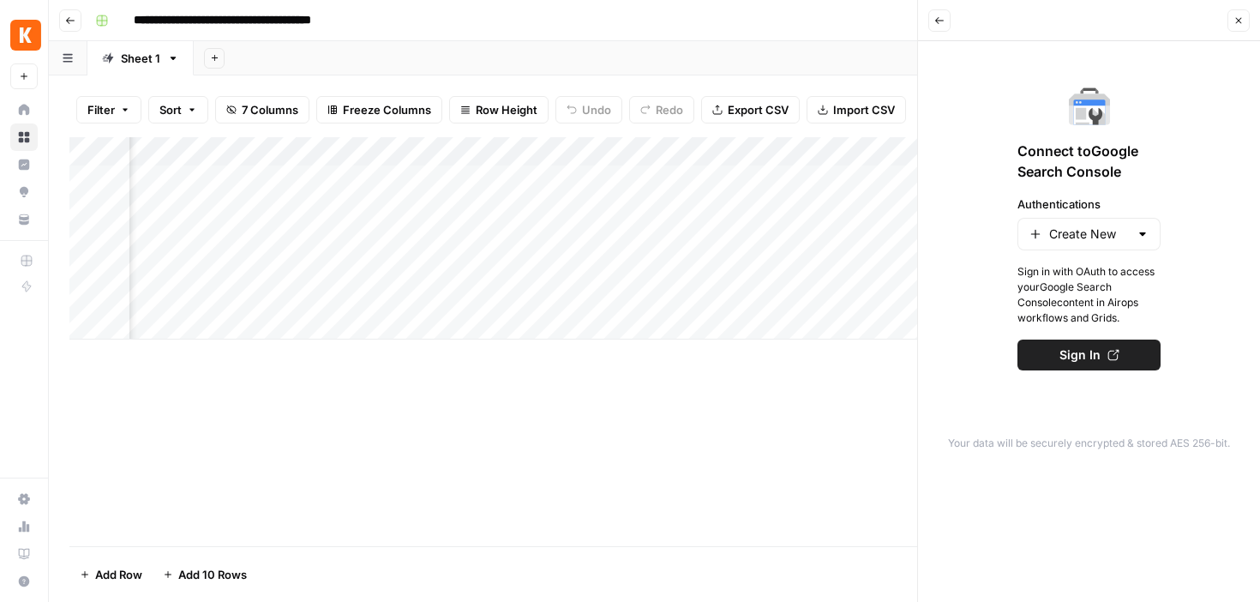
click at [937, 18] on icon "button" at bounding box center [939, 20] width 9 height 7
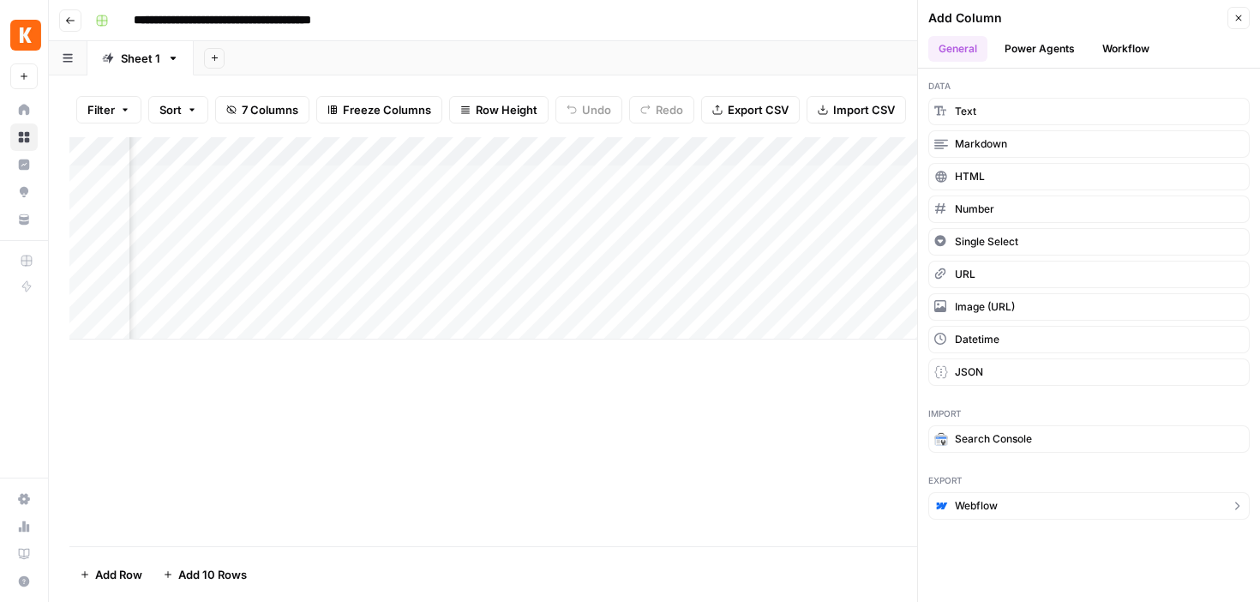
click at [1049, 508] on button "Webflow" at bounding box center [1088, 505] width 321 height 27
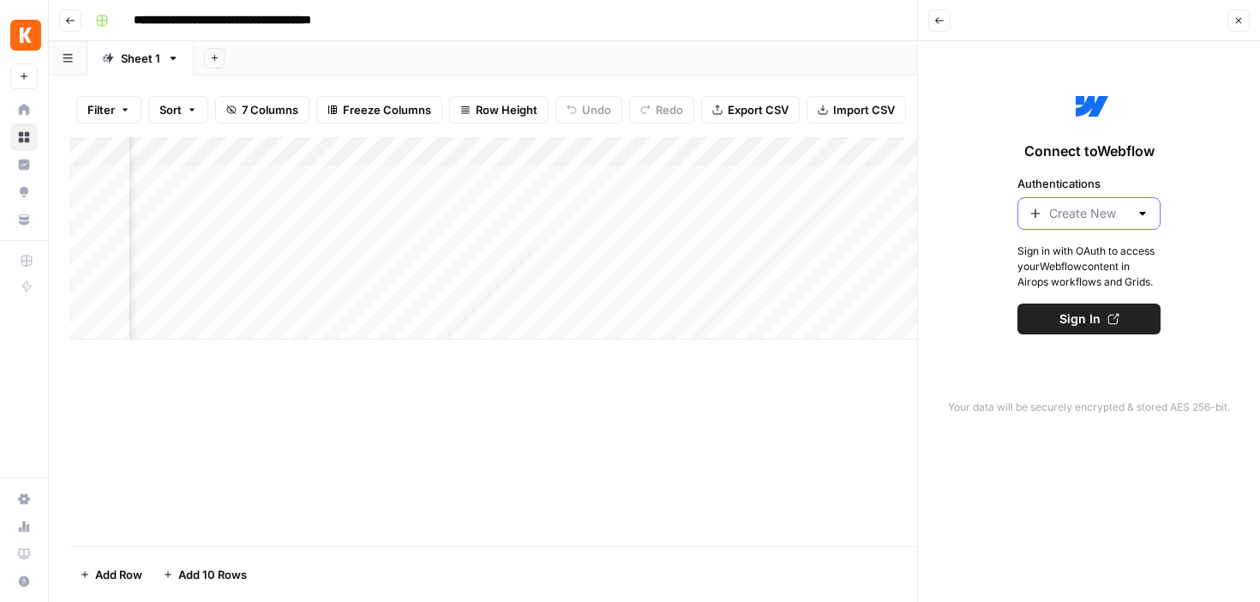
click at [1062, 205] on input "Authentications" at bounding box center [1089, 213] width 80 height 17
type input "Create New"
click at [977, 133] on div "Connect to Webflow Authentications Create New Sign in with OAuth to access your…" at bounding box center [1088, 209] width 321 height 317
click at [942, 21] on icon "button" at bounding box center [939, 20] width 9 height 7
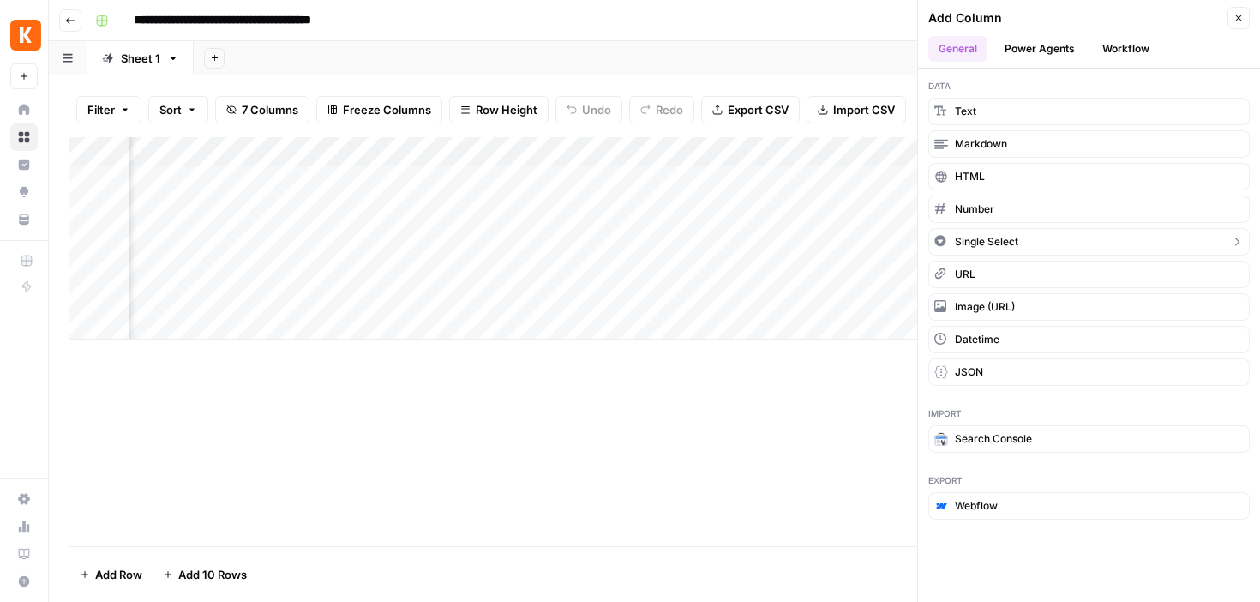
click at [1233, 239] on icon "button" at bounding box center [1237, 242] width 14 height 14
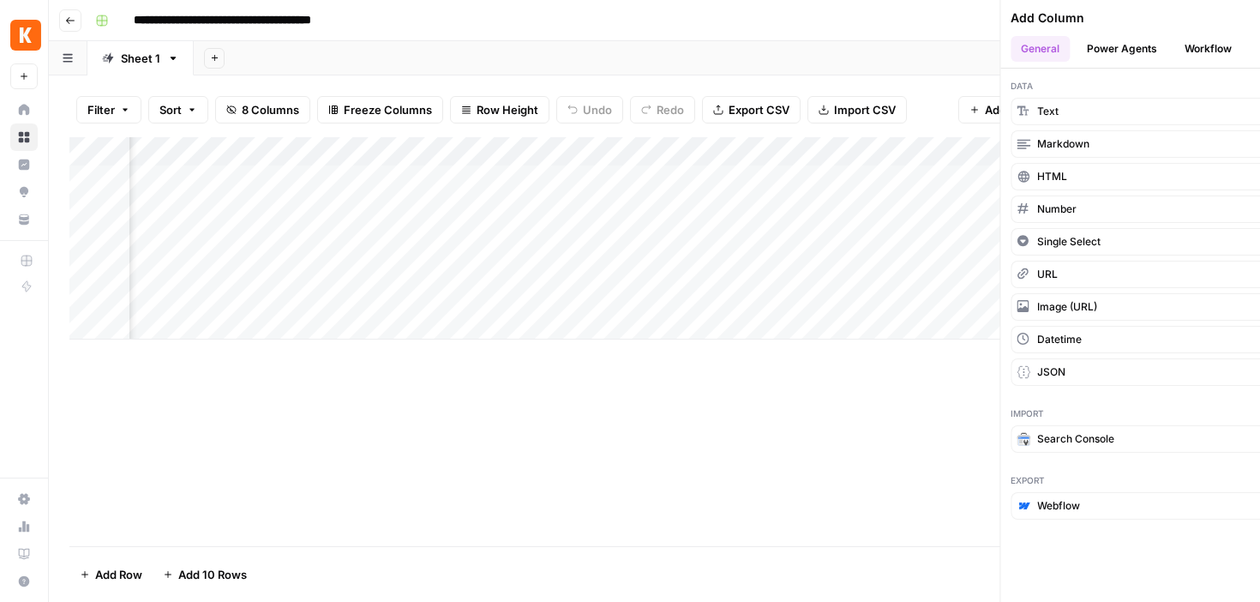
scroll to position [0, 898]
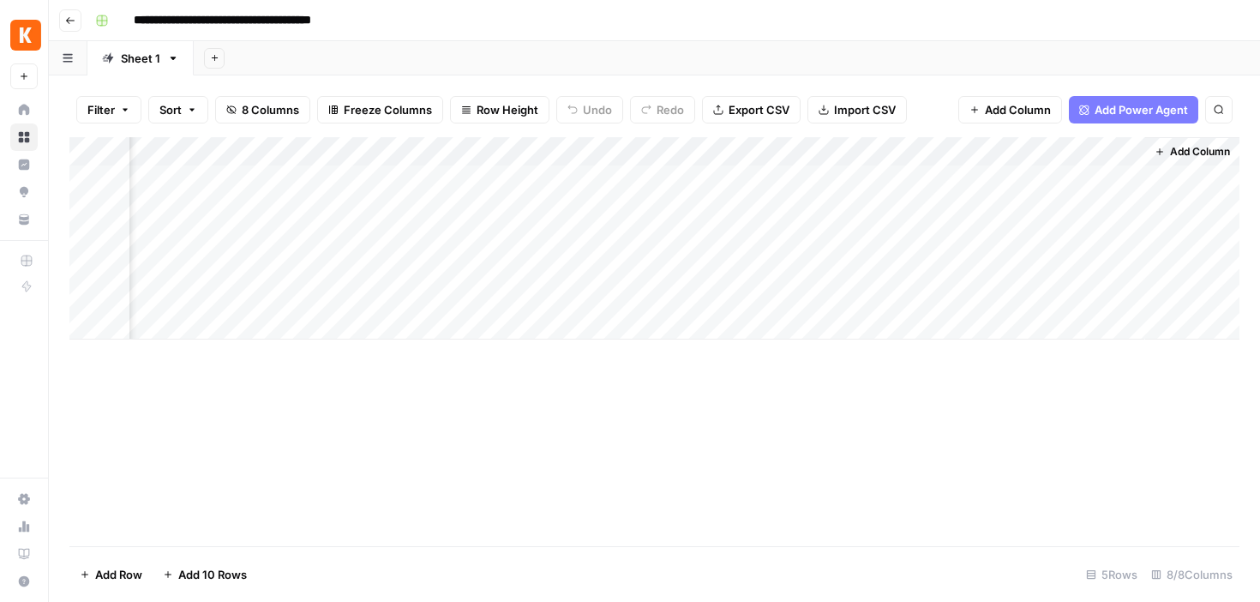
click at [1036, 148] on div "Add Column" at bounding box center [654, 238] width 1170 height 202
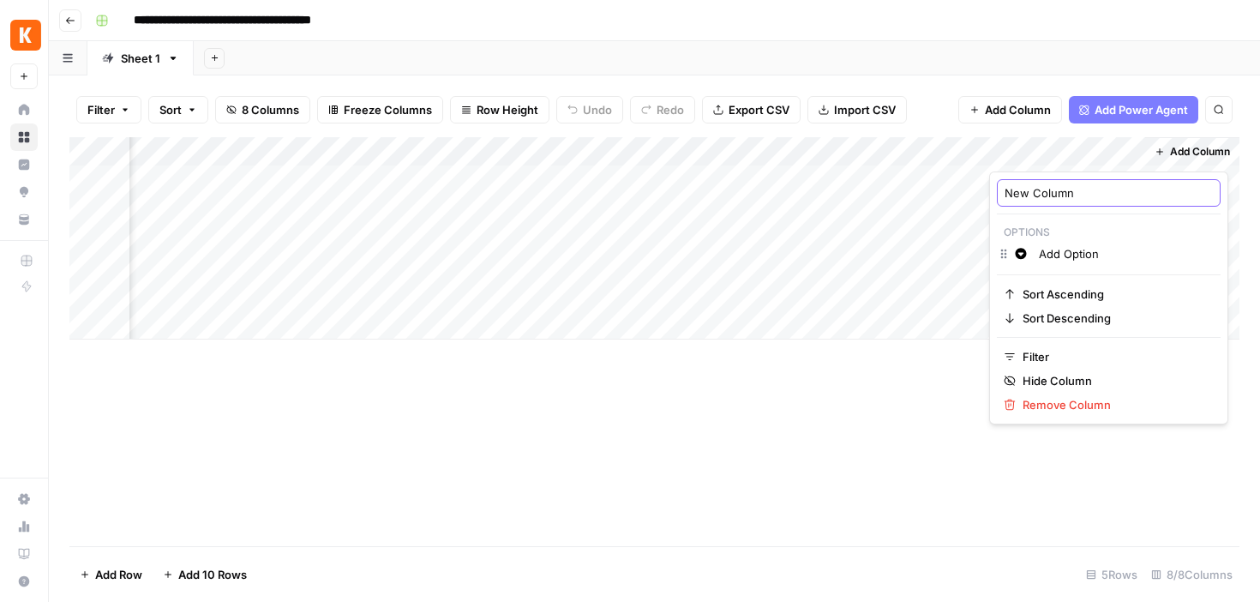
click at [1028, 192] on input "New Column" at bounding box center [1109, 192] width 208 height 17
paste input "kan_flag"
type input "kan_flag"
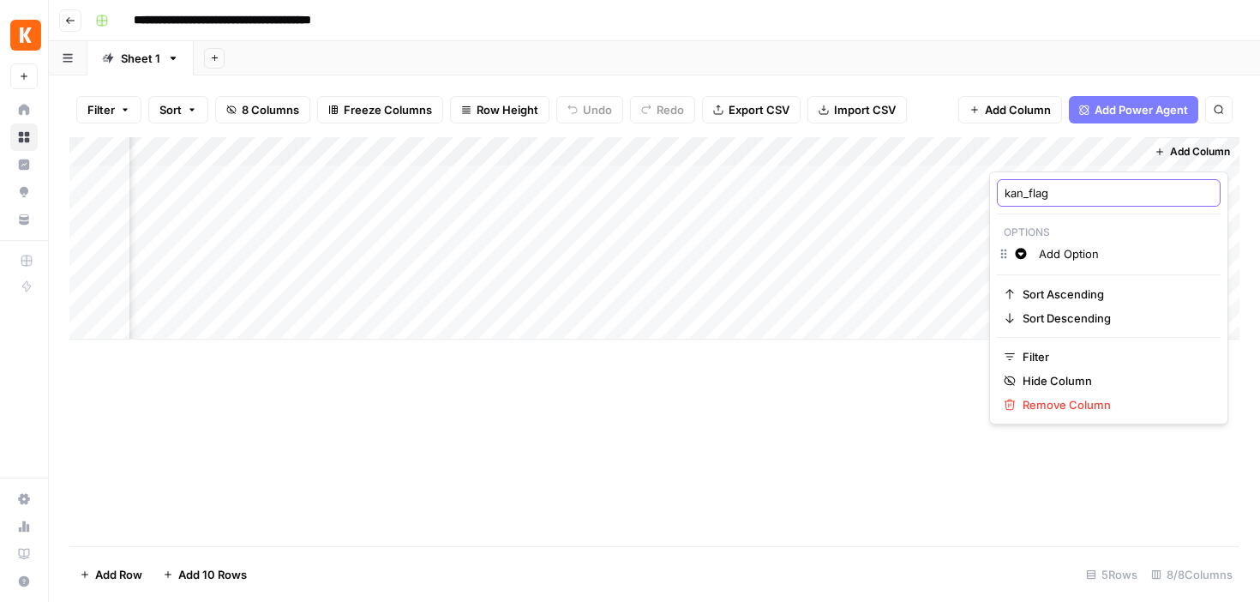
click at [1089, 197] on input "kan_flag" at bounding box center [1109, 192] width 208 height 17
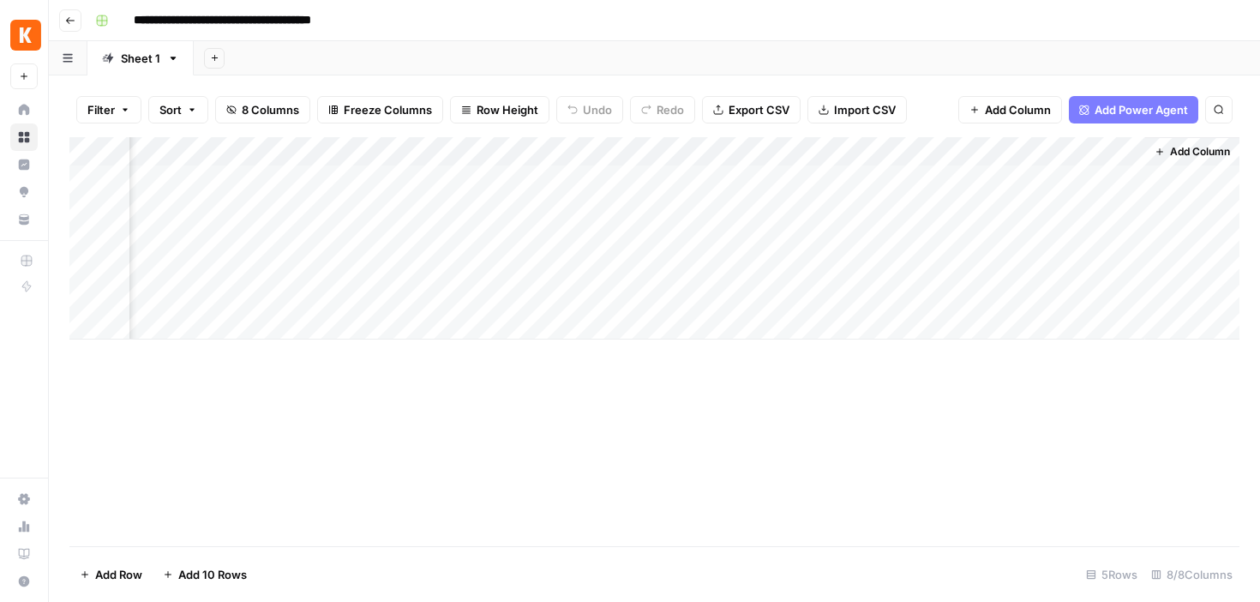
click at [858, 464] on div "Add Column" at bounding box center [654, 341] width 1170 height 409
click at [1202, 148] on span "Add Column" at bounding box center [1200, 151] width 60 height 15
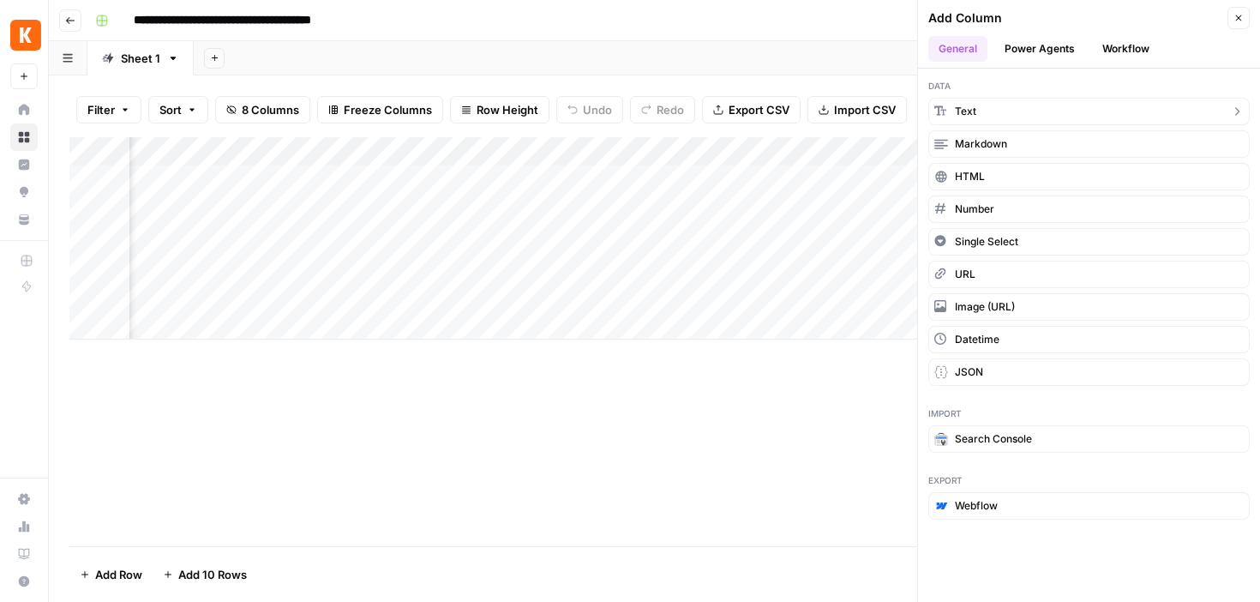
click at [990, 106] on button "Text" at bounding box center [1088, 111] width 321 height 27
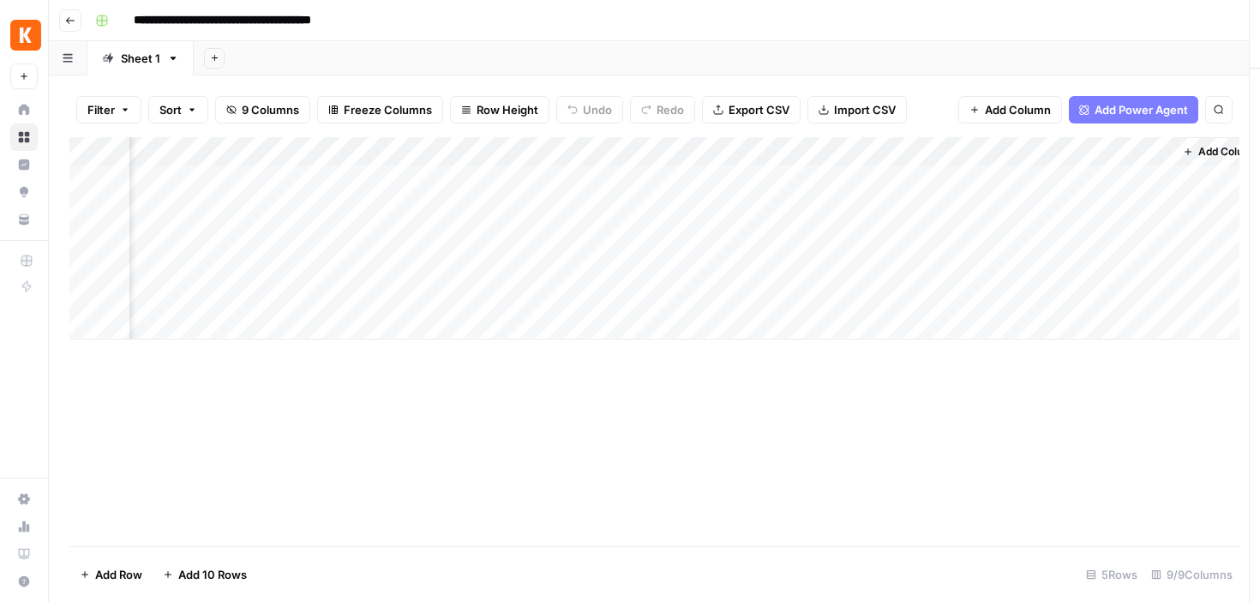
scroll to position [0, 1144]
click at [925, 145] on div "Add Column" at bounding box center [654, 238] width 1170 height 202
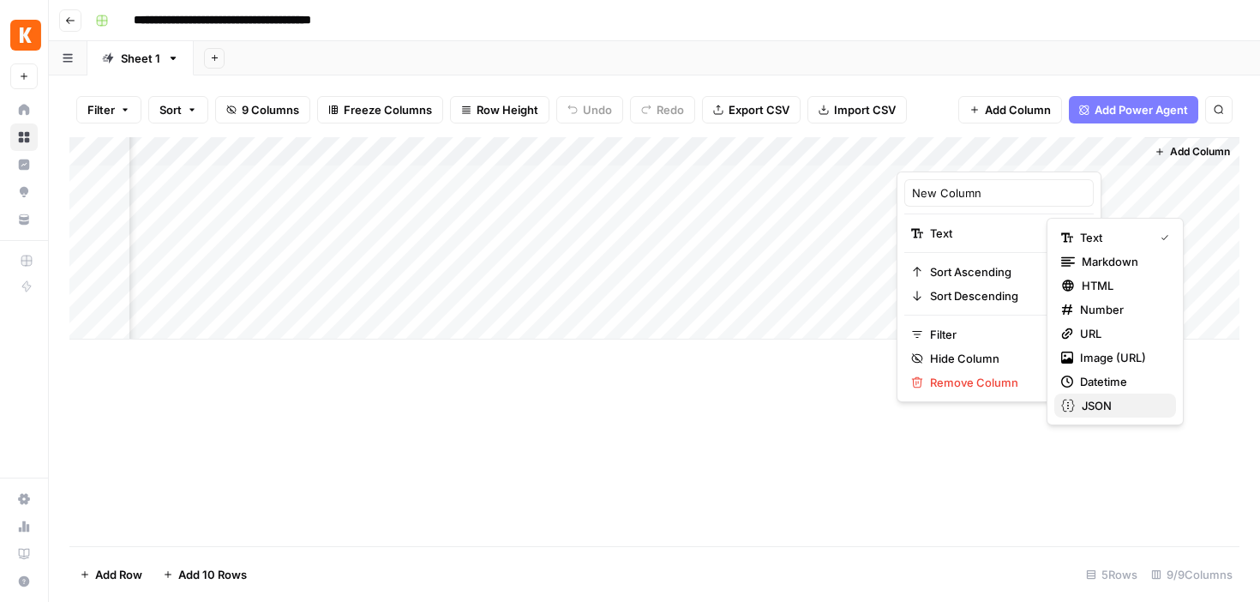
click at [1088, 405] on span "JSON" at bounding box center [1122, 405] width 81 height 17
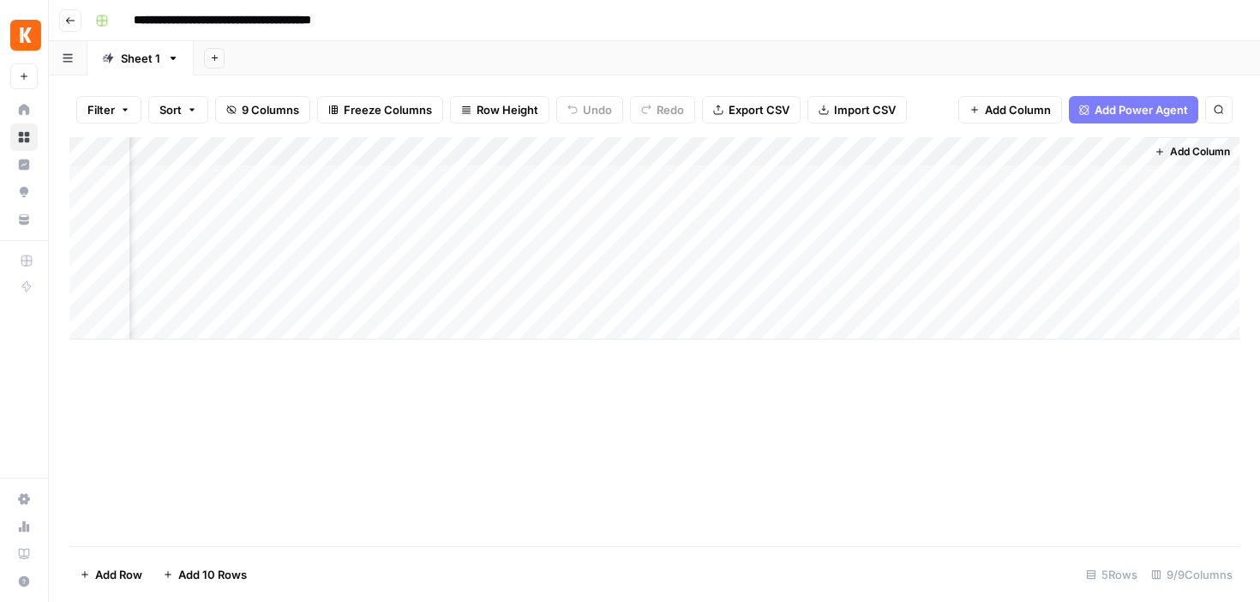
click at [950, 151] on div "Add Column" at bounding box center [654, 238] width 1170 height 202
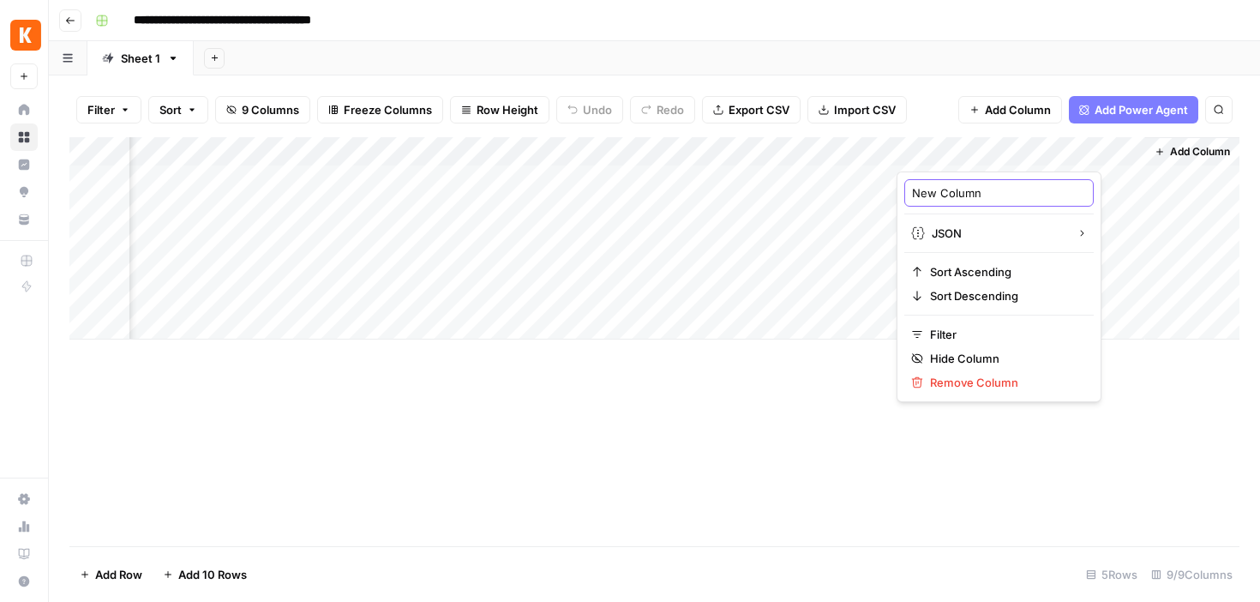
click at [945, 198] on input "New Column" at bounding box center [999, 192] width 174 height 17
paste input "kan_ids_found"
type input "kan_ids_found"
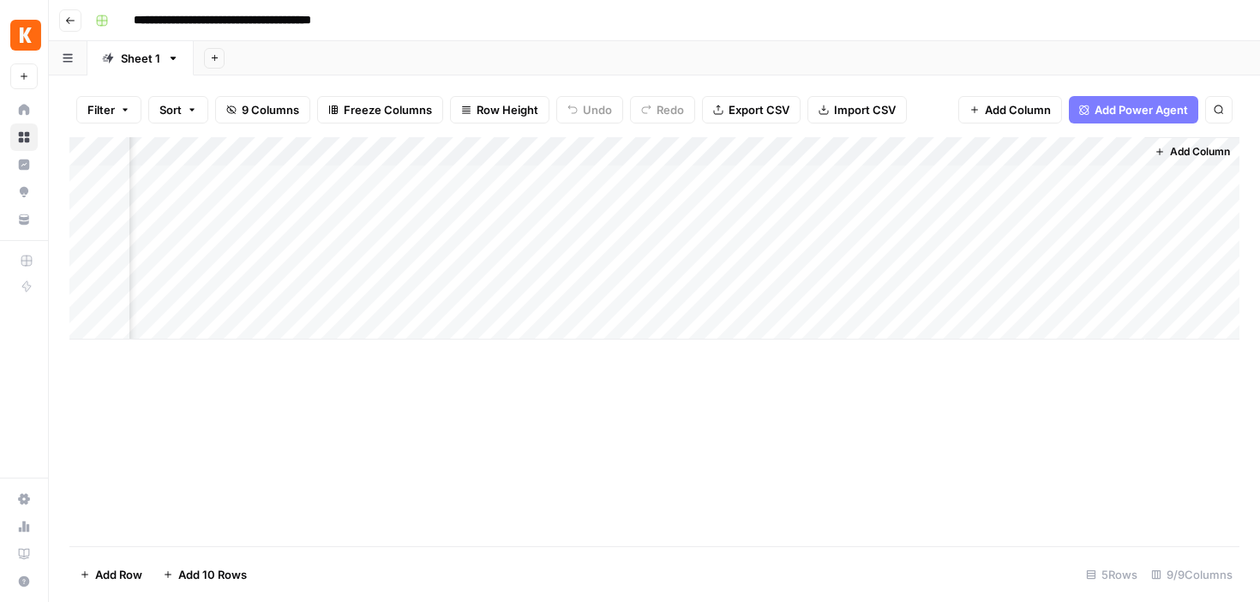
click at [1186, 153] on span "Add Column" at bounding box center [1200, 151] width 60 height 15
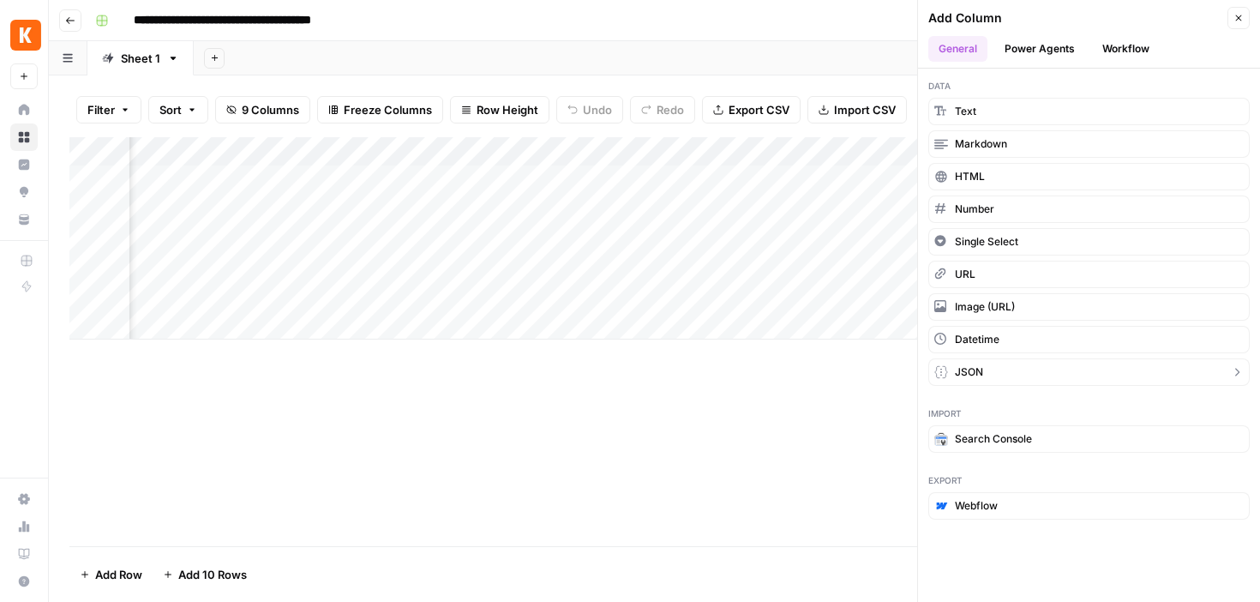
click at [1010, 364] on button "JSON" at bounding box center [1088, 371] width 321 height 27
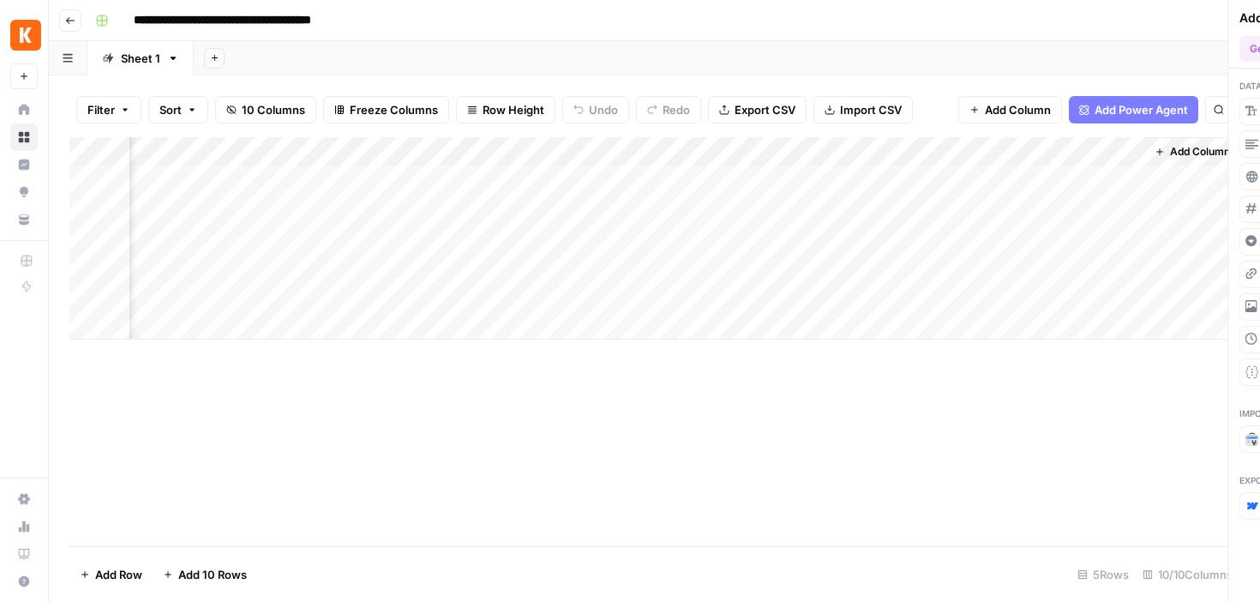
scroll to position [0, 1391]
click at [1192, 155] on span "Add Column" at bounding box center [1200, 151] width 60 height 15
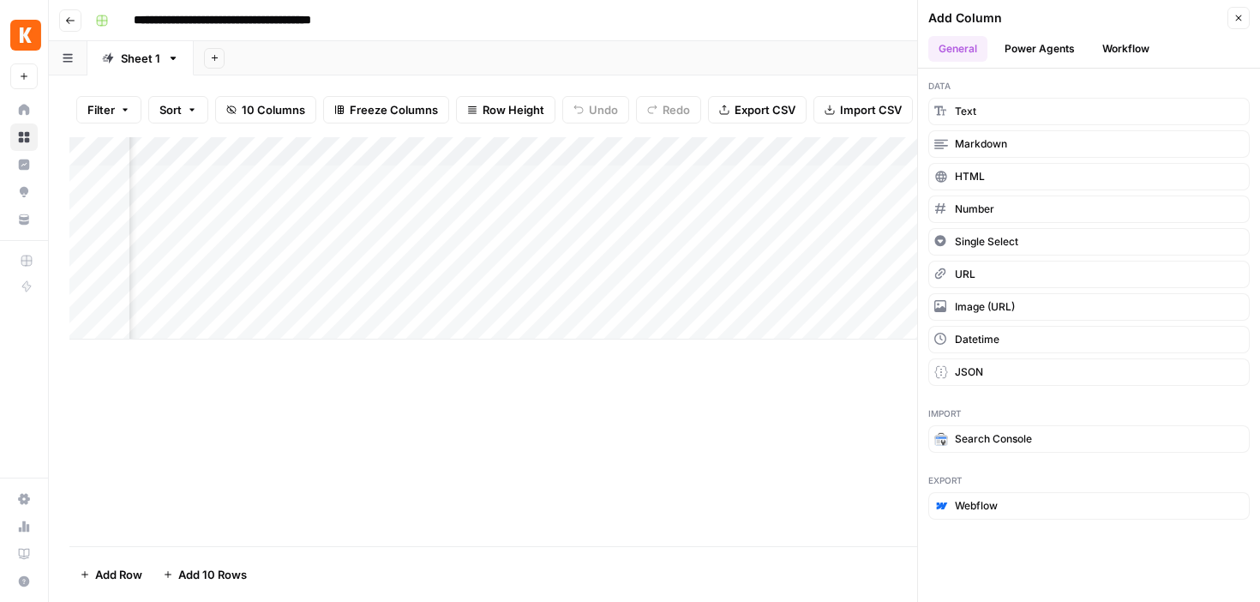
click at [804, 368] on div "Add Column" at bounding box center [654, 341] width 1170 height 409
click at [1242, 7] on button "Close" at bounding box center [1239, 18] width 22 height 22
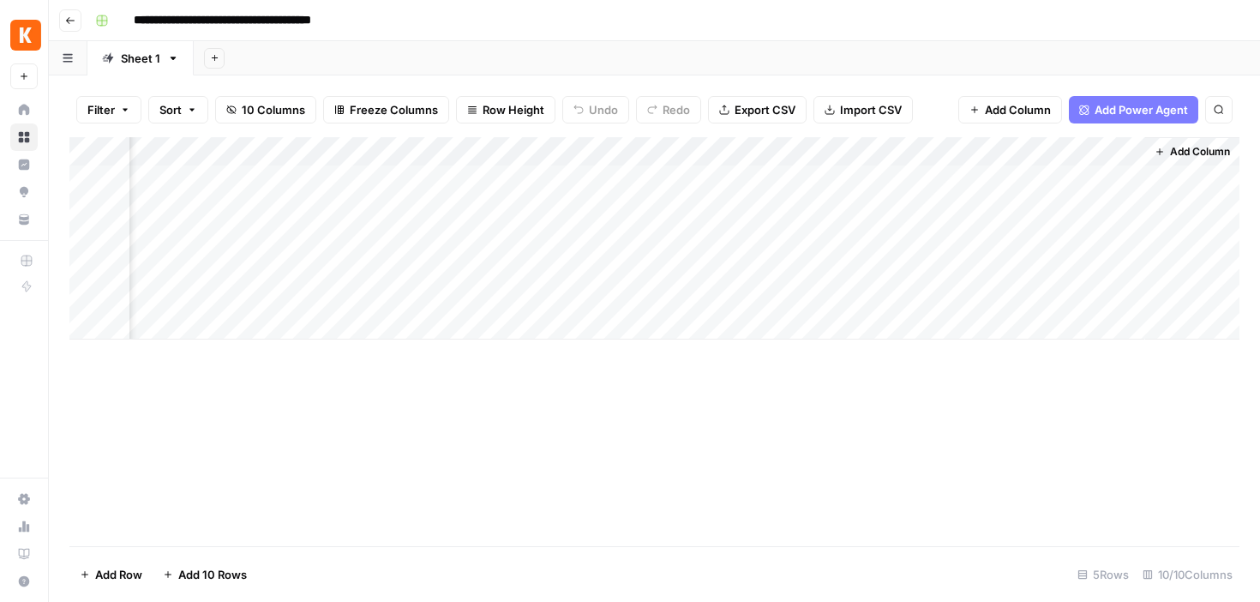
click at [994, 152] on div "Add Column" at bounding box center [654, 238] width 1170 height 202
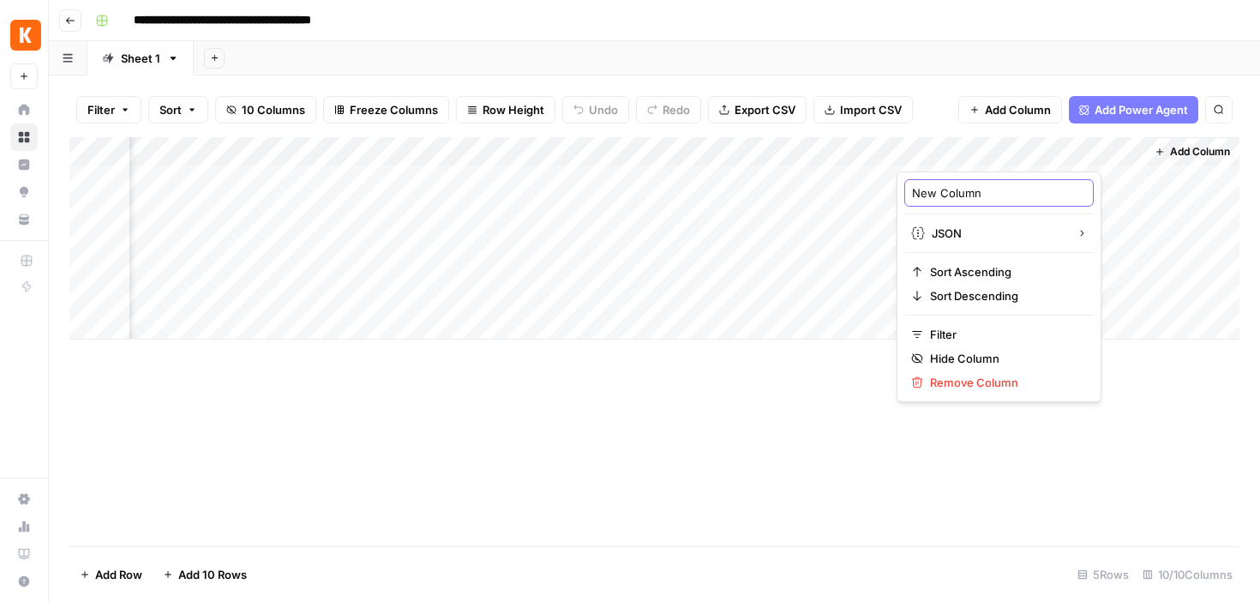
click at [943, 199] on input "New Column" at bounding box center [999, 192] width 174 height 17
paste input "kan_hits"
type input "kan_hits"
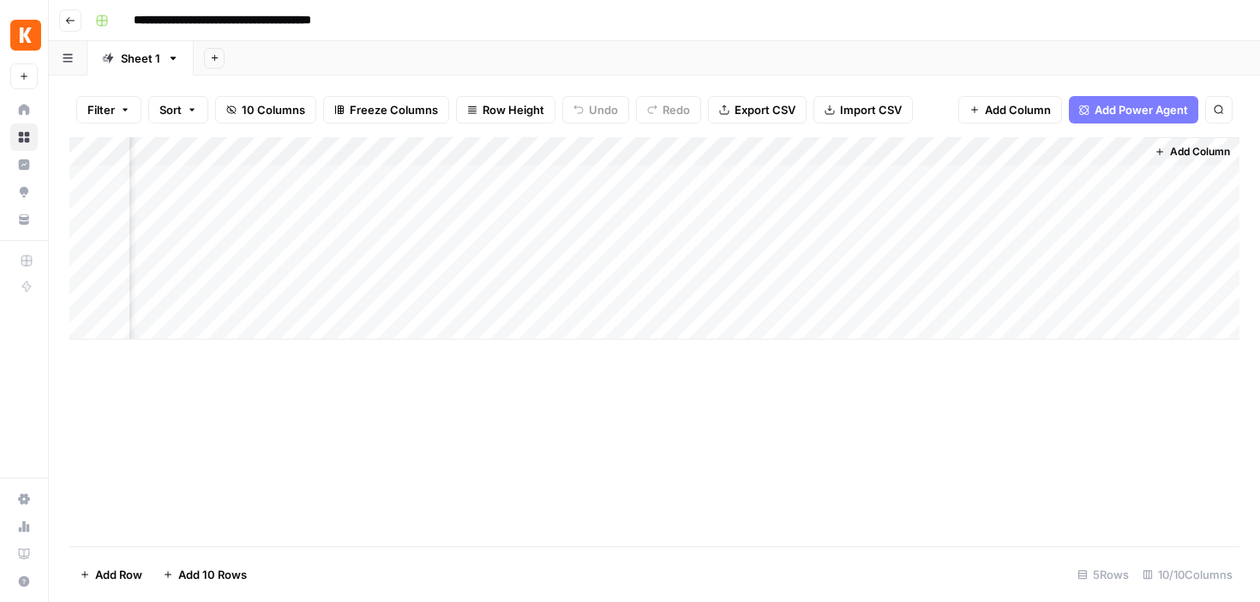
click at [872, 520] on div "Add Column" at bounding box center [654, 341] width 1170 height 409
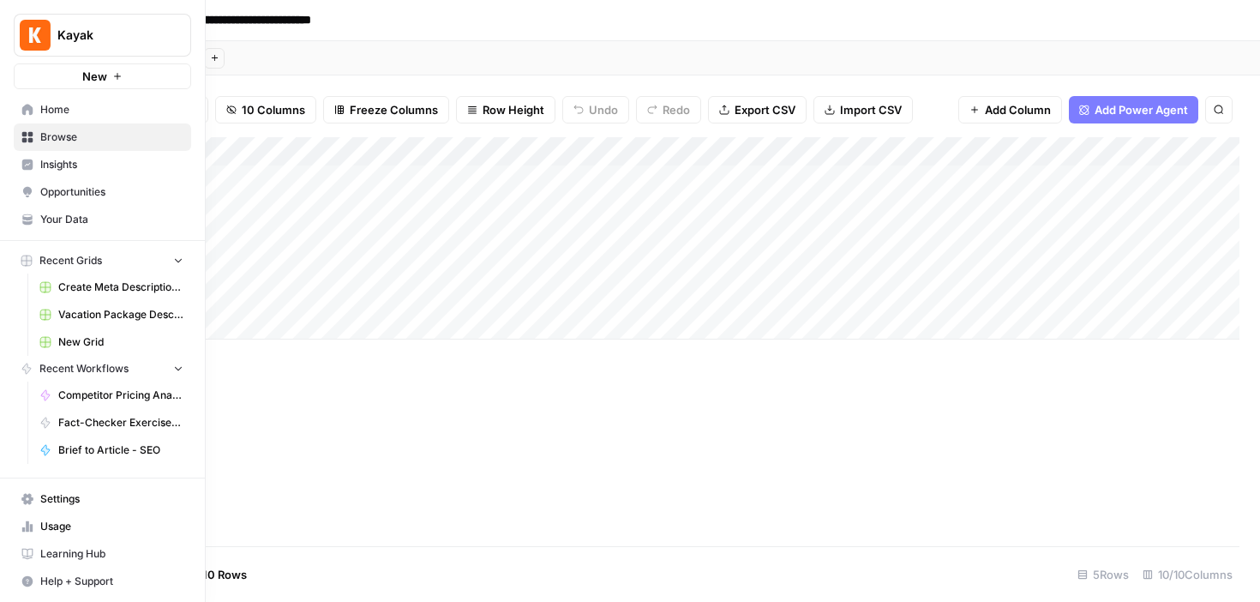
click at [58, 140] on span "Browse" at bounding box center [111, 136] width 143 height 15
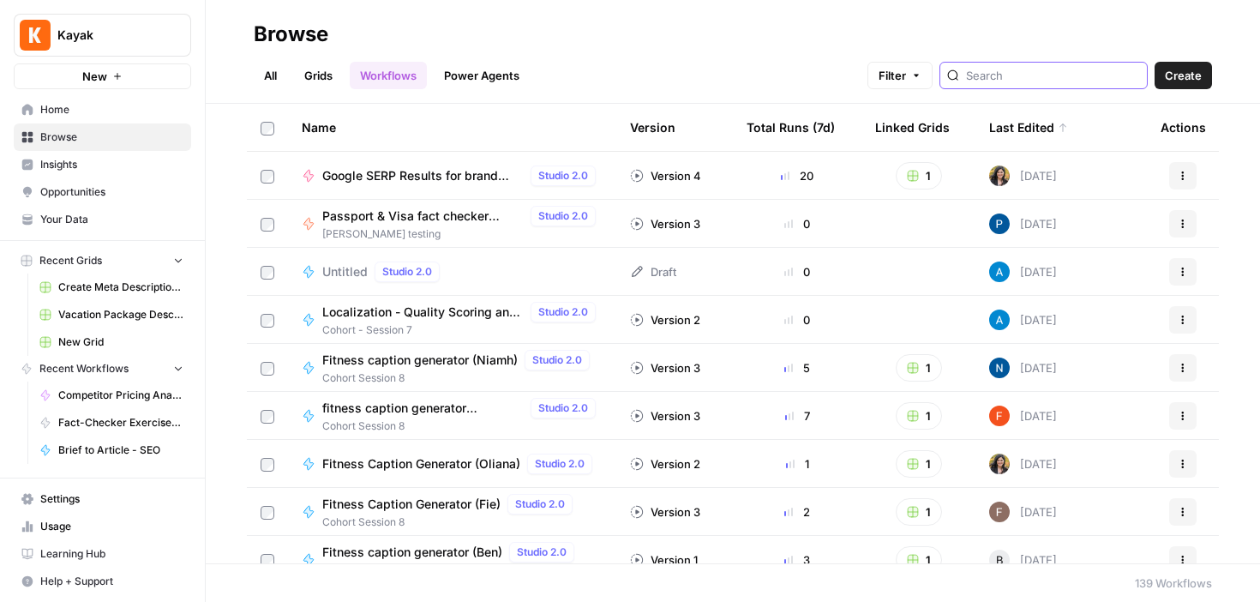
click at [1035, 75] on input "search" at bounding box center [1053, 75] width 174 height 17
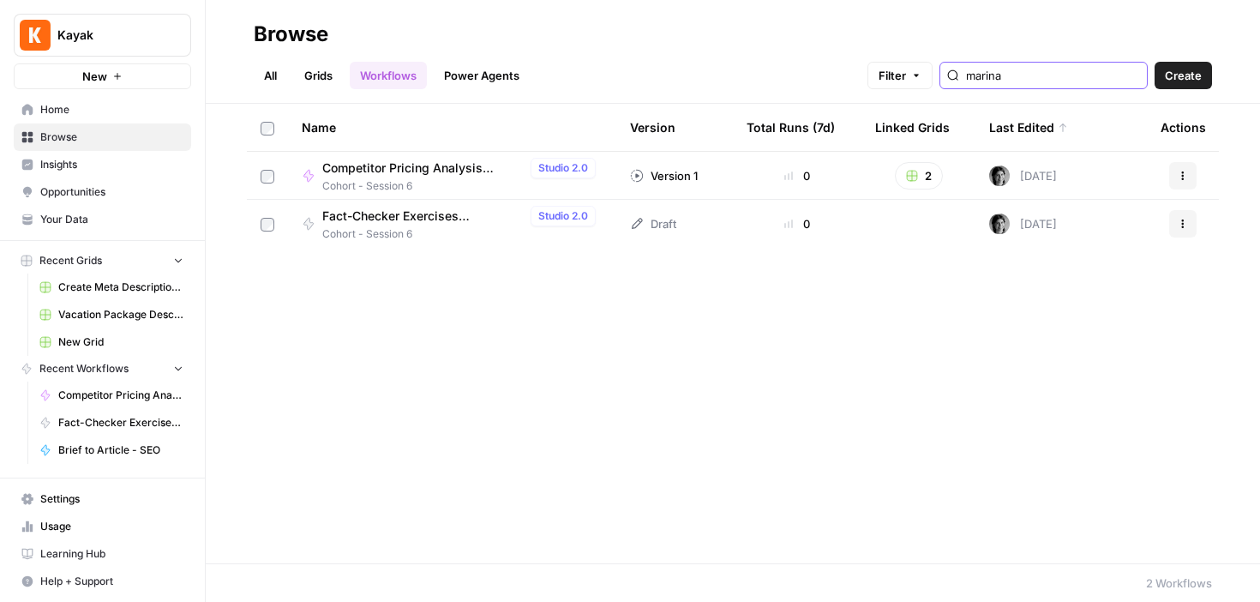
type input "marina"
click at [356, 169] on span "Competitor Pricing Analysis ([PERSON_NAME])" at bounding box center [422, 167] width 201 height 17
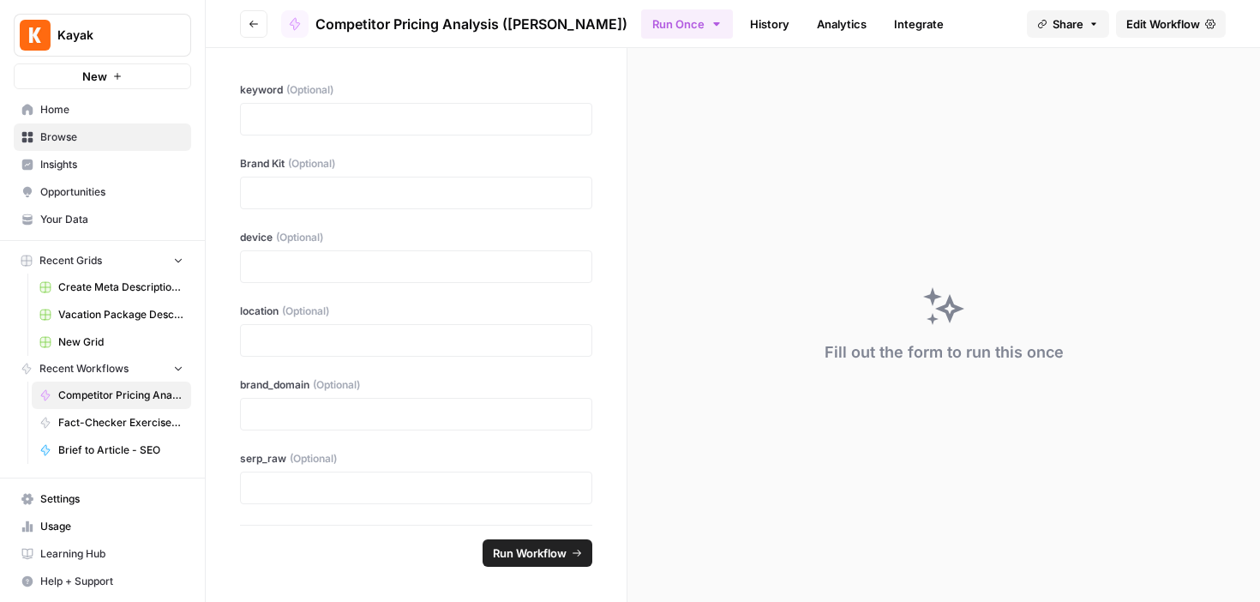
click at [426, 19] on span "Competitor Pricing Analysis ([PERSON_NAME])" at bounding box center [471, 24] width 312 height 21
click at [1133, 18] on span "Edit Workflow" at bounding box center [1163, 23] width 74 height 17
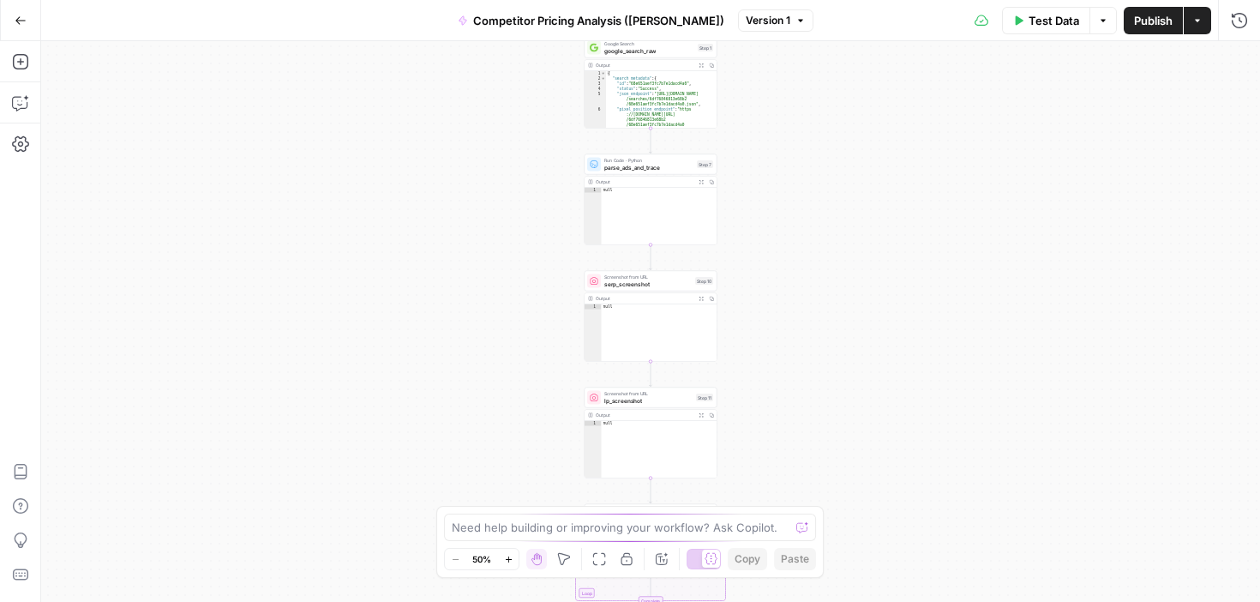
drag, startPoint x: 796, startPoint y: 474, endPoint x: 796, endPoint y: 246, distance: 228.0
click at [796, 246] on div "Workflow Input Settings Inputs Google Search google_search_raw Step 1 Output Ex…" at bounding box center [650, 321] width 1219 height 561
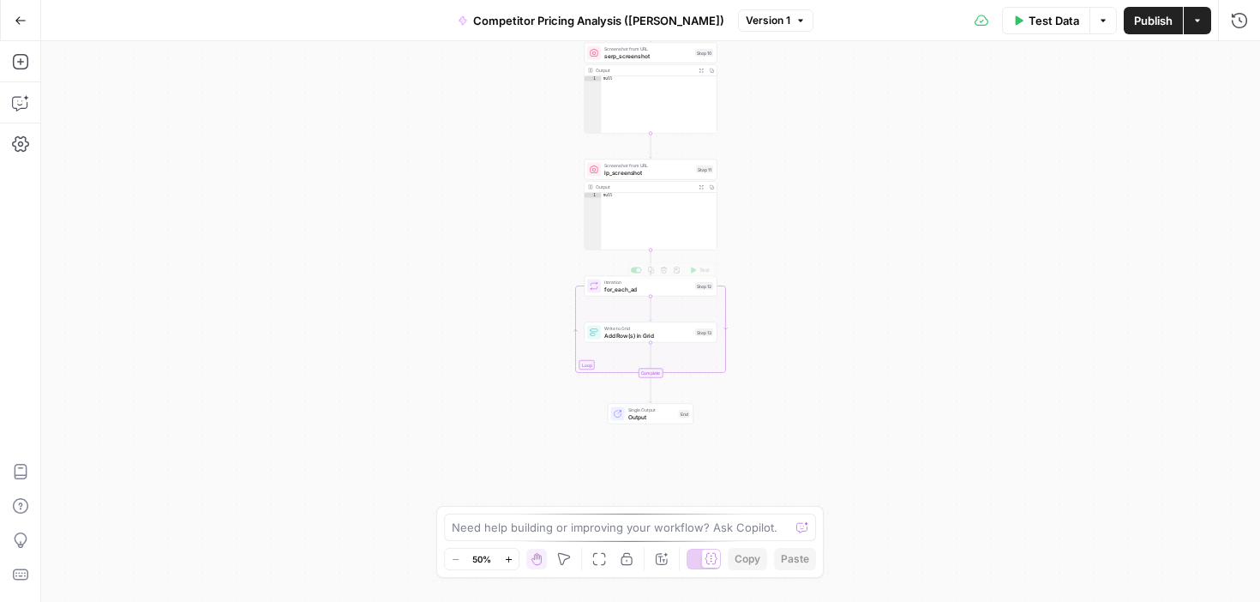
click at [649, 340] on div "Write to Grid Add Row(s) in Grid Step 13 Copy step Delete step Add Note Test" at bounding box center [651, 332] width 133 height 21
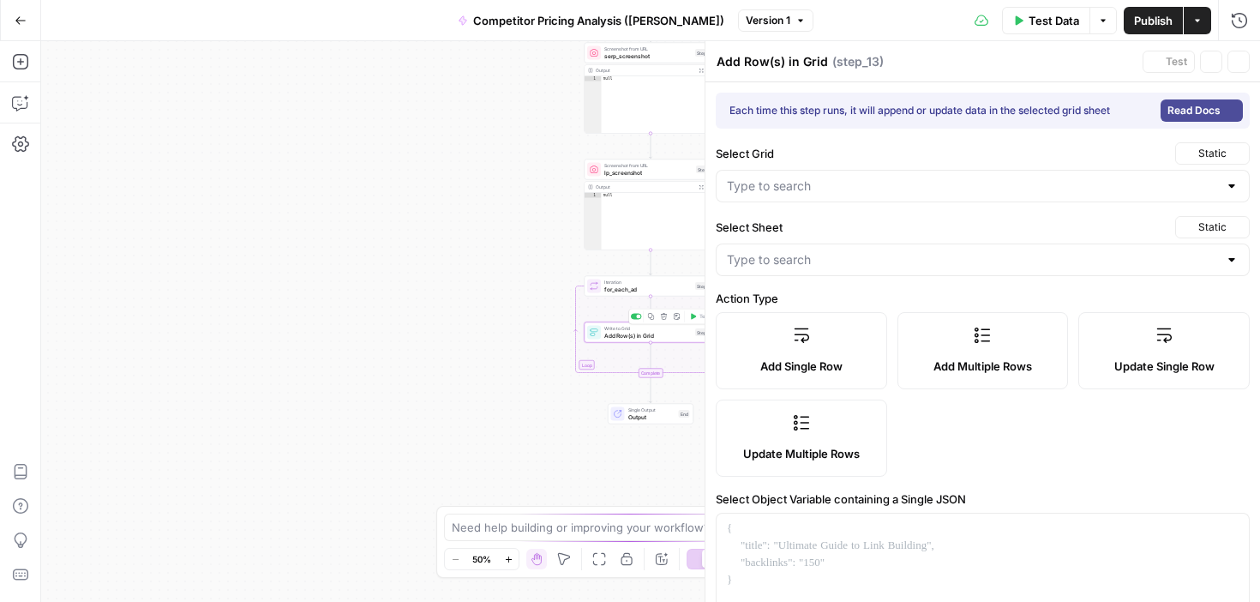
type input "Brand Ad Redirect Evidence"
type input "New Grid"
type input "timestamp"
type input "keyword"
type input "location"
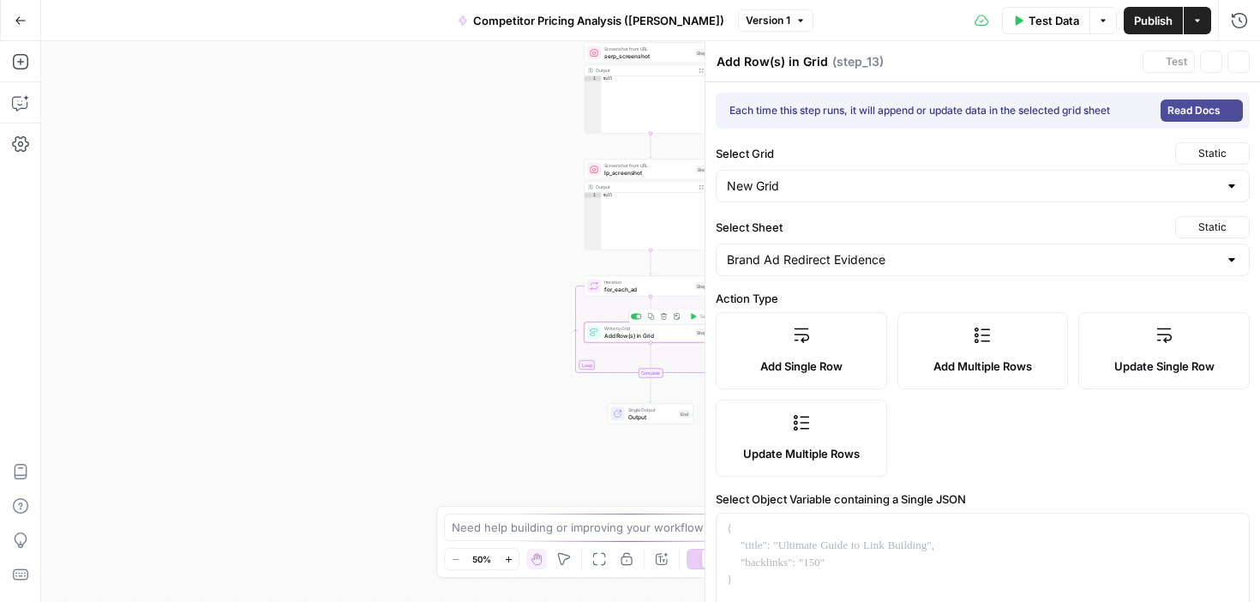
type input "device"
type input "brand_domain"
type input "ad_index"
type input "position"
type input "title"
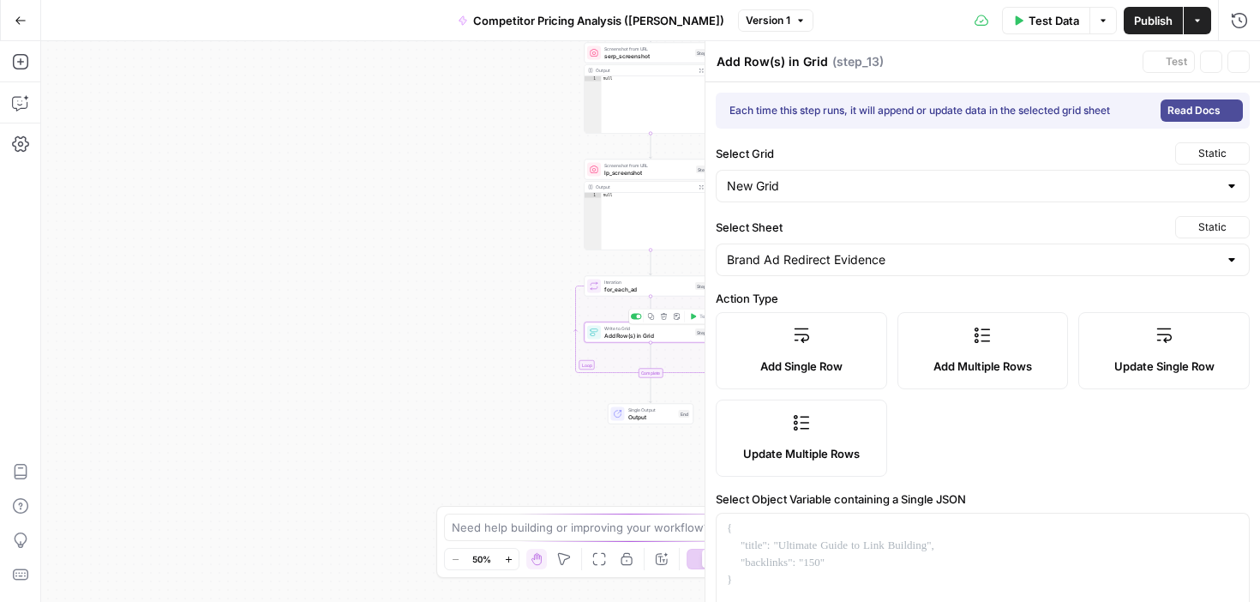
type input "displayed_link"
type input "google_click_url"
type input "adurl"
type input "primary_final_url"
type input "primary_signature"
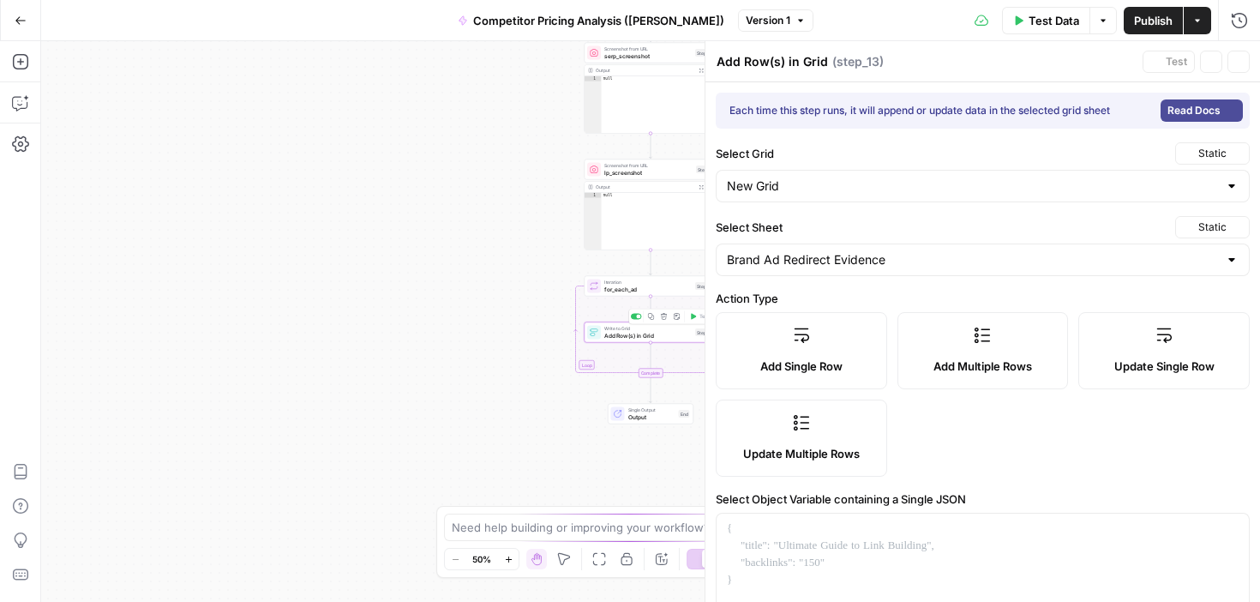
type input "variants"
type input "affiliate_network_hint"
type input "affiliate_params"
type input "serp_screenshot_url"
type input "landing_screenshot_url"
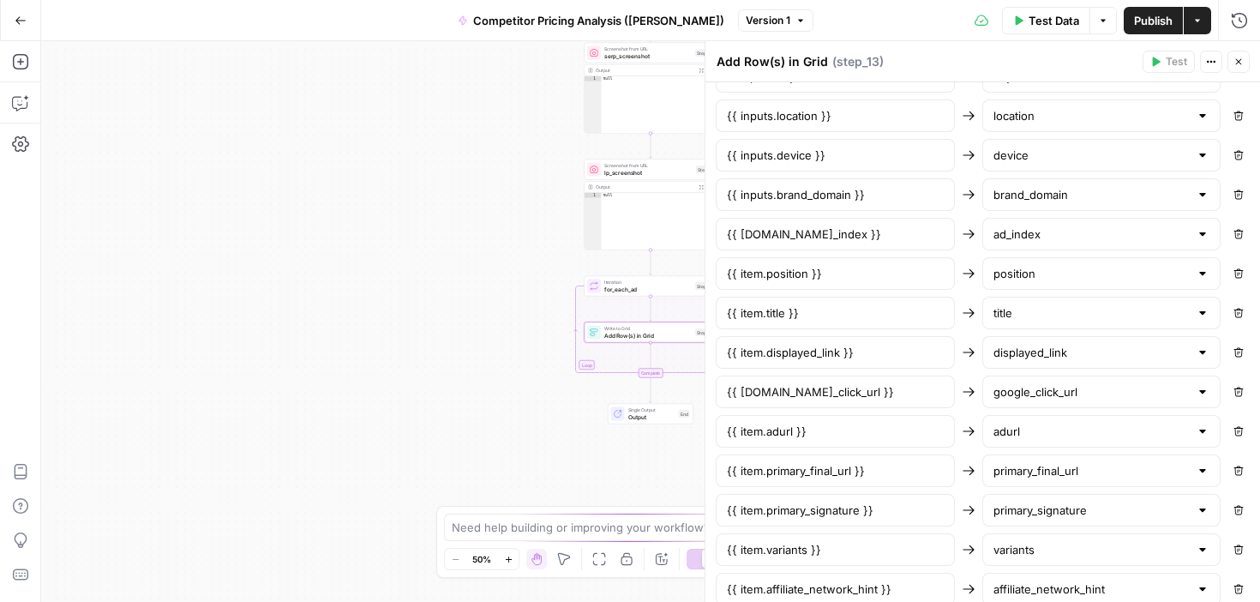
scroll to position [904, 0]
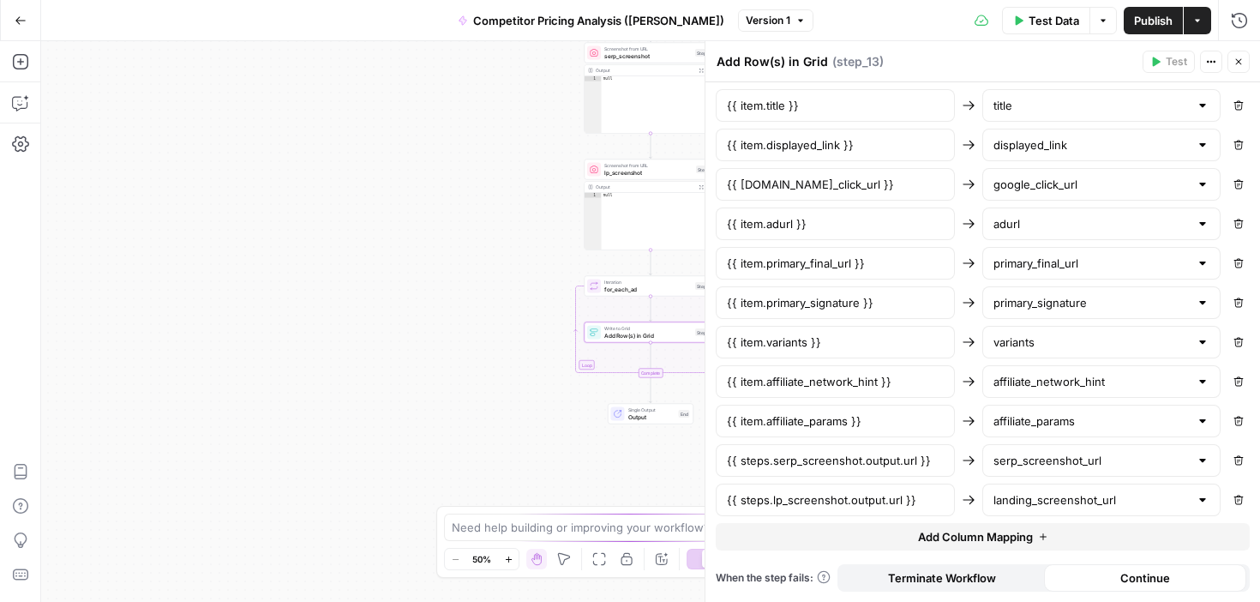
click at [936, 531] on span "Add Column Mapping" at bounding box center [975, 536] width 115 height 17
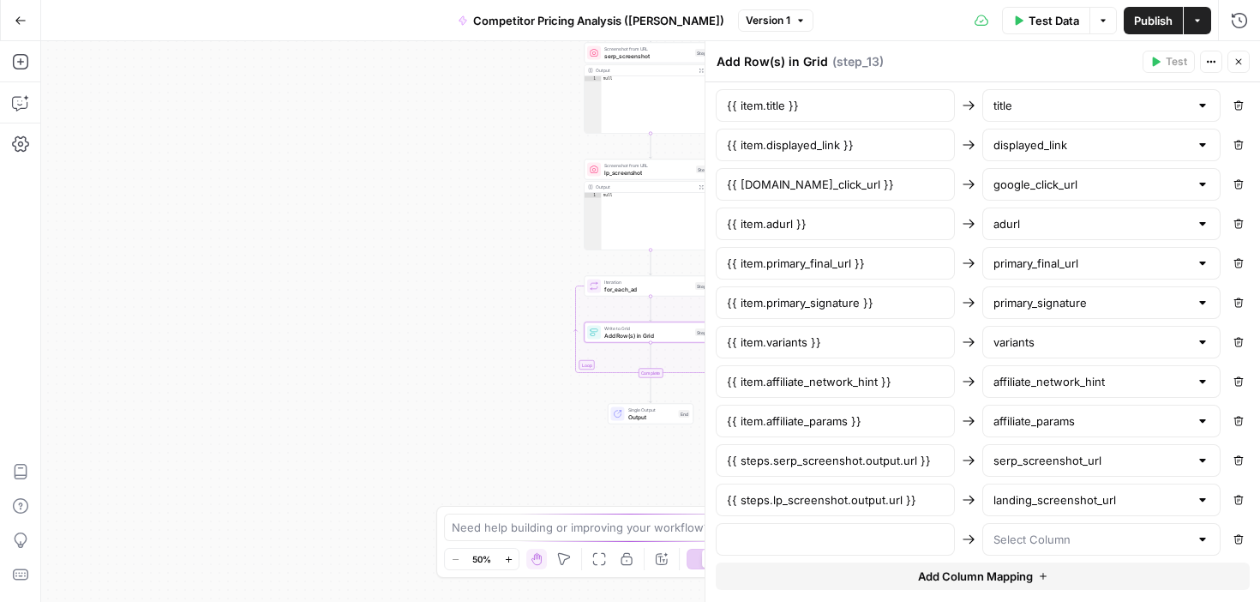
scroll to position [943, 0]
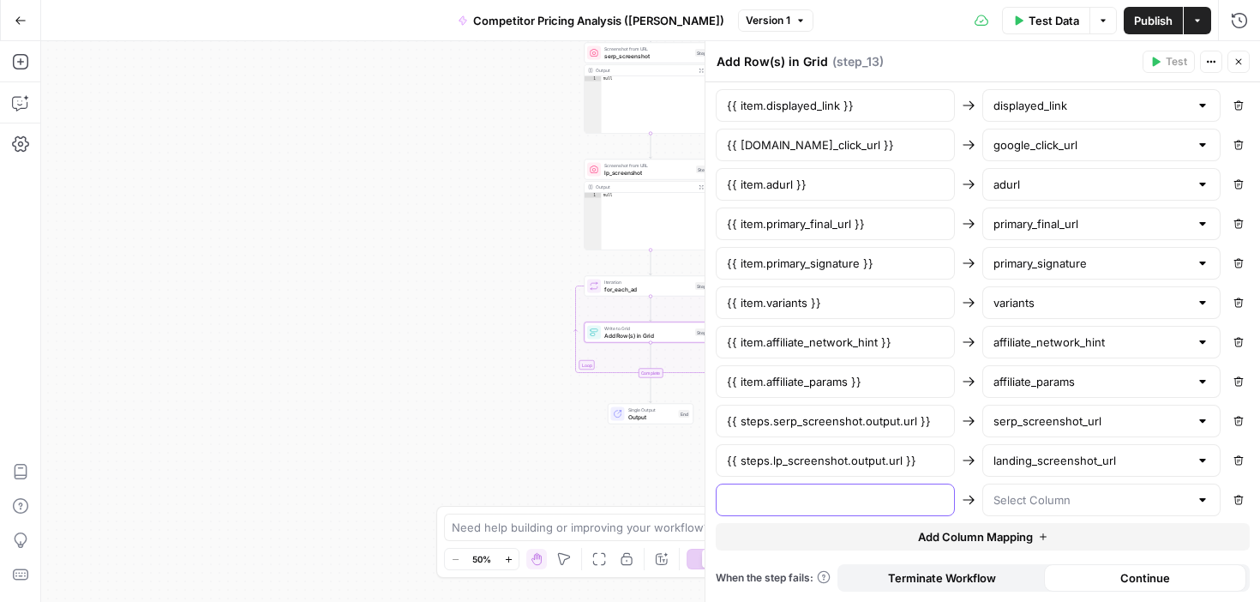
drag, startPoint x: 809, startPoint y: 502, endPoint x: 836, endPoint y: 502, distance: 26.6
click at [809, 502] on input "text" at bounding box center [835, 499] width 217 height 17
click at [1020, 498] on input "text" at bounding box center [1092, 499] width 196 height 17
type input "k"
type input "kan"
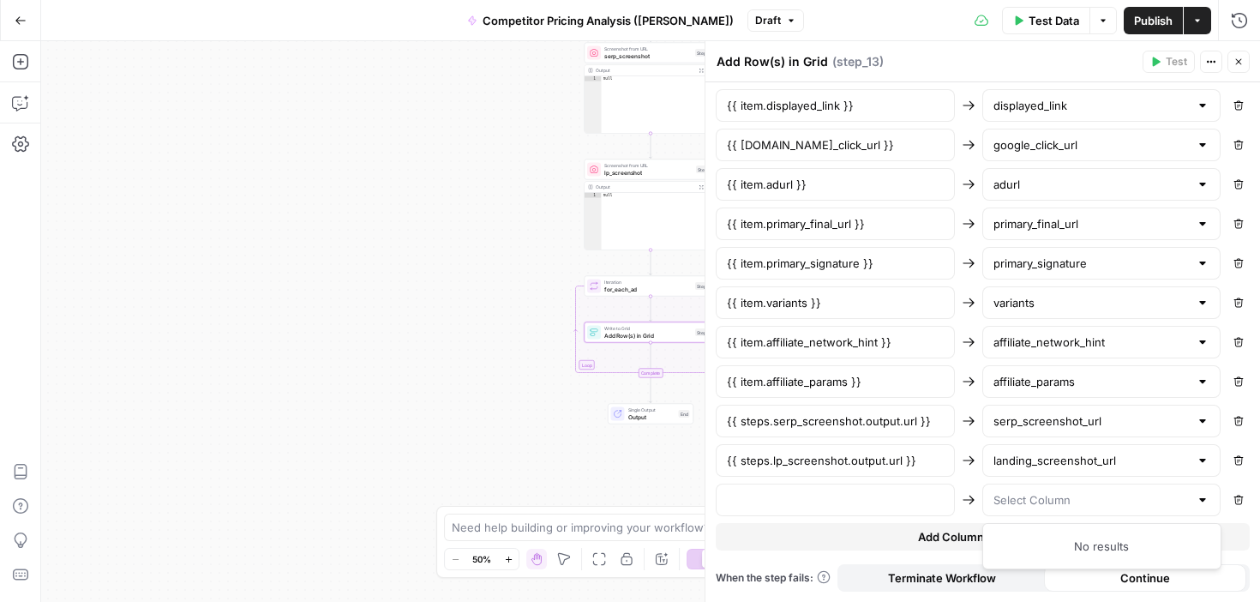
click at [529, 176] on div "Workflow Input Settings Inputs Google Search google_search_raw Step 1 Output Ex…" at bounding box center [650, 321] width 1219 height 561
